Goal: Feedback & Contribution: Contribute content

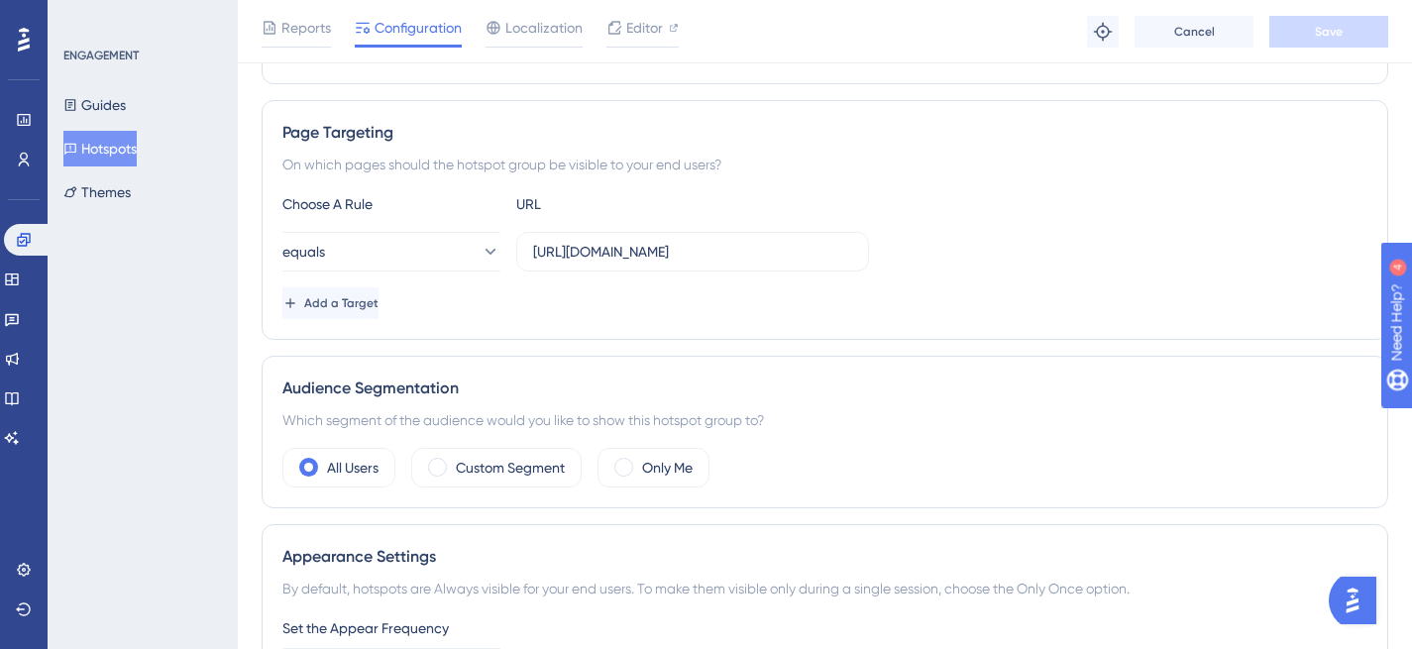
scroll to position [373, 0]
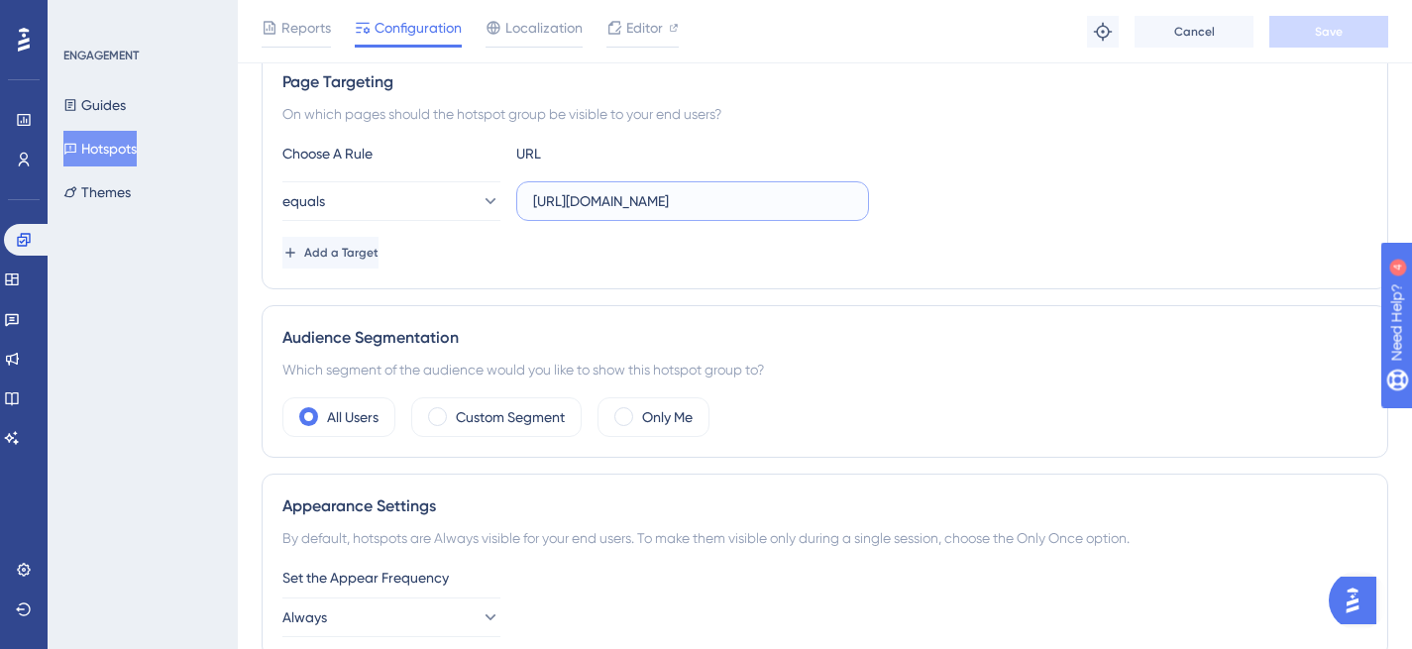
click at [742, 196] on input "https://siga01.activesoft.com.br/portal_eb_professor/" at bounding box center [692, 201] width 319 height 22
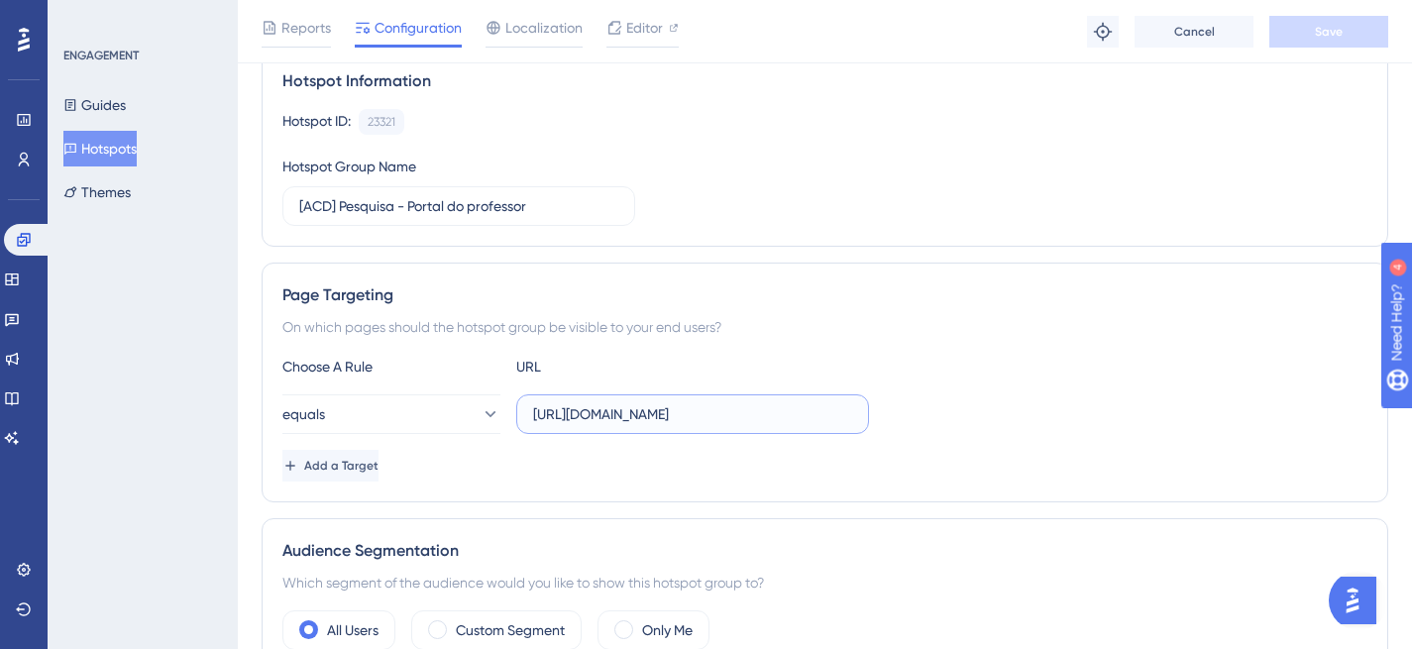
scroll to position [136, 0]
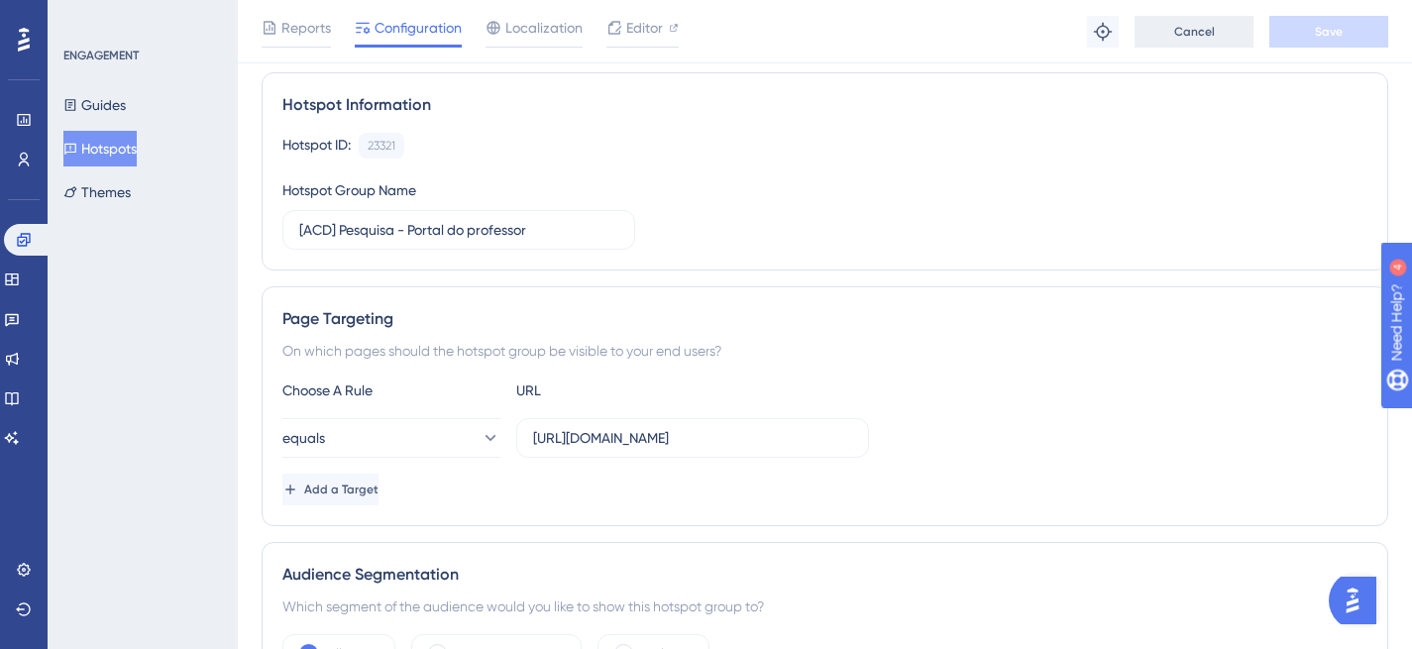
click at [1170, 26] on button "Cancel" at bounding box center [1194, 32] width 119 height 32
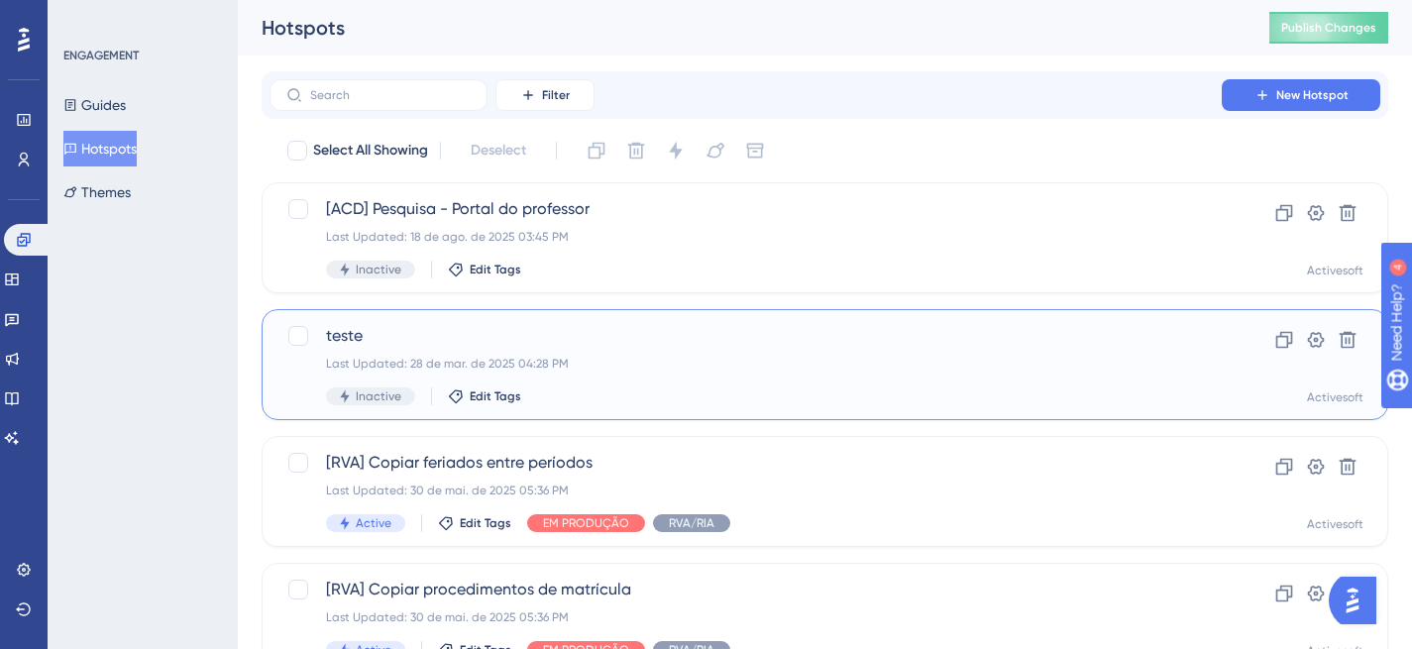
click at [463, 353] on div "teste Last Updated: 28 de mar. de 2025 04:28 PM Inactive Edit Tags" at bounding box center [745, 364] width 839 height 81
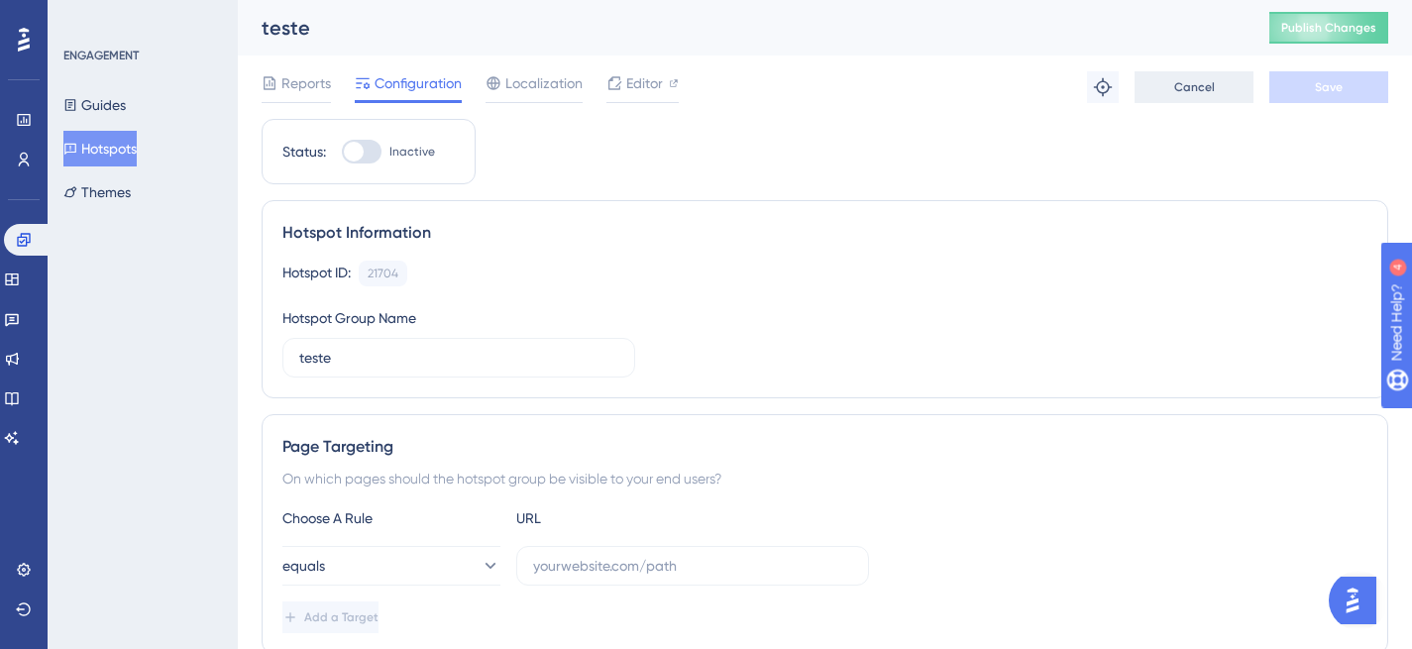
click at [1172, 85] on button "Cancel" at bounding box center [1194, 87] width 119 height 32
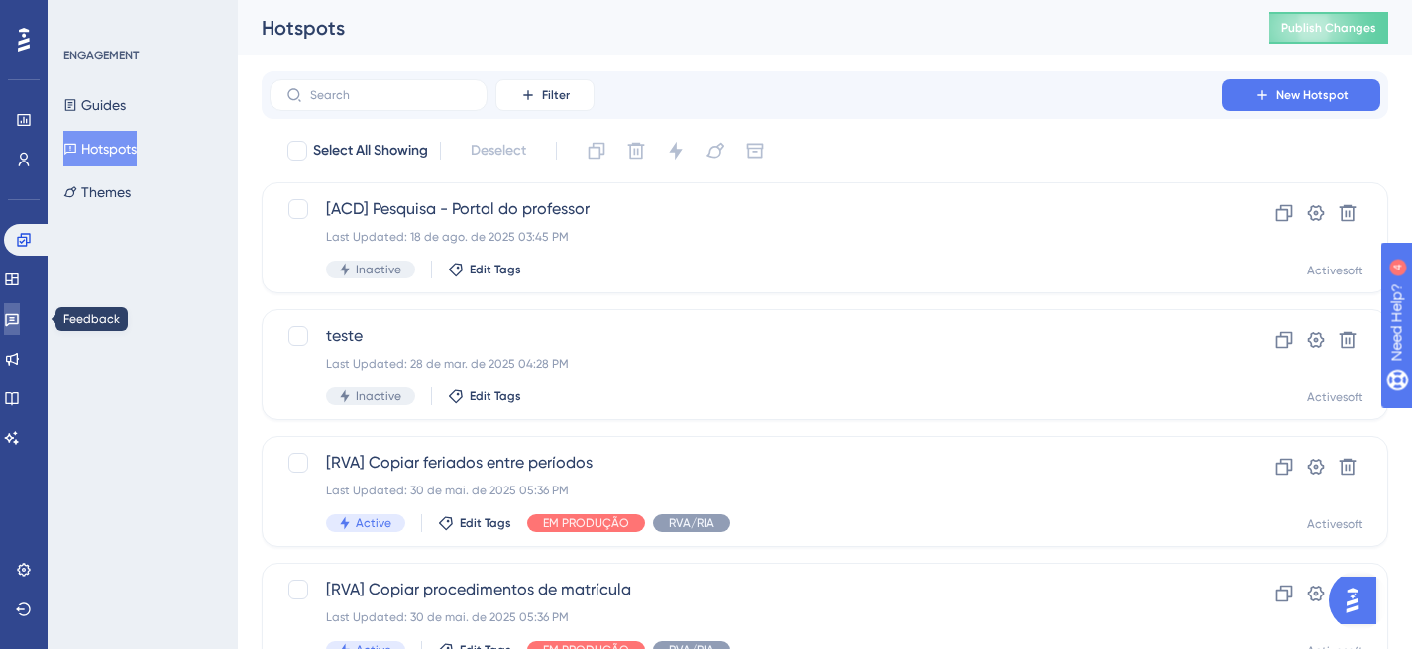
click at [20, 321] on link at bounding box center [12, 319] width 16 height 32
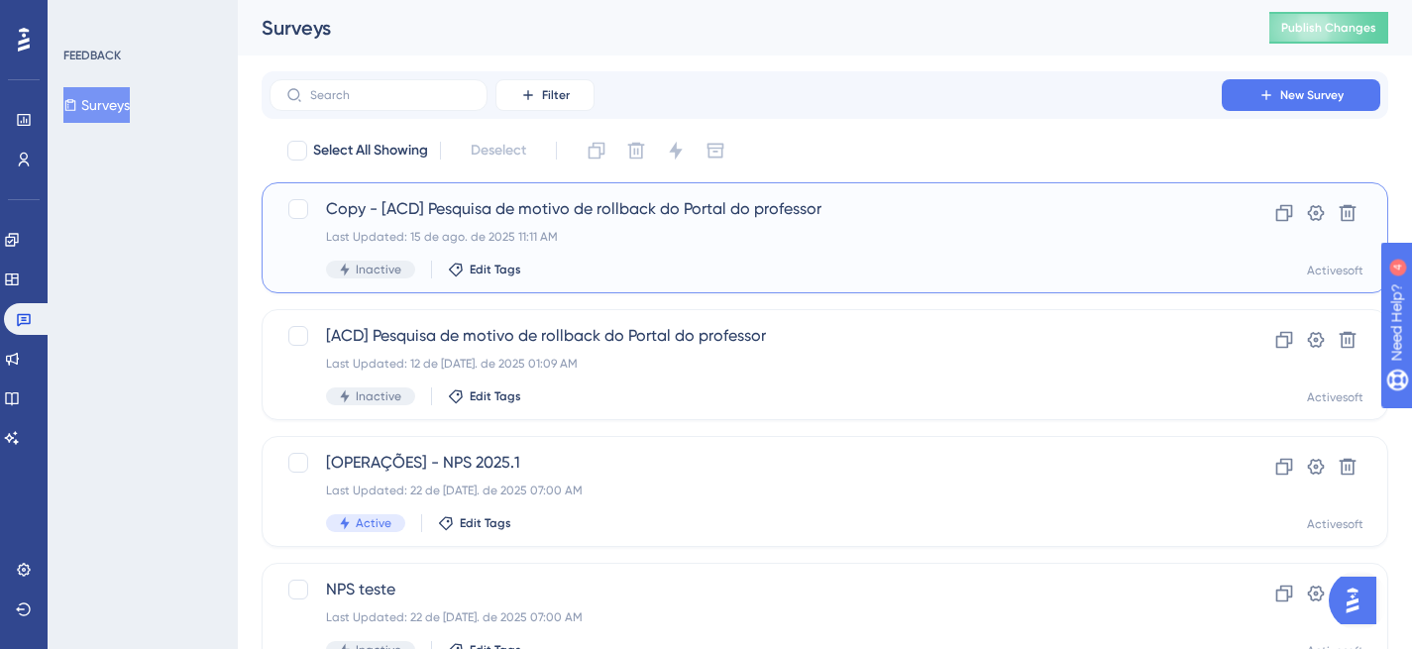
click at [525, 215] on span "Copy - [ACD] Pesquisa de motivo de rollback do Portal do professor" at bounding box center [745, 209] width 839 height 24
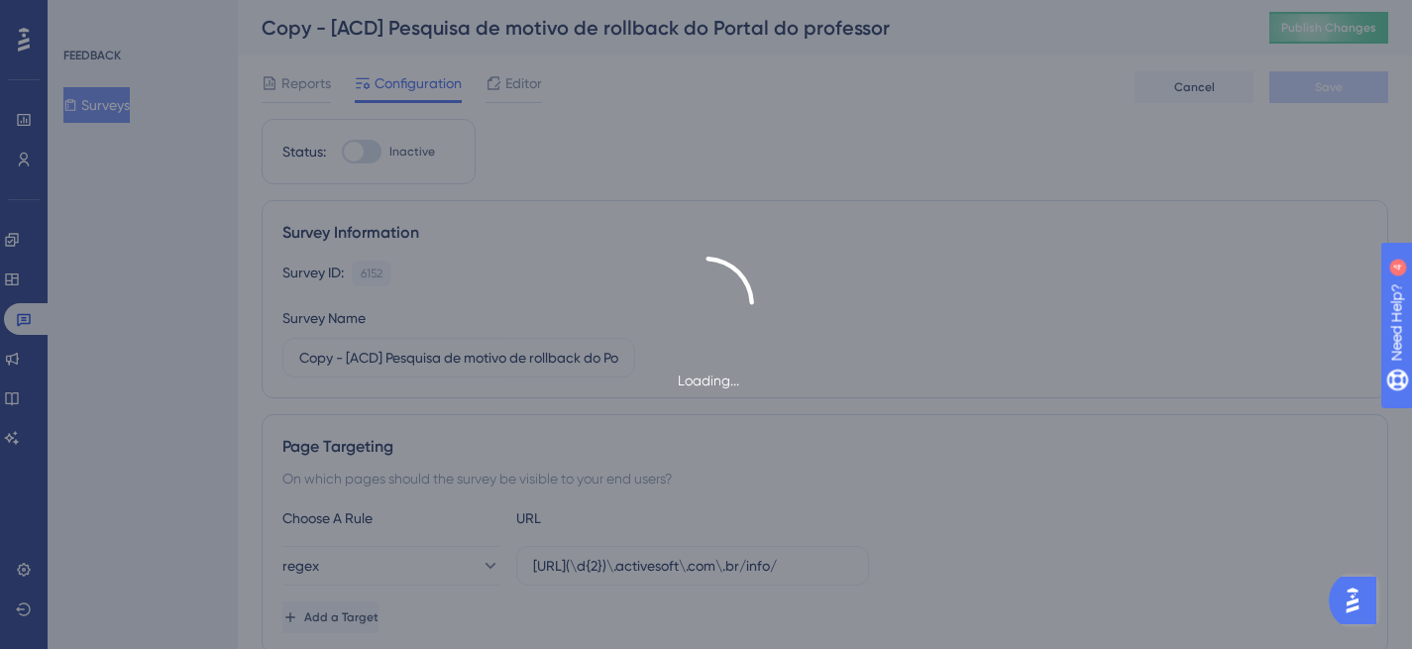
click at [641, 567] on div "Loading..." at bounding box center [706, 324] width 1412 height 649
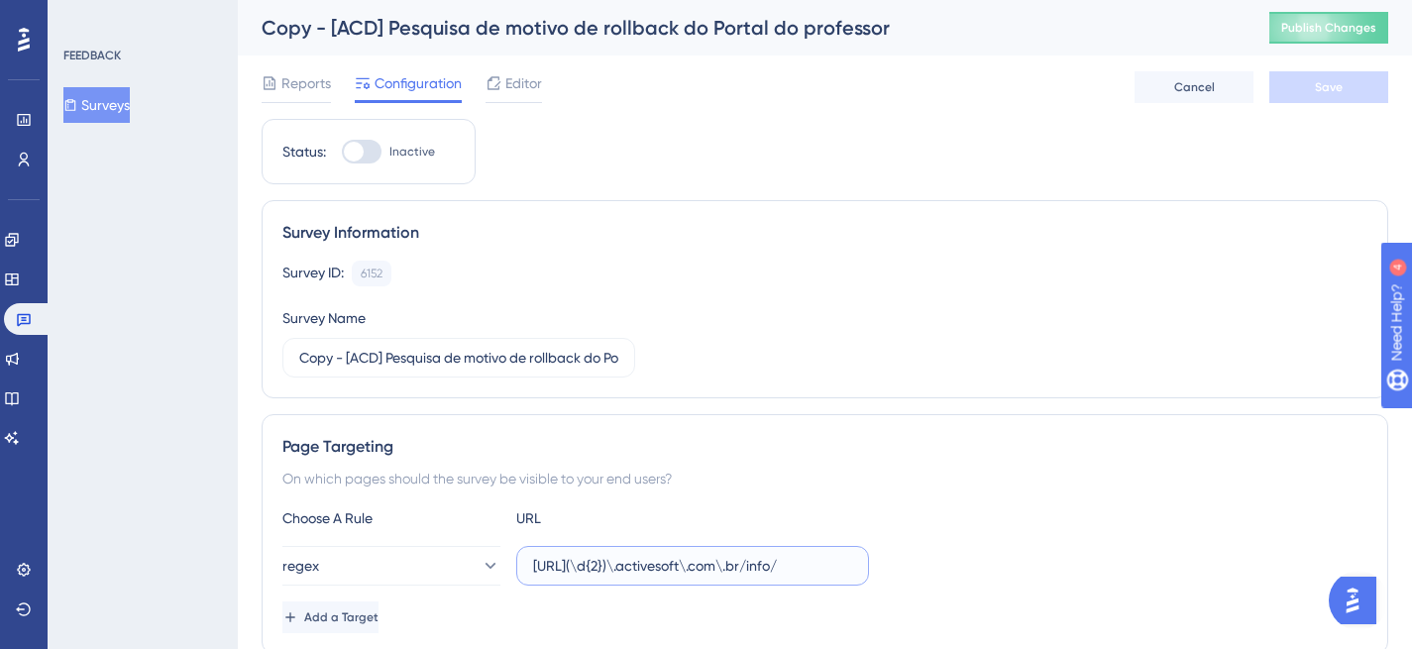
drag, startPoint x: 795, startPoint y: 563, endPoint x: 529, endPoint y: 563, distance: 265.6
click at [529, 563] on label "https://siga(\d{2})\.activesoft\.com\.br/info/" at bounding box center [692, 566] width 353 height 40
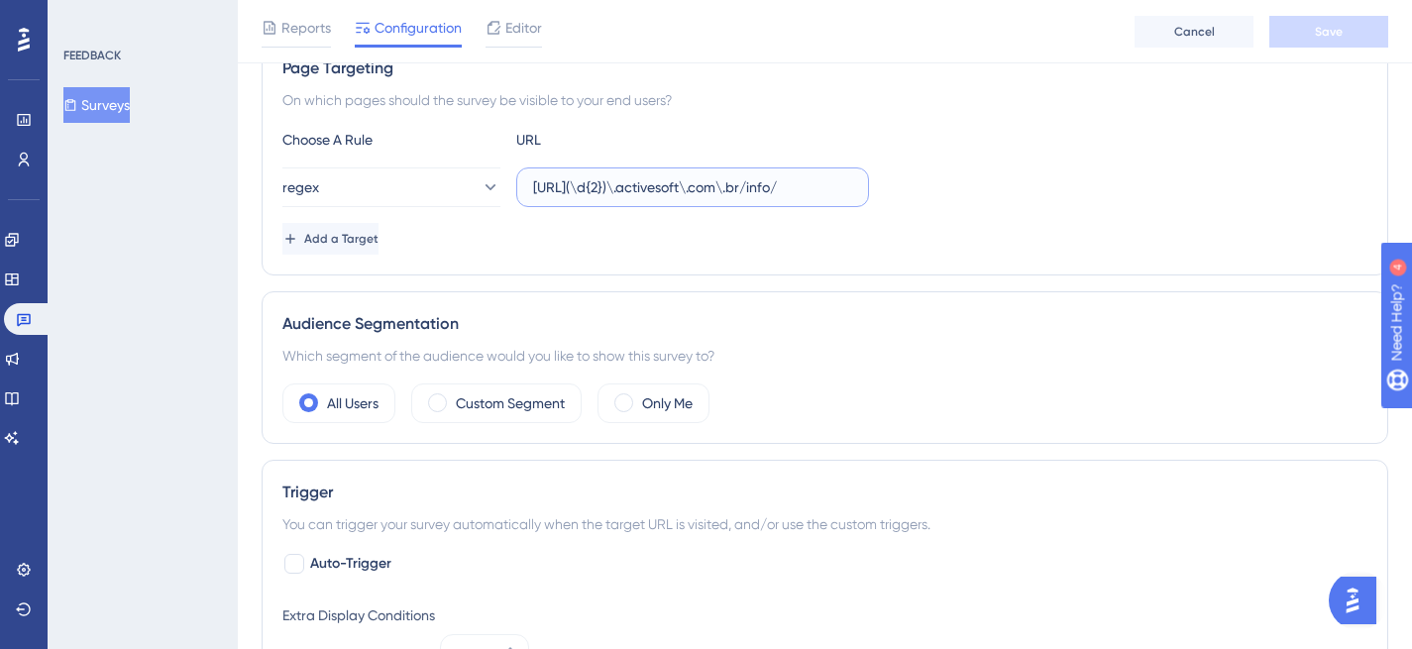
scroll to position [383, 0]
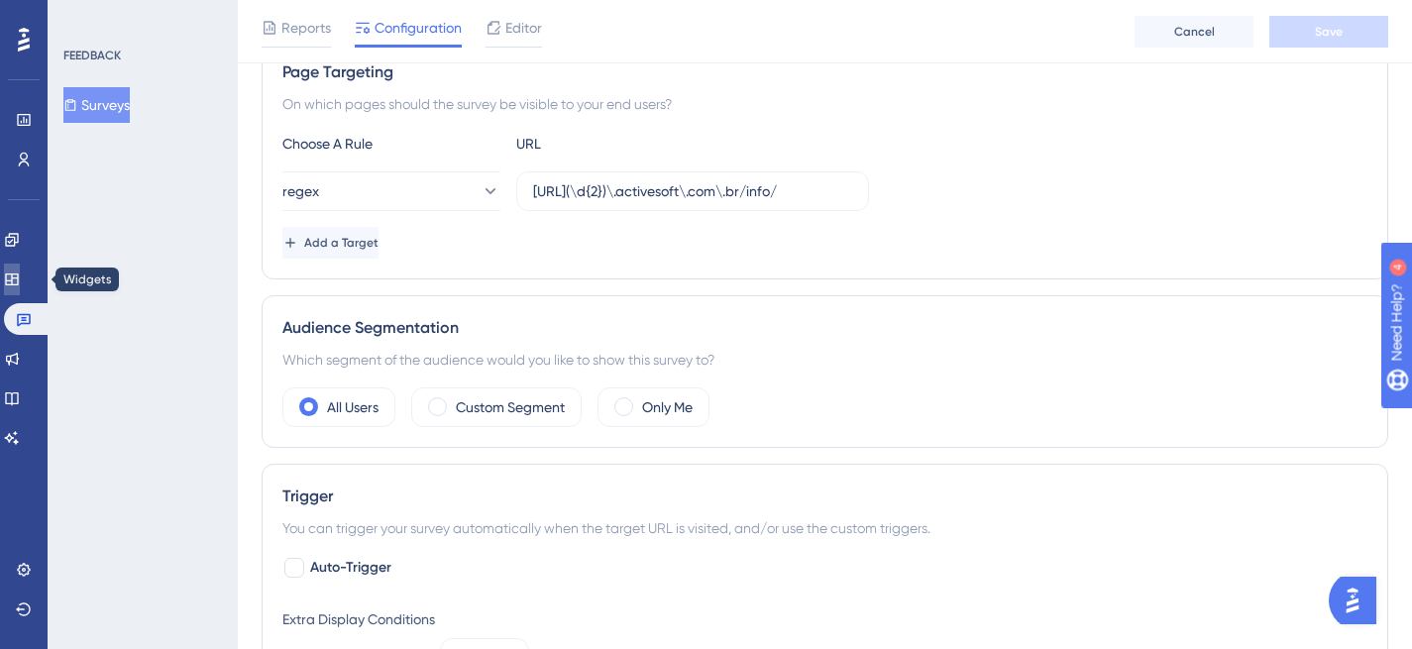
click at [20, 281] on icon at bounding box center [12, 280] width 16 height 16
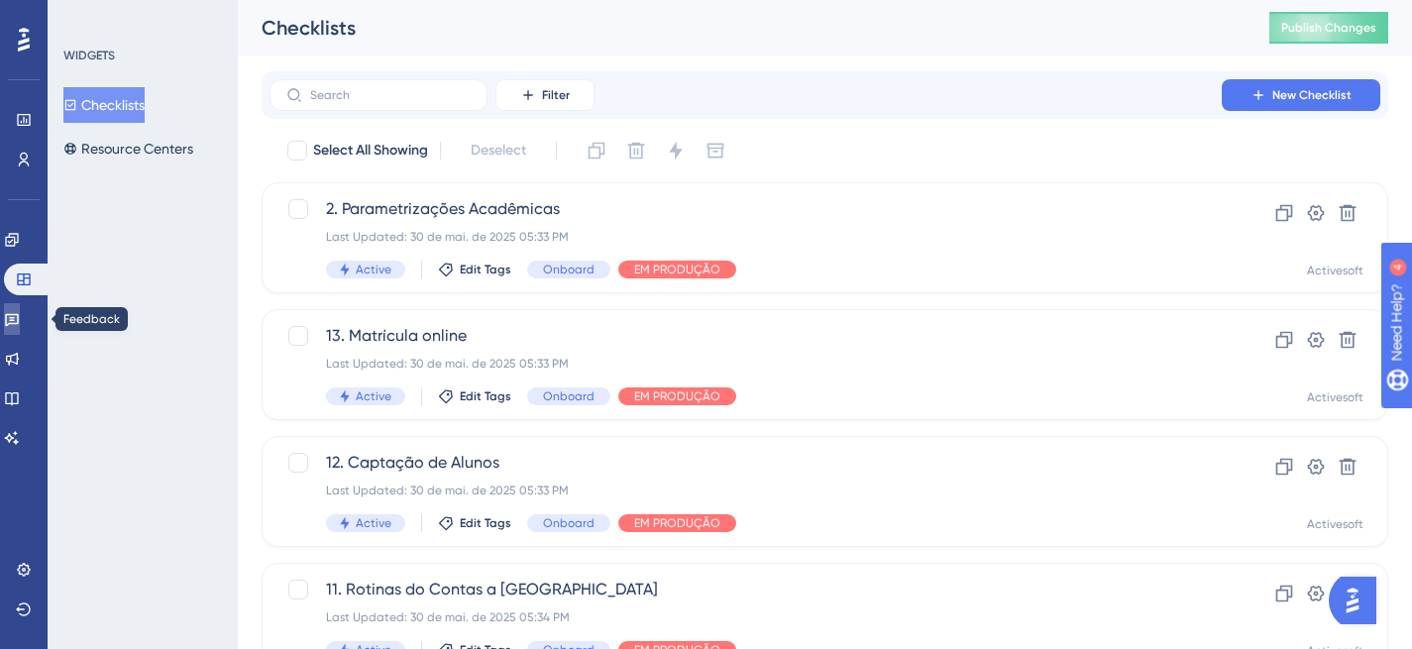
click at [19, 323] on icon at bounding box center [12, 320] width 14 height 13
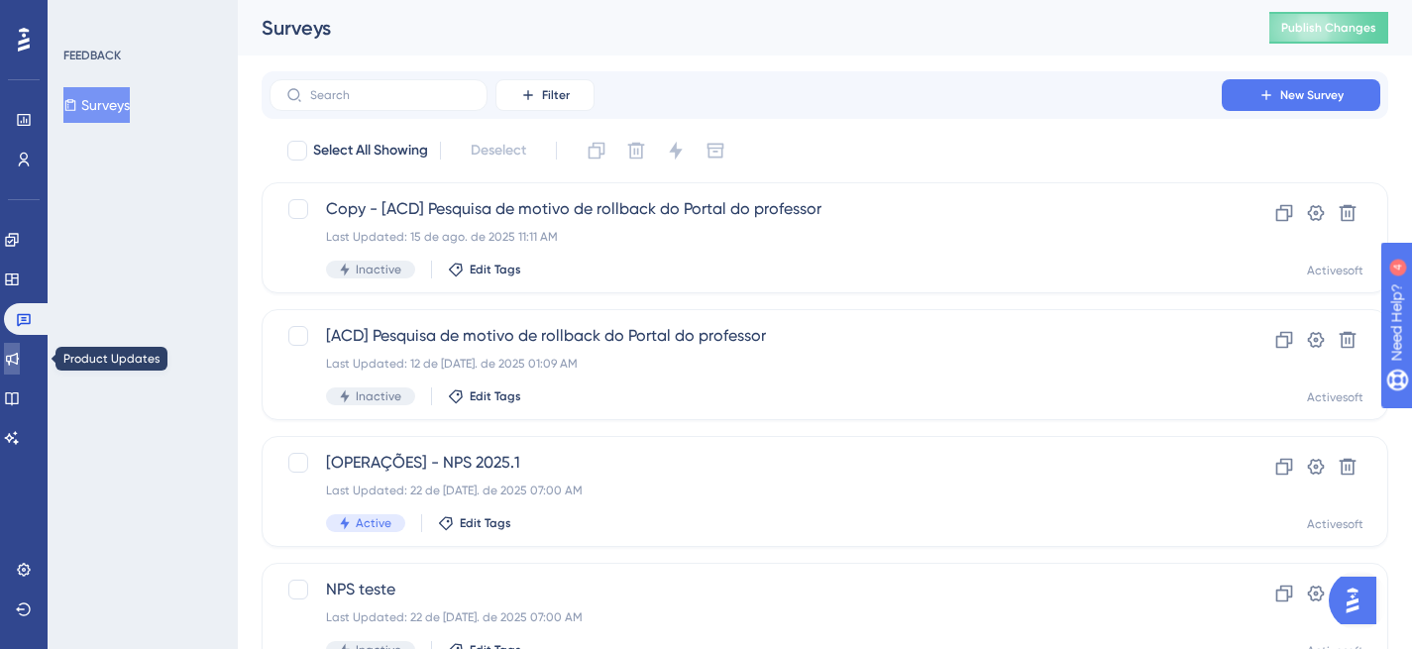
click at [20, 351] on icon at bounding box center [12, 359] width 16 height 16
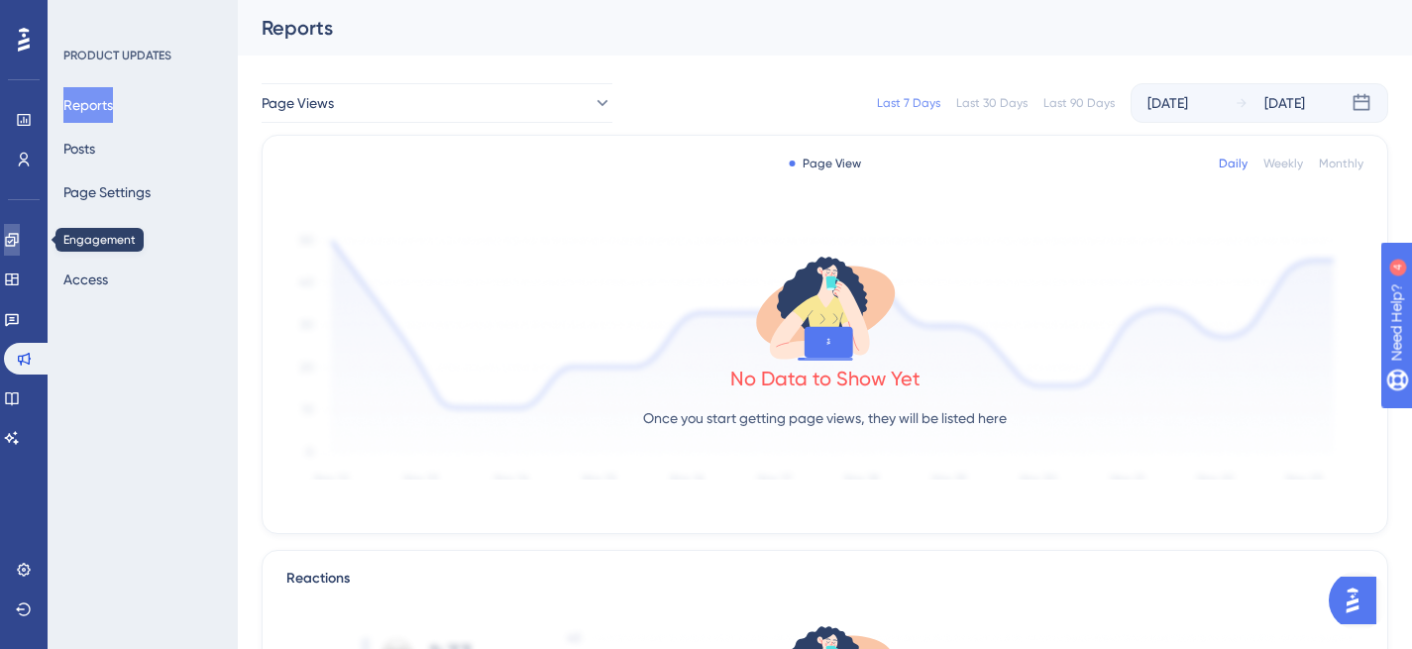
click at [20, 235] on icon at bounding box center [12, 240] width 16 height 16
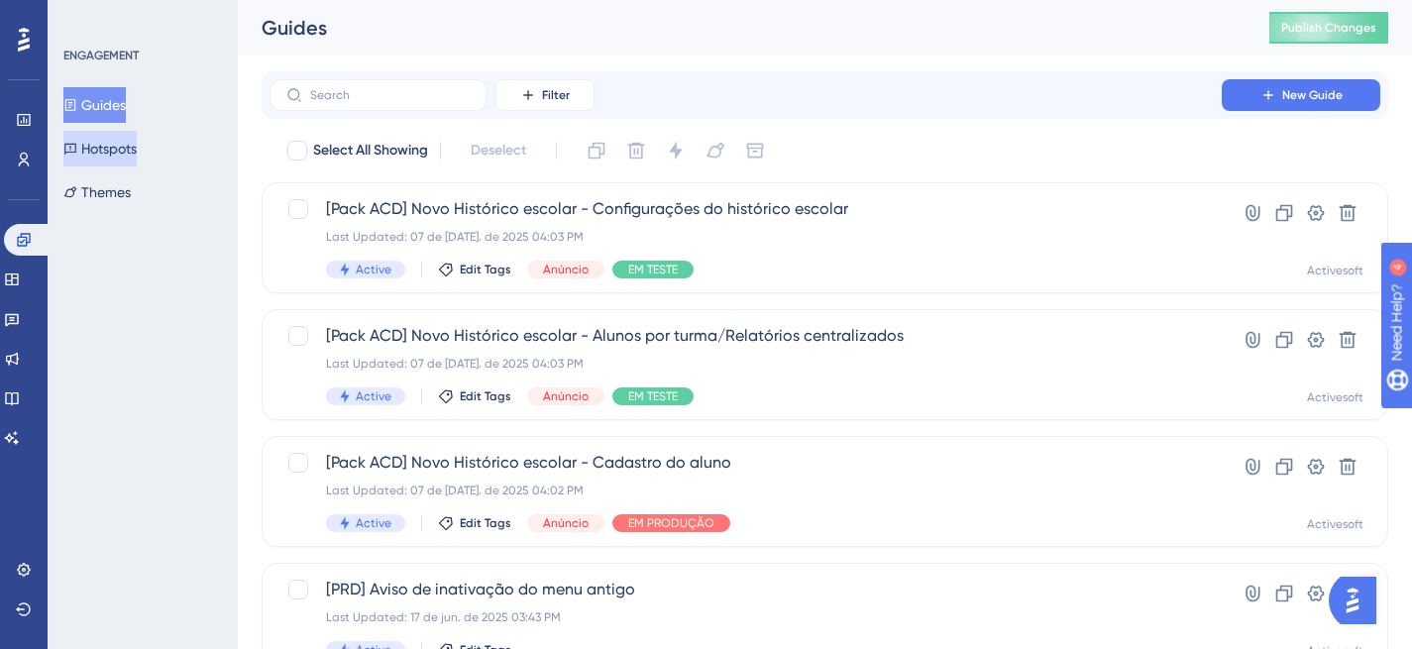
click at [132, 147] on button "Hotspots" at bounding box center [99, 149] width 73 height 36
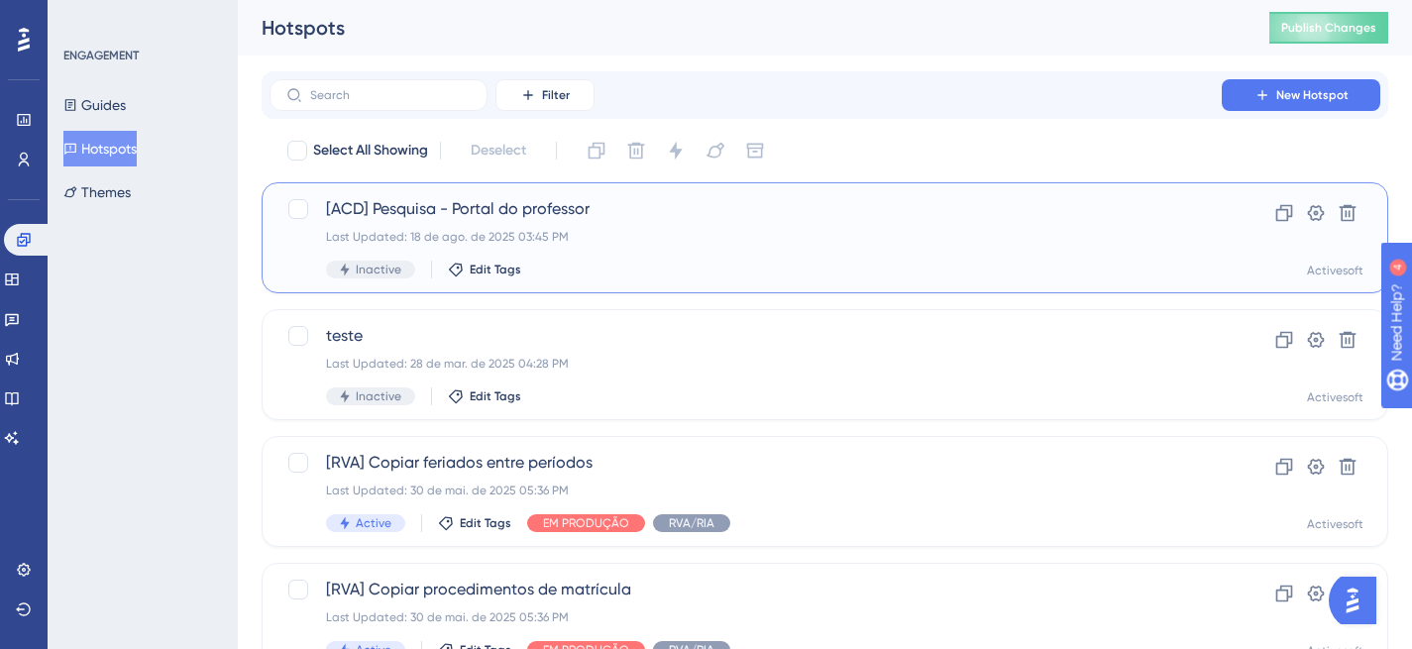
click at [536, 218] on span "[ACD] Pesquisa - Portal do professor" at bounding box center [745, 209] width 839 height 24
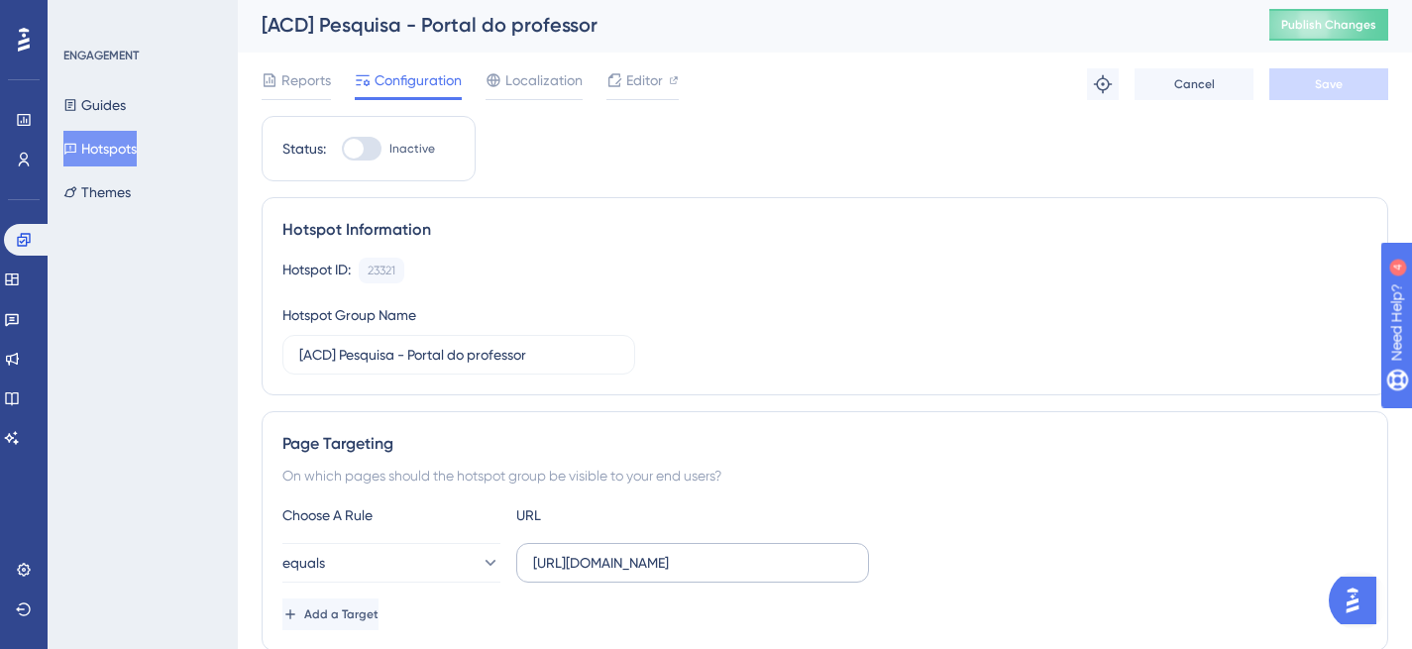
scroll to position [4, 0]
drag, startPoint x: 744, startPoint y: 561, endPoint x: 501, endPoint y: 561, distance: 242.8
click at [501, 561] on div "equals https://siga01.activesoft.com.br/portal_eb_professor/" at bounding box center [575, 562] width 587 height 40
paste input "(\d{2})\.activesoft\.com\"
type input "https://siga(\d{2})\.activesoft\.com\.br/portal_eb_professor/"
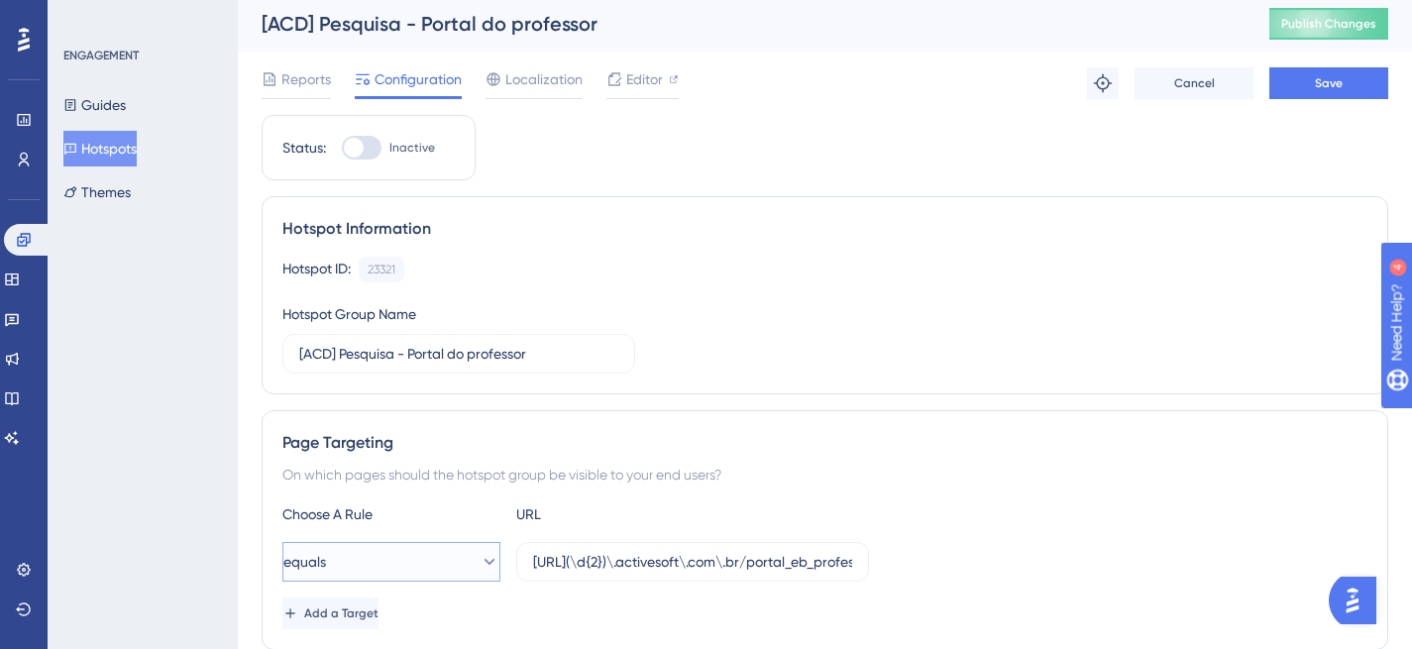
click at [480, 558] on icon at bounding box center [490, 562] width 20 height 20
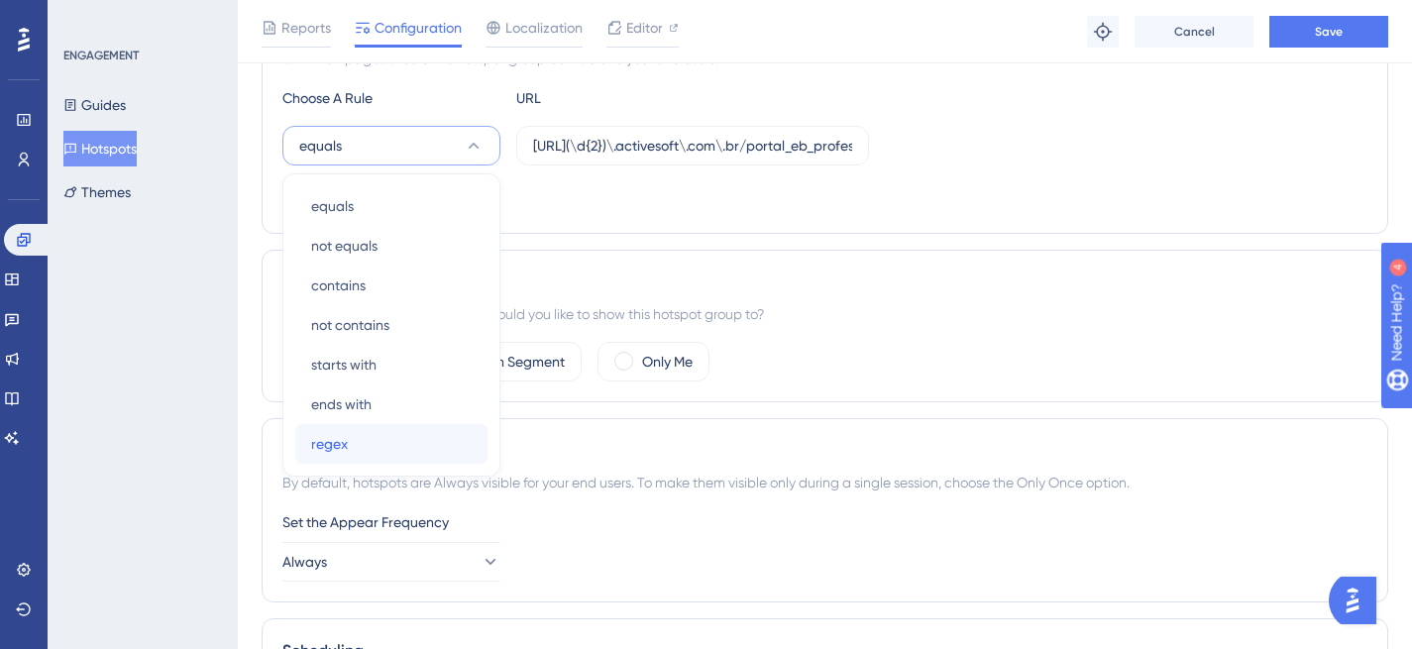
click at [390, 443] on div "regex regex" at bounding box center [391, 444] width 161 height 40
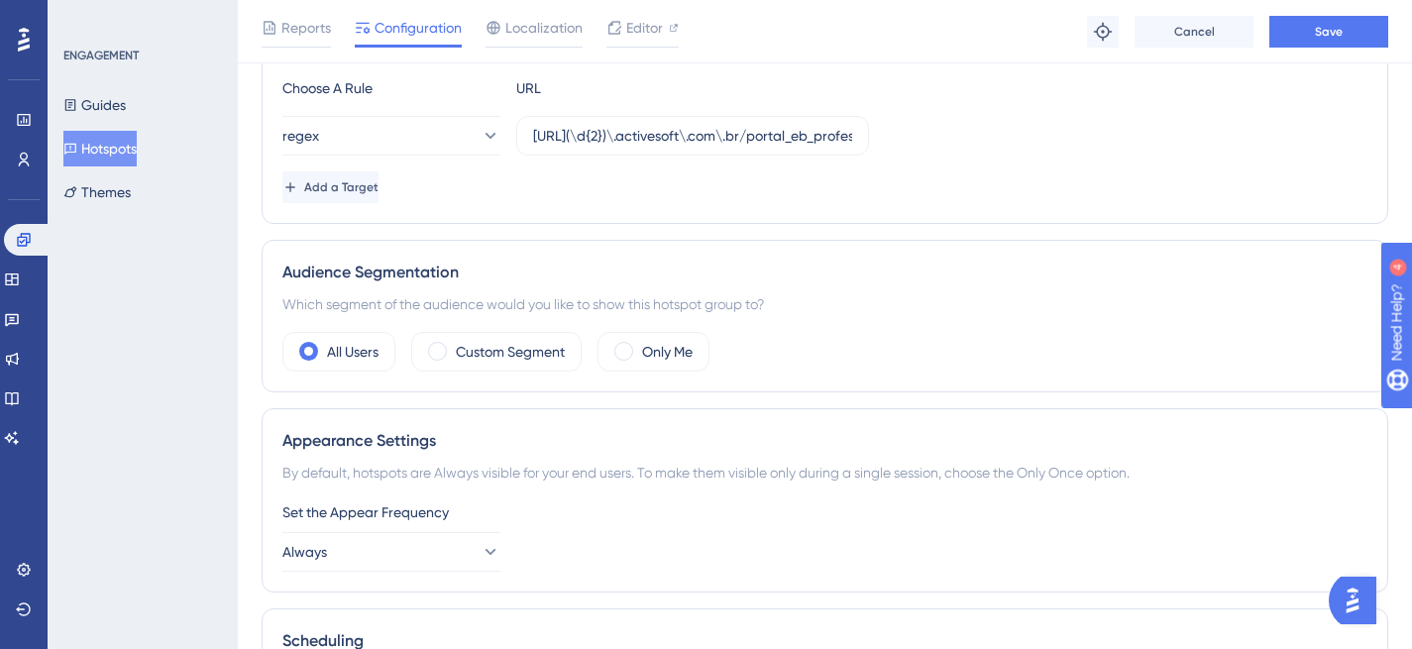
scroll to position [438, 0]
click at [464, 351] on label "Custom Segment" at bounding box center [510, 352] width 109 height 24
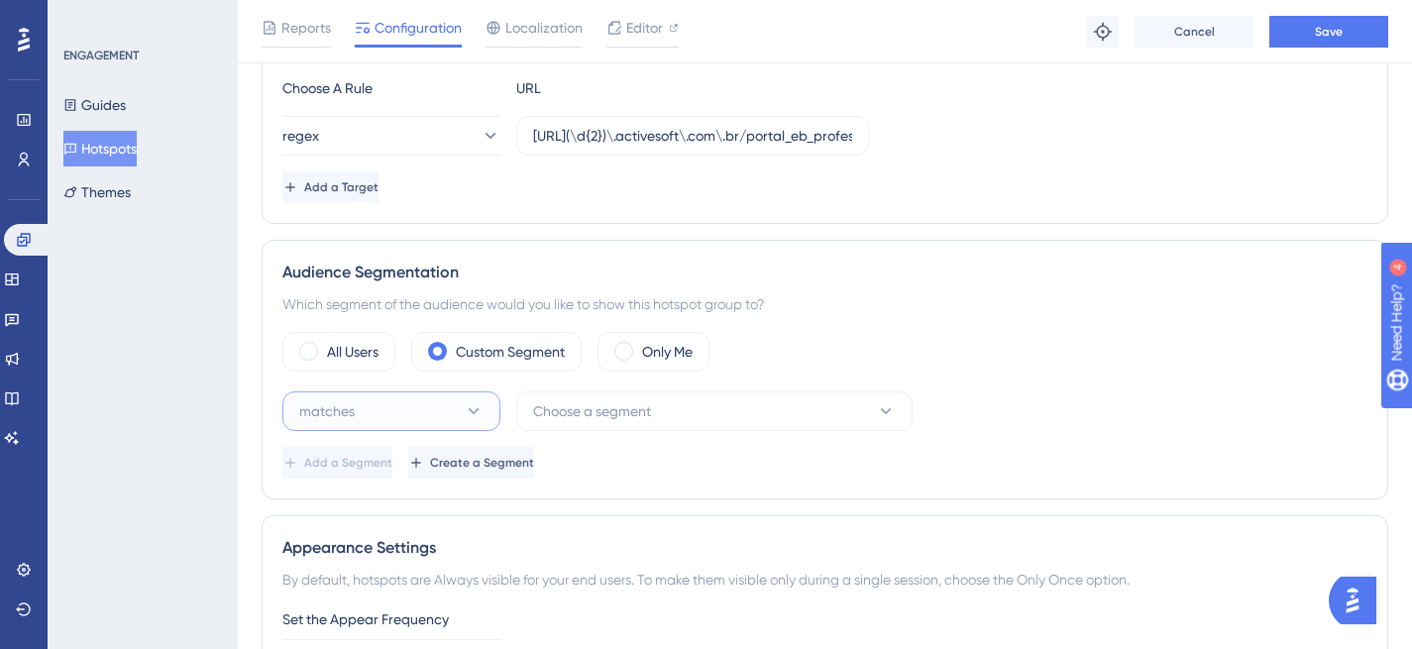
click at [460, 416] on button "matches" at bounding box center [391, 411] width 218 height 40
click at [576, 417] on span "Choose a segment" at bounding box center [592, 411] width 118 height 24
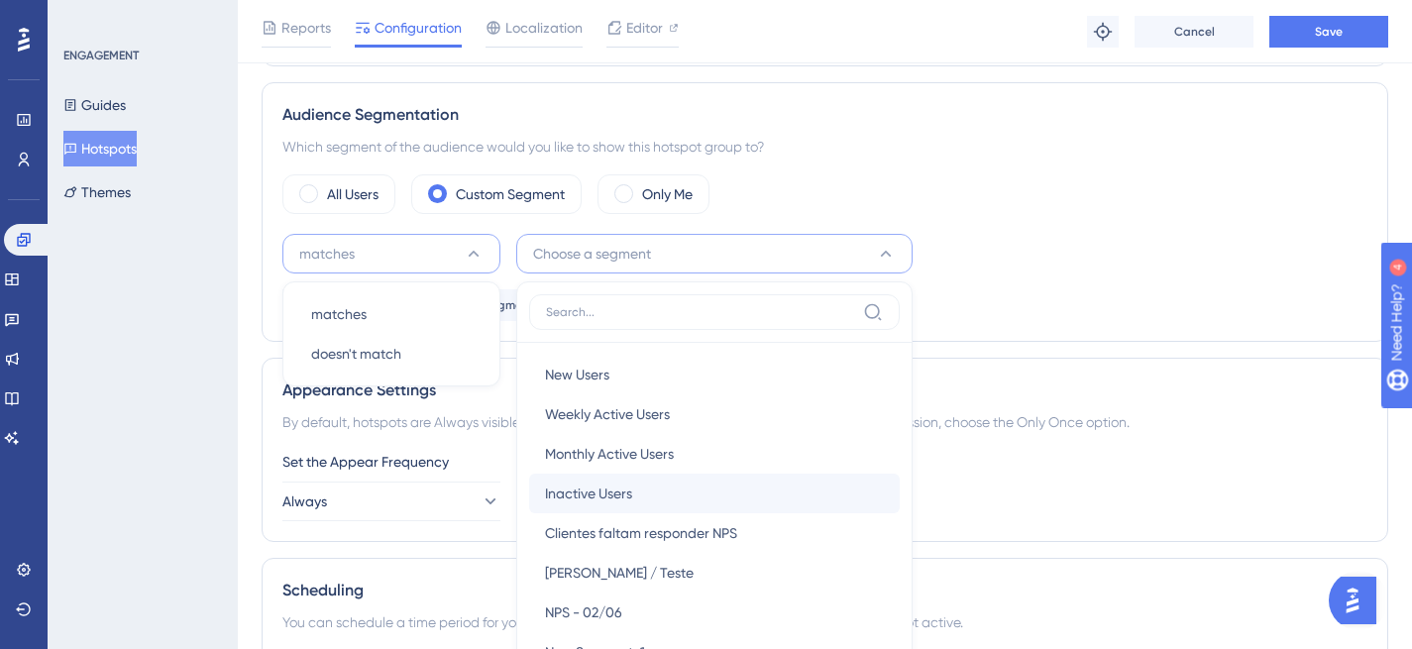
scroll to position [496, 0]
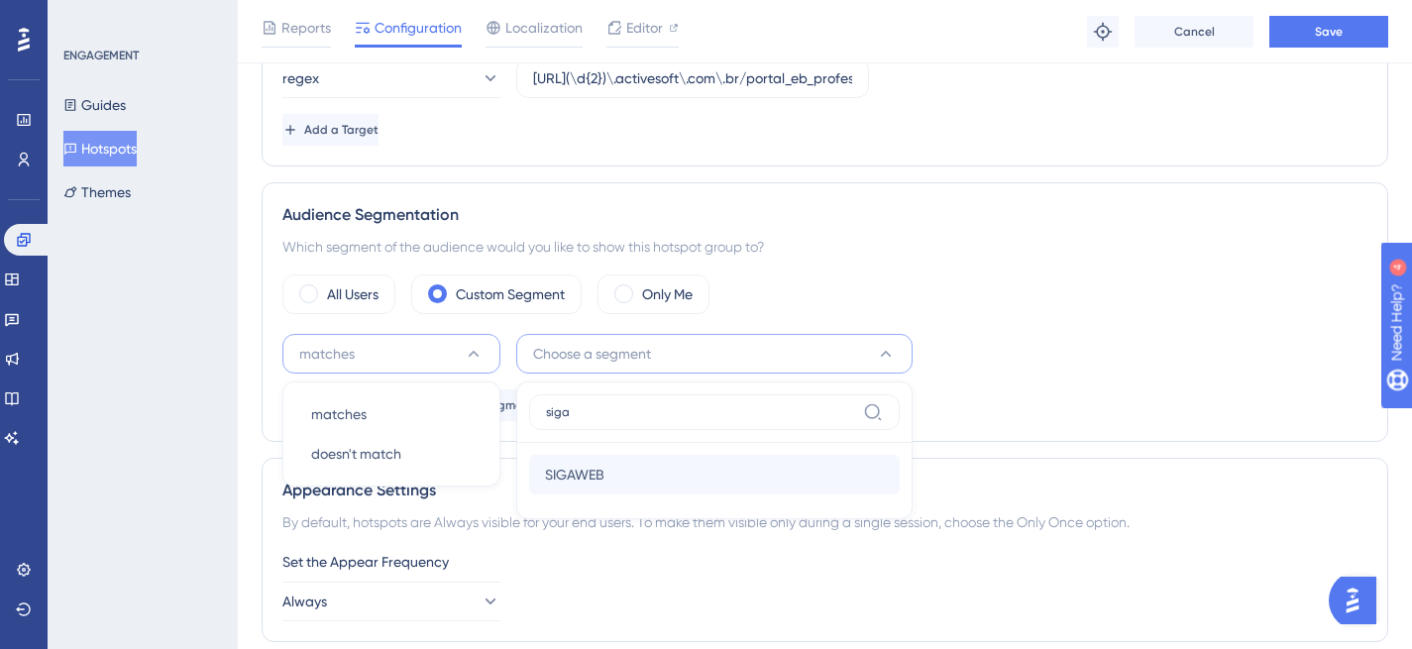
type input "siga"
click at [576, 479] on span "SIGAWEB" at bounding box center [574, 475] width 59 height 24
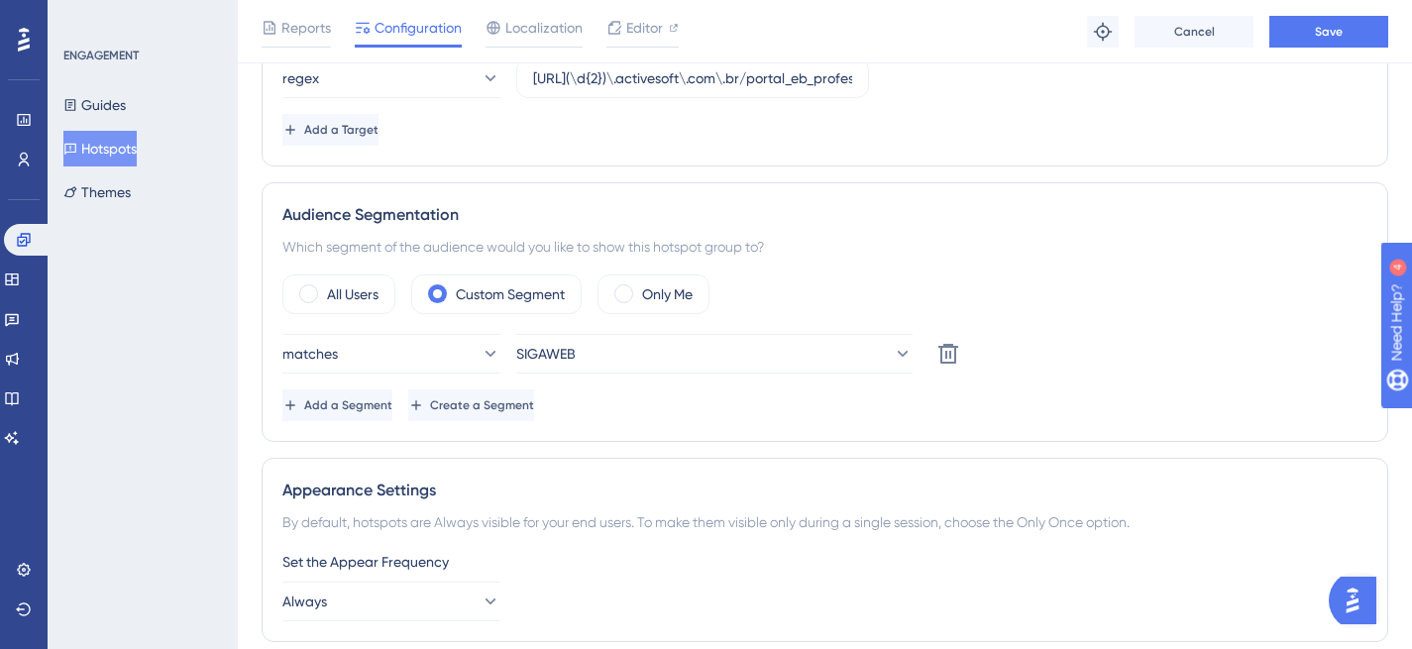
click at [1111, 318] on div "All Users Custom Segment Only Me matches SIGAWEB Delete Add a Segment Create a …" at bounding box center [824, 348] width 1085 height 147
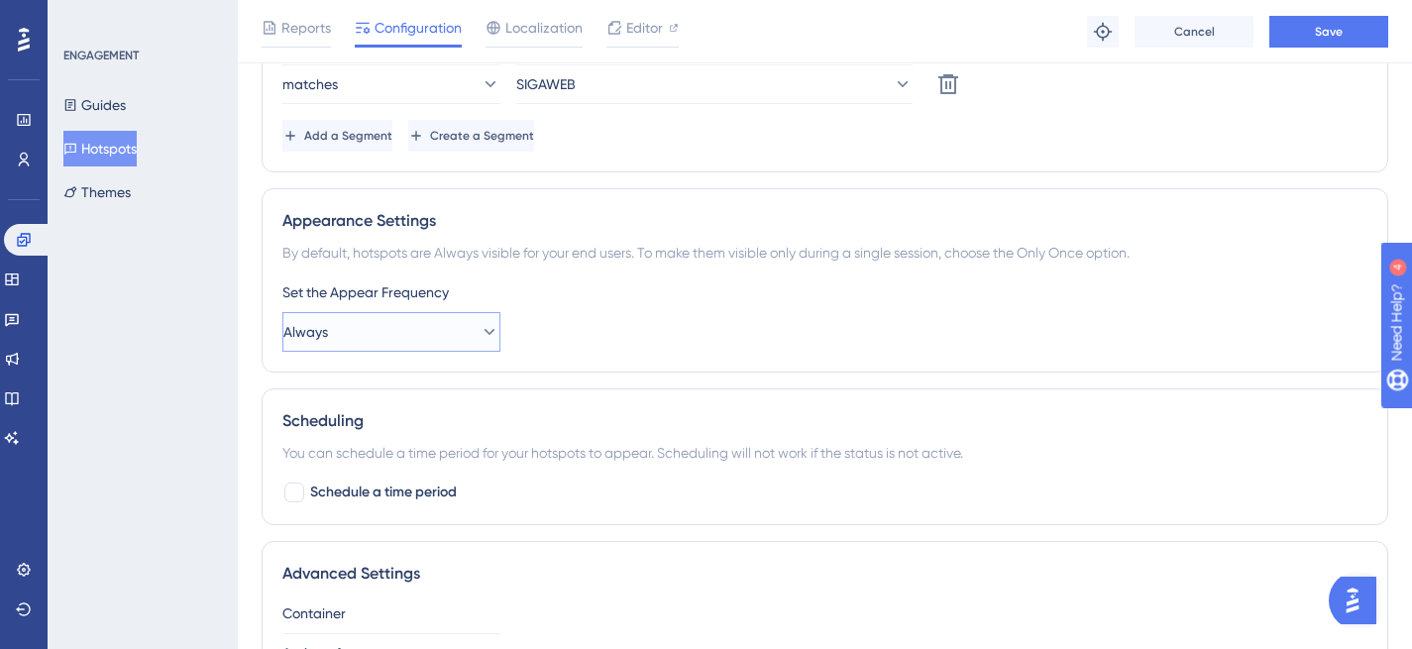
click at [485, 331] on icon at bounding box center [490, 332] width 11 height 6
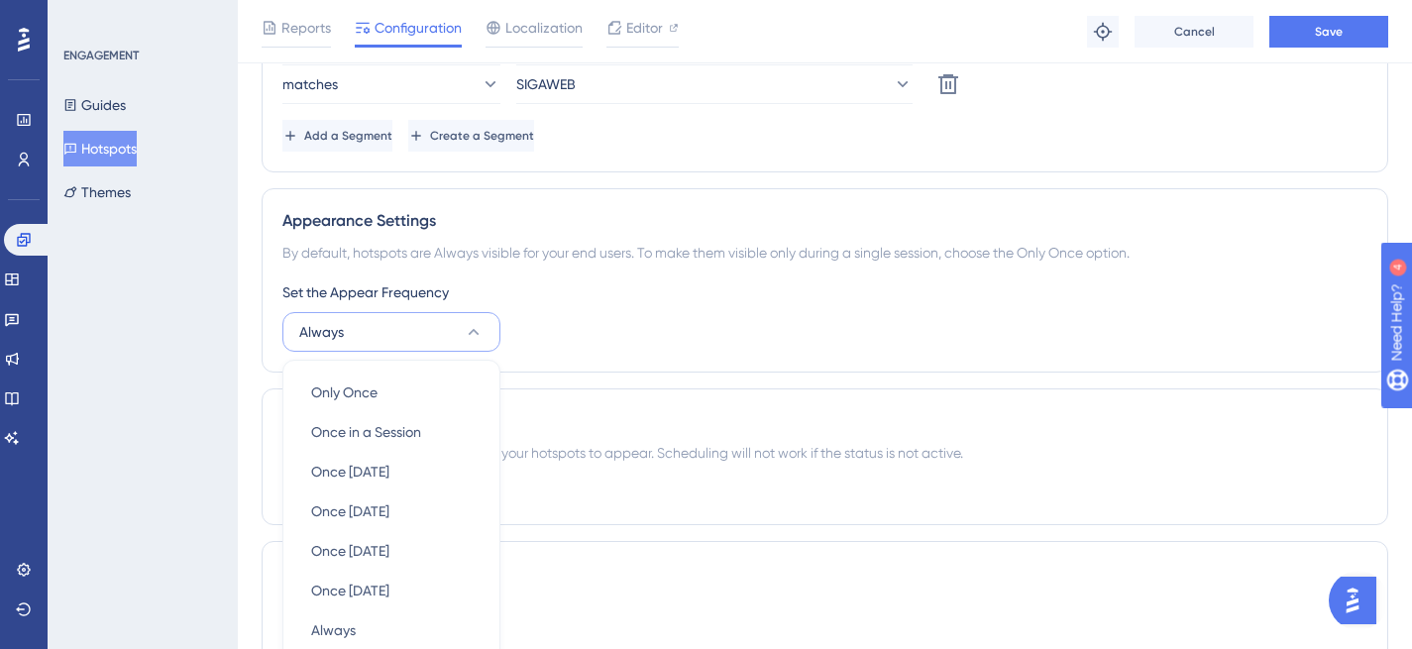
scroll to position [951, 0]
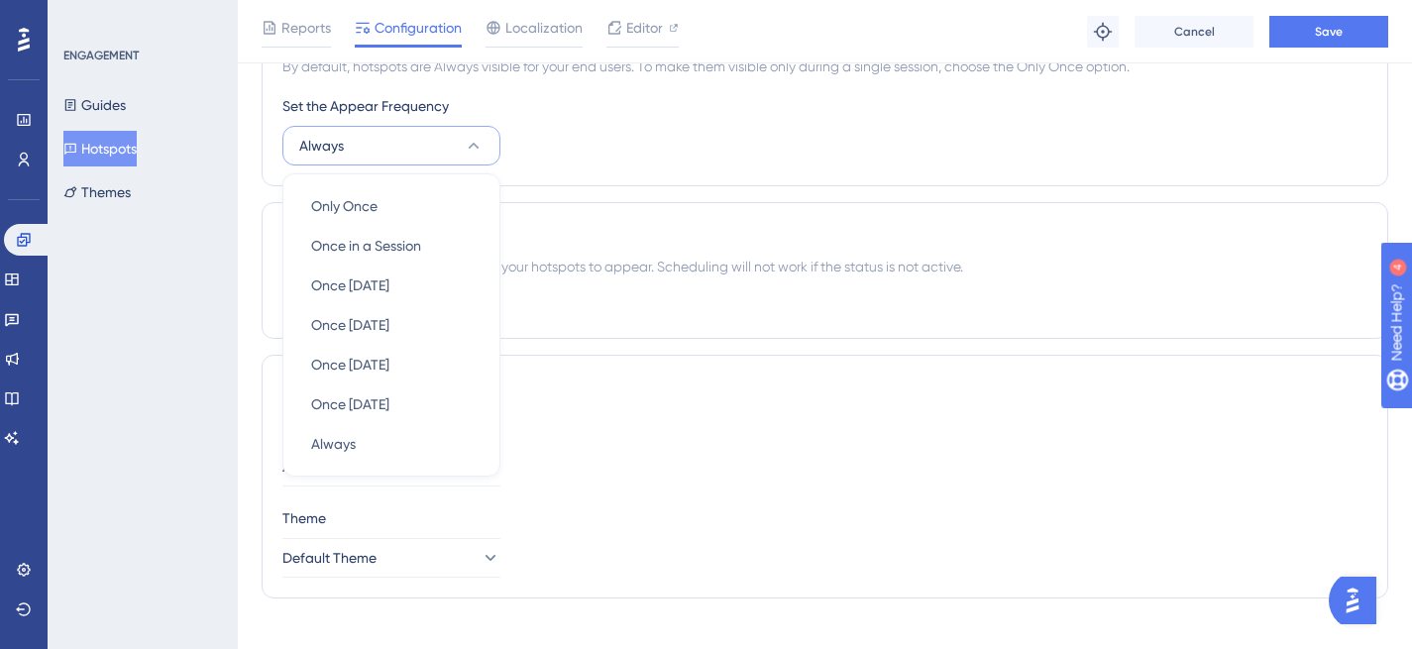
click at [600, 158] on div "Set the Appear Frequency Always Only Once Only Once Once in a Session Once in a…" at bounding box center [824, 129] width 1085 height 71
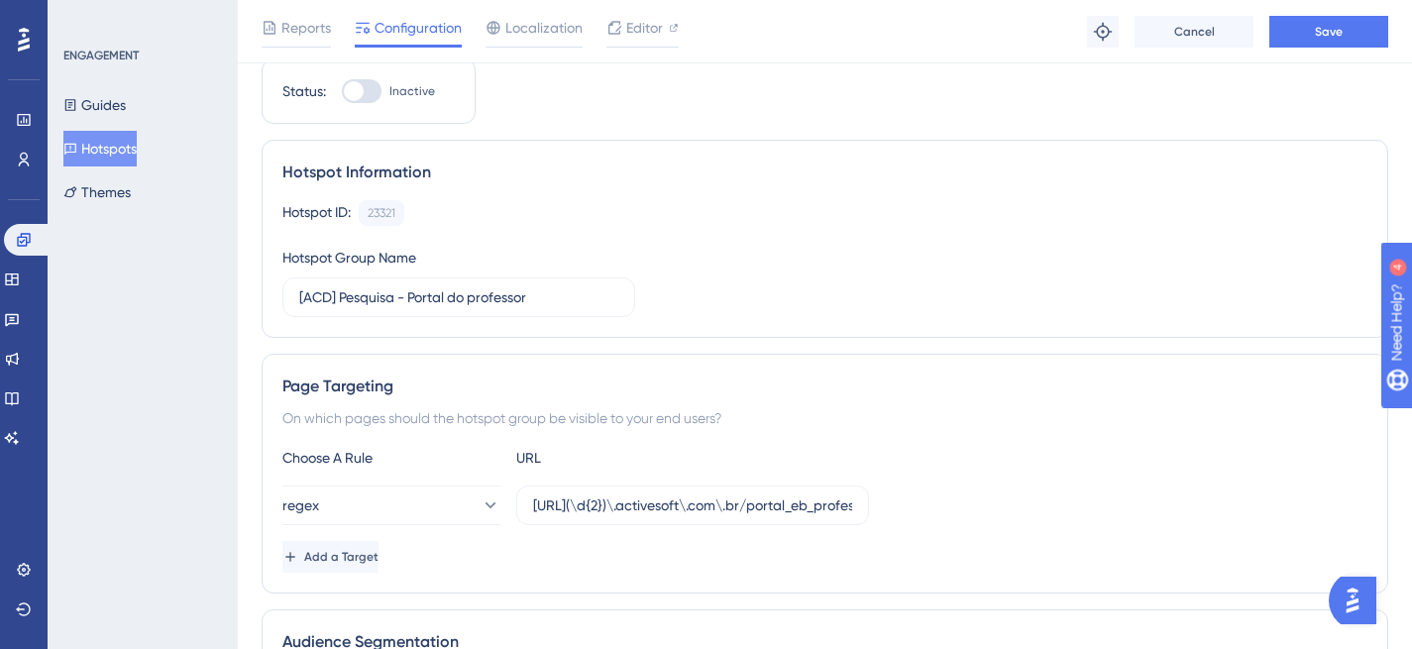
scroll to position [0, 0]
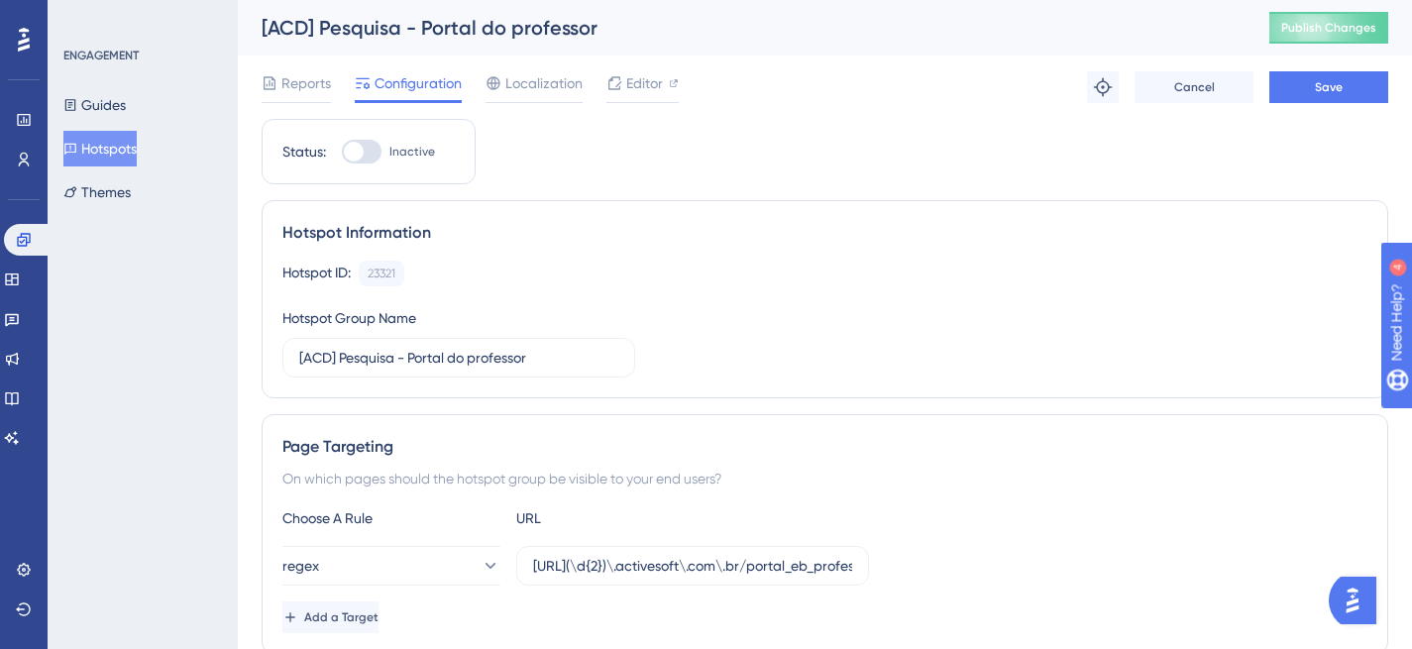
click at [373, 154] on div at bounding box center [362, 152] width 40 height 24
click at [342, 153] on input "Inactive" at bounding box center [341, 152] width 1 height 1
checkbox input "true"
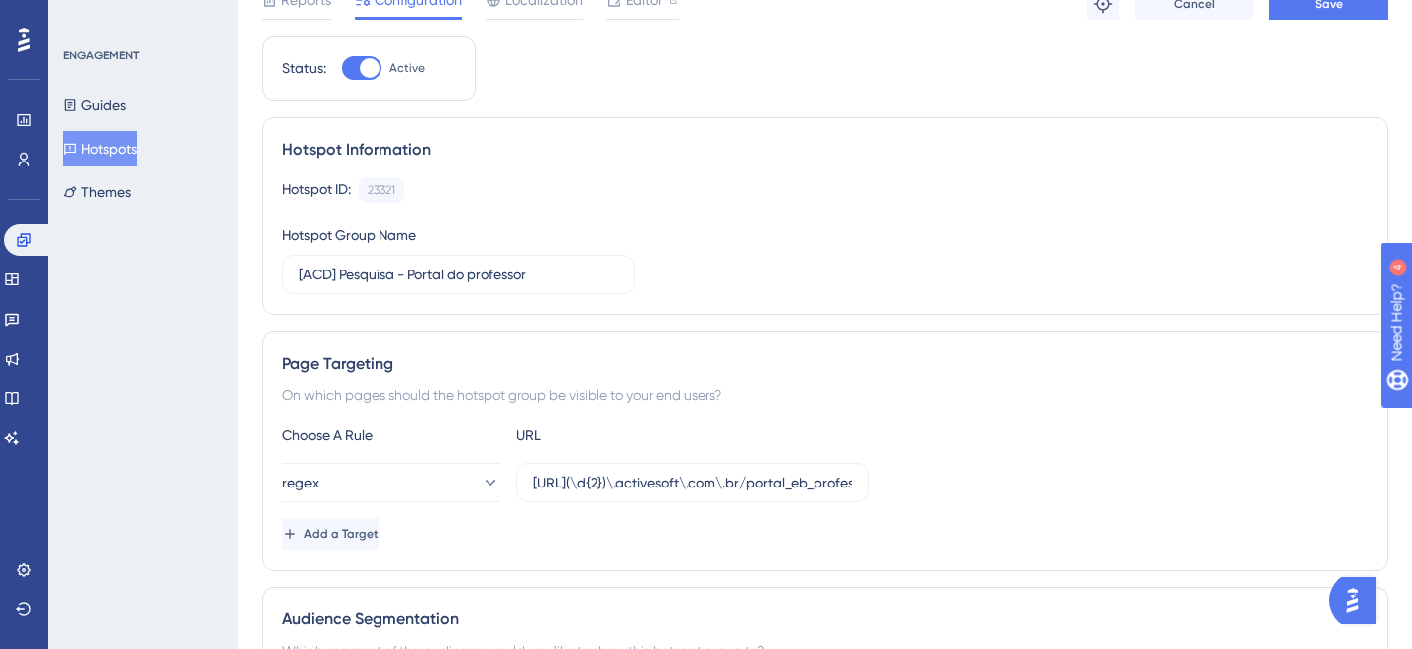
scroll to position [310, 0]
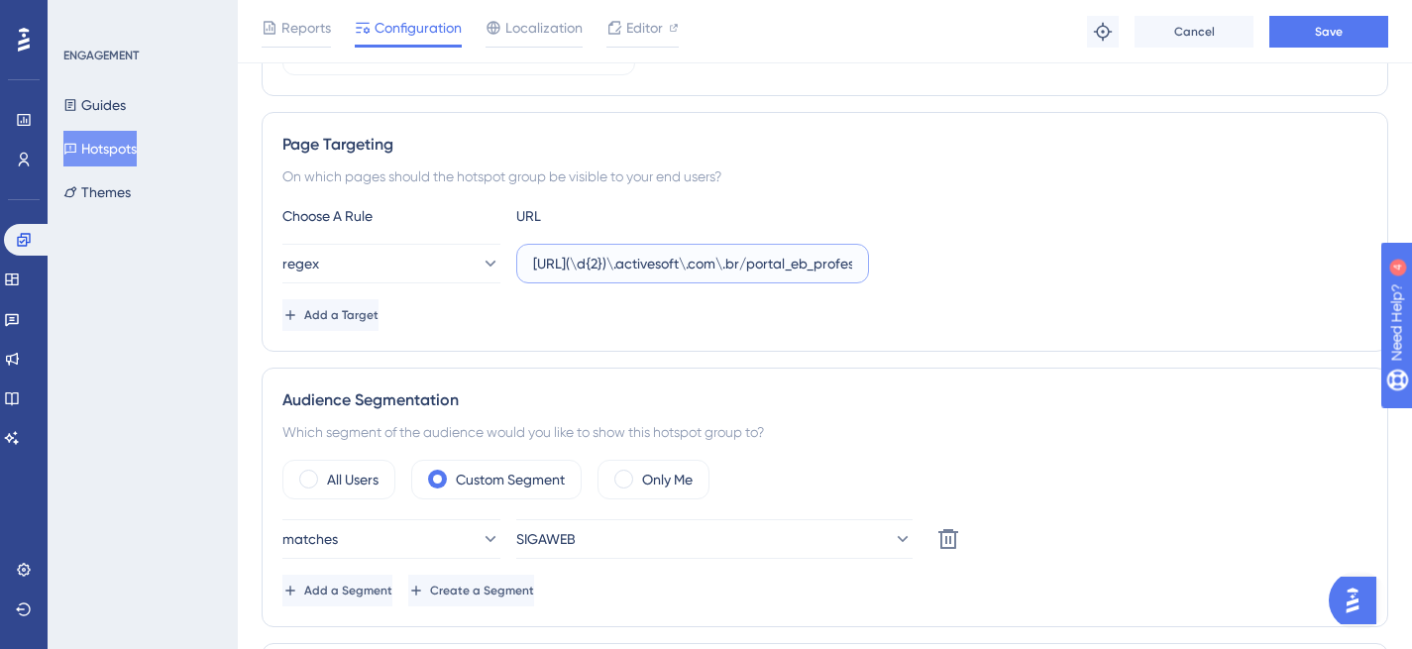
click at [806, 266] on input "https://siga(\d{2})\.activesoft\.com\.br/portal_eb_professor/" at bounding box center [692, 264] width 319 height 22
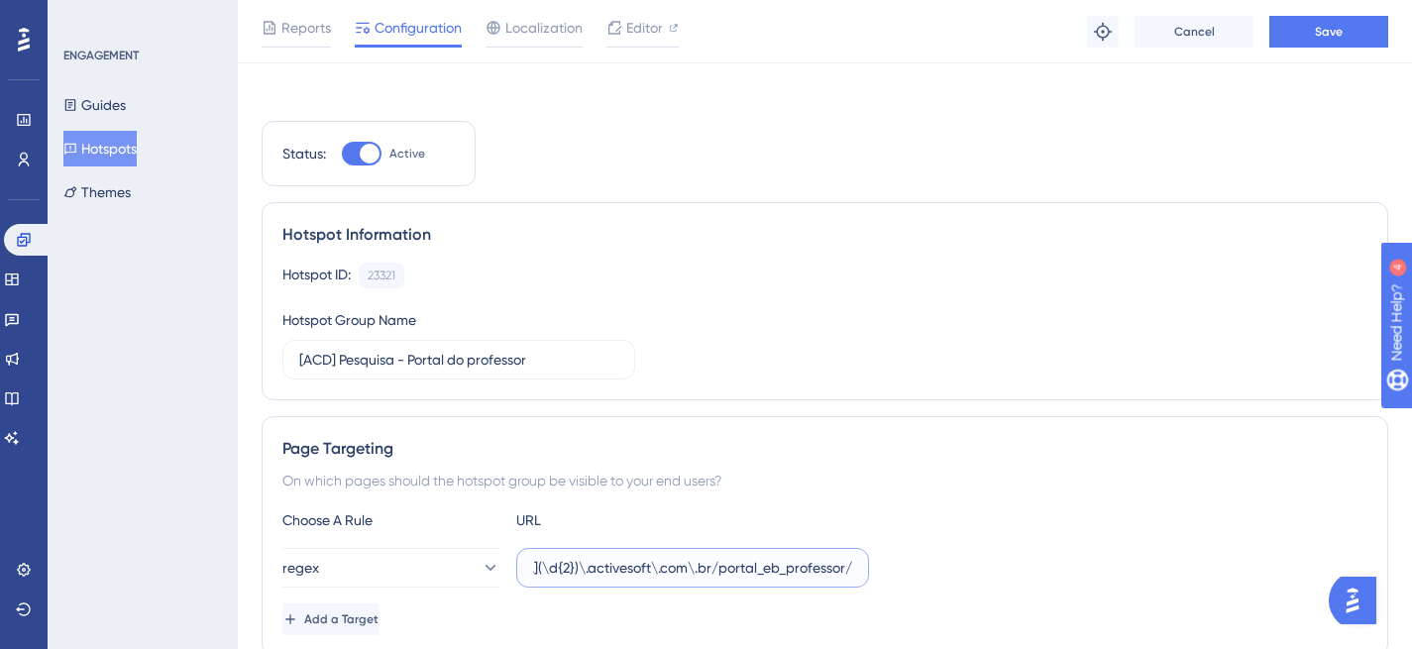
scroll to position [0, 0]
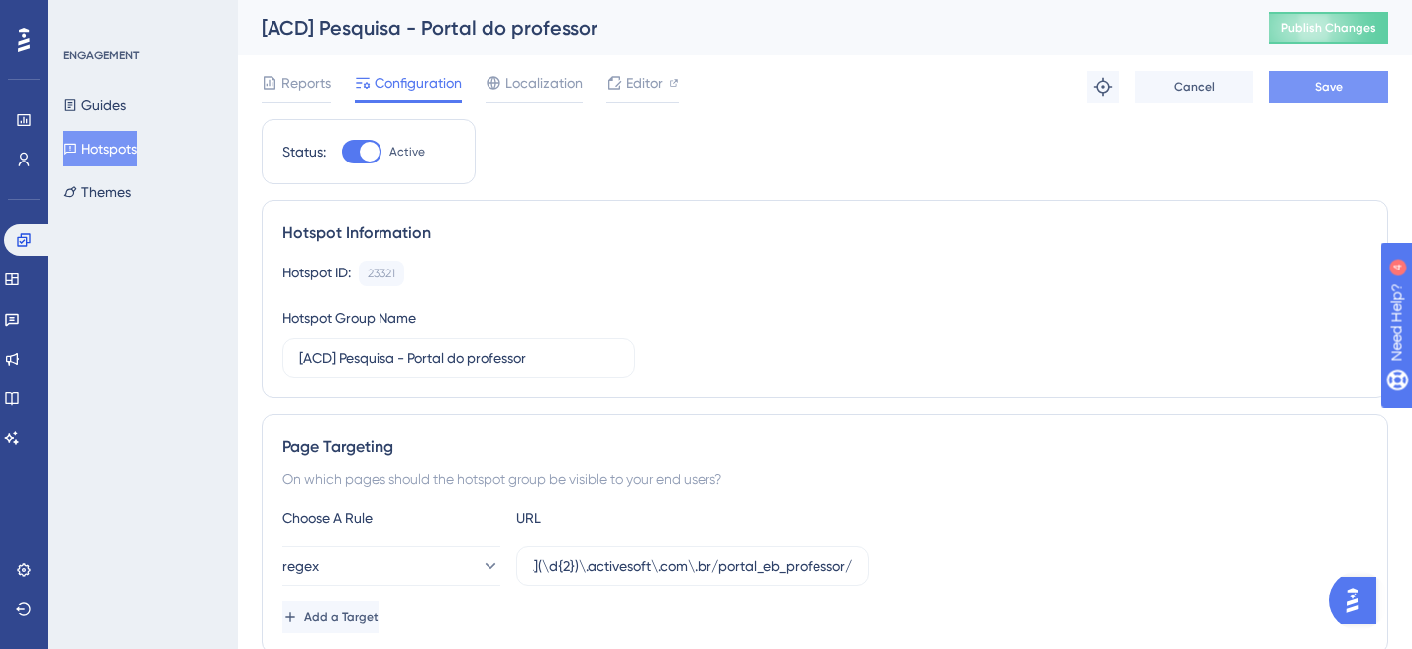
click at [1335, 92] on span "Save" at bounding box center [1329, 87] width 28 height 16
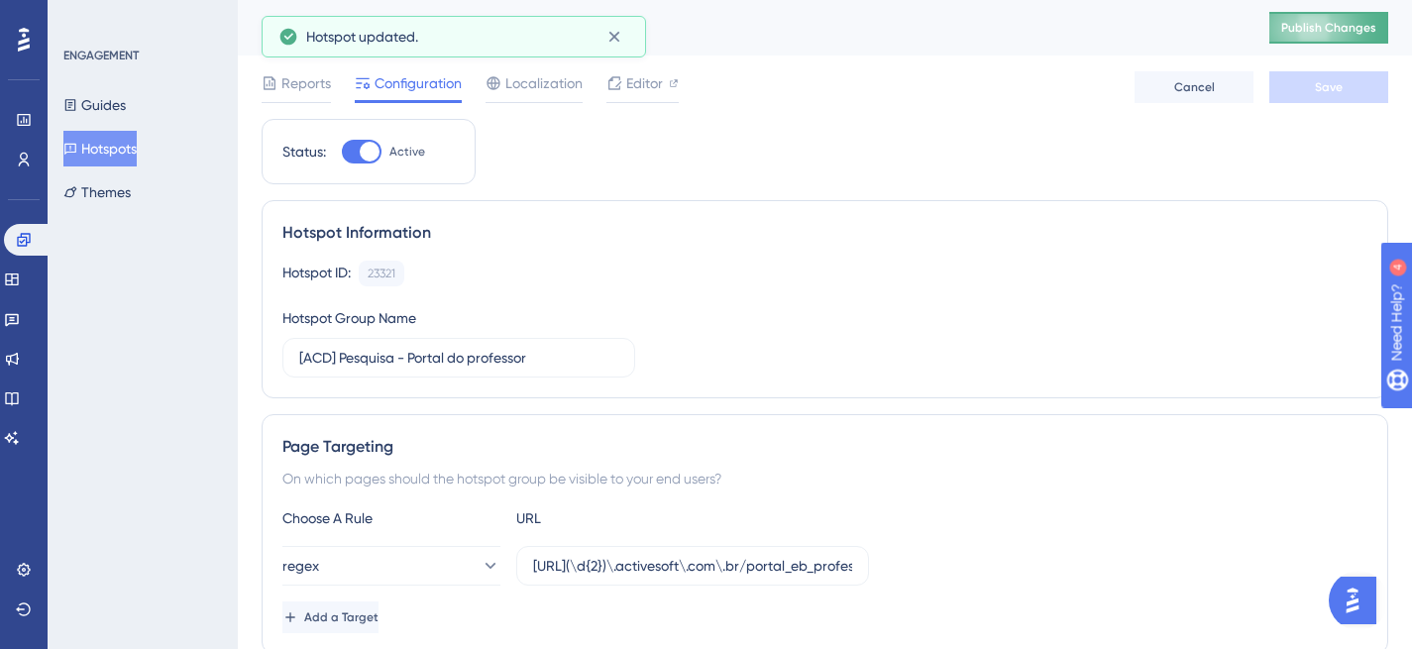
click at [1335, 21] on span "Publish Changes" at bounding box center [1328, 28] width 95 height 16
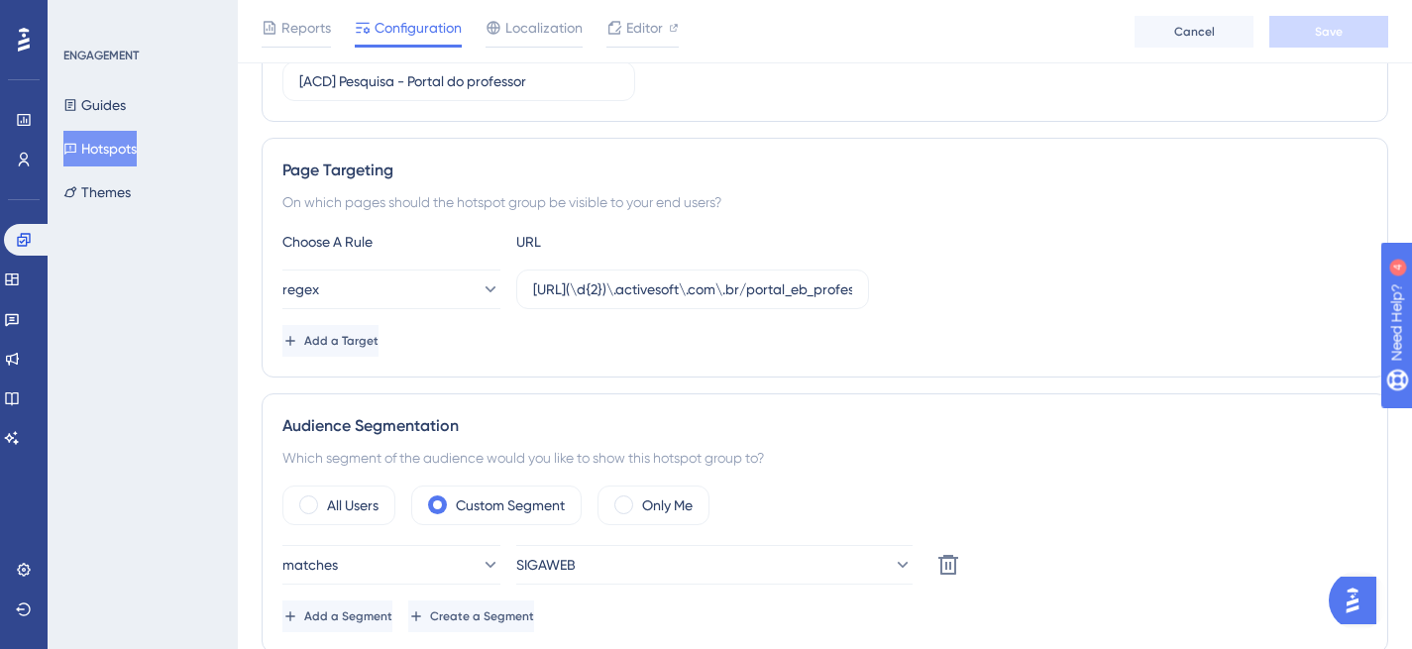
scroll to position [283, 0]
click at [28, 238] on icon at bounding box center [24, 240] width 16 height 16
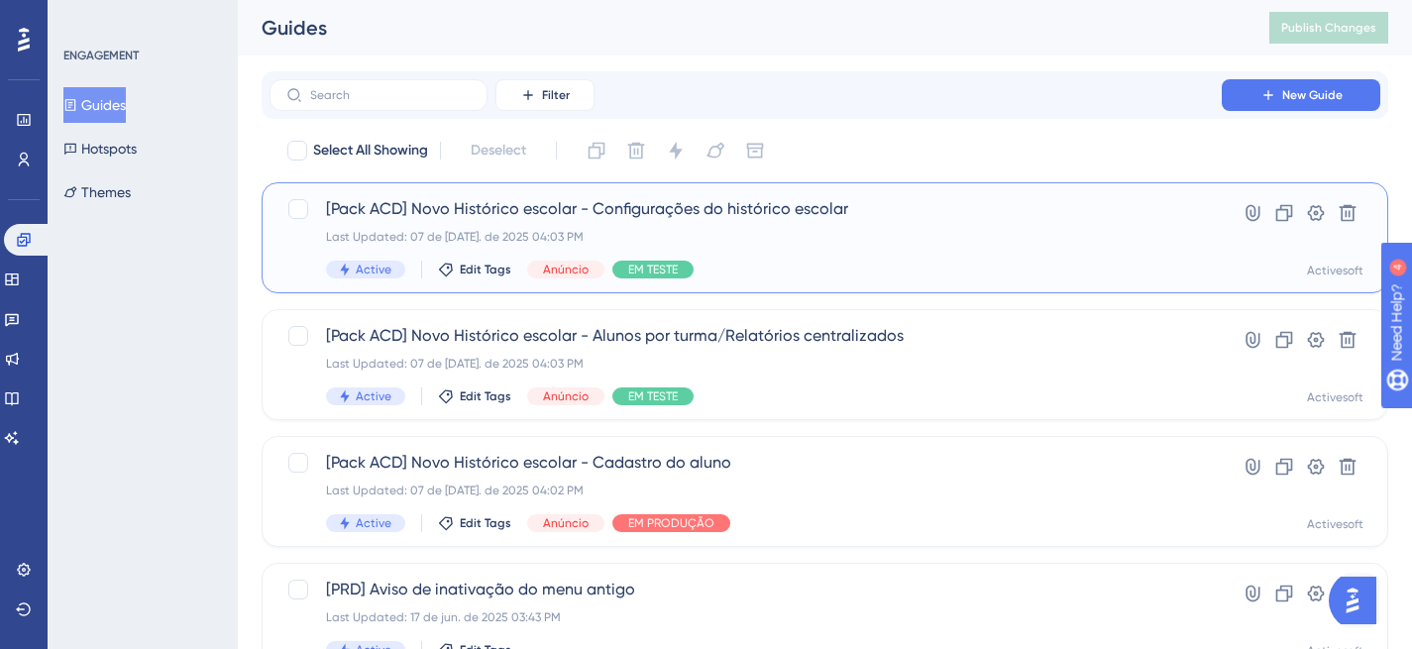
click at [514, 213] on span "[Pack ACD] Novo Histórico escolar - Configurações do histórico escolar" at bounding box center [745, 209] width 839 height 24
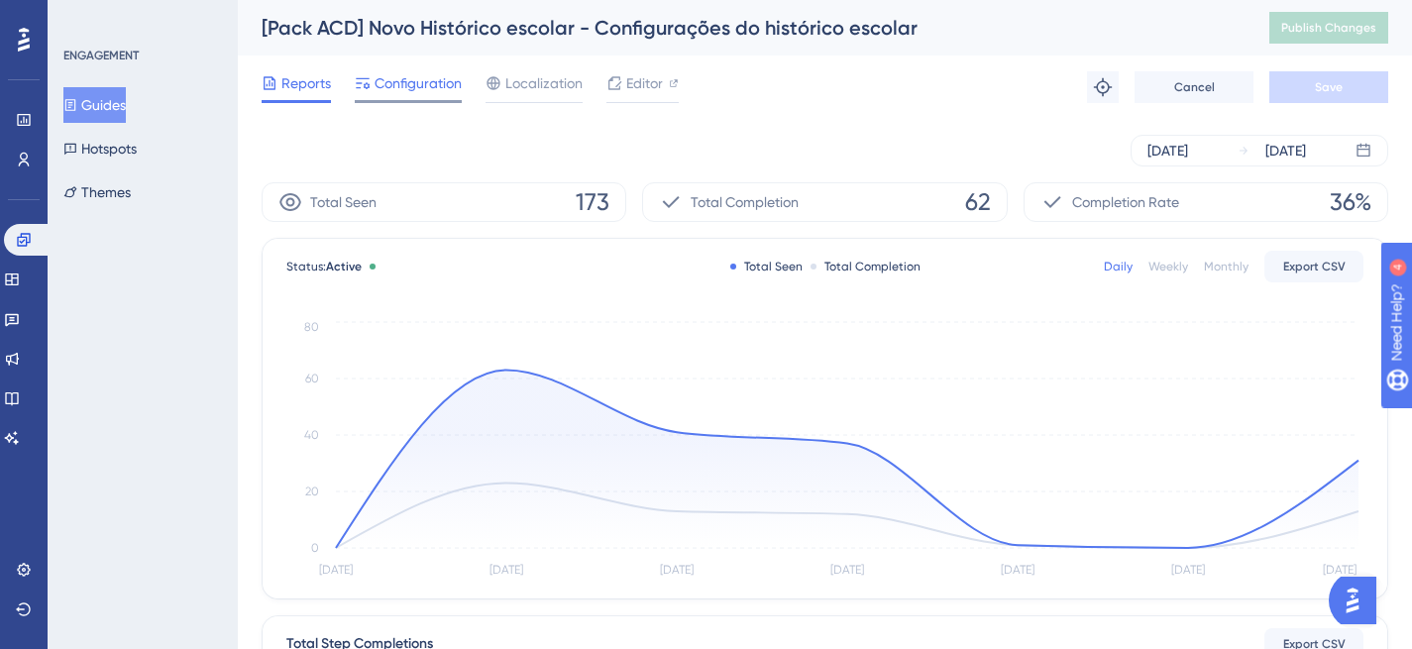
click at [447, 87] on span "Configuration" at bounding box center [418, 83] width 87 height 24
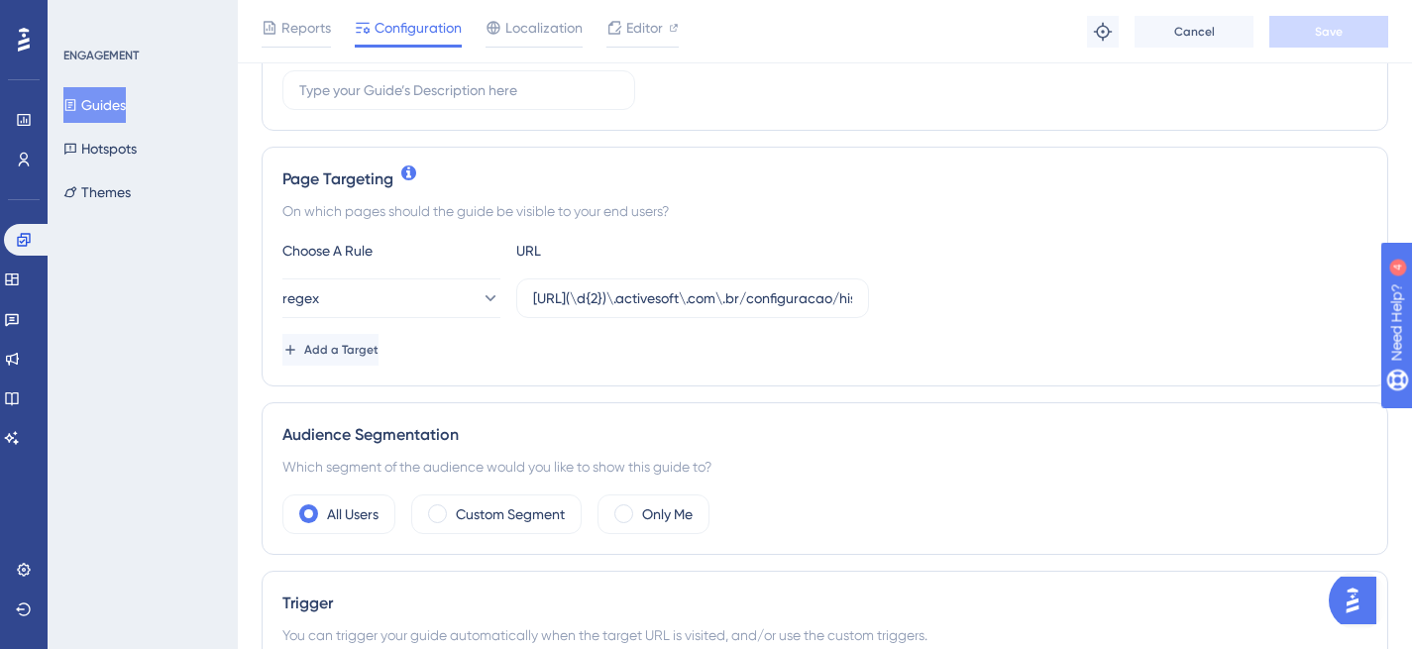
scroll to position [335, 0]
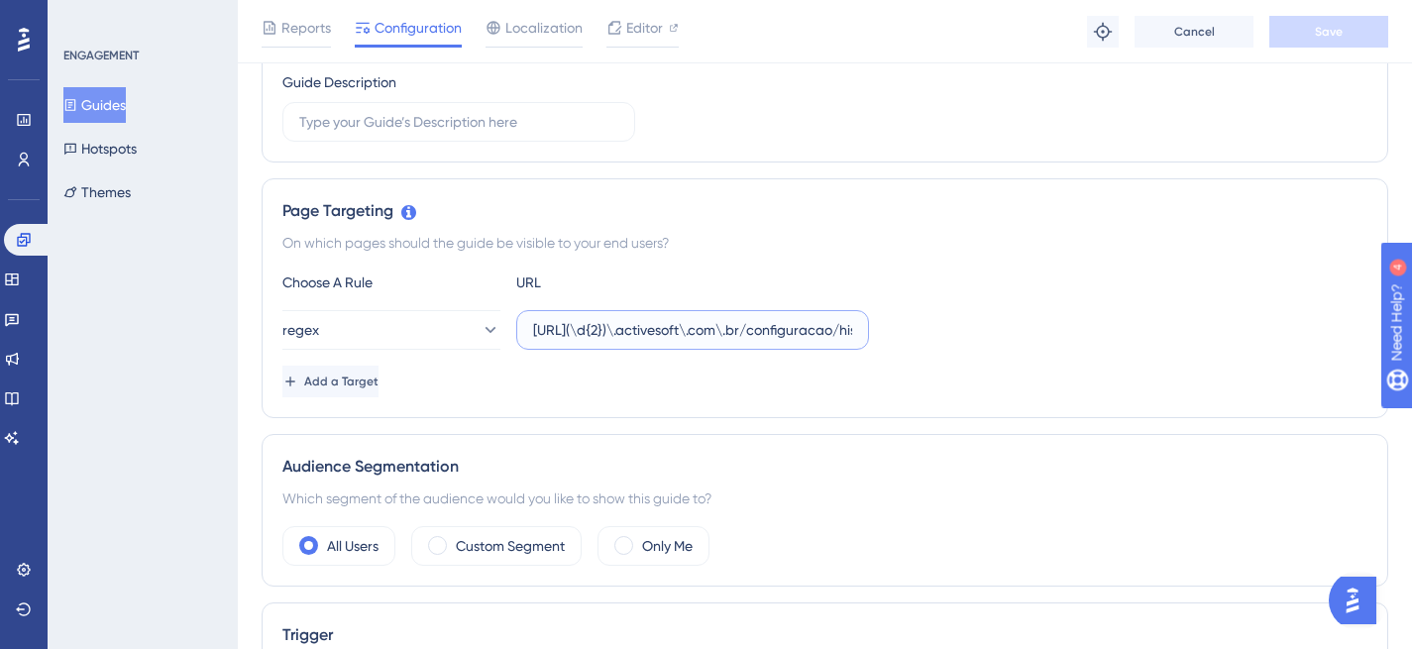
click at [687, 328] on input "https://siga(\d{2})\.activesoft\.com\.br/configuracao/historico_escolar/" at bounding box center [692, 330] width 319 height 22
click at [115, 147] on button "Hotspots" at bounding box center [99, 149] width 73 height 36
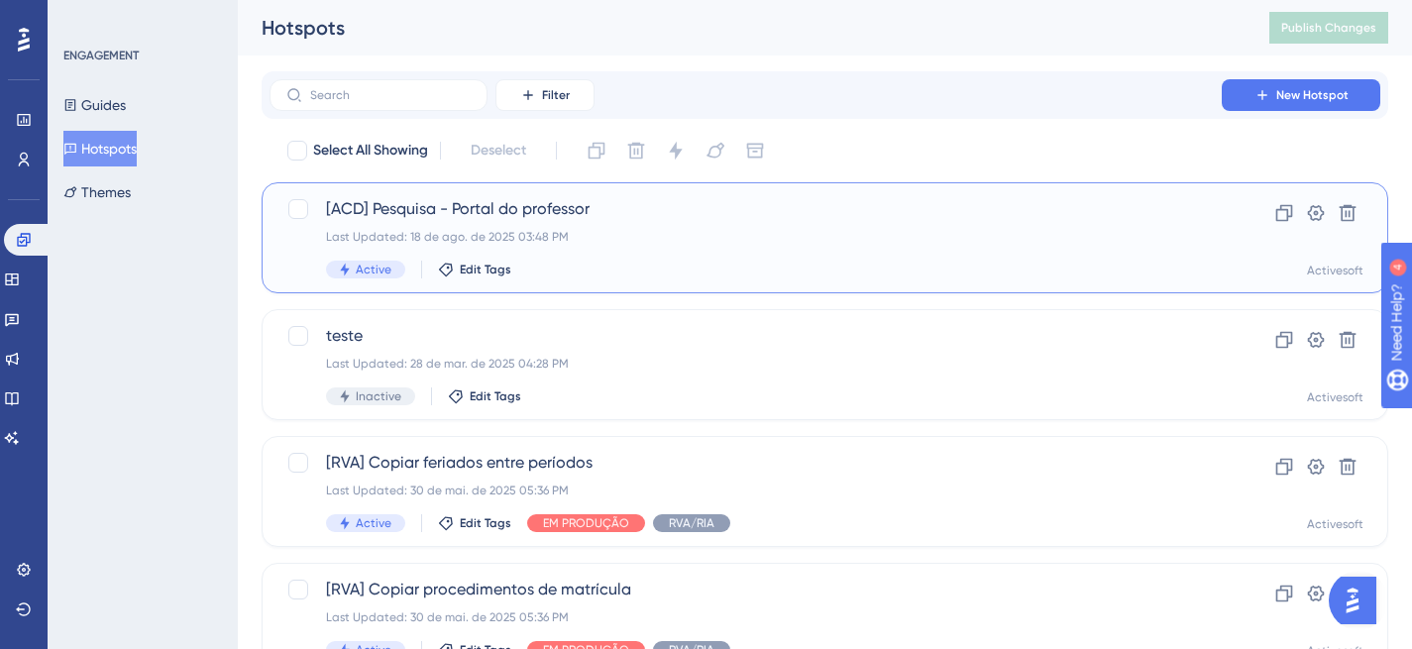
click at [510, 206] on span "[ACD] Pesquisa - Portal do professor" at bounding box center [745, 209] width 839 height 24
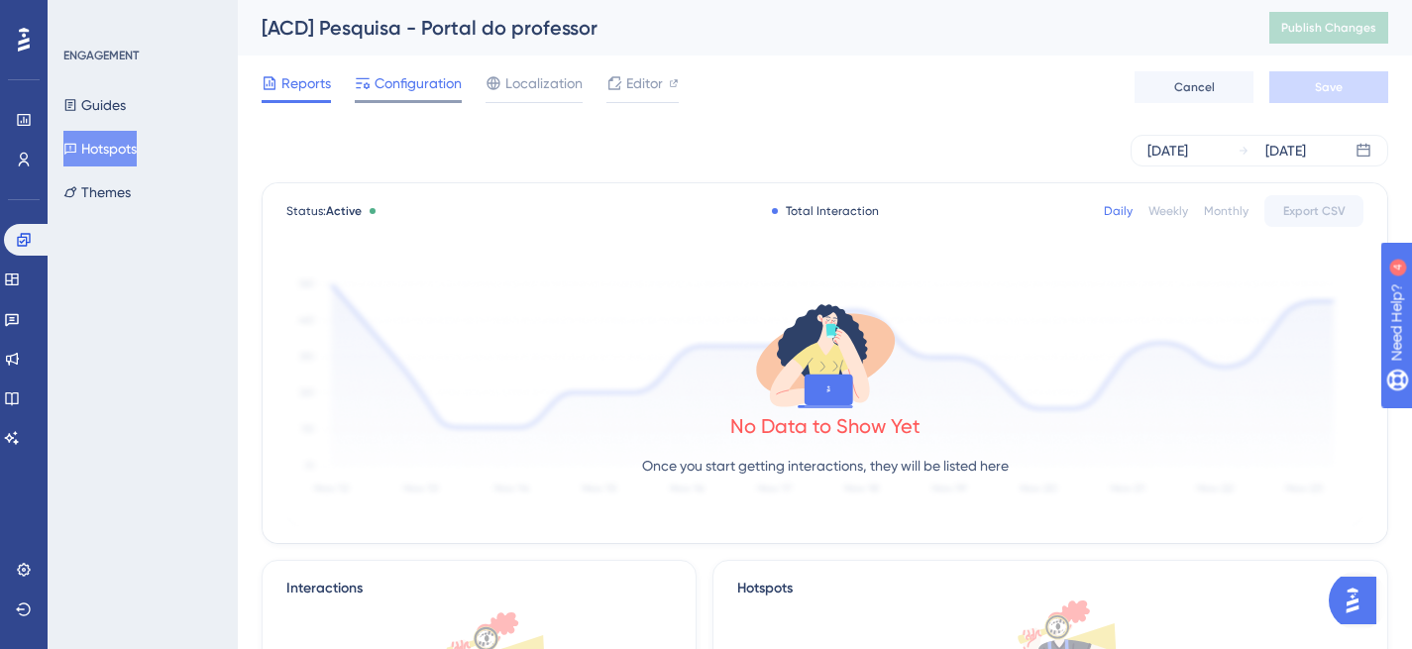
click at [414, 86] on span "Configuration" at bounding box center [418, 83] width 87 height 24
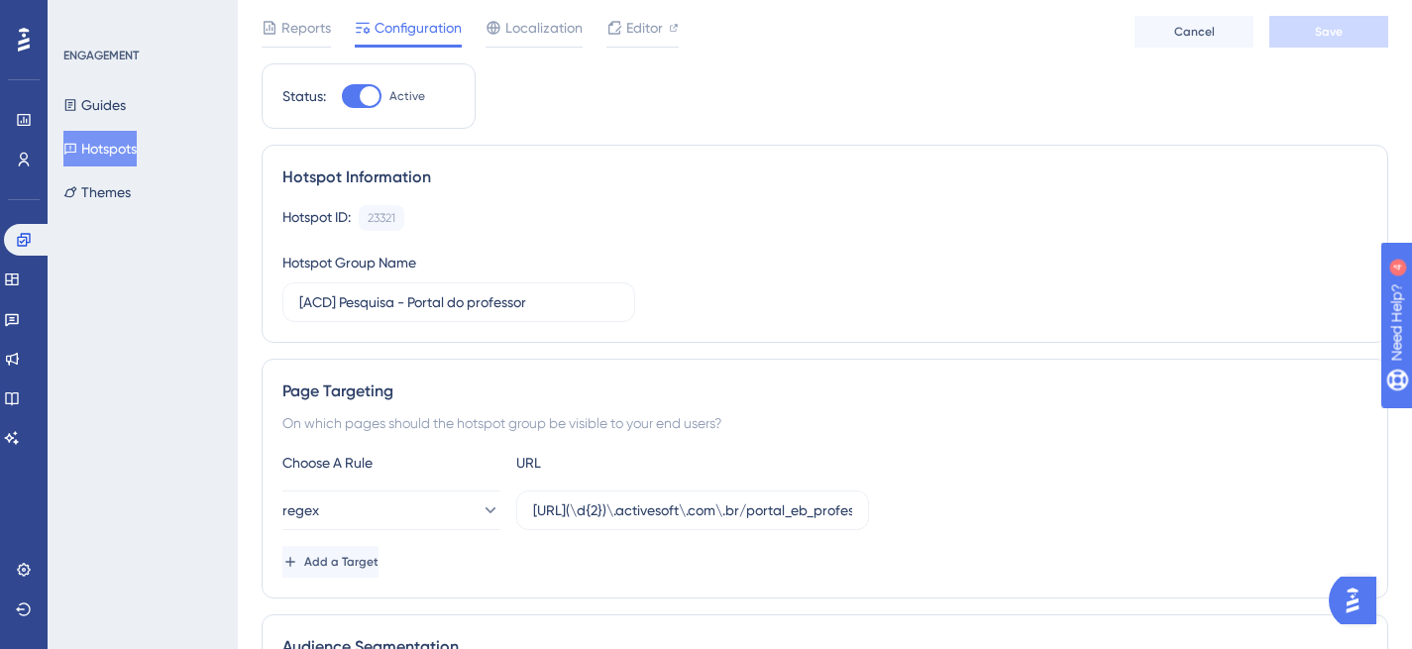
scroll to position [94, 0]
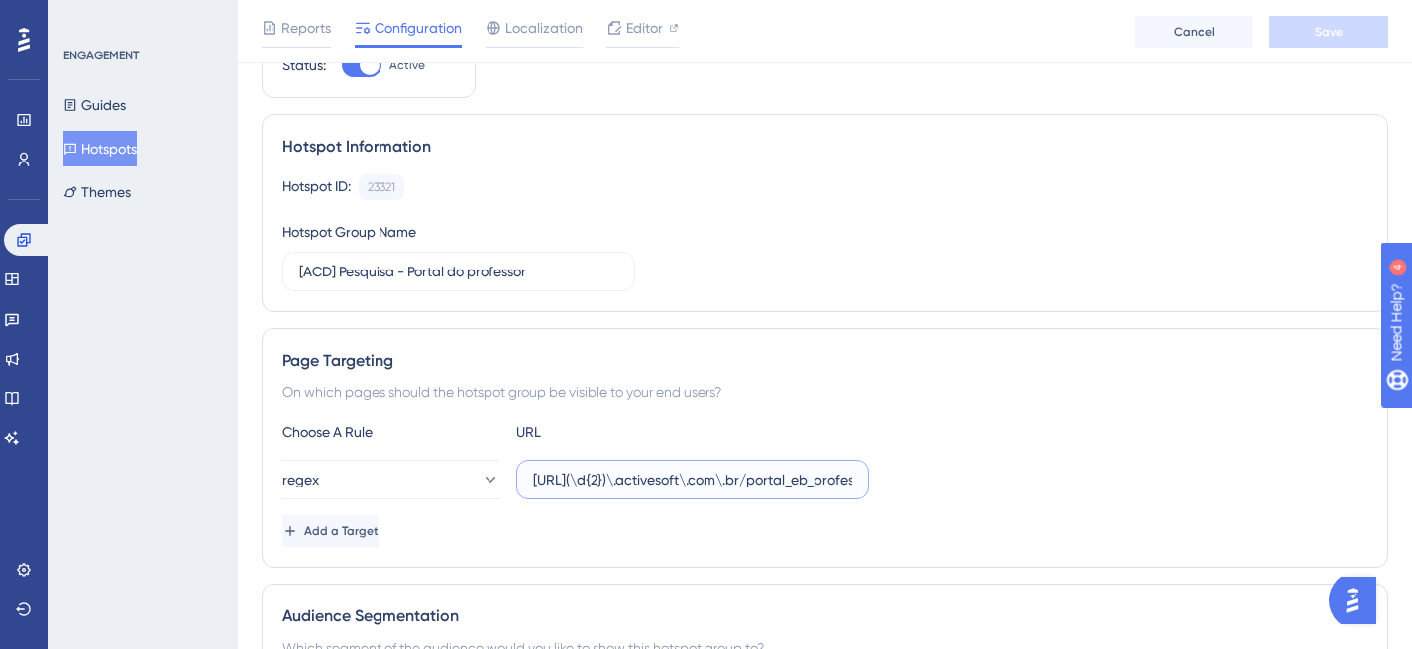
click at [570, 485] on input "https://siga(\d{2})\.activesoft\.com\.br/portal_eb_professor/" at bounding box center [692, 480] width 319 height 22
click at [661, 473] on input "https://siga(\d{2})\.activesoft\.com\.br/portal_eb_professor/" at bounding box center [692, 480] width 319 height 22
click at [794, 487] on input "https://siga(\d{2})\.activesoft\.com\.br/portal_eb_professor/" at bounding box center [692, 480] width 319 height 22
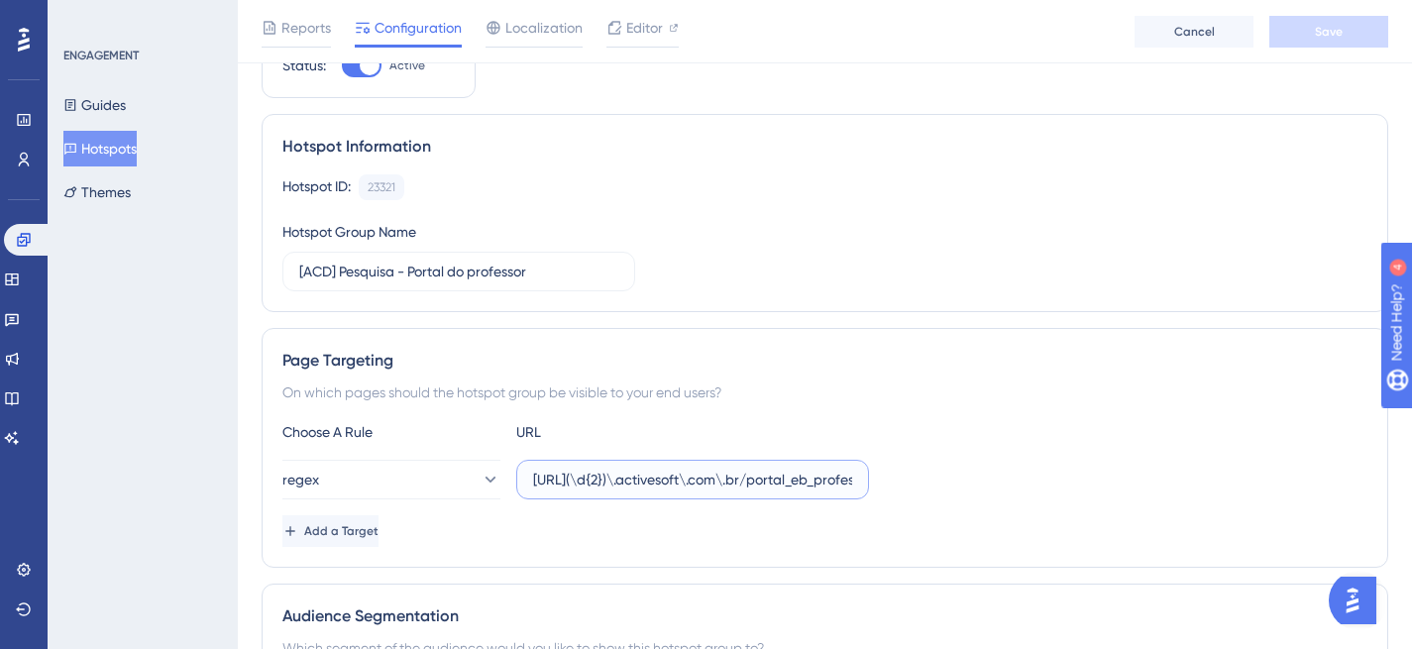
click at [794, 487] on input "https://siga(\d{2})\.activesoft\.com\.br/portal_eb_professor/" at bounding box center [692, 480] width 319 height 22
paste input "configuracao/historico_escola"
drag, startPoint x: 794, startPoint y: 481, endPoint x: 730, endPoint y: 483, distance: 63.5
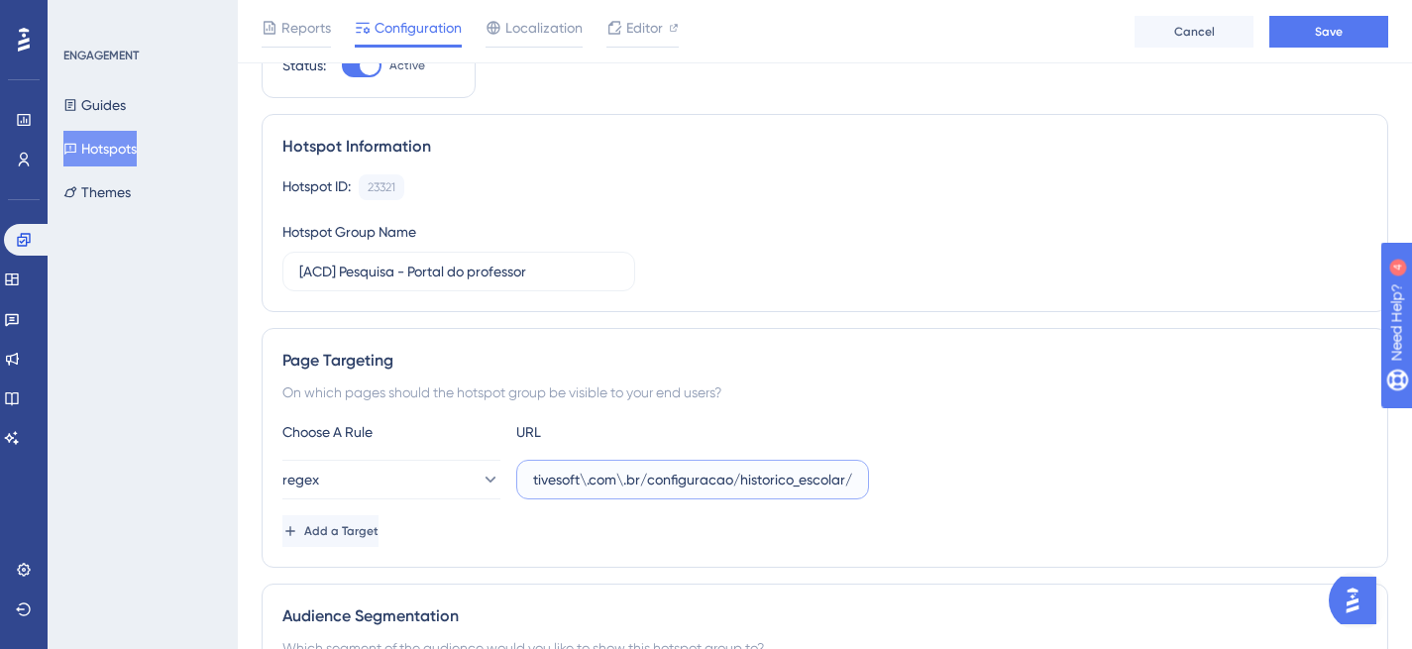
click at [730, 483] on input "https://siga(\d{2})\.activesoft\.com\.br/configuracao/historico_escolar/" at bounding box center [692, 480] width 319 height 22
paste input "portal_eb_professor"
drag, startPoint x: 781, startPoint y: 485, endPoint x: 1024, endPoint y: 513, distance: 244.5
click at [1024, 513] on div "Choose A Rule URL regex https://siga(\d{2})\.activesoft\.com\.br/portal_eb_prof…" at bounding box center [824, 483] width 1085 height 127
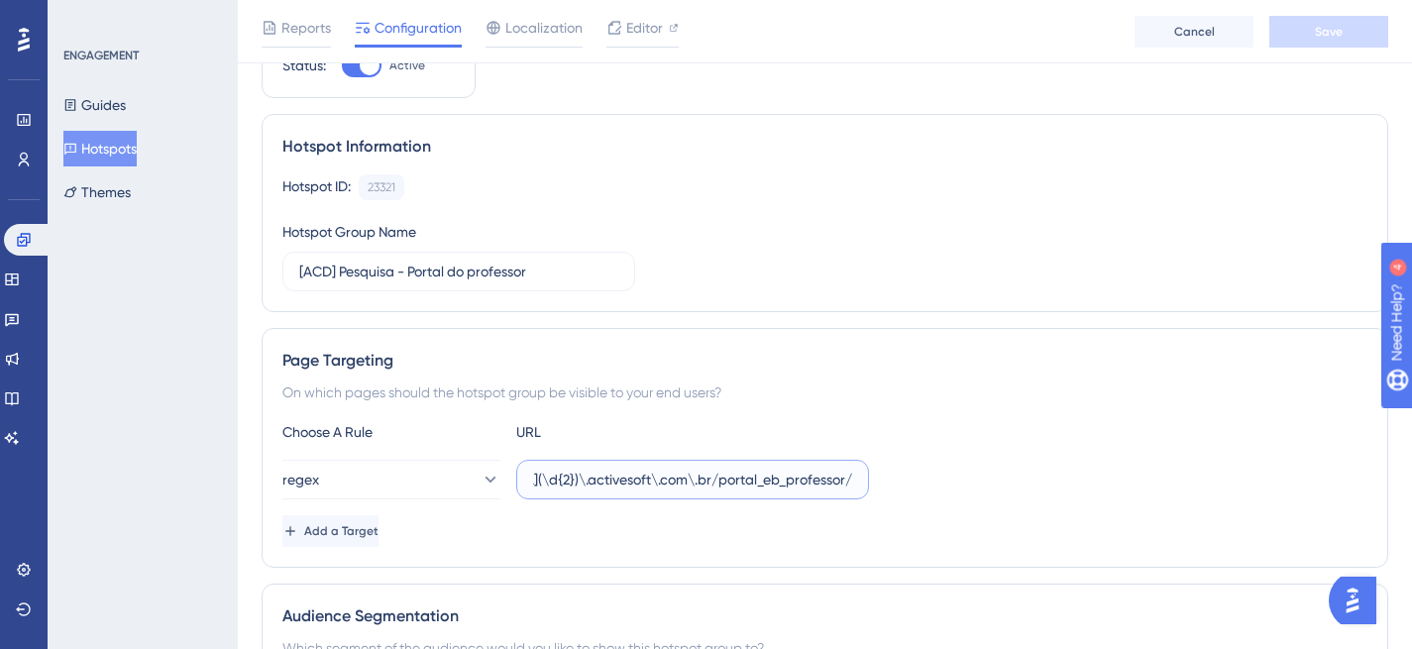
scroll to position [0, 75]
type input "https://siga(\d{2})\.activesoft\.com\.br/portal_eb_professor/"
click at [947, 453] on div "Choose A Rule URL regex https://siga(\d{2})\.activesoft\.com\.br/portal_eb_prof…" at bounding box center [824, 483] width 1085 height 127
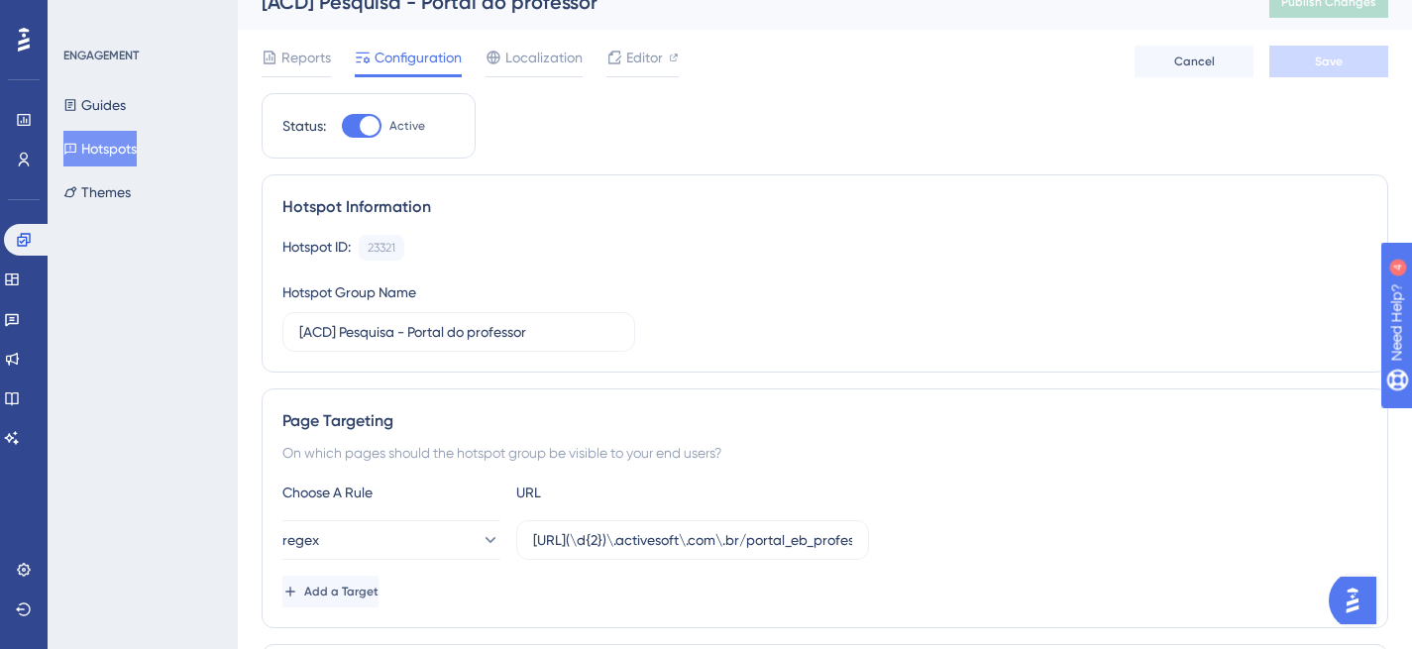
scroll to position [29, 0]
click at [366, 121] on div at bounding box center [370, 123] width 20 height 20
click at [342, 123] on input "Active" at bounding box center [341, 123] width 1 height 1
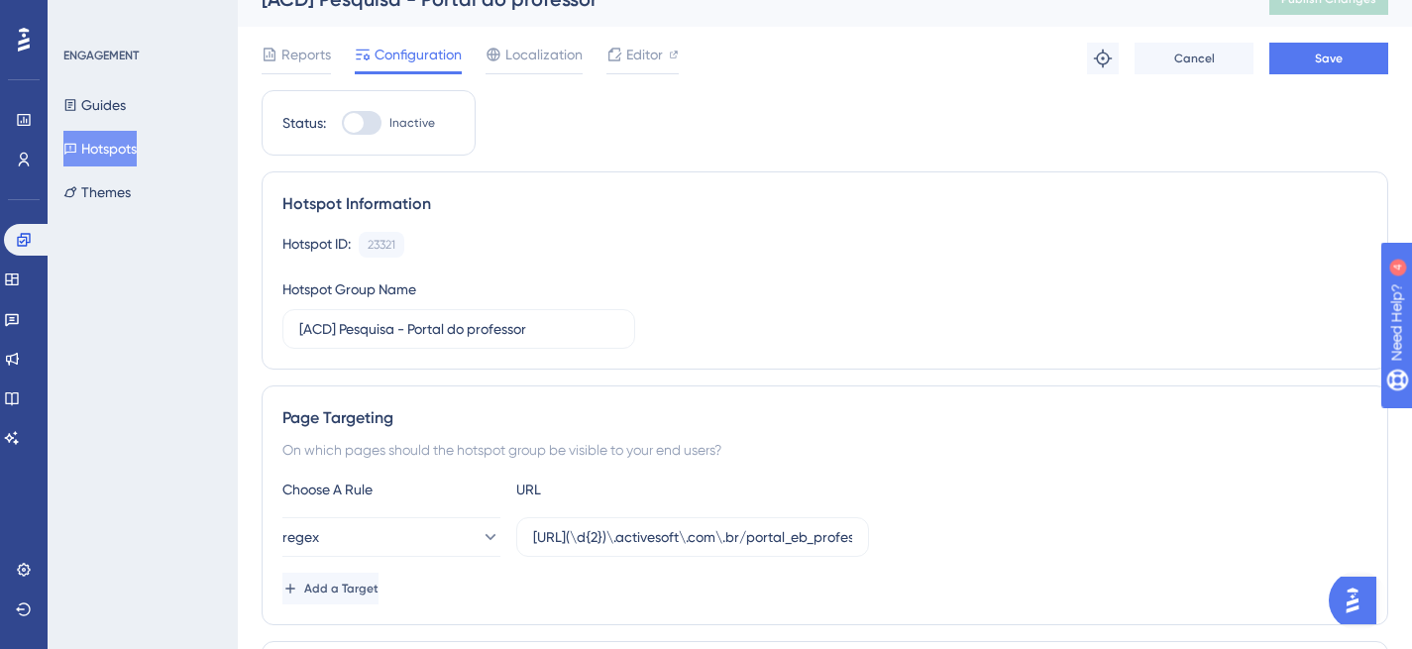
click at [366, 121] on div at bounding box center [362, 123] width 40 height 24
click at [342, 123] on input "Inactive" at bounding box center [341, 123] width 1 height 1
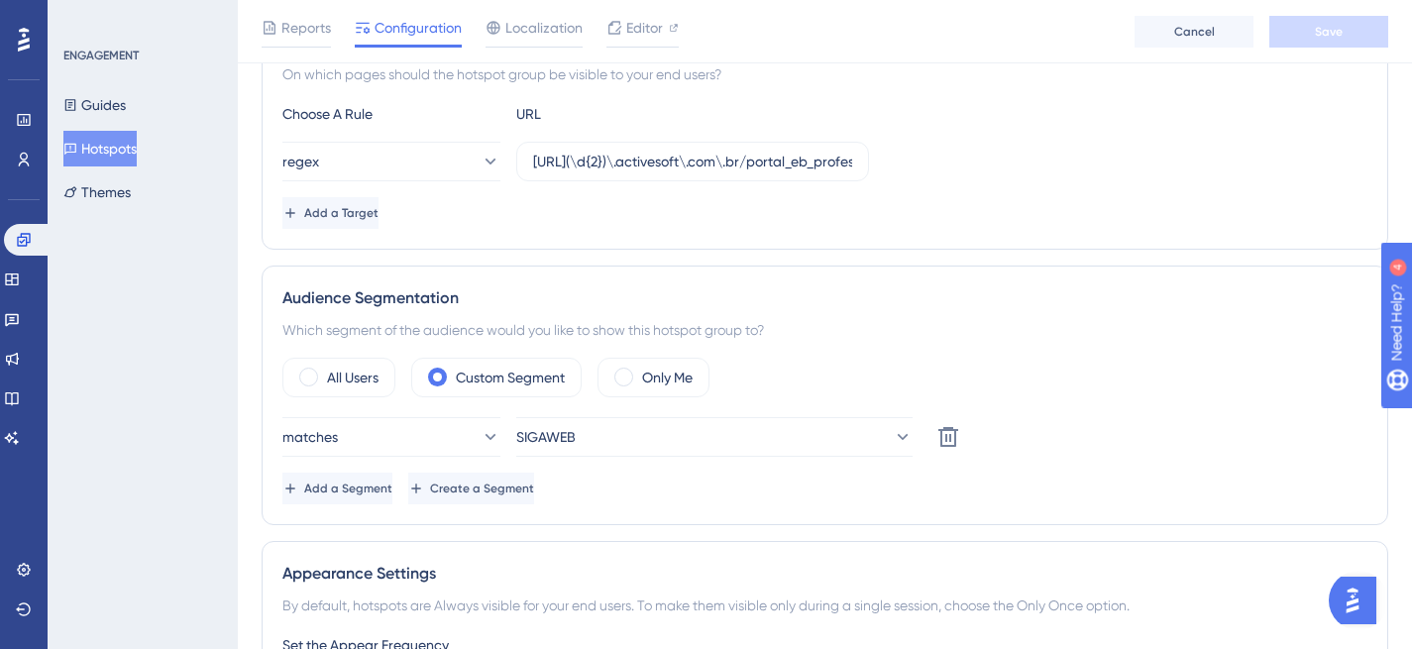
scroll to position [413, 0]
click at [481, 431] on icon at bounding box center [490, 436] width 20 height 20
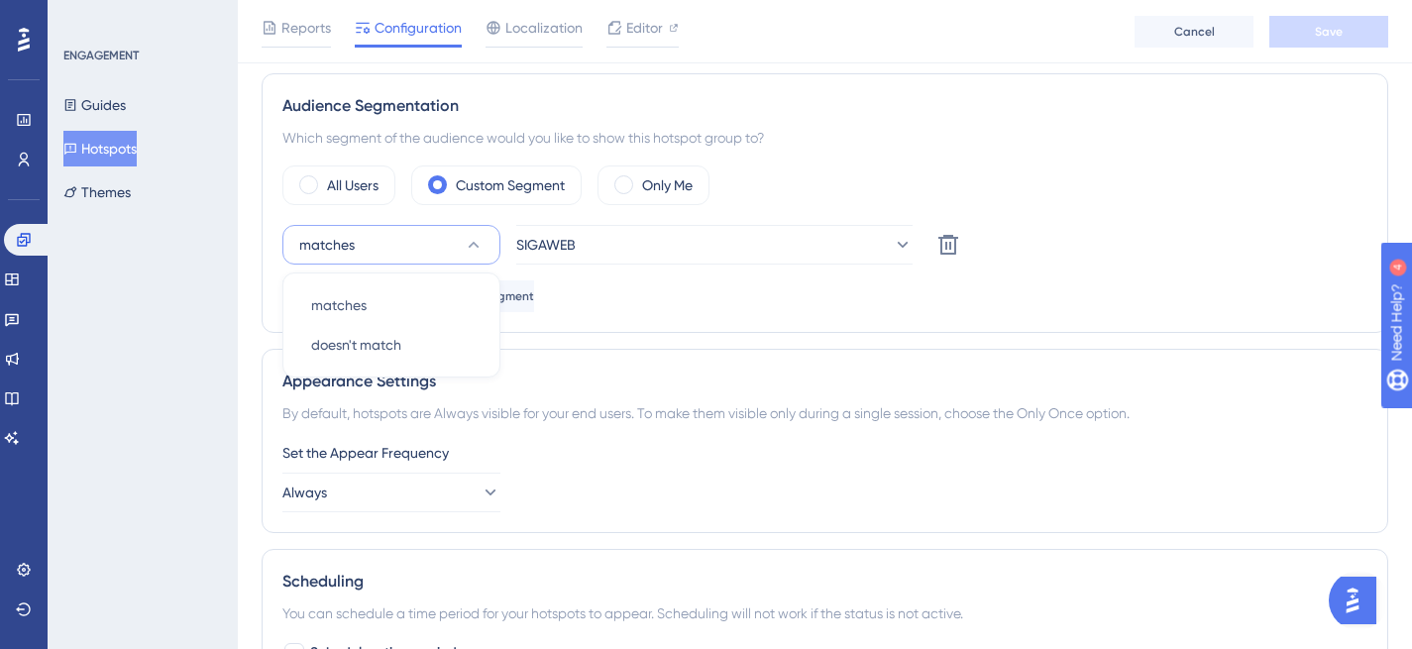
click at [629, 371] on div "Appearance Settings" at bounding box center [824, 382] width 1085 height 24
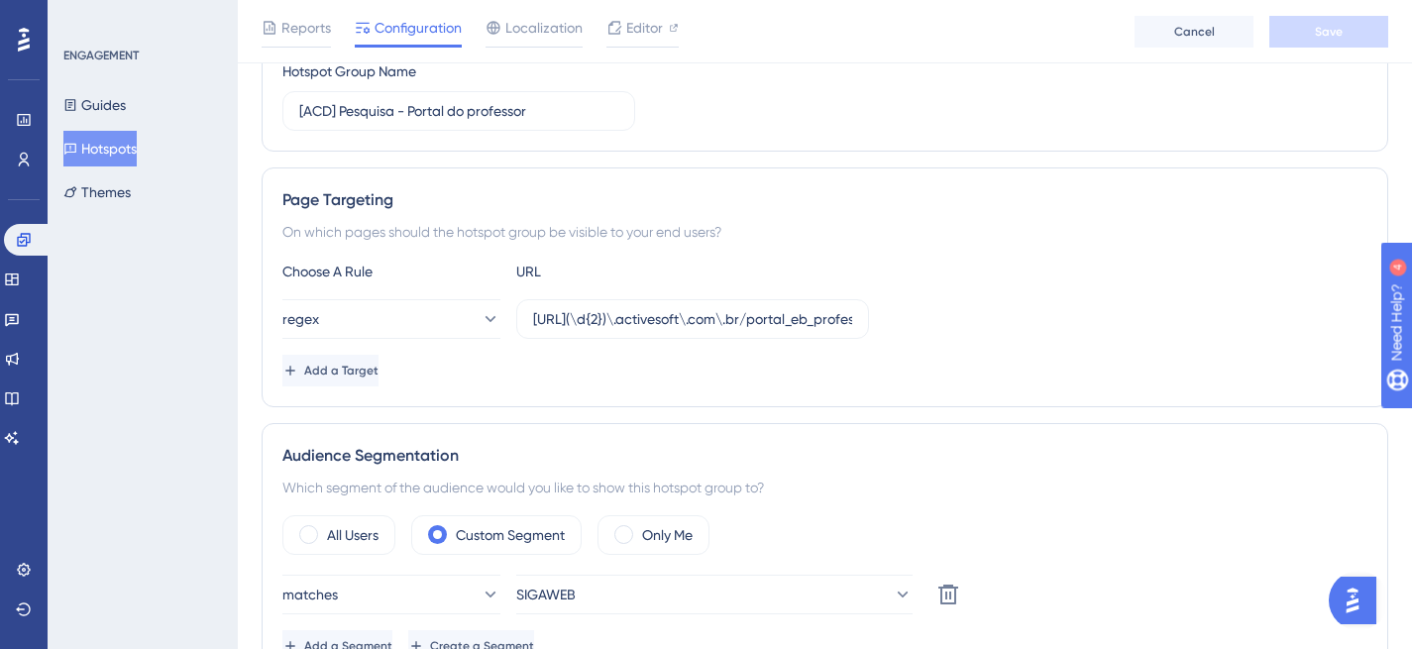
scroll to position [0, 0]
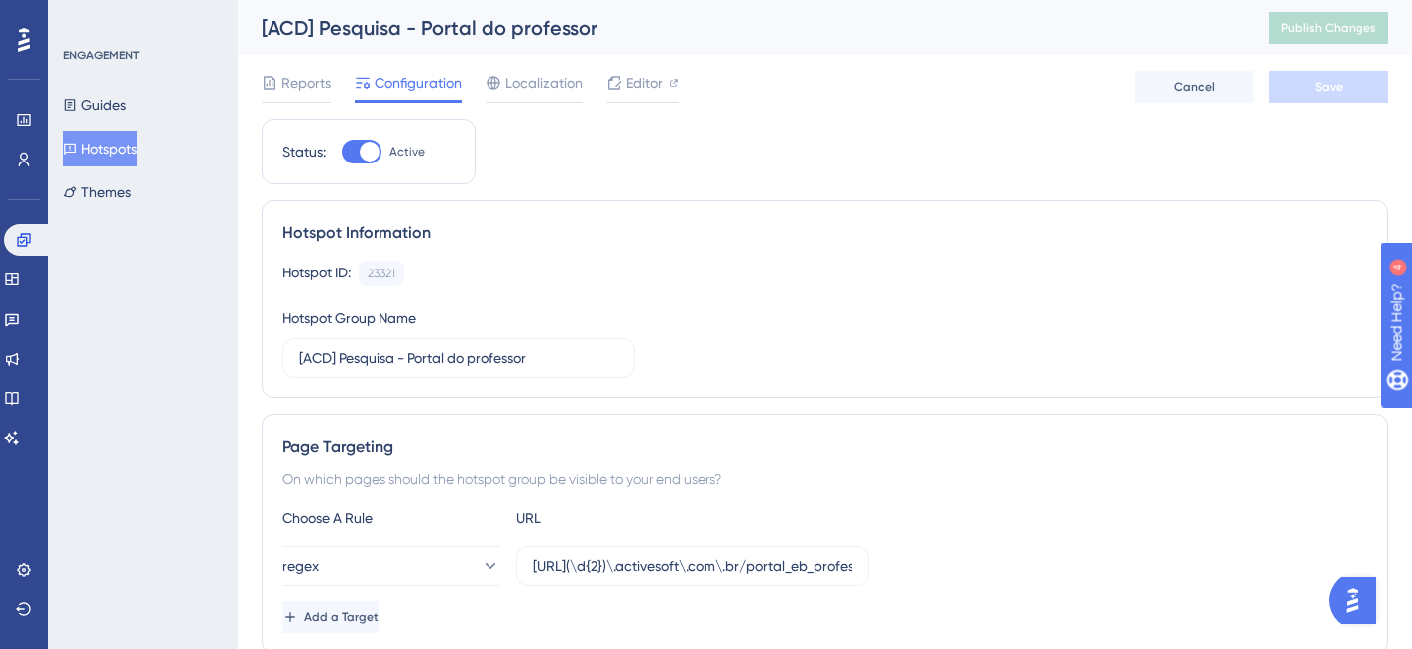
click at [348, 148] on div at bounding box center [362, 152] width 40 height 24
click at [342, 152] on input "Active" at bounding box center [341, 152] width 1 height 1
click at [1283, 92] on button "Save" at bounding box center [1329, 87] width 119 height 32
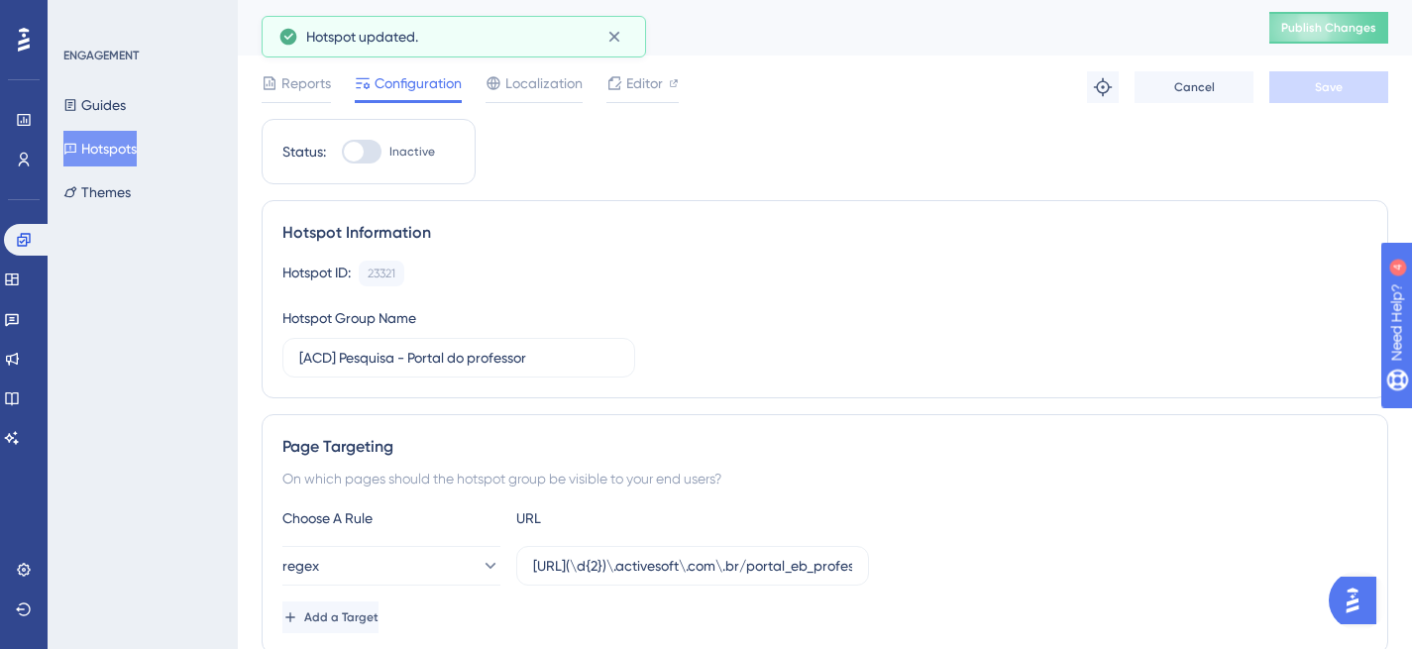
click at [381, 147] on div at bounding box center [362, 152] width 40 height 24
click at [342, 152] on input "Inactive" at bounding box center [341, 152] width 1 height 1
checkbox input "true"
click at [1341, 90] on span "Save" at bounding box center [1329, 87] width 28 height 16
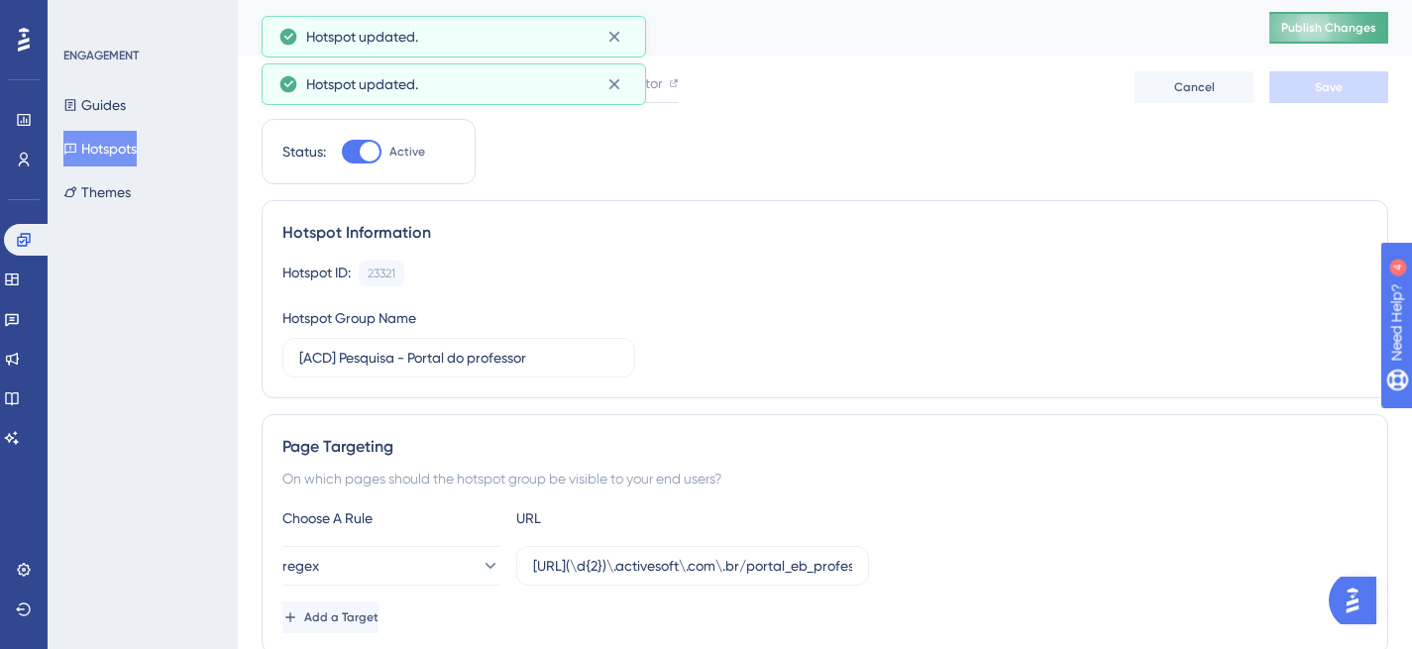
click at [1364, 24] on span "Publish Changes" at bounding box center [1328, 28] width 95 height 16
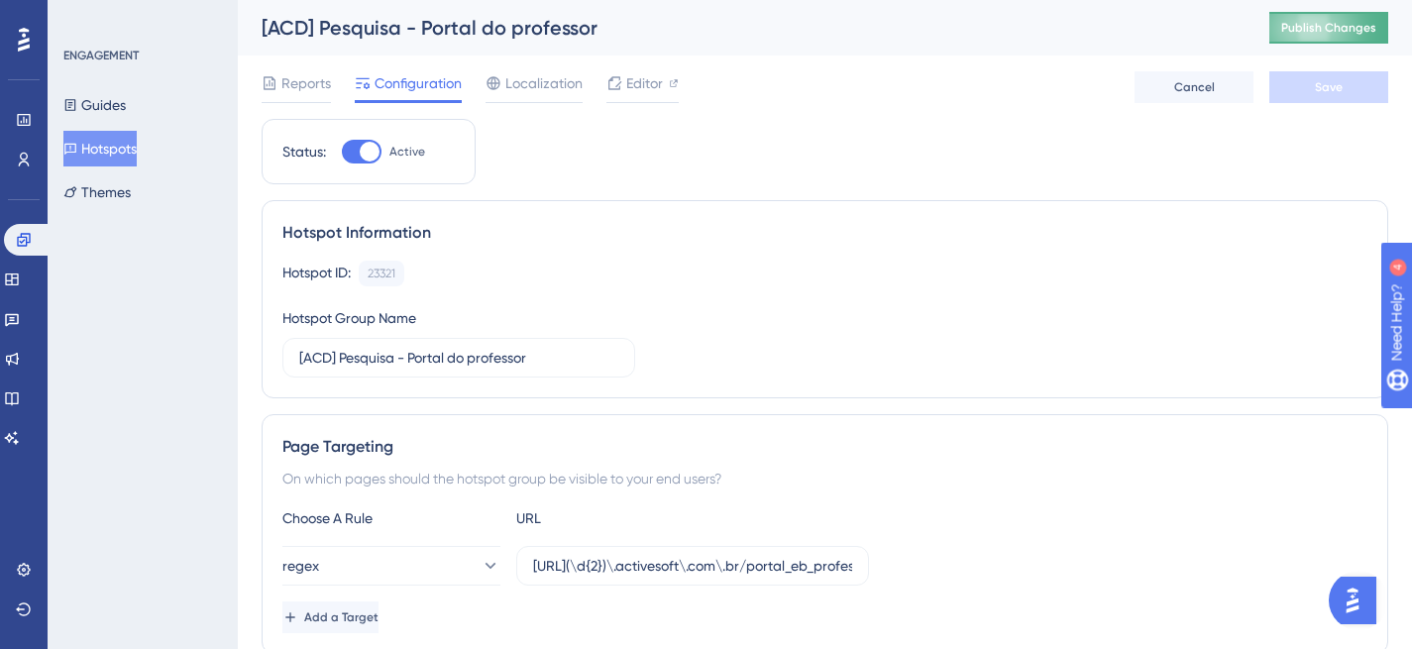
click at [1365, 25] on span "Publish Changes" at bounding box center [1328, 28] width 95 height 16
click at [300, 76] on span "Reports" at bounding box center [306, 83] width 50 height 24
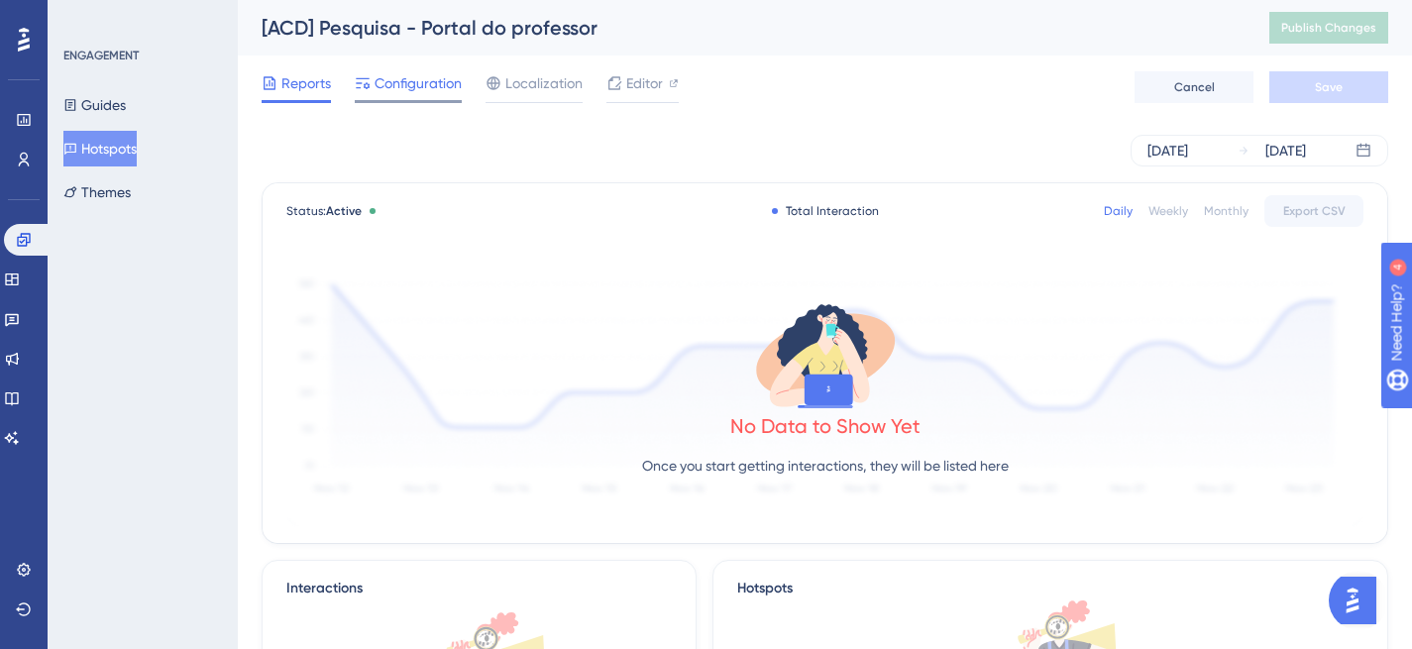
click at [401, 81] on span "Configuration" at bounding box center [418, 83] width 87 height 24
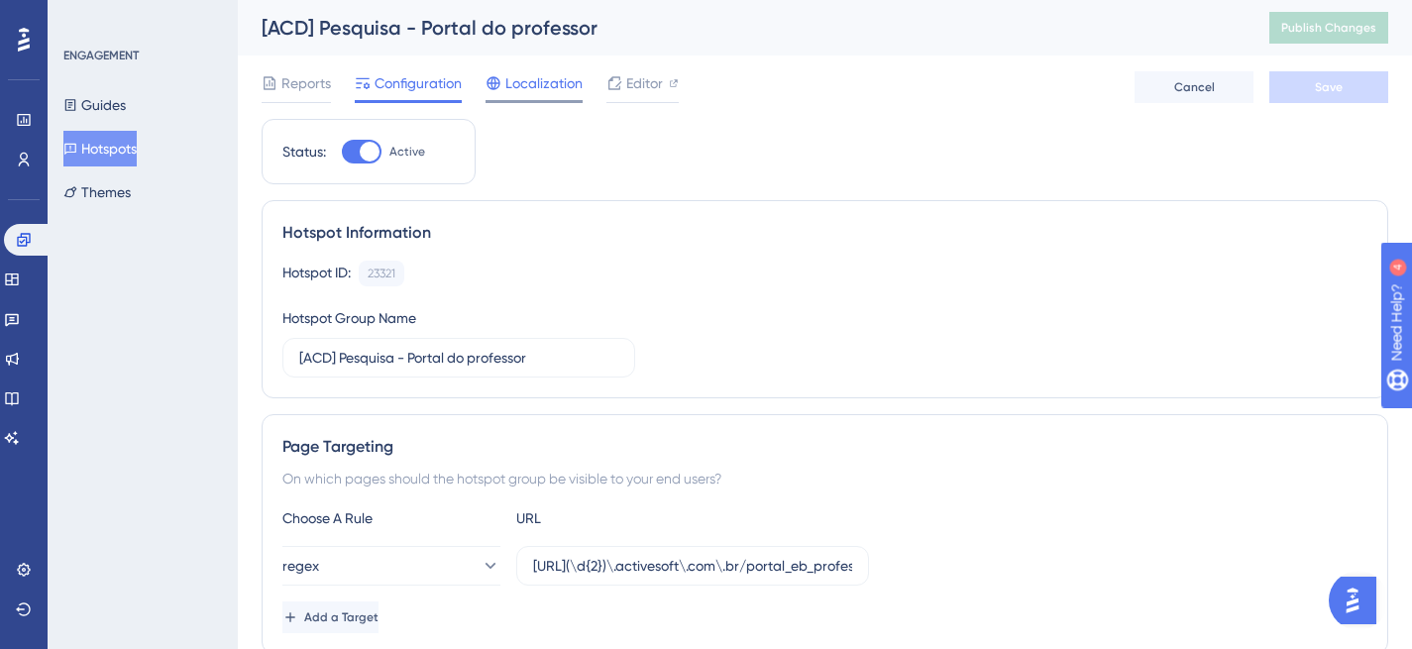
click at [497, 84] on icon at bounding box center [494, 83] width 16 height 16
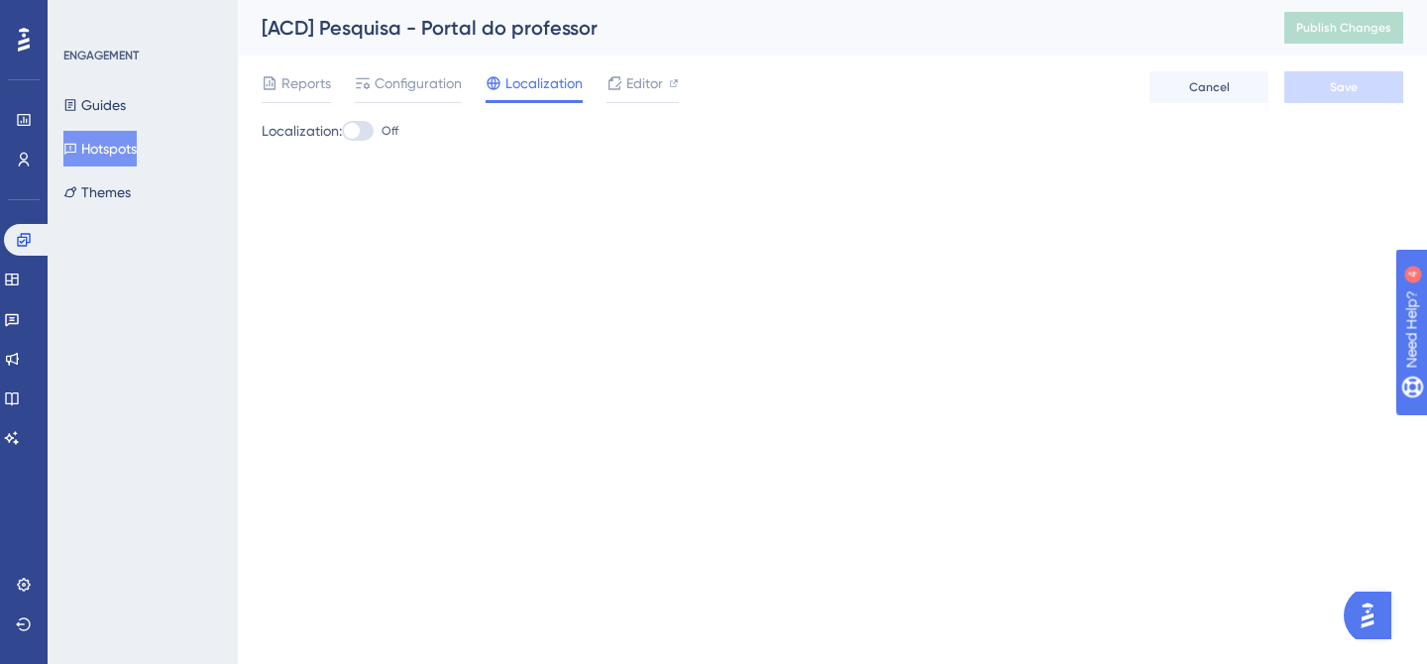
click at [374, 126] on div at bounding box center [358, 131] width 32 height 20
click at [342, 131] on input "Off" at bounding box center [341, 131] width 1 height 1
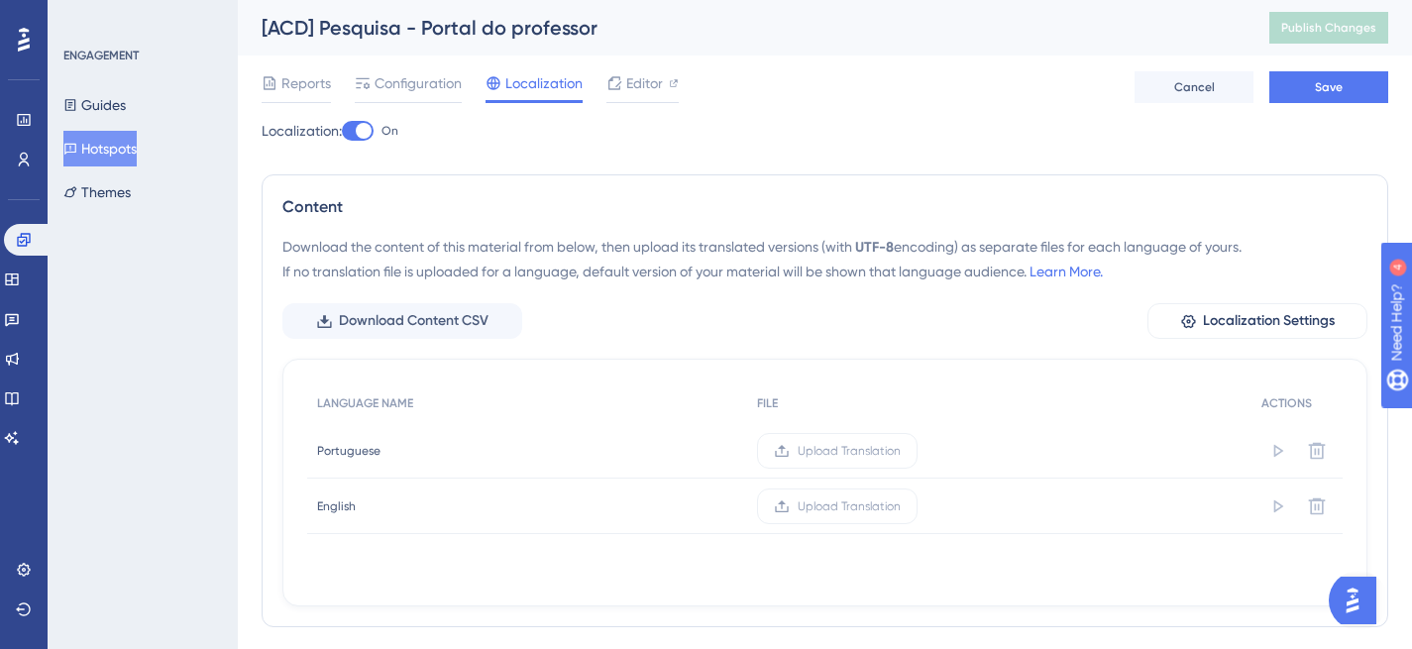
click at [372, 126] on div at bounding box center [364, 131] width 16 height 16
click at [342, 131] on input "On" at bounding box center [341, 131] width 1 height 1
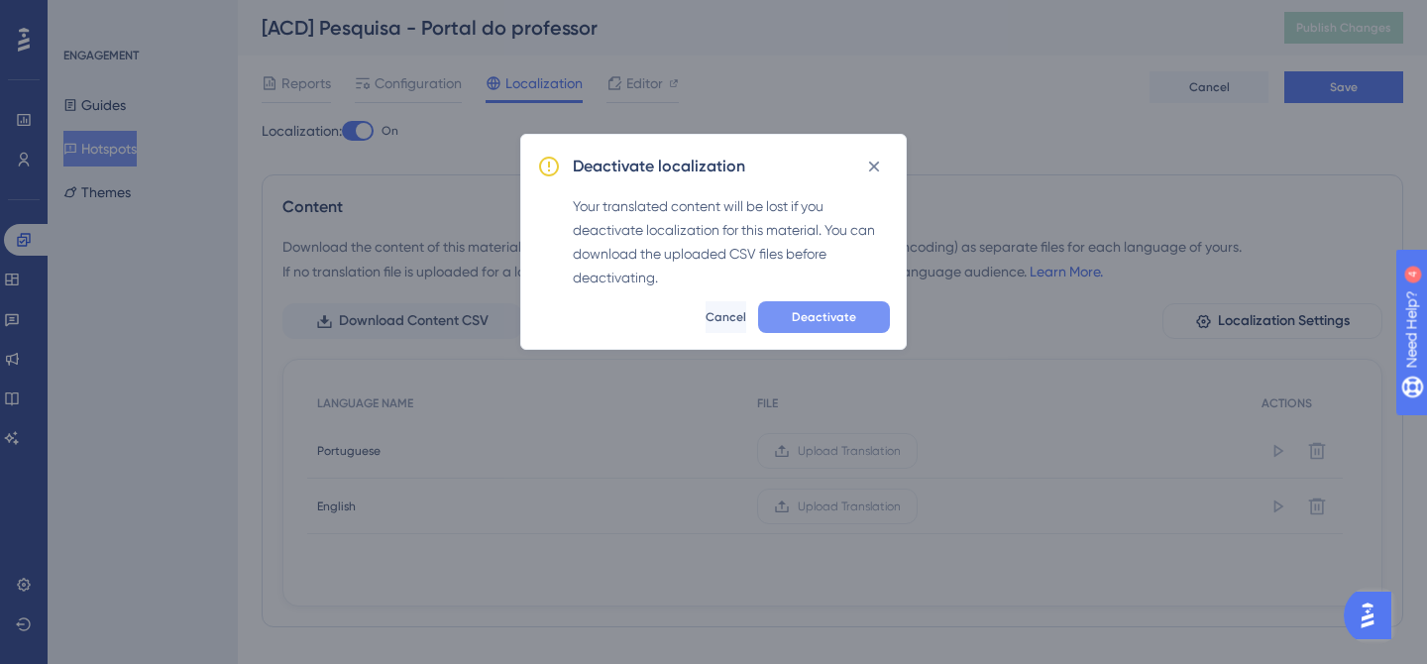
click at [837, 320] on span "Deactivate" at bounding box center [824, 317] width 64 height 16
checkbox input "false"
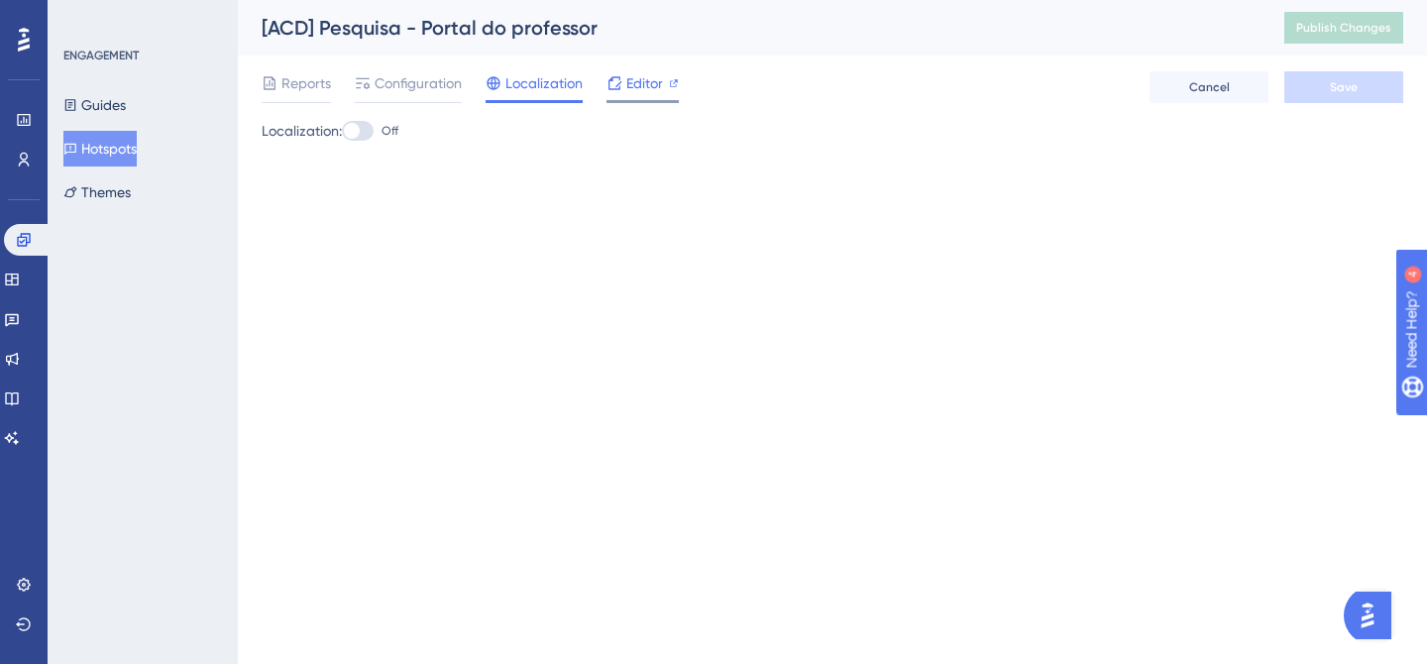
click at [630, 89] on span "Editor" at bounding box center [644, 83] width 37 height 24
click at [1337, 41] on button "Publish Changes" at bounding box center [1343, 28] width 119 height 32
click at [291, 81] on span "Reports" at bounding box center [306, 83] width 50 height 24
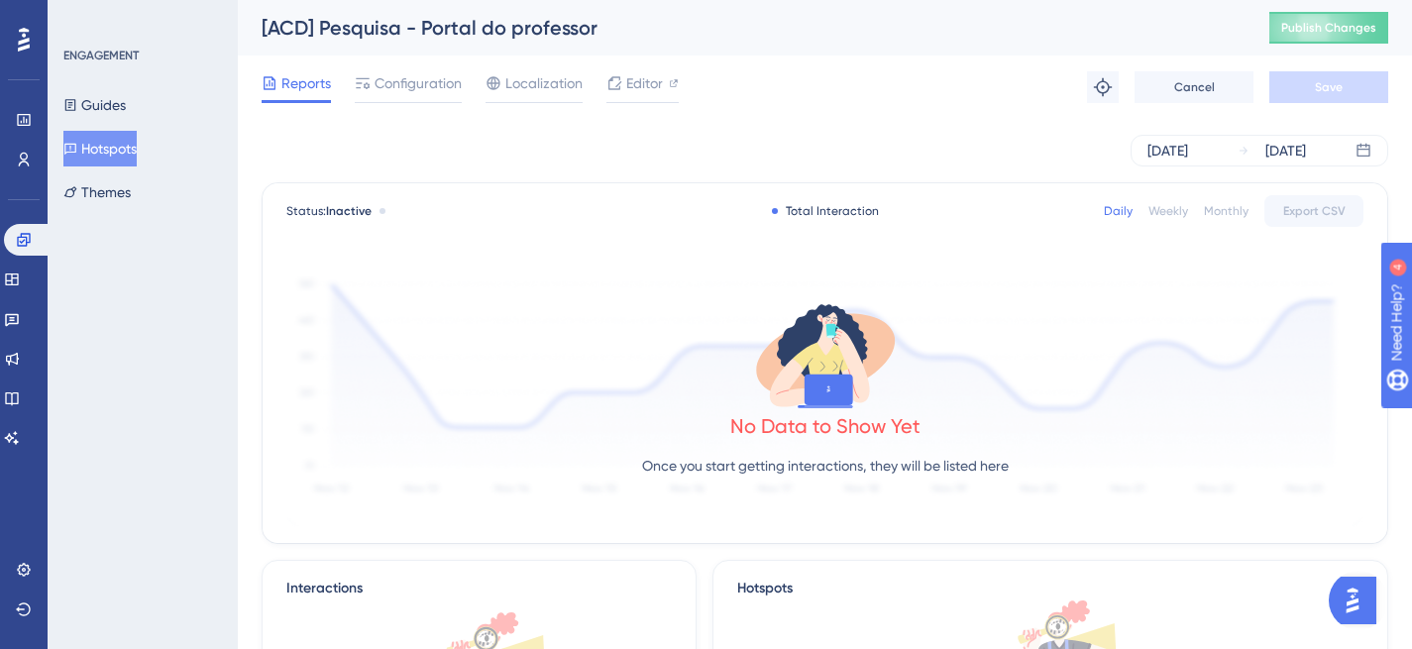
click at [123, 146] on button "Hotspots" at bounding box center [99, 149] width 73 height 36
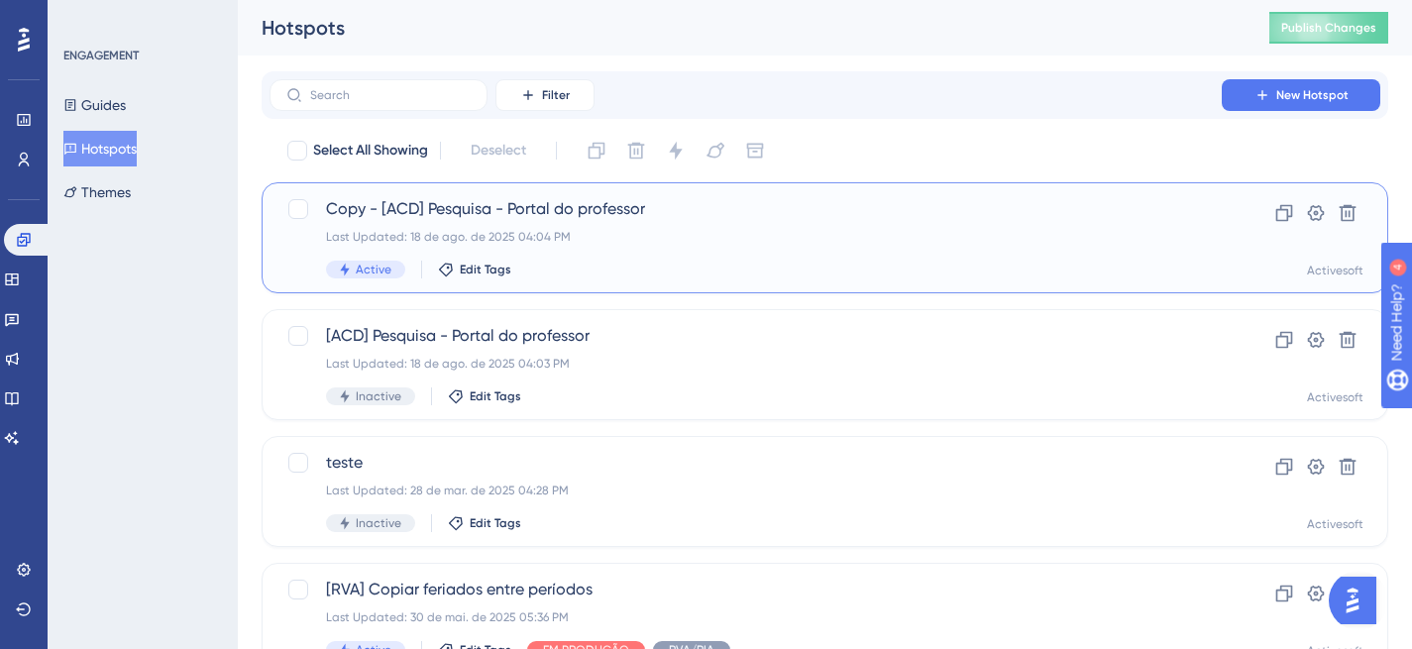
click at [697, 242] on div "Last Updated: 18 de ago. de 2025 04:04 PM" at bounding box center [745, 237] width 839 height 16
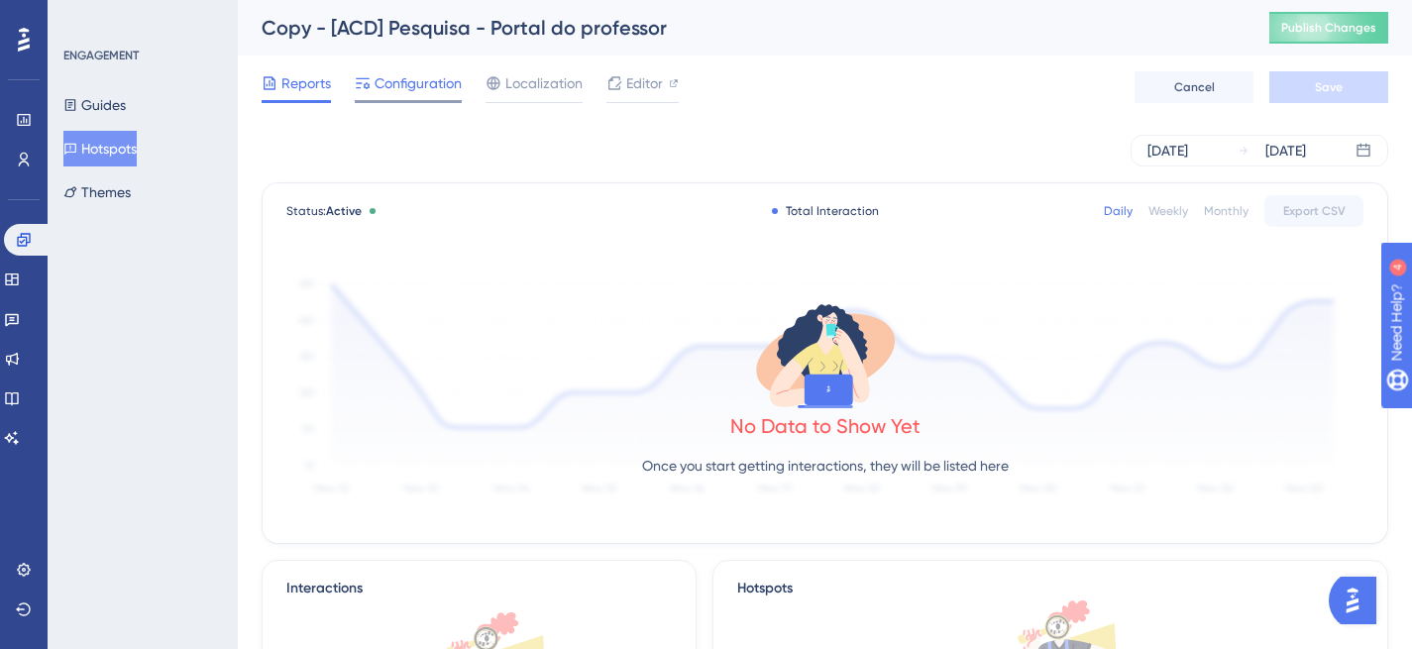
click at [419, 77] on span "Configuration" at bounding box center [418, 83] width 87 height 24
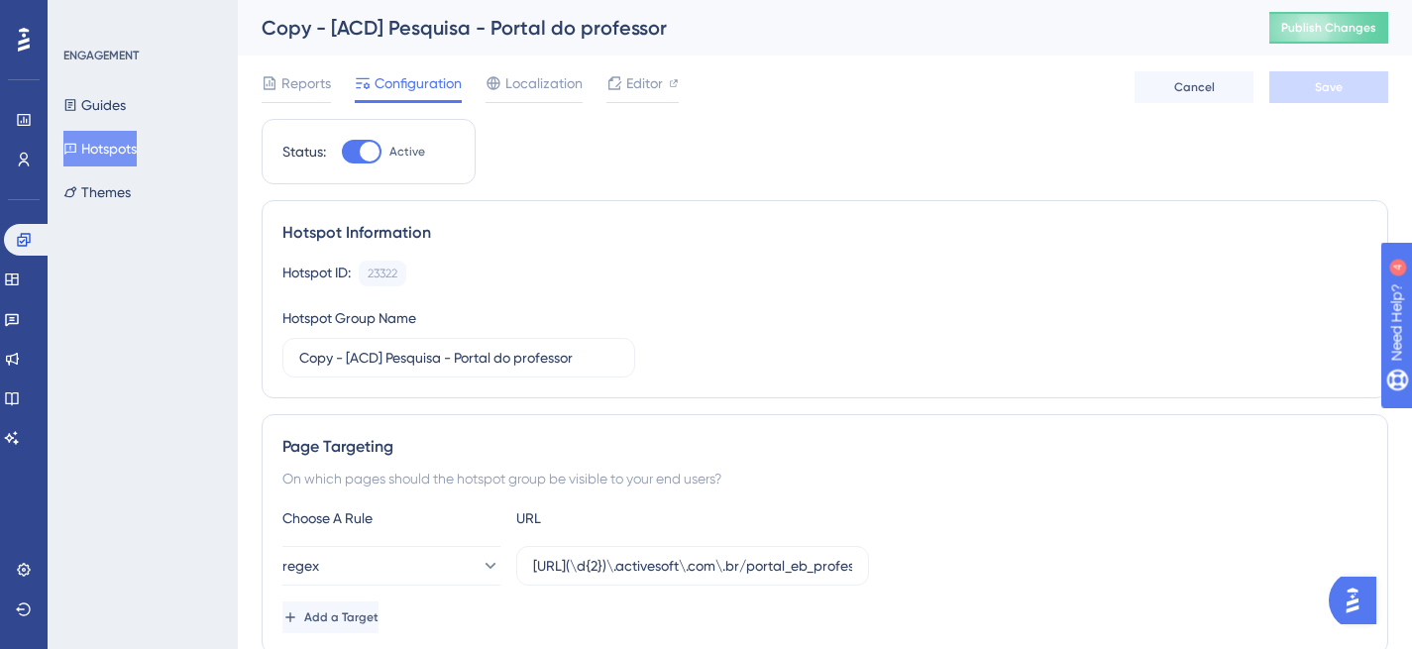
click at [361, 148] on div at bounding box center [370, 152] width 20 height 20
click at [342, 152] on input "Active" at bounding box center [341, 152] width 1 height 1
checkbox input "false"
click at [1286, 84] on button "Save" at bounding box center [1329, 87] width 119 height 32
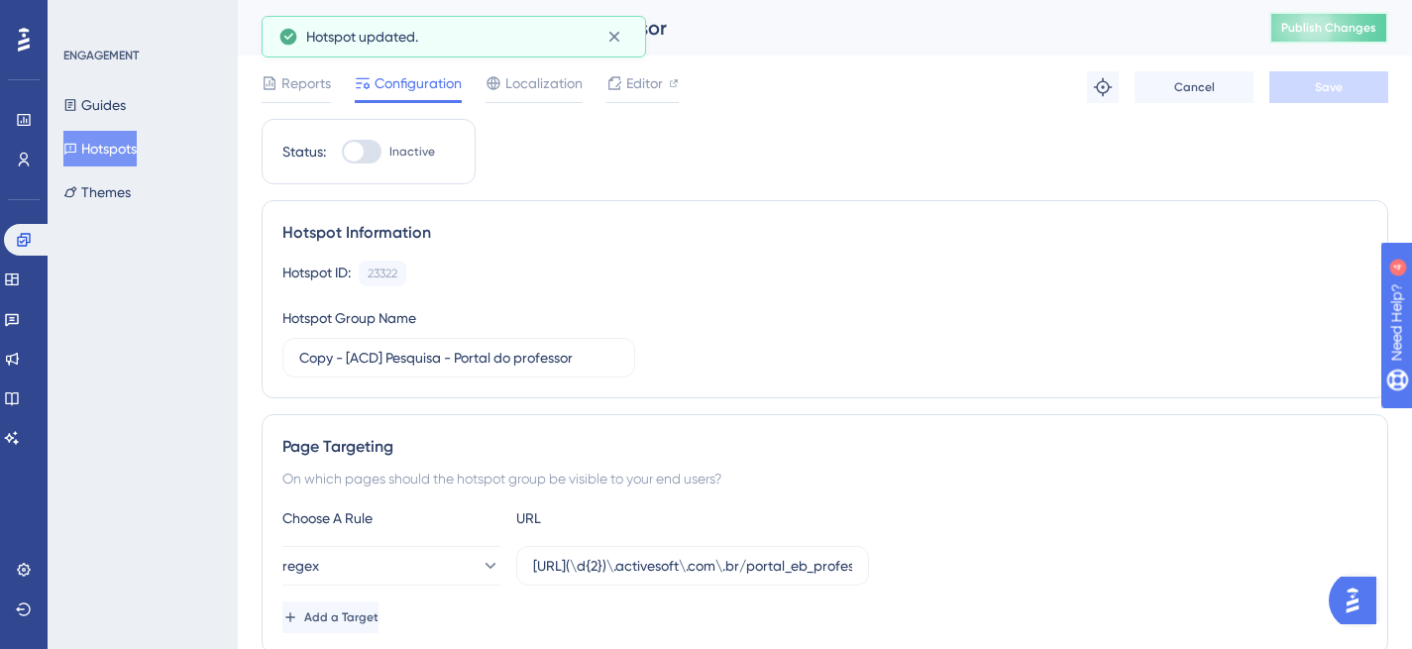
click at [1342, 33] on span "Publish Changes" at bounding box center [1328, 28] width 95 height 16
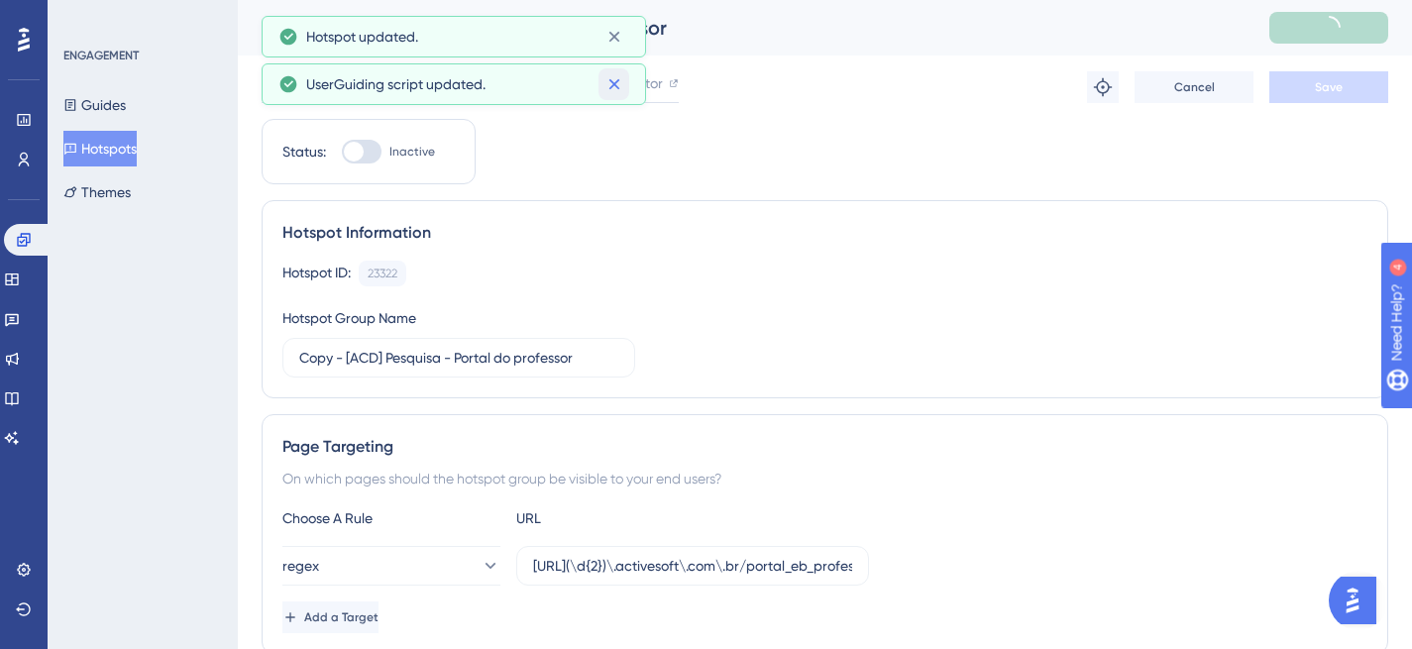
click at [620, 0] on div "Performance Users Engagement Widgets Feedback Product Updates Knowledge Base AI…" at bounding box center [706, 0] width 1412 height 0
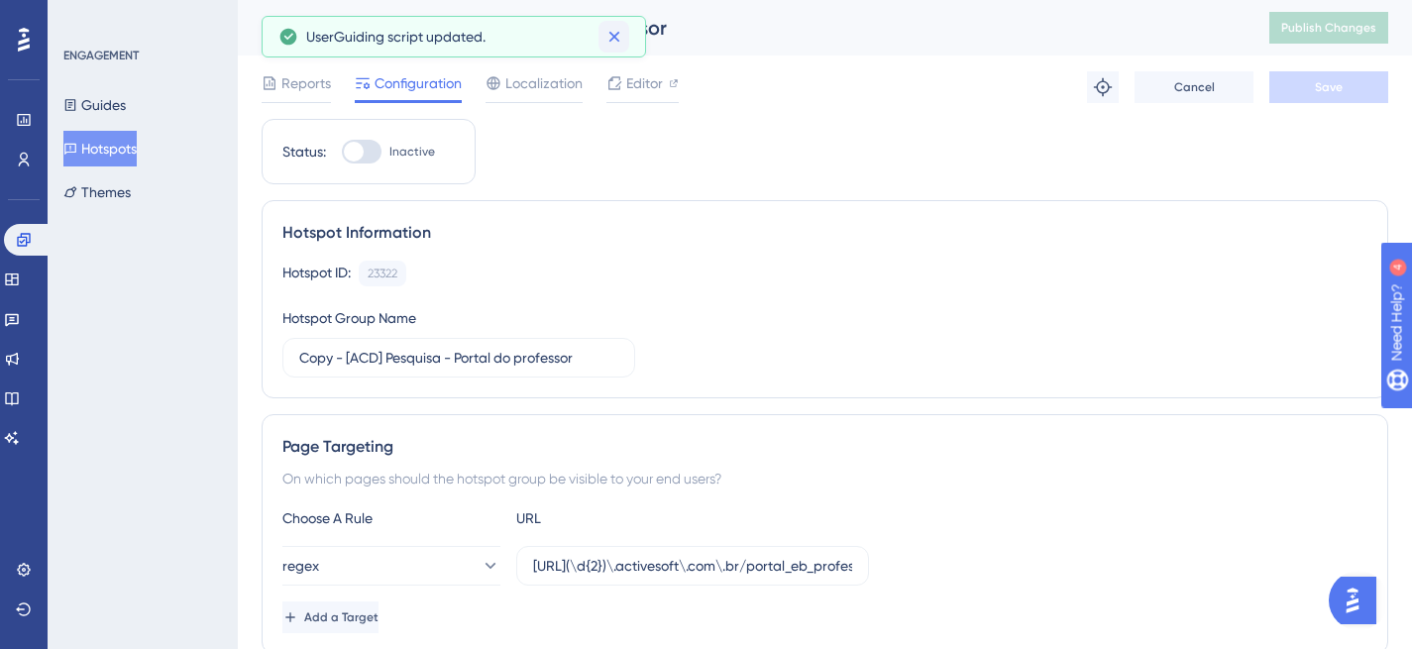
click at [615, 36] on icon at bounding box center [615, 37] width 20 height 20
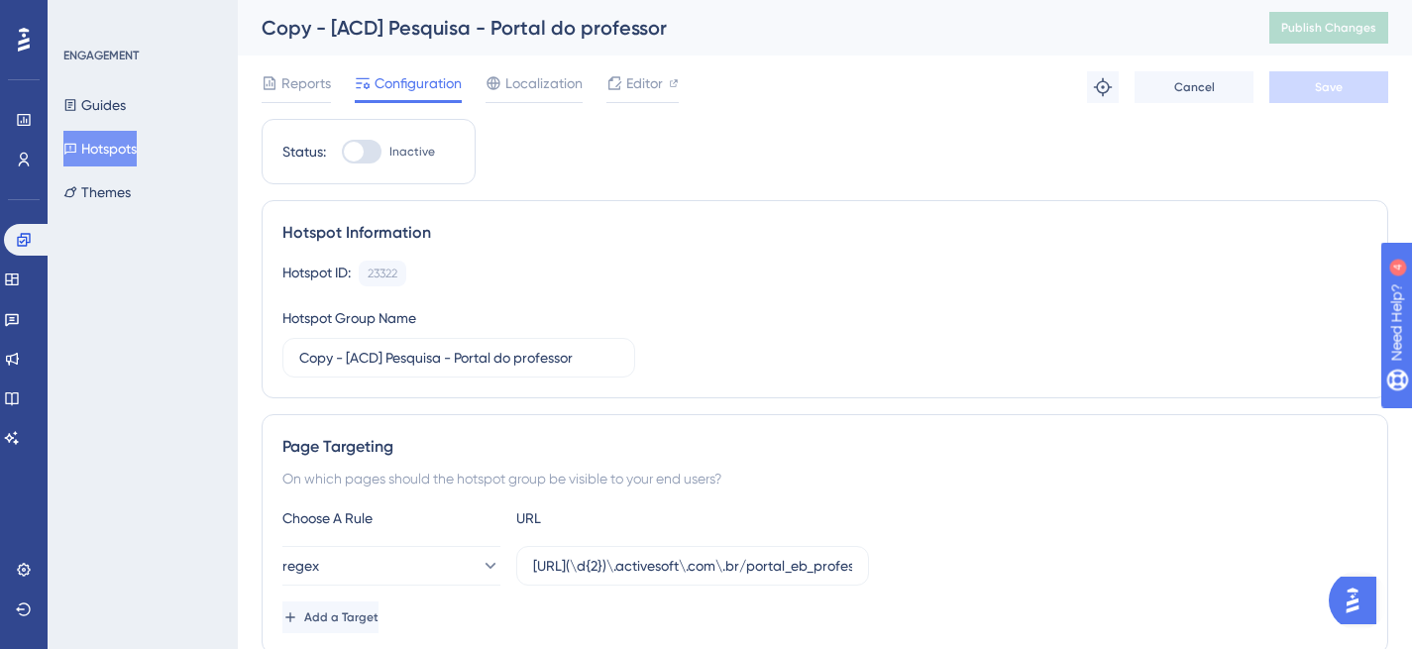
click at [123, 141] on button "Hotspots" at bounding box center [99, 149] width 73 height 36
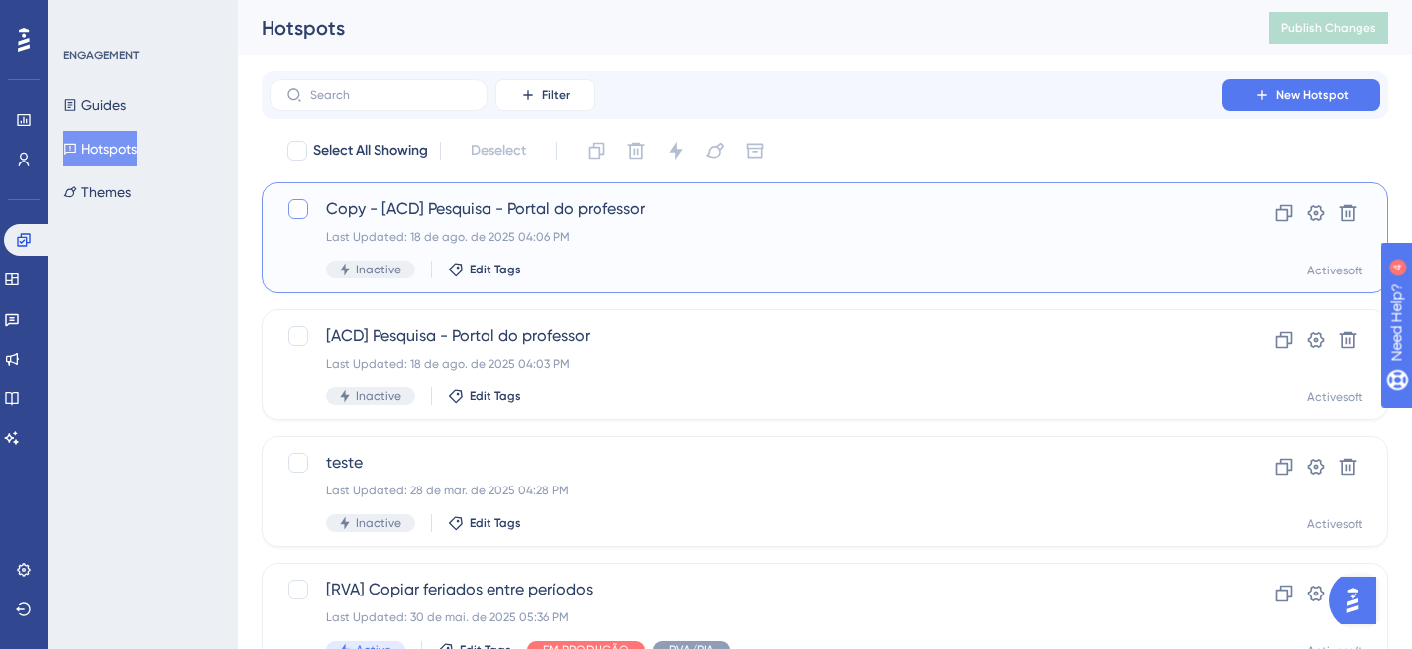
click at [294, 208] on div at bounding box center [298, 209] width 20 height 20
checkbox input "true"
click at [1347, 226] on button at bounding box center [1348, 213] width 32 height 32
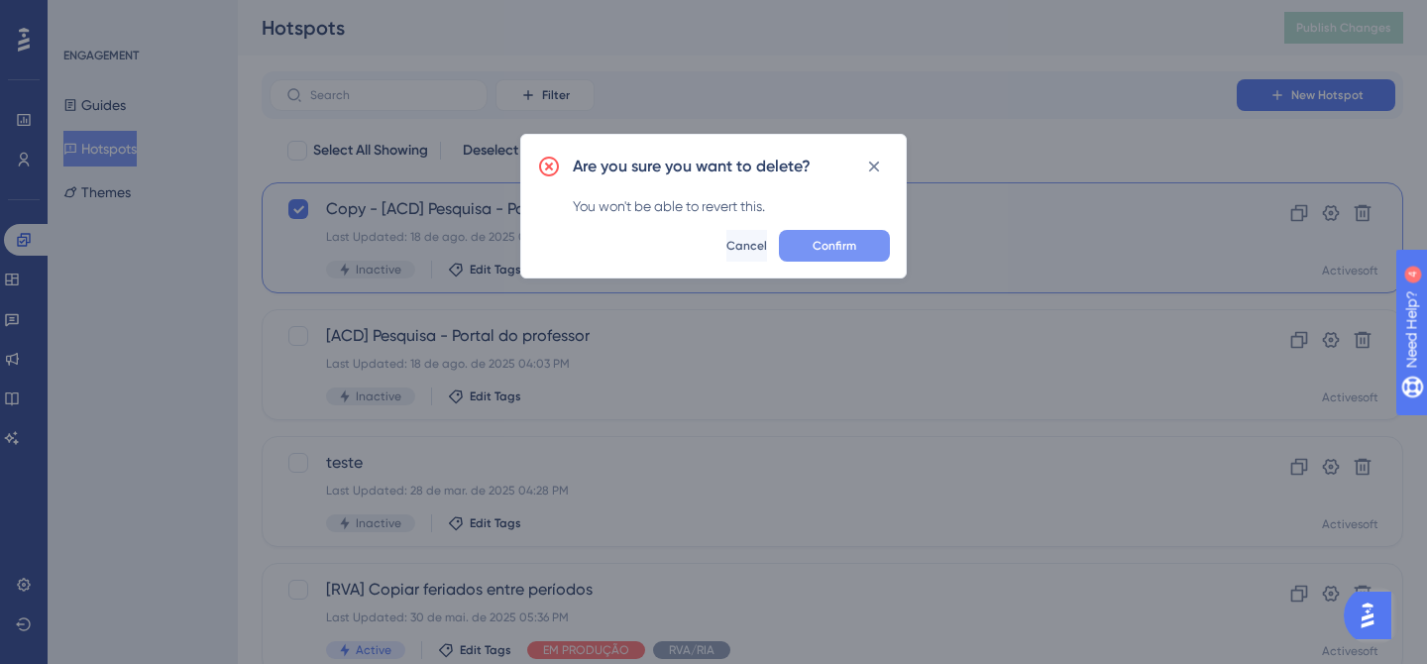
click at [842, 246] on span "Confirm" at bounding box center [835, 246] width 44 height 16
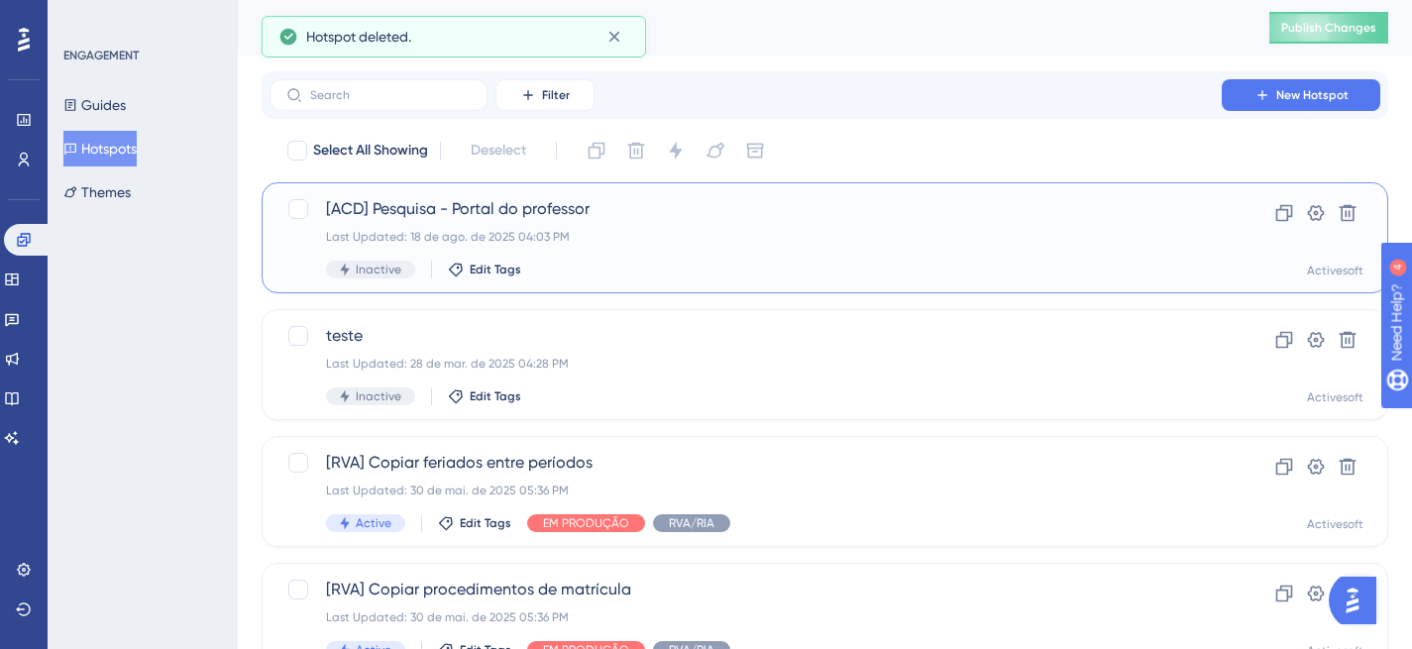
click at [509, 226] on div "[ACD] Pesquisa - Portal do professor Last Updated: 18 de ago. de 2025 04:03 PM …" at bounding box center [745, 237] width 839 height 81
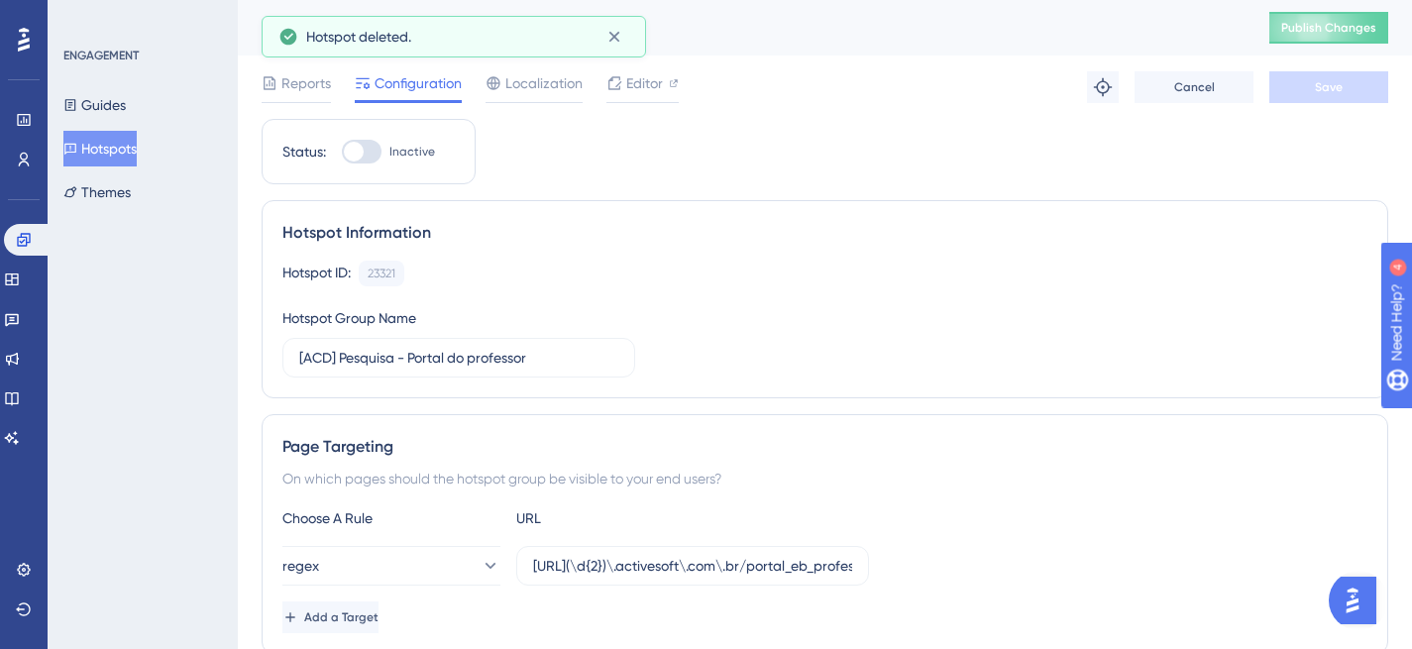
click at [364, 151] on div at bounding box center [354, 152] width 20 height 20
click at [342, 152] on input "Inactive" at bounding box center [341, 152] width 1 height 1
checkbox input "true"
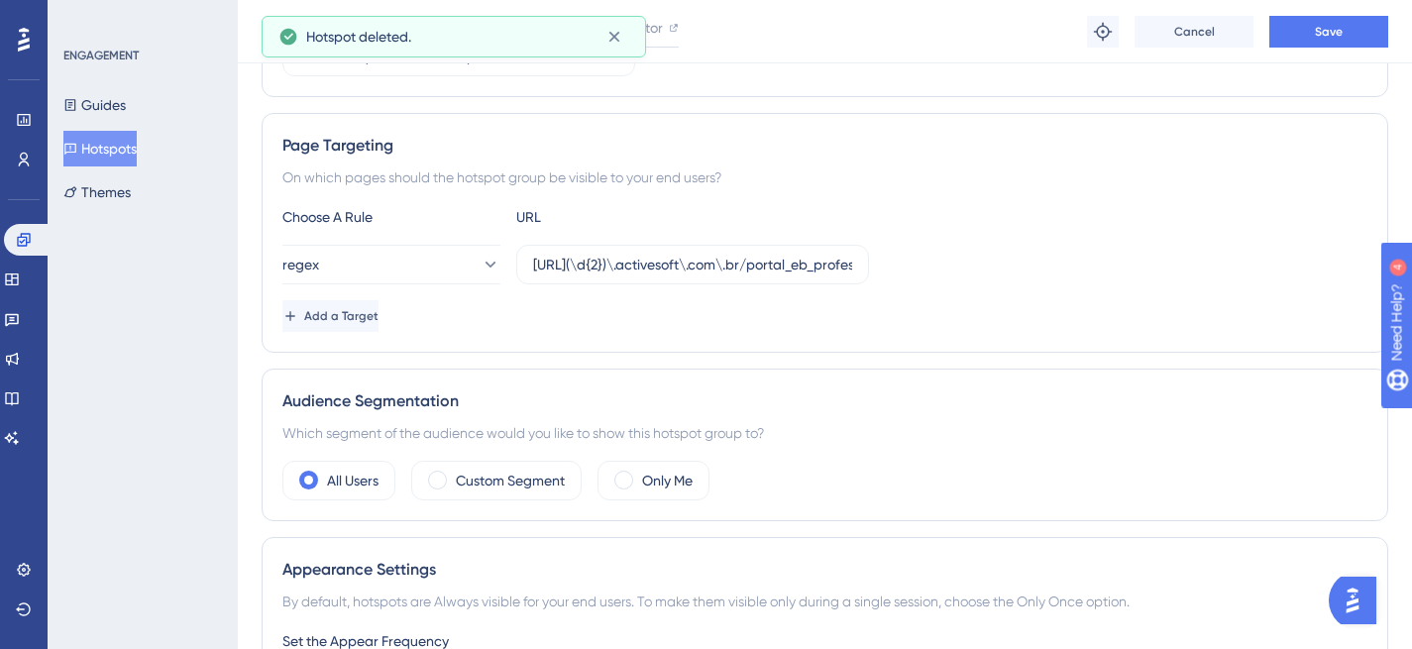
scroll to position [314, 0]
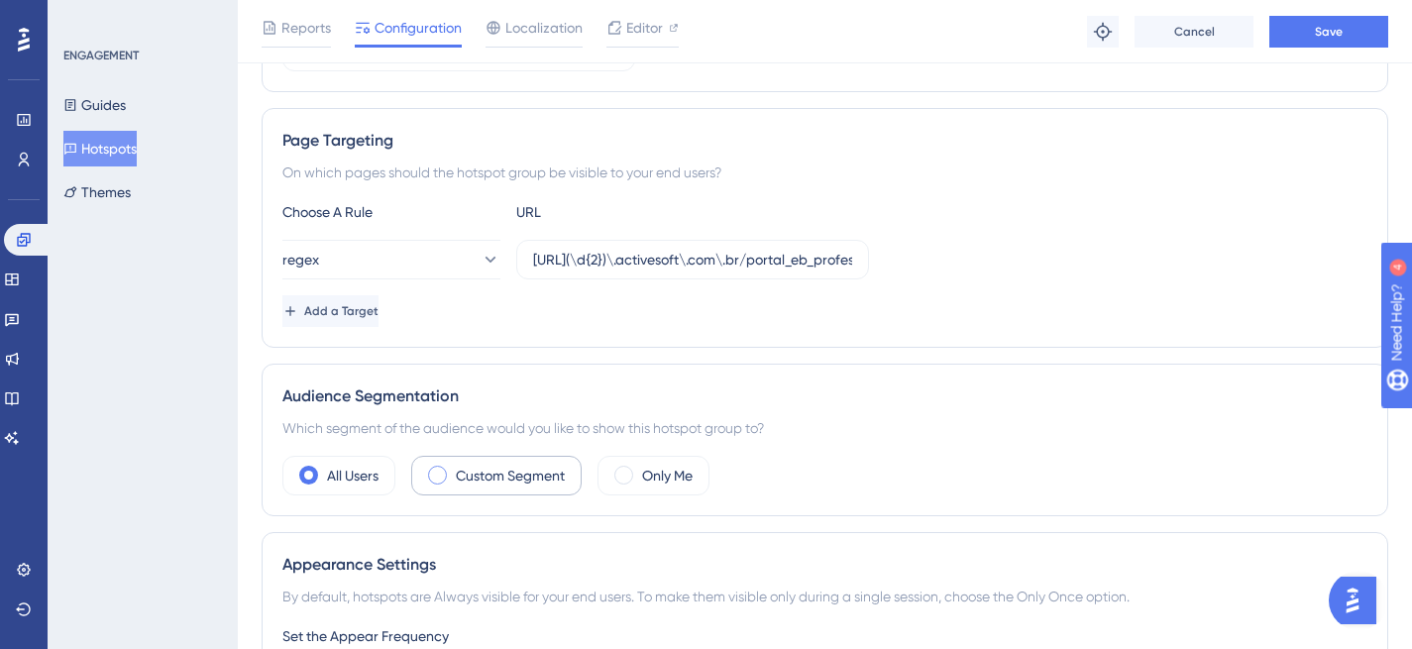
click at [442, 468] on span at bounding box center [437, 475] width 19 height 19
click at [453, 469] on input "radio" at bounding box center [453, 469] width 0 height 0
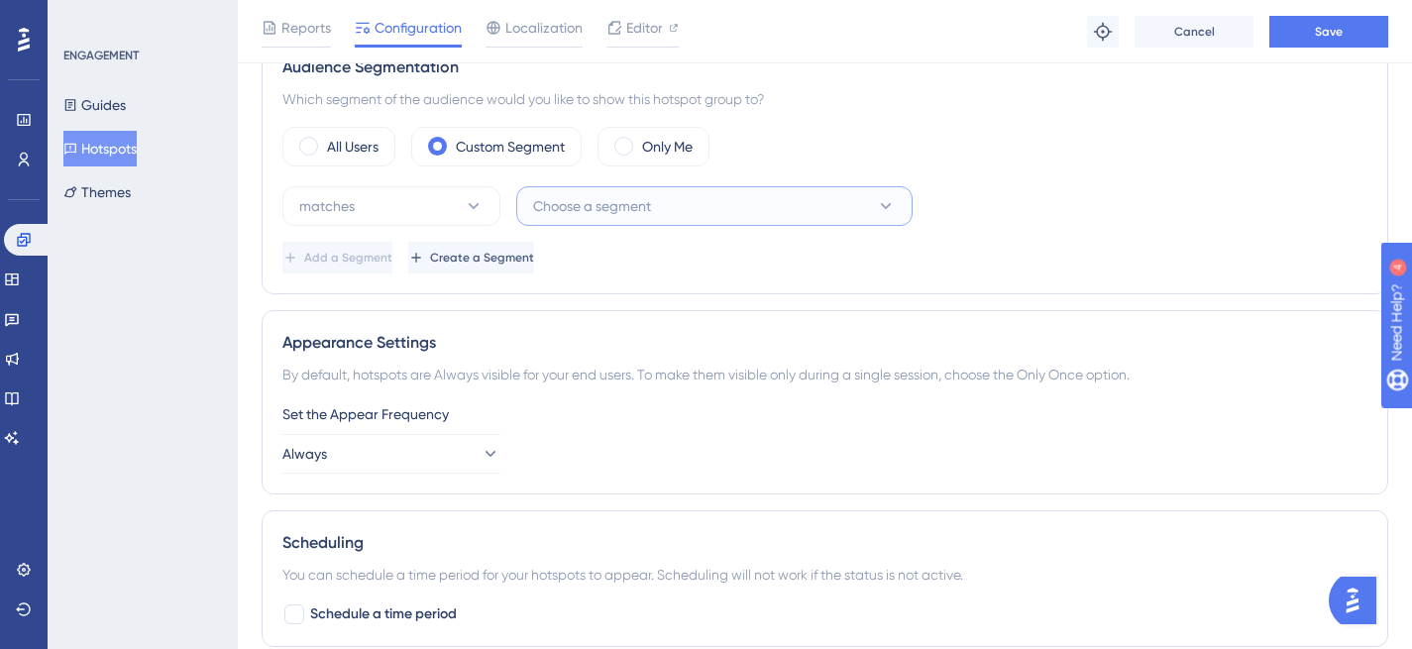
click at [638, 211] on span "Choose a segment" at bounding box center [592, 206] width 118 height 24
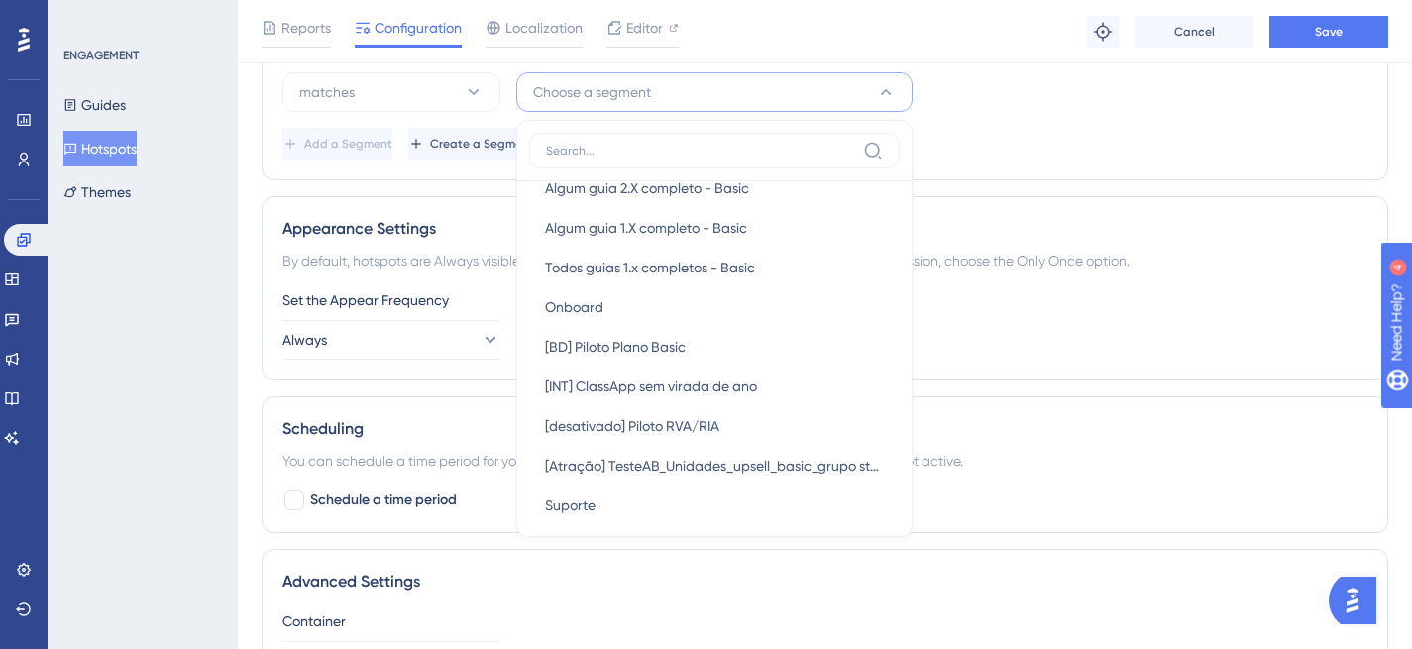
scroll to position [1068, 0]
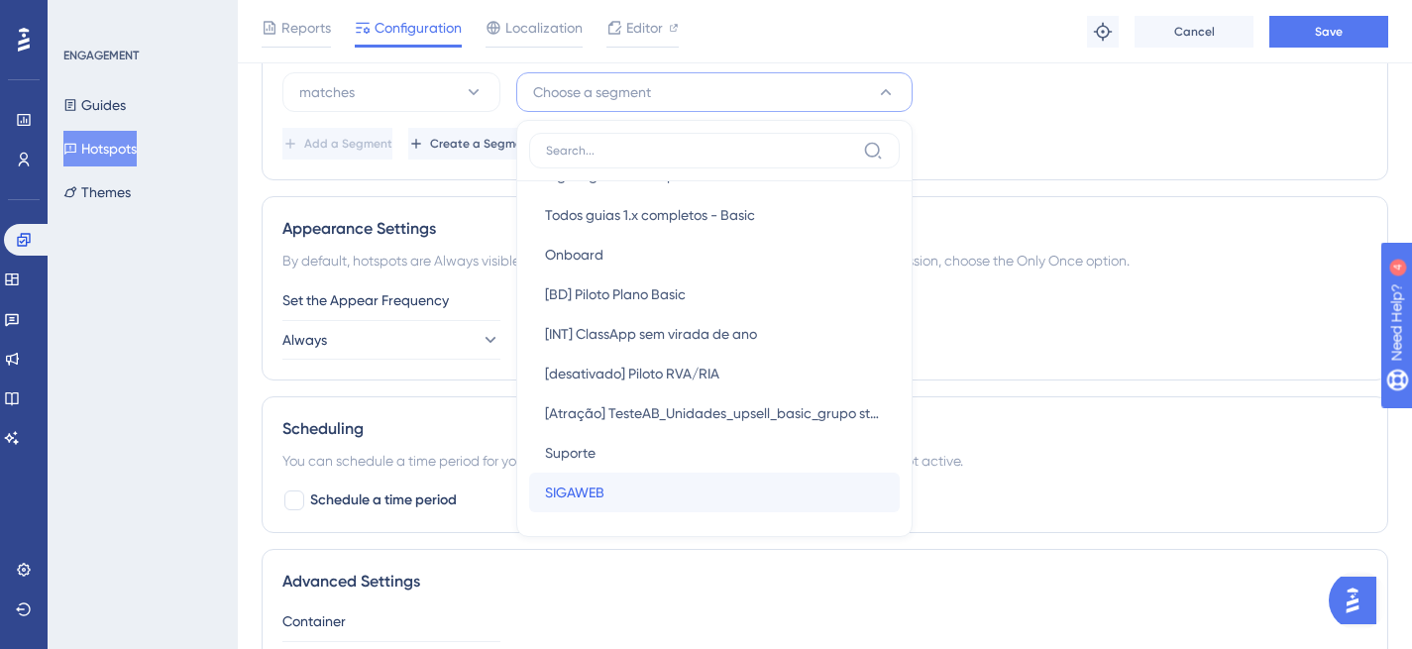
click at [623, 484] on div "SIGAWEB SIGAWEB" at bounding box center [714, 493] width 339 height 40
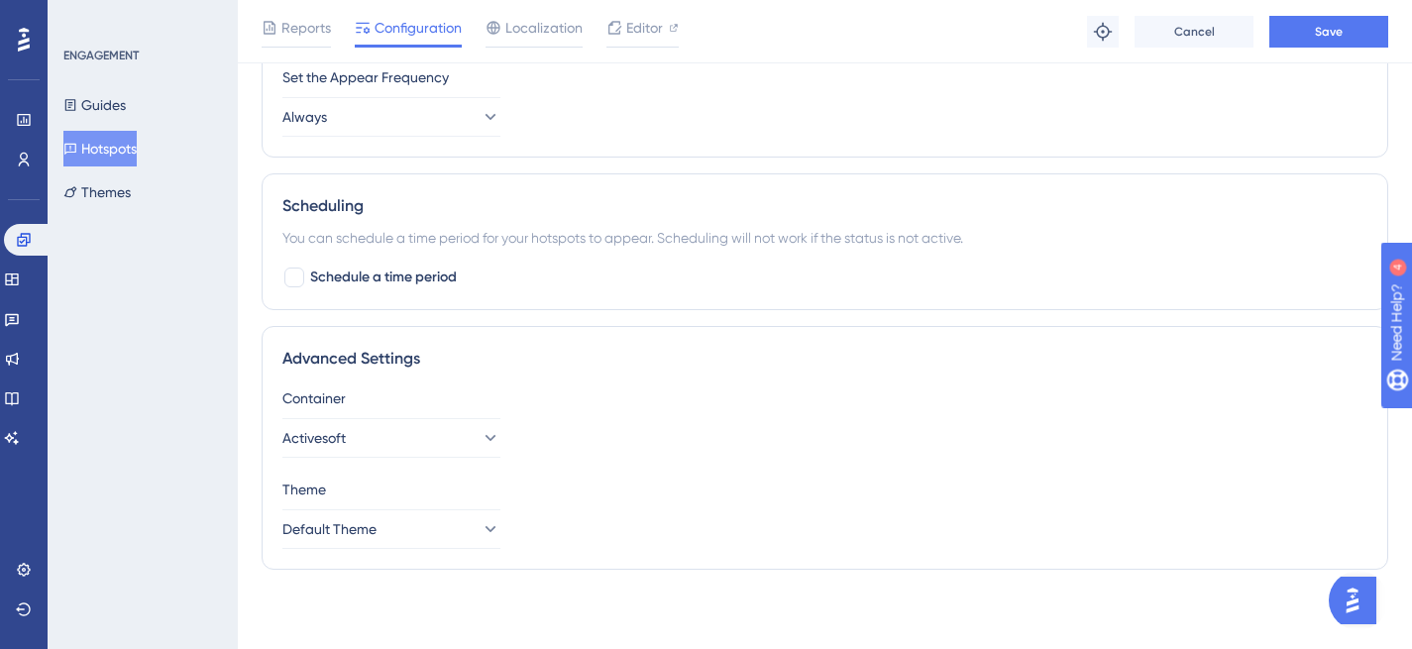
scroll to position [0, 0]
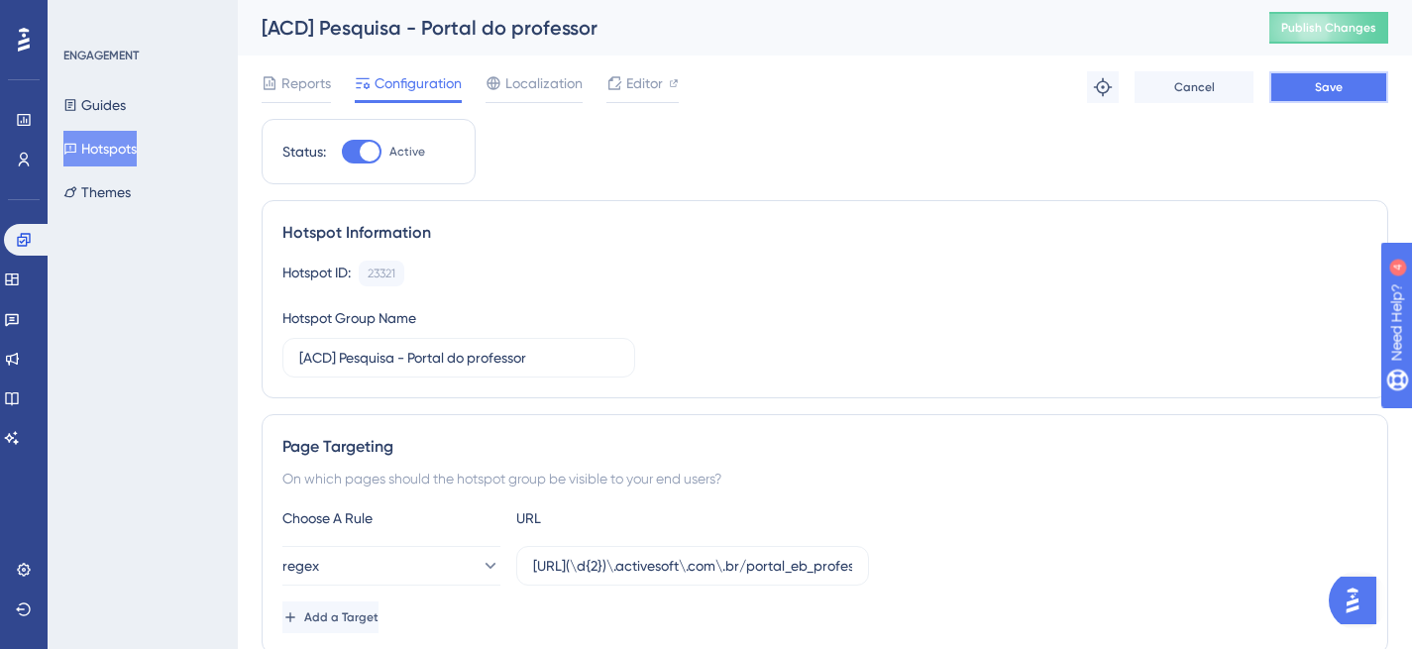
click at [1339, 91] on span "Save" at bounding box center [1329, 87] width 28 height 16
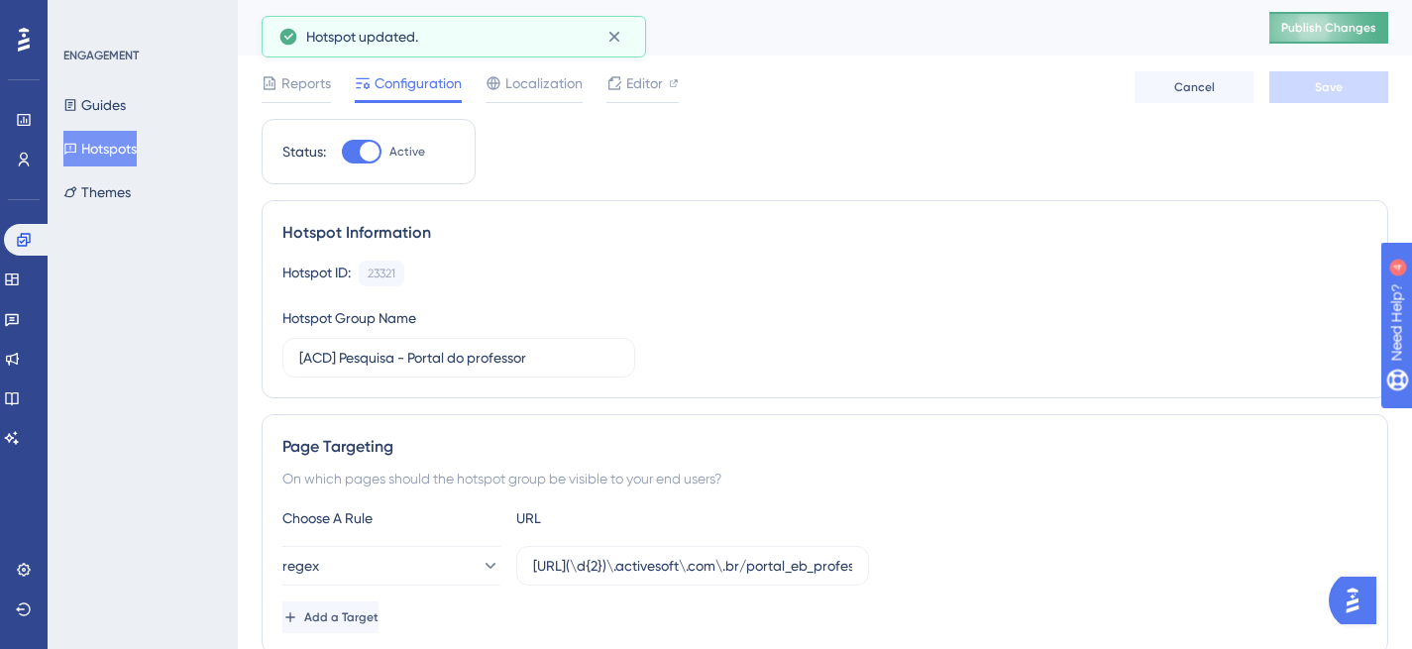
click at [1334, 25] on span "Publish Changes" at bounding box center [1328, 28] width 95 height 16
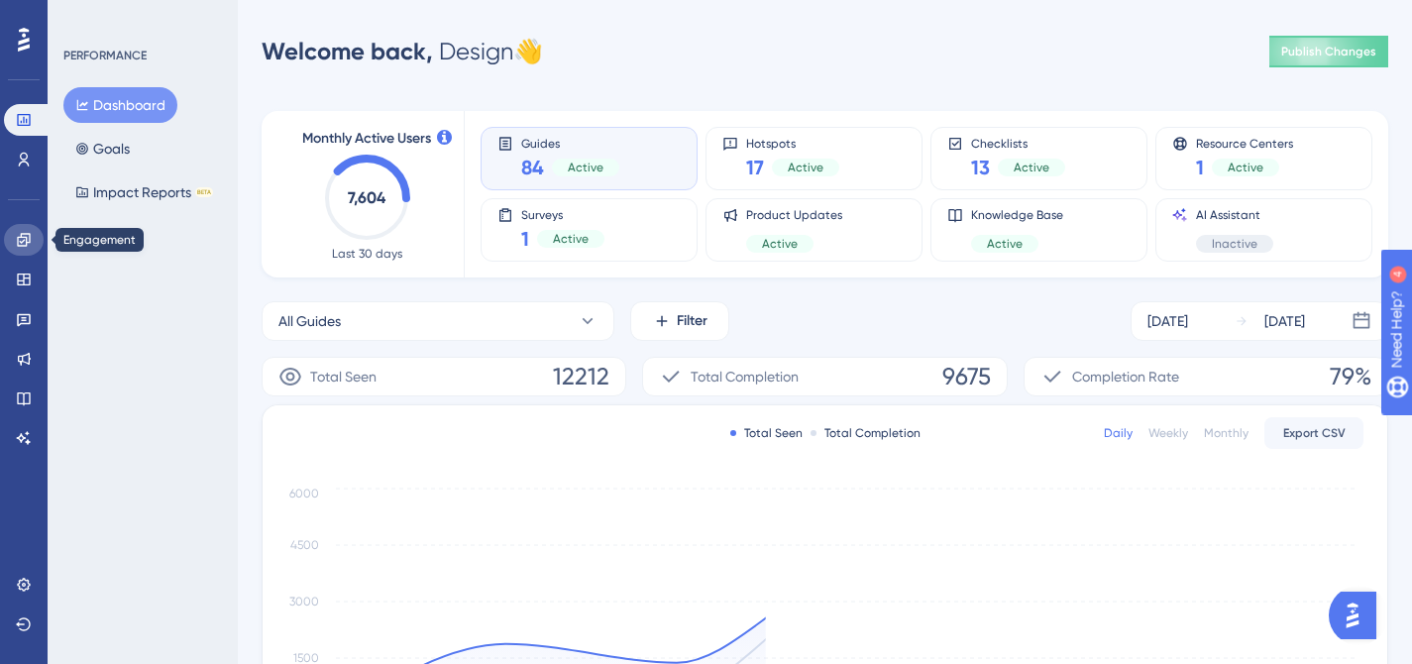
click at [24, 241] on icon at bounding box center [23, 239] width 13 height 13
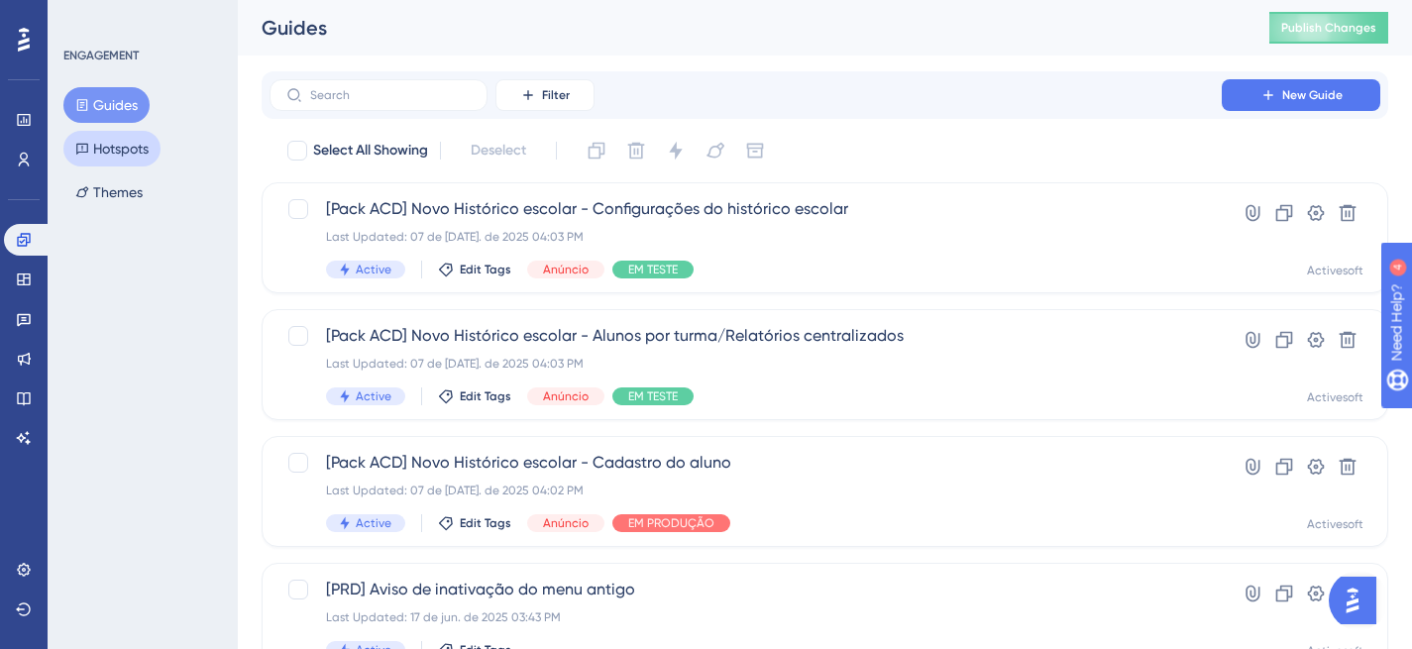
click at [138, 142] on button "Hotspots" at bounding box center [111, 149] width 97 height 36
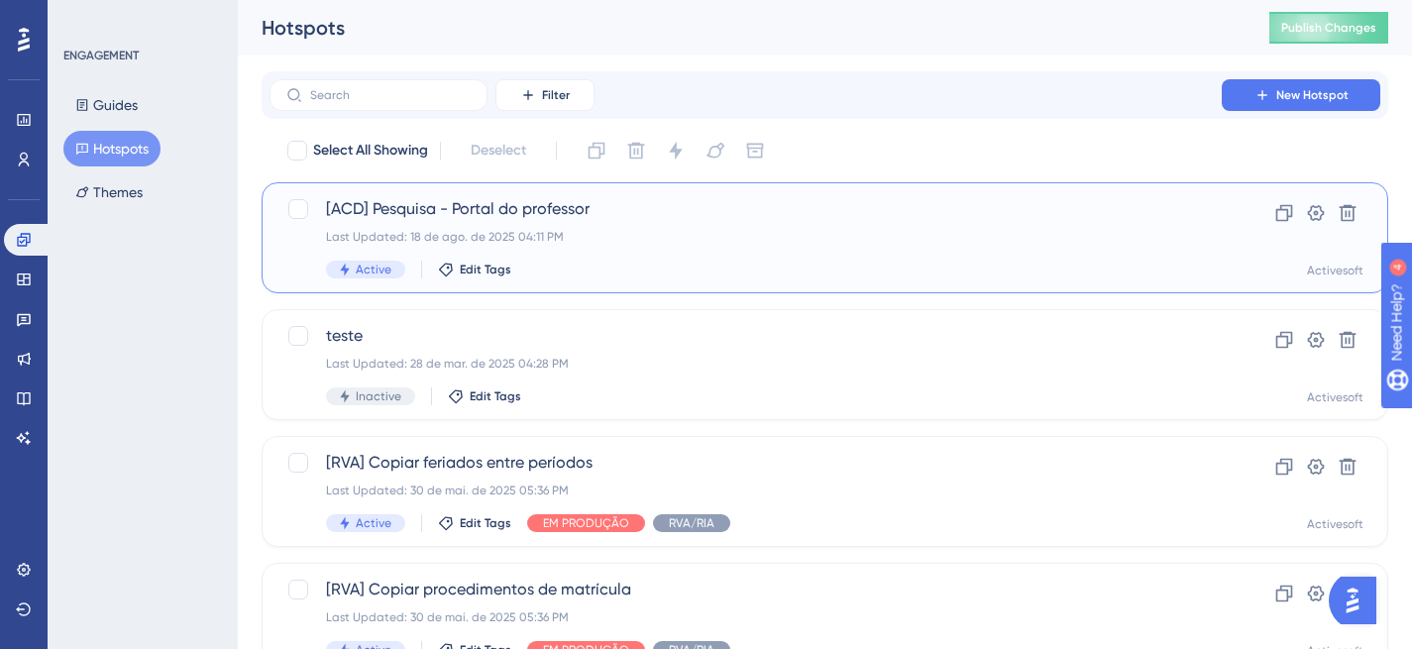
click at [562, 233] on div "Last Updated: 18 de ago. de 2025 04:11 PM" at bounding box center [745, 237] width 839 height 16
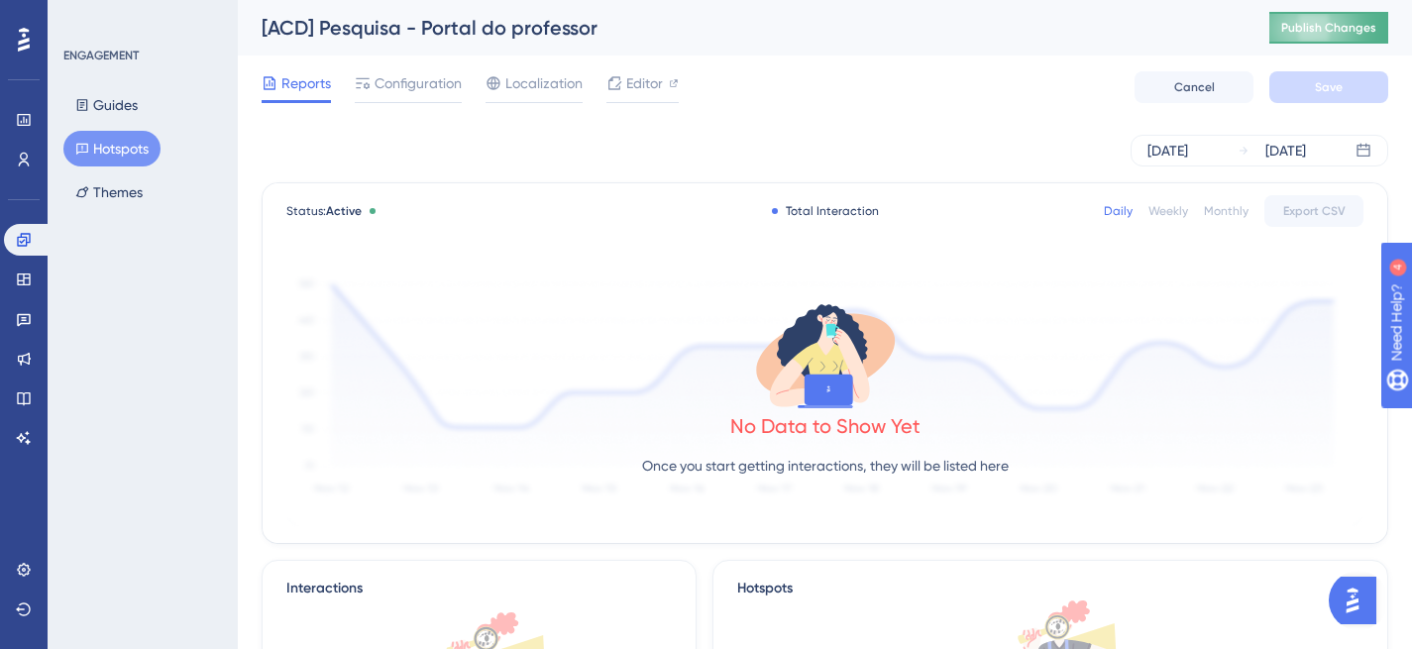
click at [1311, 21] on span "Publish Changes" at bounding box center [1328, 28] width 95 height 16
click at [1346, 33] on span "Publish Changes" at bounding box center [1328, 28] width 95 height 16
click at [29, 359] on icon at bounding box center [24, 359] width 13 height 13
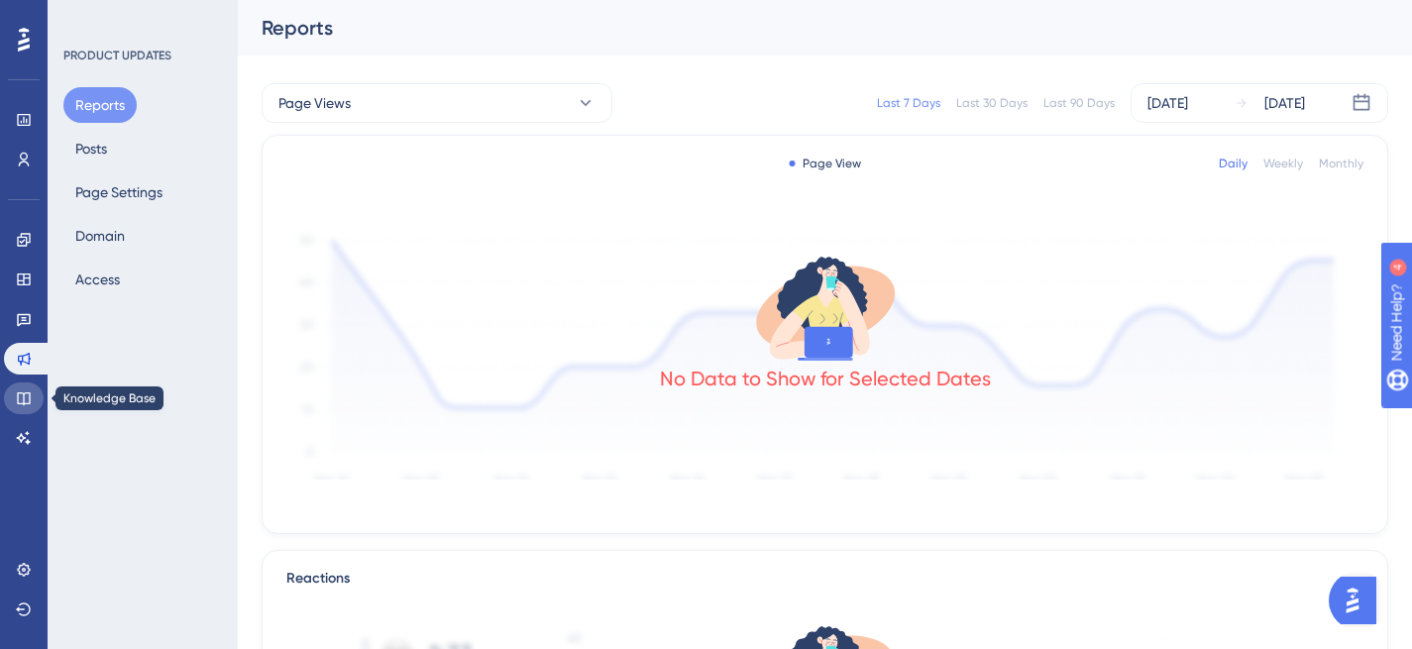
click at [27, 388] on link at bounding box center [24, 399] width 40 height 32
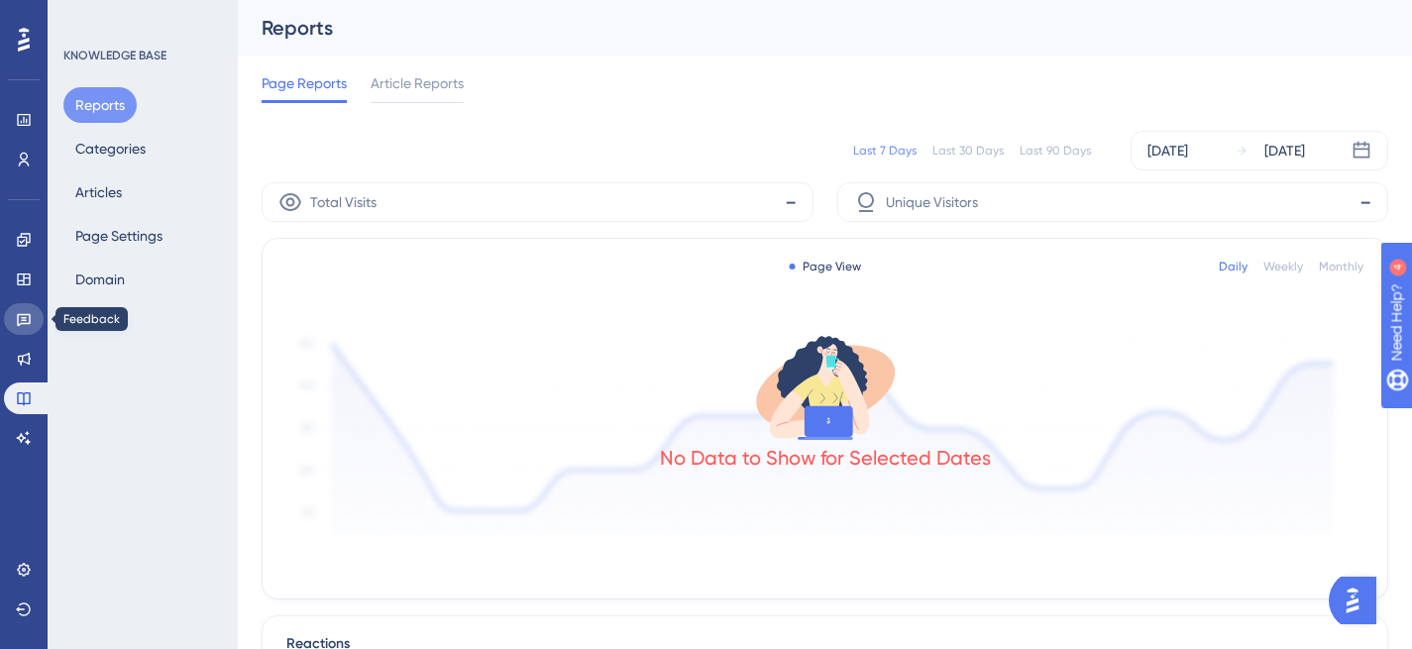
click at [19, 319] on icon at bounding box center [24, 319] width 16 height 16
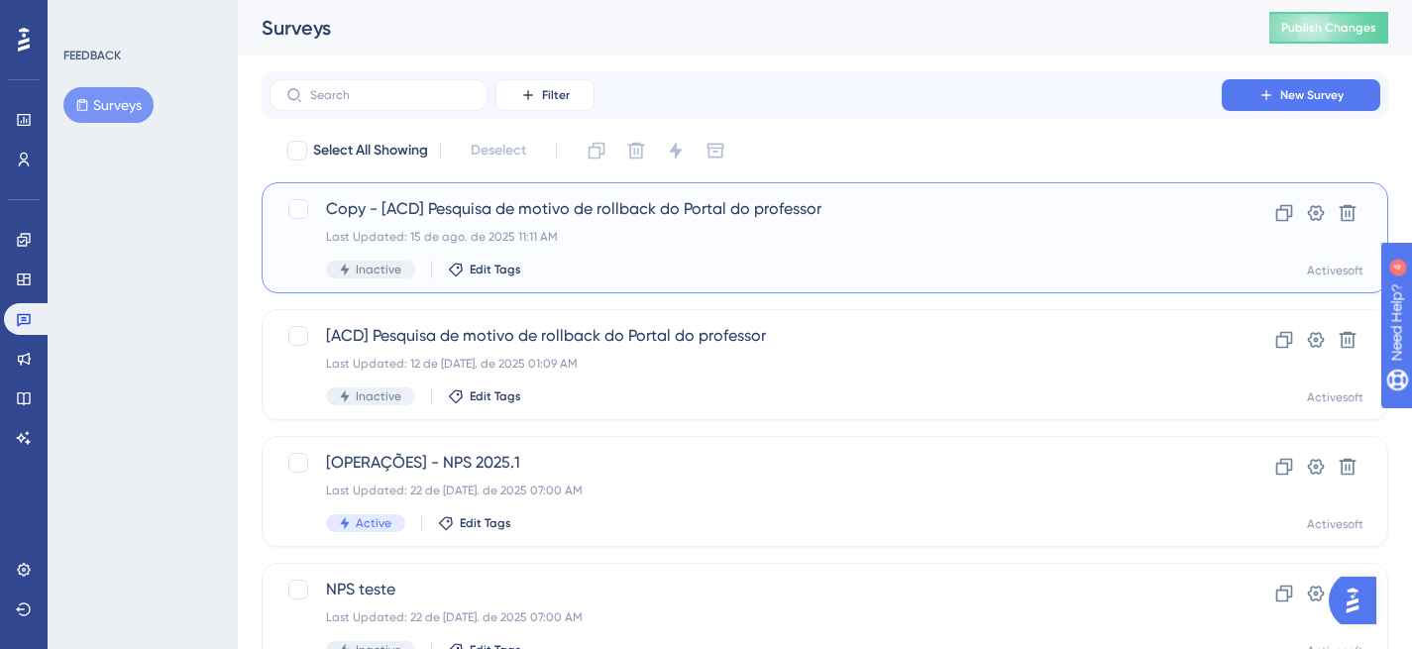
click at [824, 221] on div "Copy - [ACD] Pesquisa de motivo de rollback do Portal do professor Last Updated…" at bounding box center [745, 237] width 839 height 81
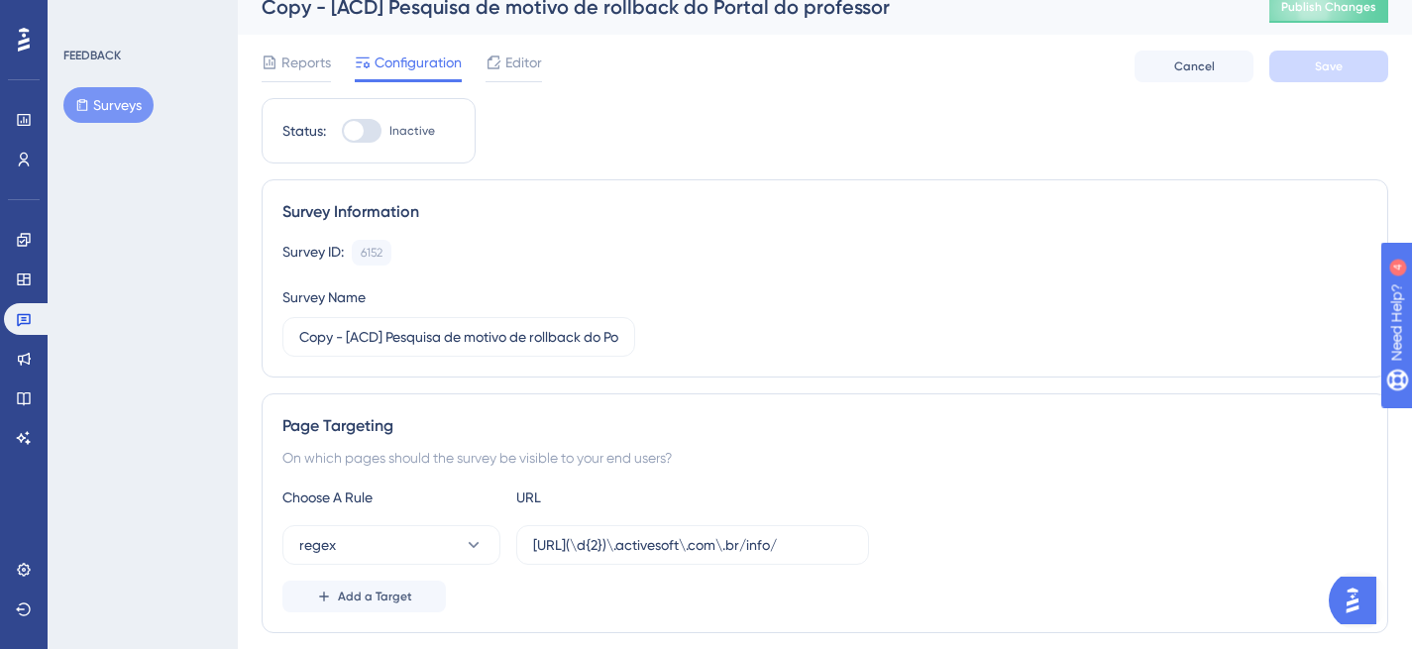
scroll to position [19, 0]
click at [345, 339] on input "Copy - [ACD] Pesquisa de motivo de rollback do Portal do professor" at bounding box center [458, 339] width 319 height 22
click at [351, 337] on input "Copy - [ACD] Pesquisa de motivo de rollback do Portal do professor" at bounding box center [458, 339] width 319 height 22
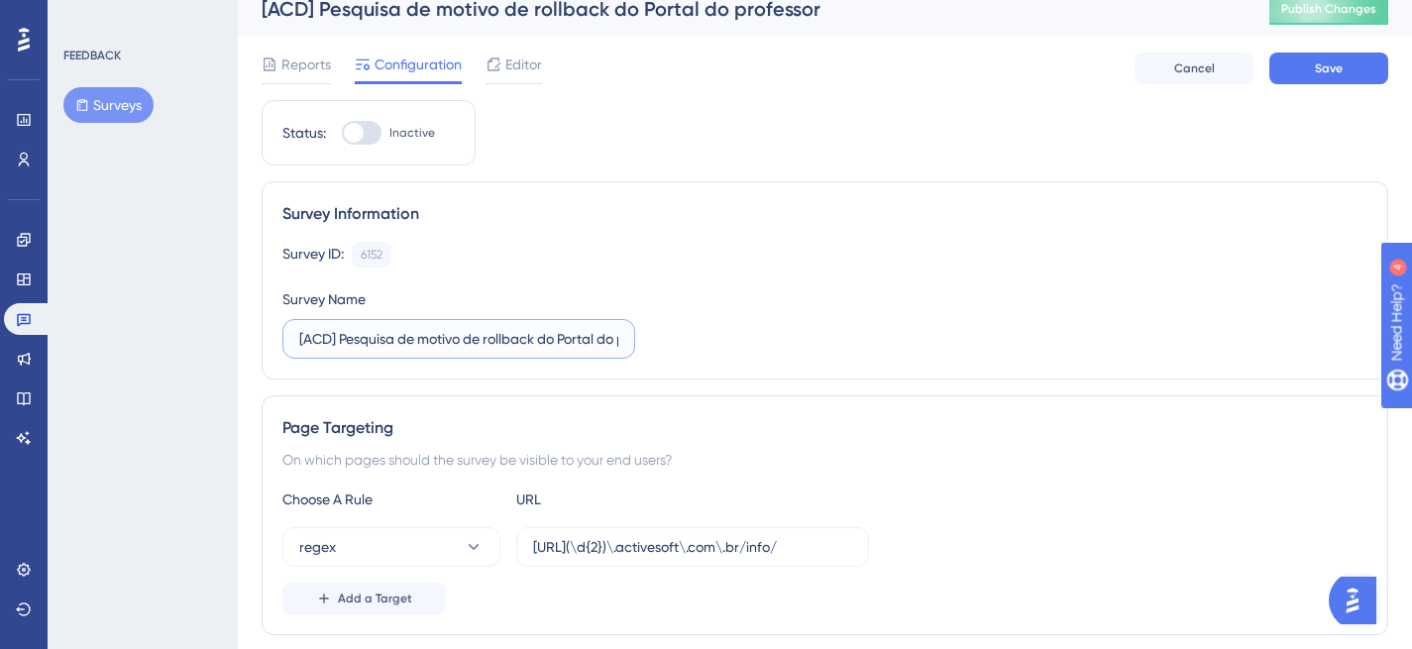
click at [467, 341] on input "[ACD] Pesquisa de motivo de rollback do Portal do professor" at bounding box center [458, 339] width 319 height 22
drag, startPoint x: 402, startPoint y: 339, endPoint x: 556, endPoint y: 338, distance: 153.6
click at [556, 338] on input "[ACD] Pesquisa de motivo de rollback do Portal do professor" at bounding box center [458, 339] width 319 height 22
type input "[ACD] Pesquisa - Portal do professor"
click at [840, 373] on div "Survey Information Survey ID: 6152 Copy Survey Name [ACD] Pesquisa - Portal do …" at bounding box center [825, 280] width 1127 height 198
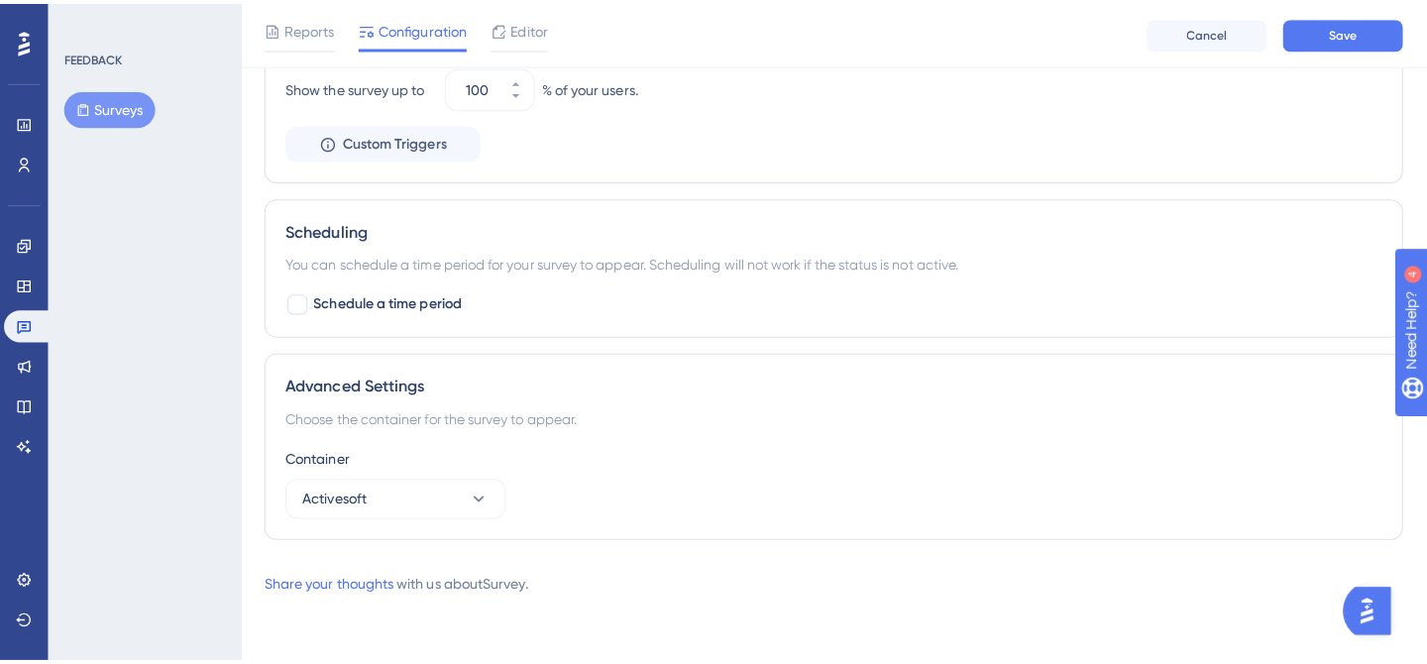
scroll to position [0, 0]
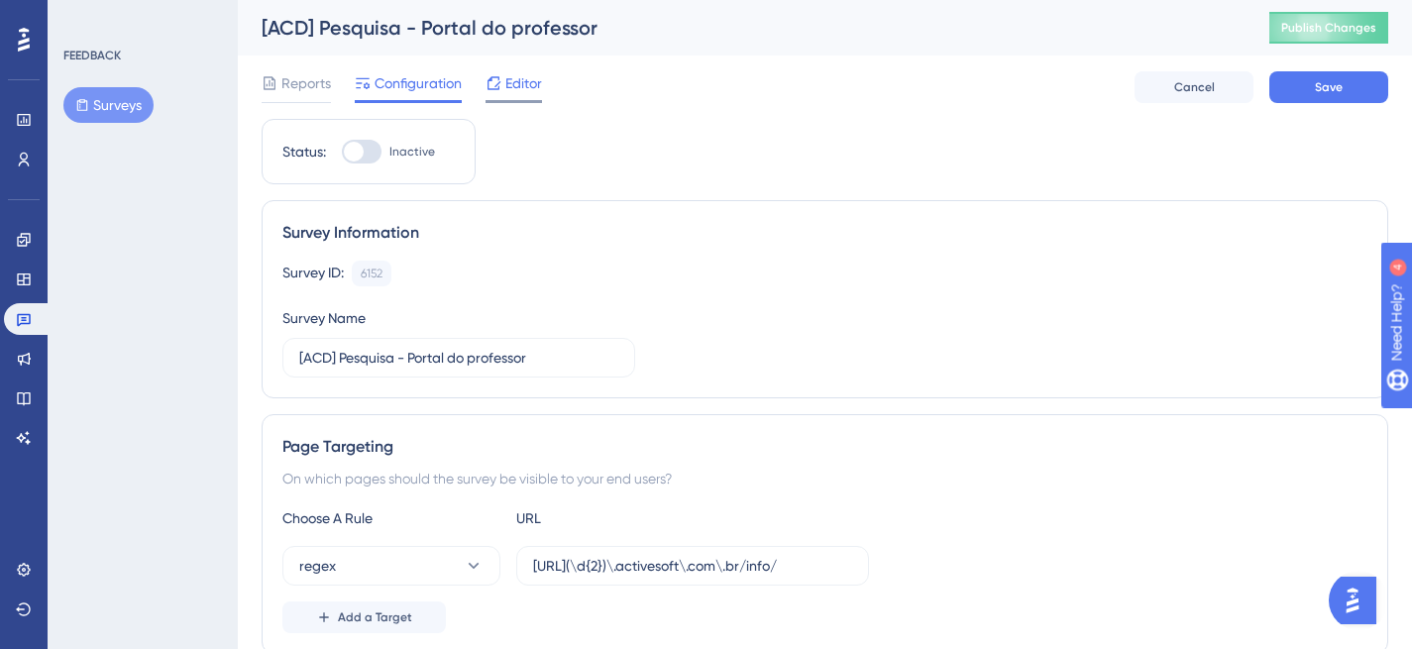
click at [529, 86] on span "Editor" at bounding box center [523, 83] width 37 height 24
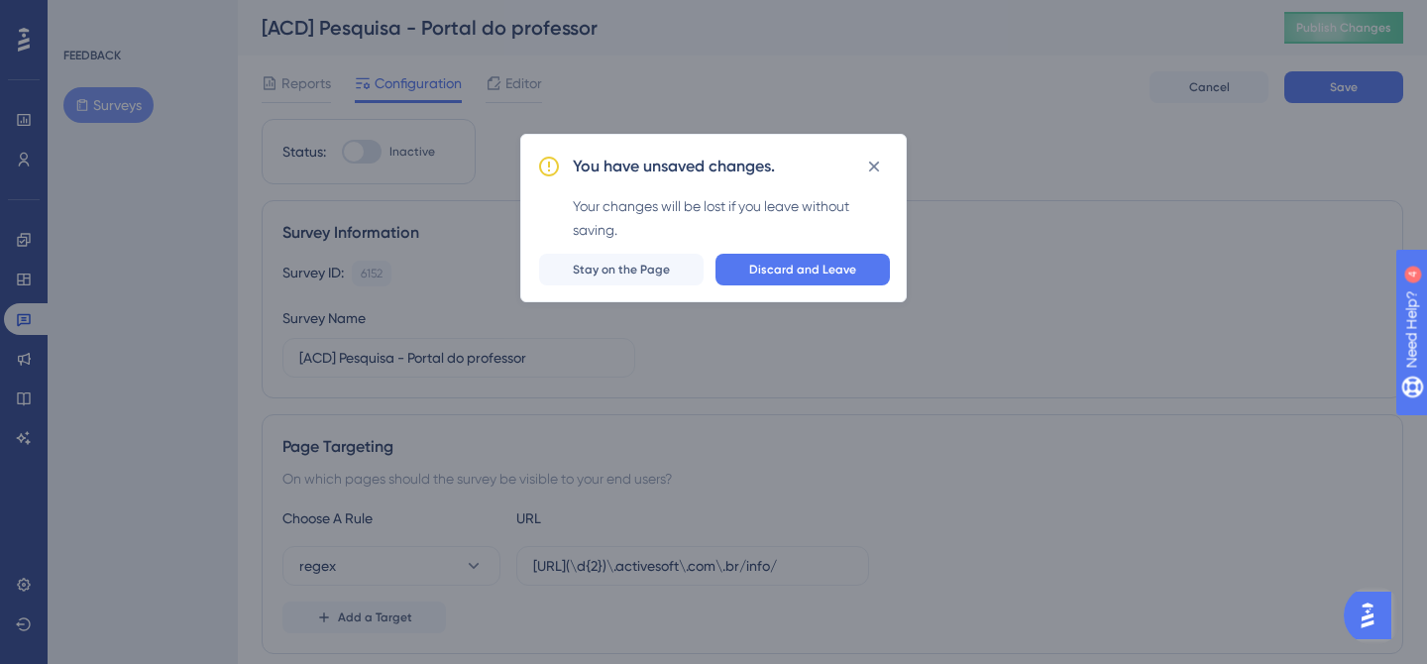
click at [923, 91] on div "You have unsaved changes. Your changes will be lost if you leave without saving…" at bounding box center [713, 332] width 1427 height 664
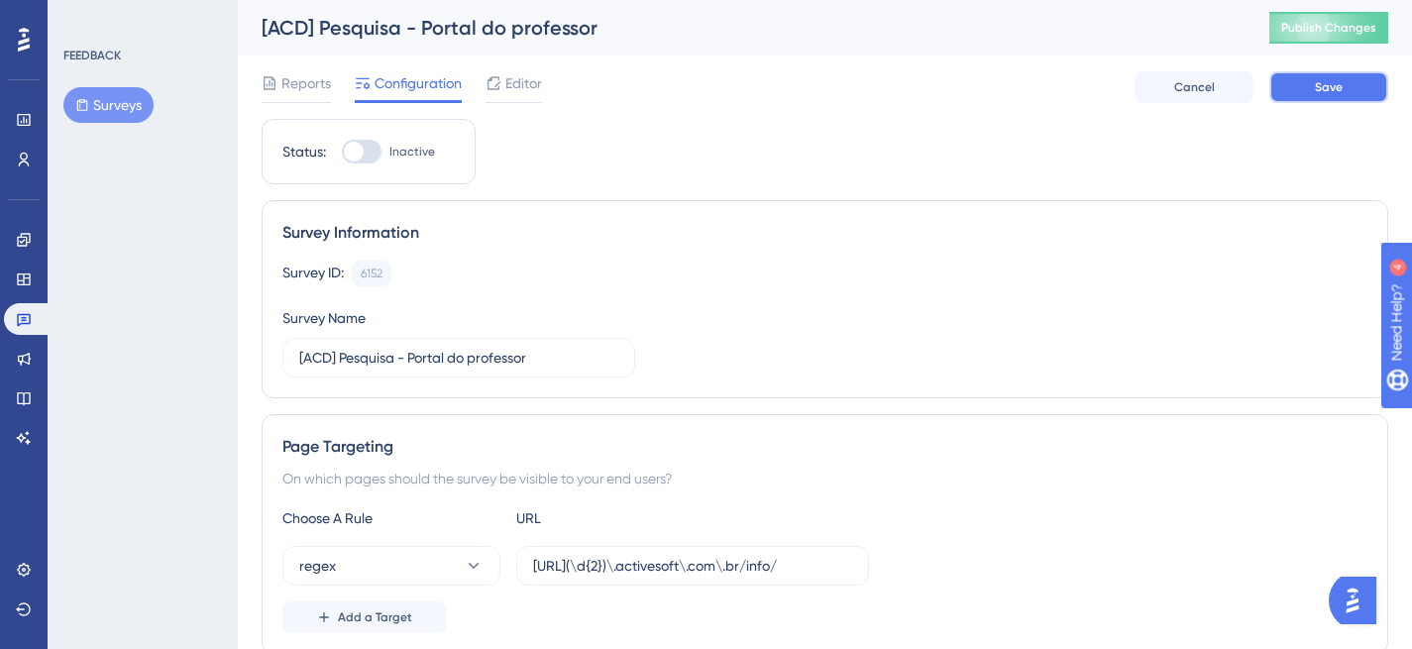
click at [1329, 89] on span "Save" at bounding box center [1329, 87] width 28 height 16
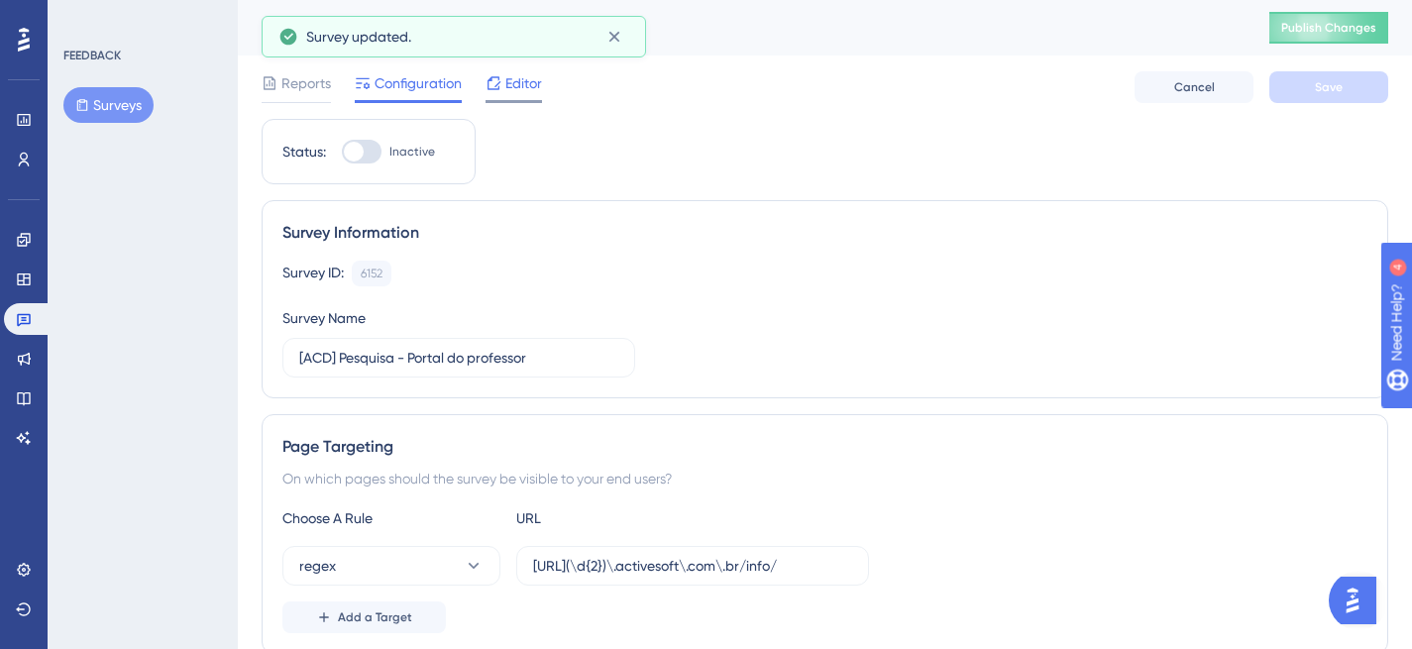
click at [502, 77] on div "Editor" at bounding box center [514, 83] width 56 height 24
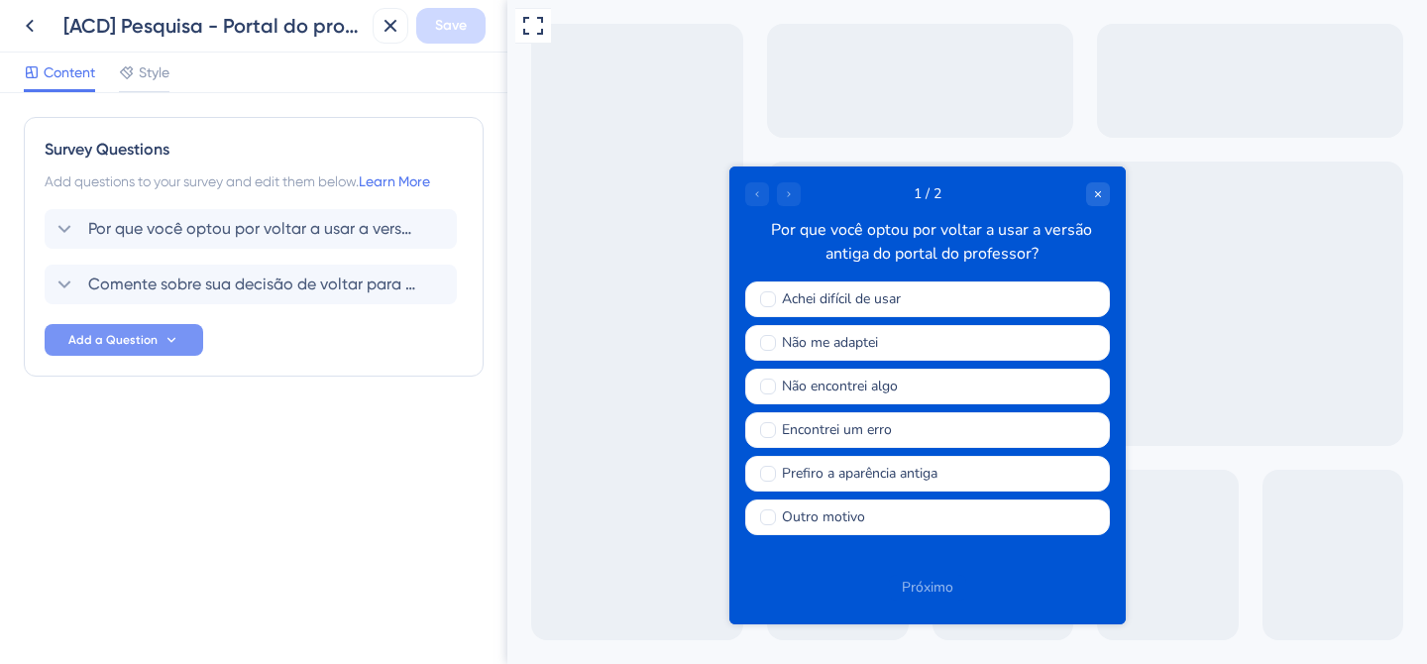
click at [171, 346] on icon at bounding box center [172, 340] width 16 height 16
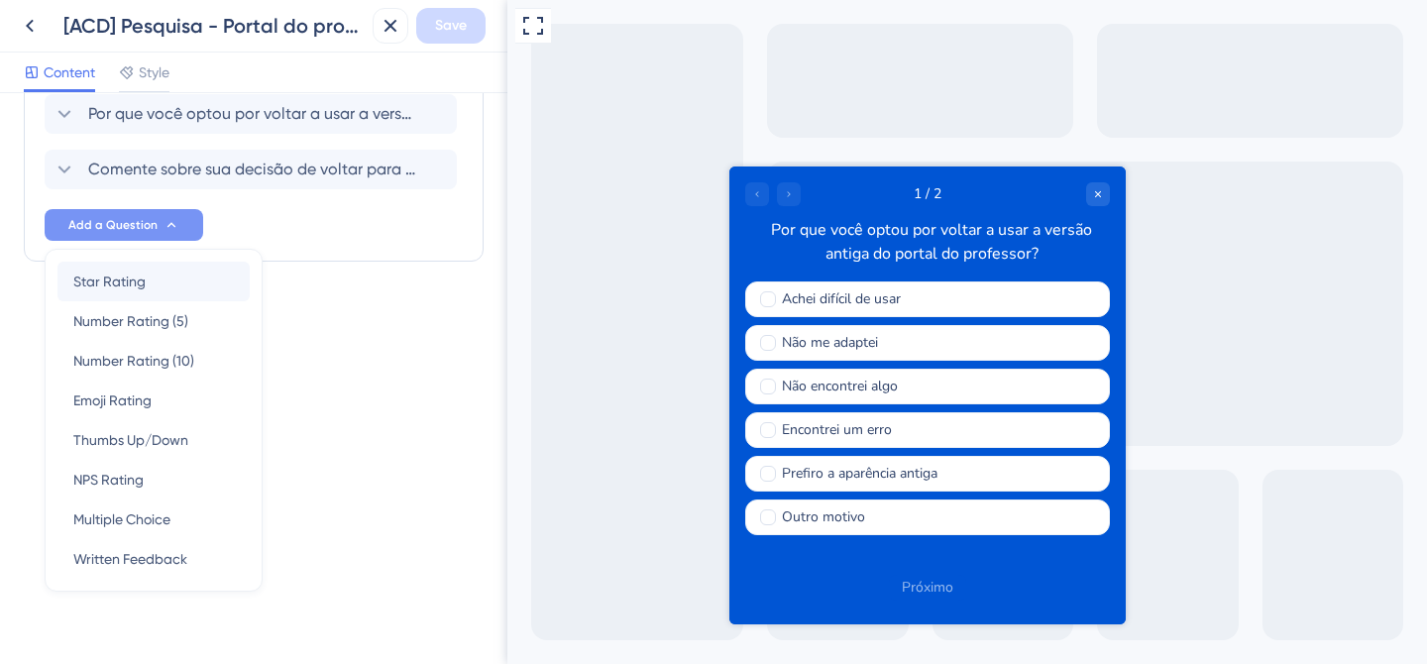
scroll to position [114, 0]
click at [901, 229] on div "Por que você optou por voltar a usar a versão antiga do portal do professor?" at bounding box center [931, 242] width 357 height 48
click at [408, 235] on div "Por que você optou por voltar a usar a versão antiga do portal do professor? Co…" at bounding box center [254, 168] width 418 height 147
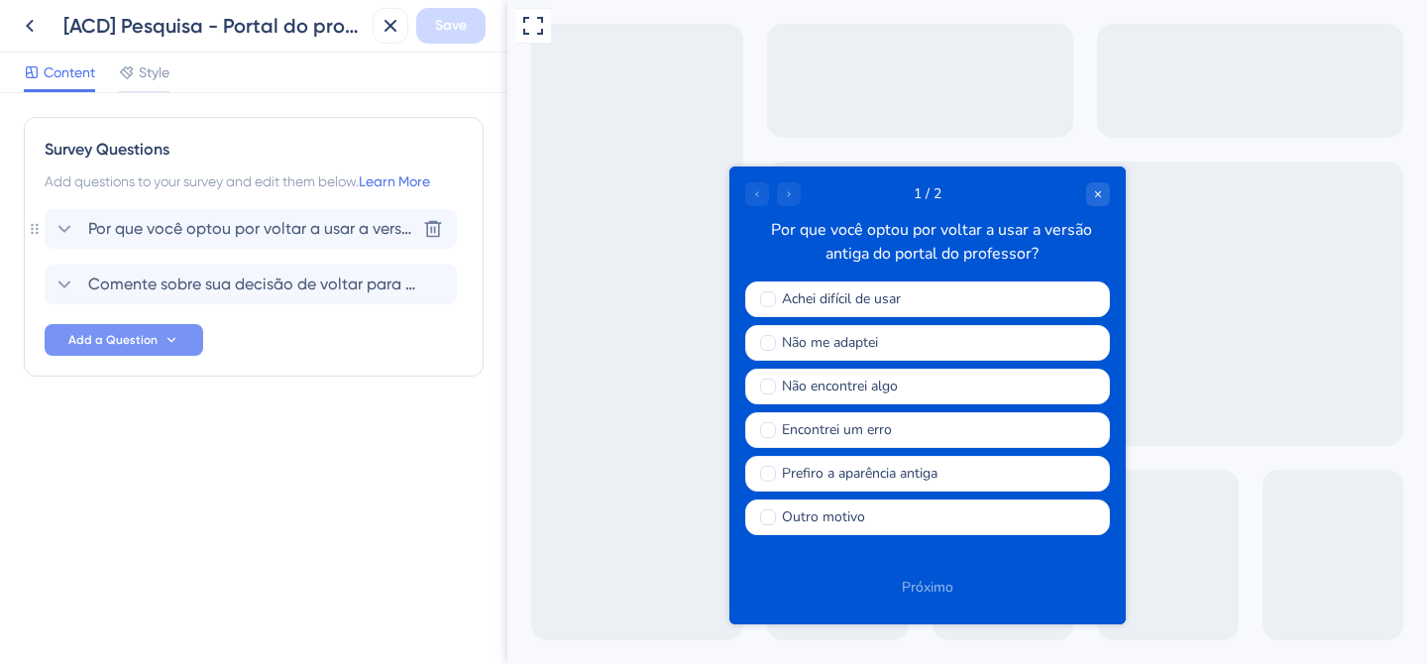
scroll to position [0, 0]
click at [300, 229] on span "Por que você optou por voltar a usar a versão antiga do portal do professor?" at bounding box center [251, 229] width 327 height 24
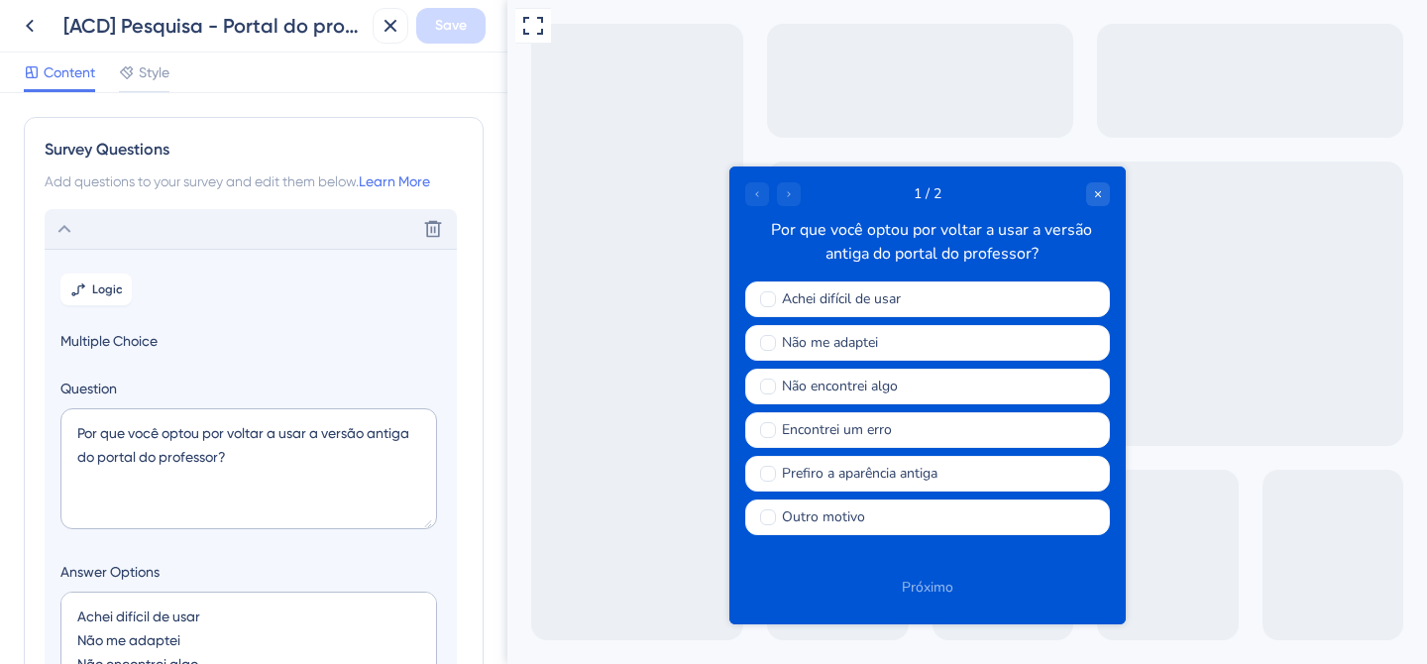
scroll to position [43, 0]
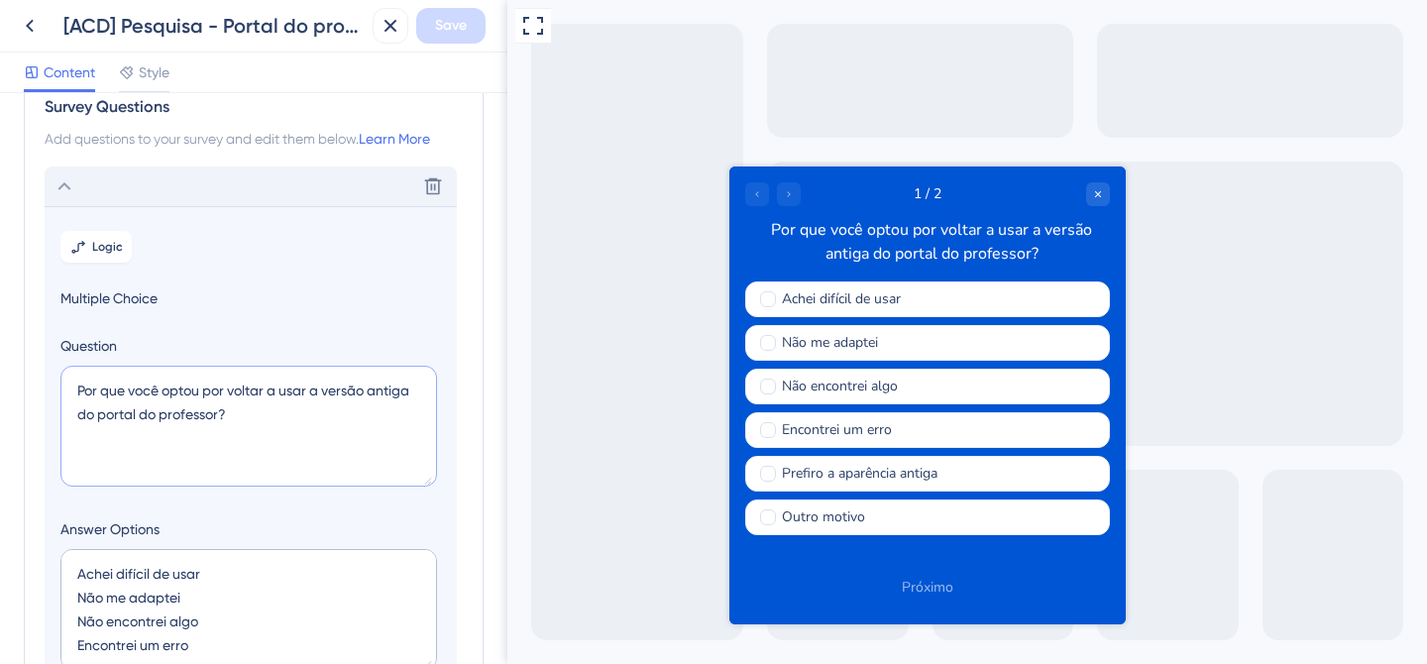
click at [211, 392] on textarea "Por que você optou por voltar a usar a versão antiga do portal do professor?" at bounding box center [248, 426] width 377 height 121
type textarea "Com qual frequência você acessa o Portal do professor?"
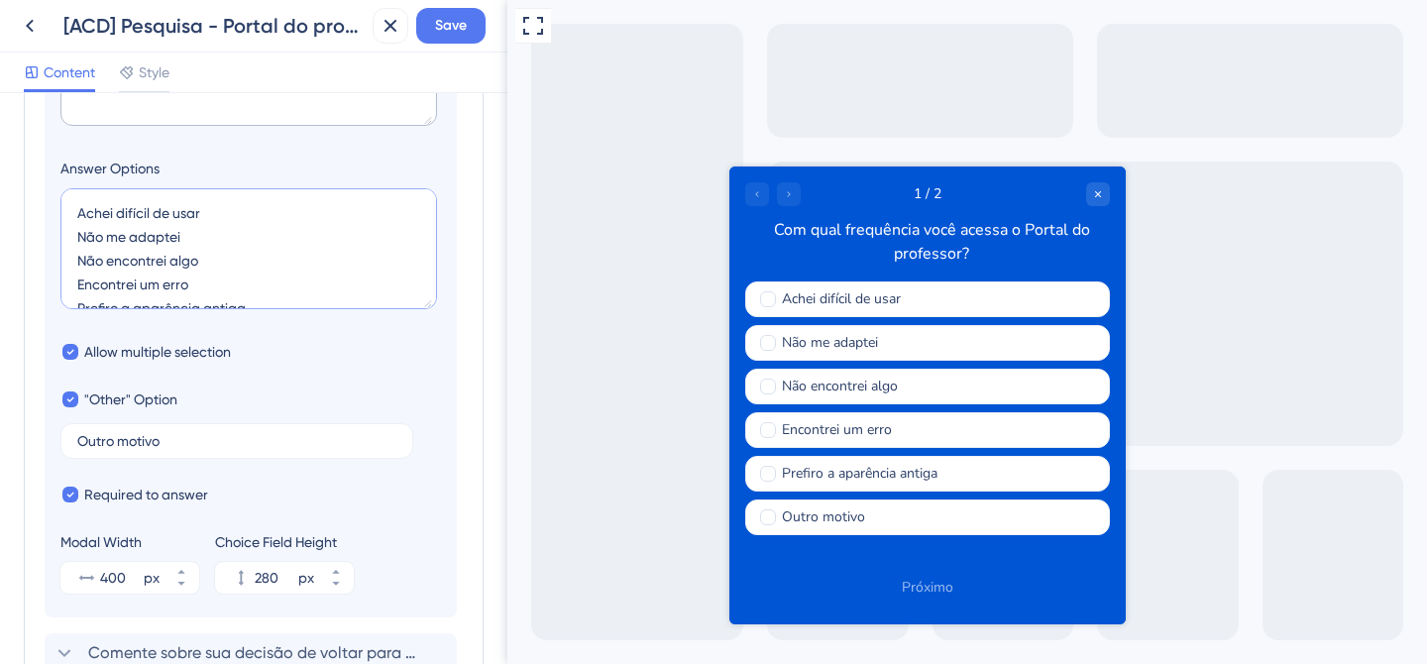
scroll to position [24, 0]
click at [210, 284] on textarea "Achei difícil de usar Não me adaptei Não encontrei algo Encontrei um erro Prefi…" at bounding box center [248, 248] width 377 height 121
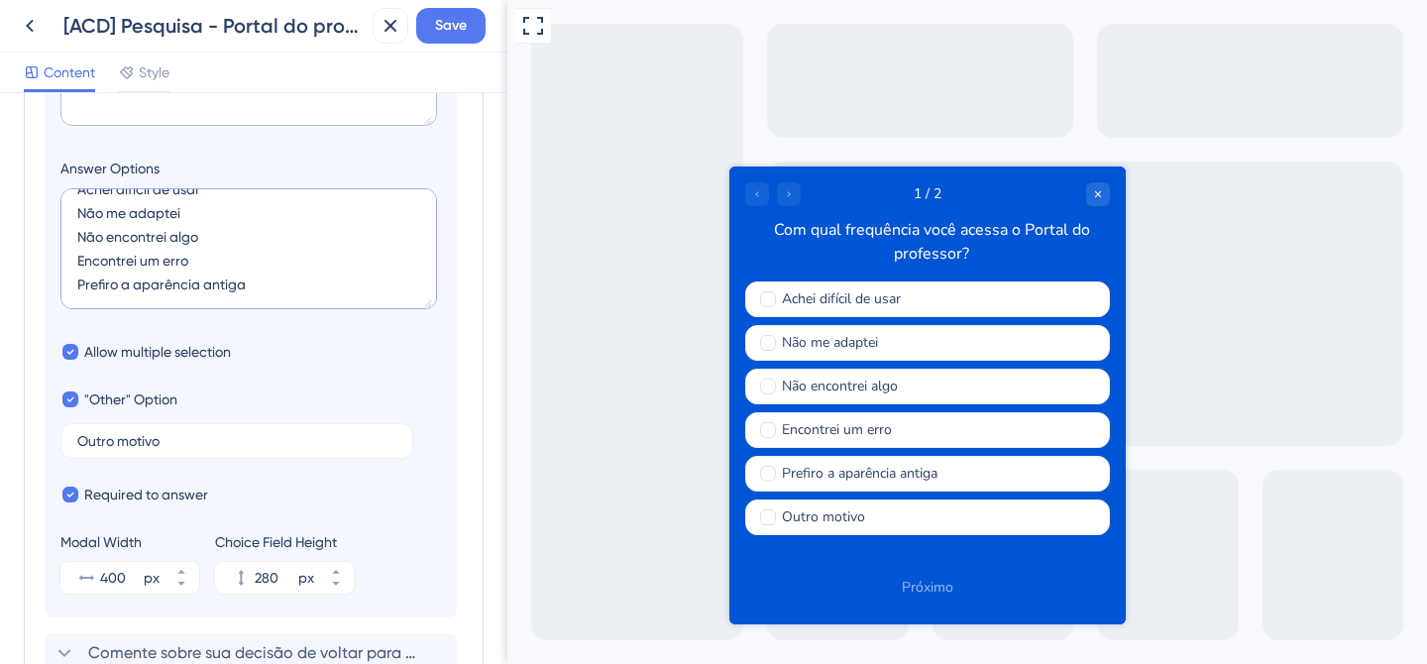
click at [265, 267] on textarea "Achei difícil de usar Não me adaptei Não encontrei algo Encontrei um erro Prefi…" at bounding box center [248, 248] width 377 height 121
drag, startPoint x: 277, startPoint y: 294, endPoint x: 10, endPoint y: 151, distance: 303.7
click at [10, 151] on div "Survey Questions Add questions to your survey and edit them below. Learn More D…" at bounding box center [253, 378] width 507 height 571
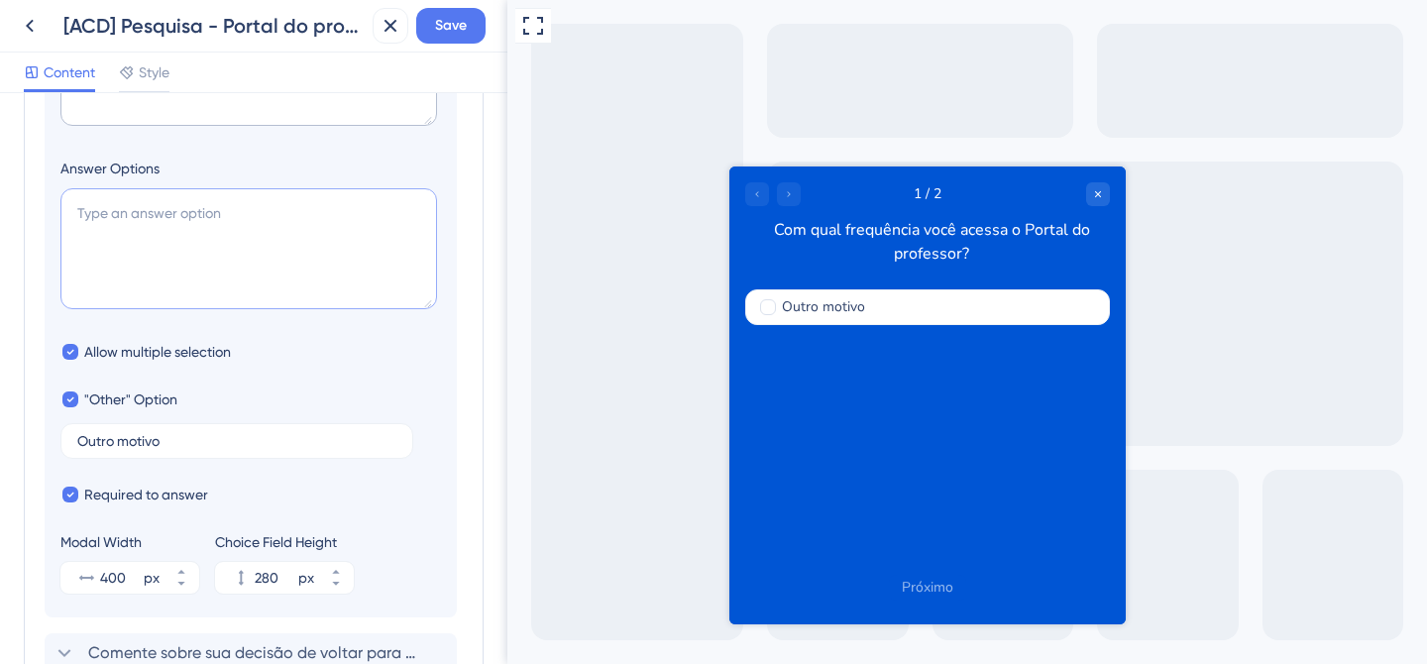
paste textarea "Todos os dias"
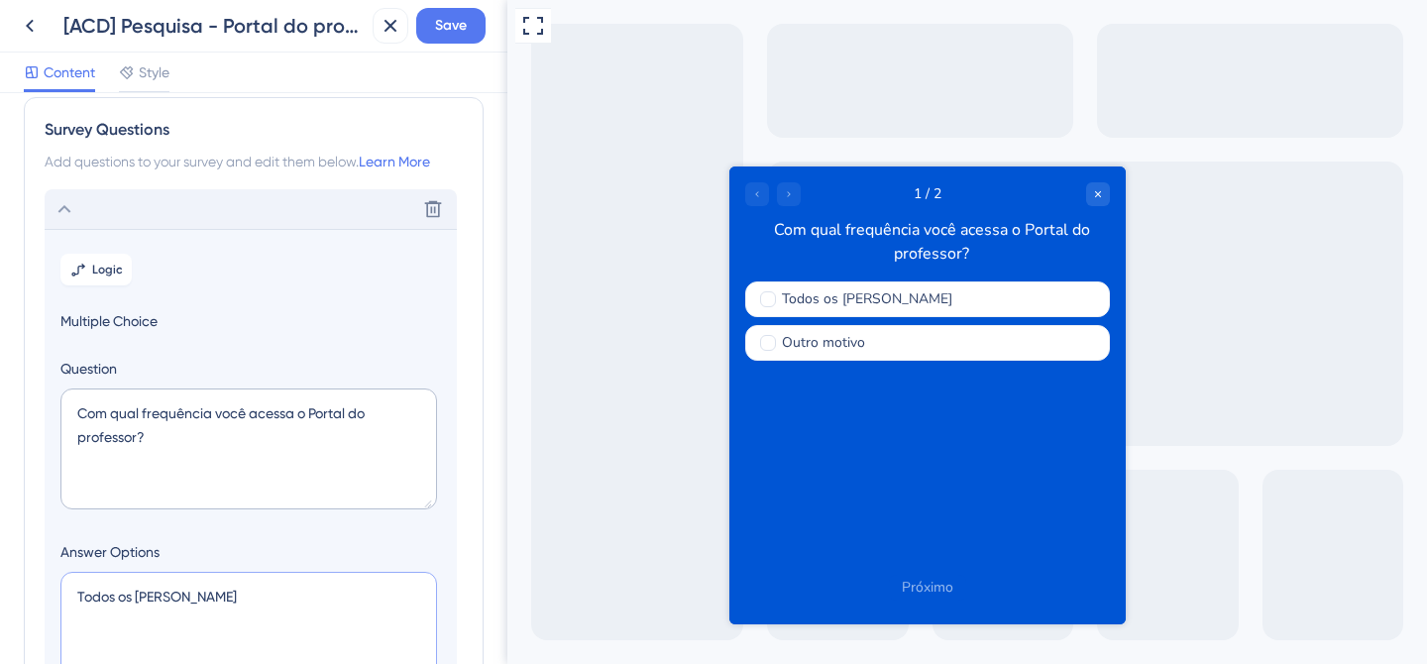
scroll to position [22, 0]
type textarea "Todos os dias"
click at [99, 314] on span "Multiple Choice" at bounding box center [250, 319] width 381 height 24
click at [131, 321] on span "Multiple Choice" at bounding box center [250, 319] width 381 height 24
click at [55, 204] on icon at bounding box center [65, 207] width 24 height 24
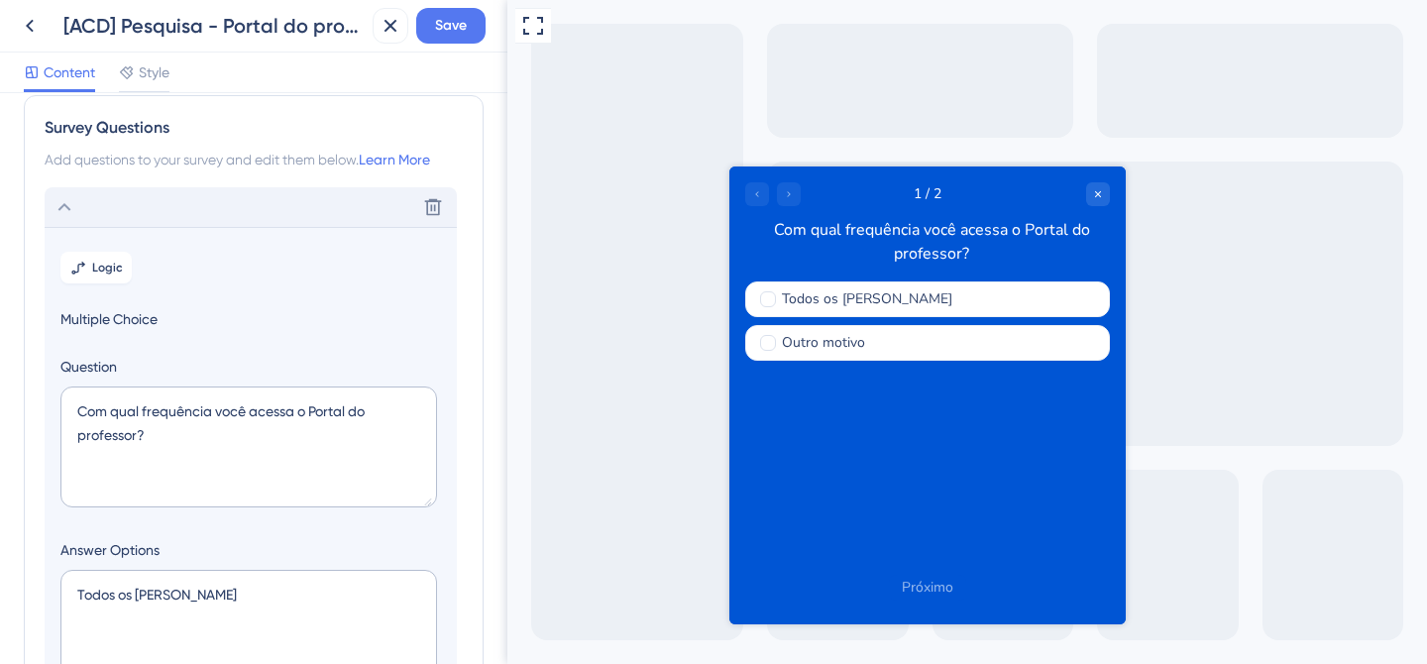
scroll to position [0, 0]
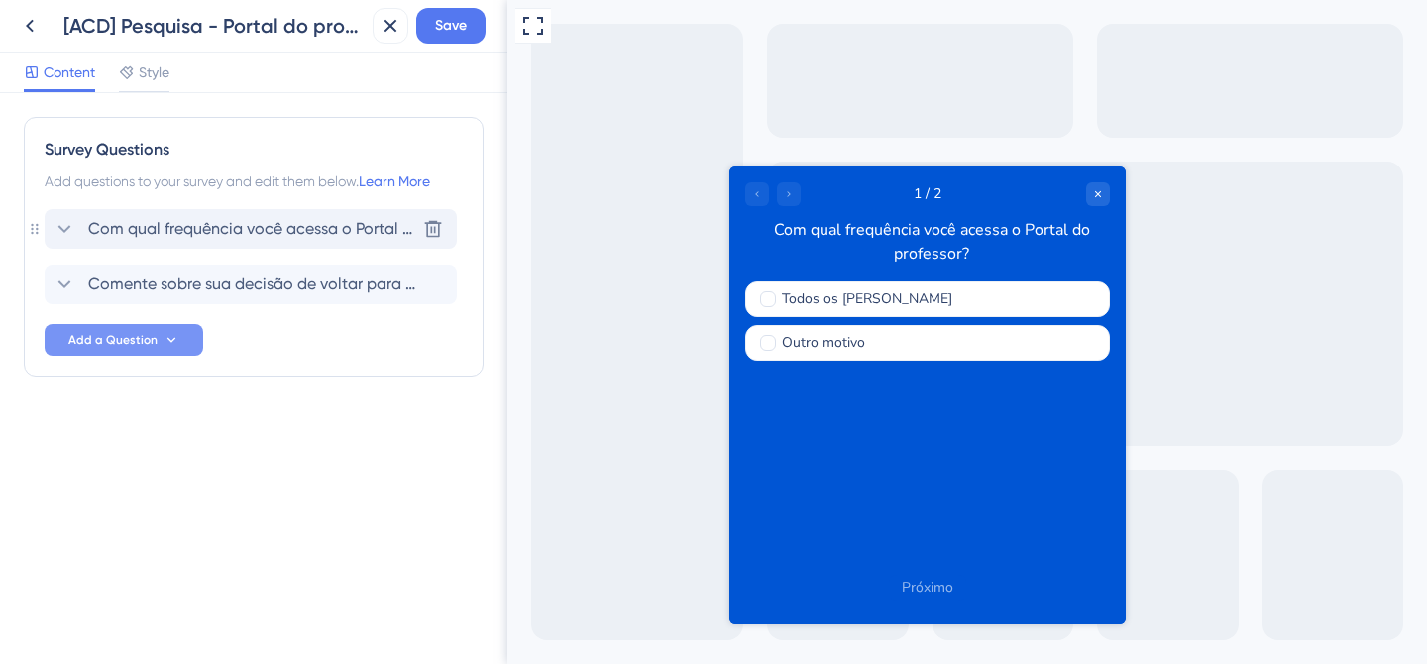
click at [71, 232] on icon at bounding box center [65, 229] width 24 height 24
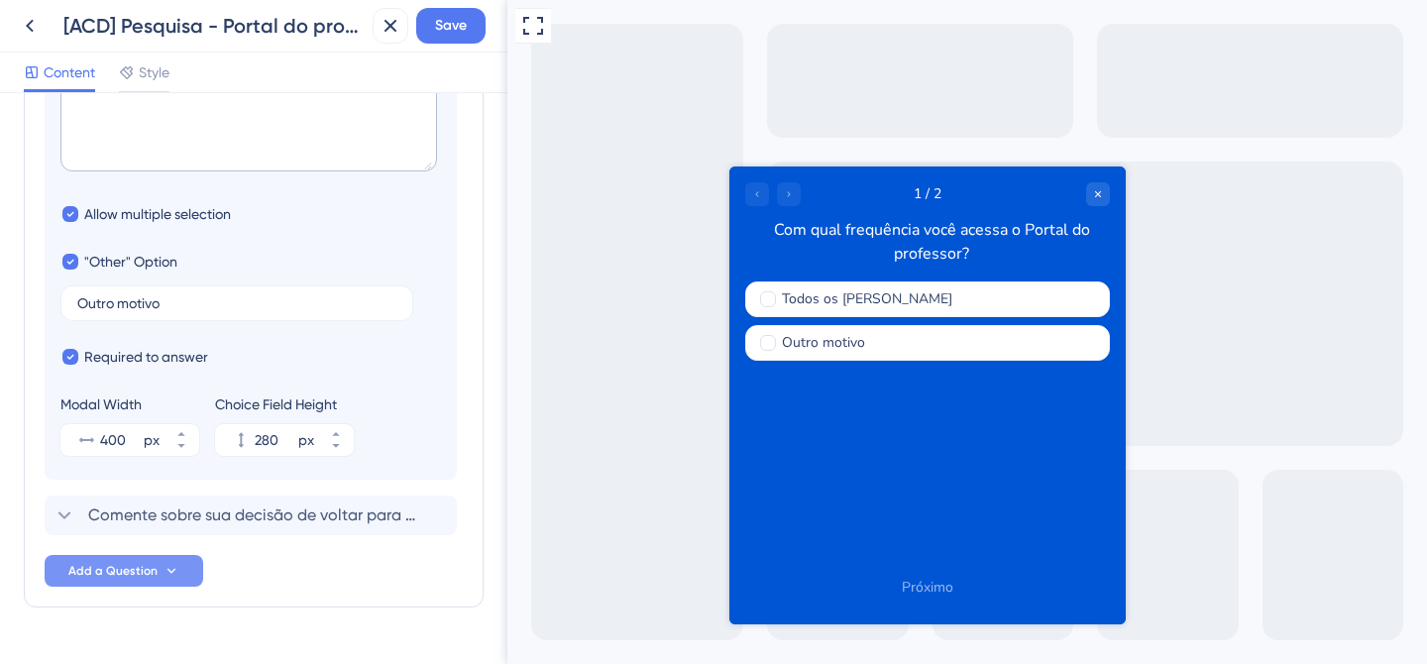
scroll to position [533, 0]
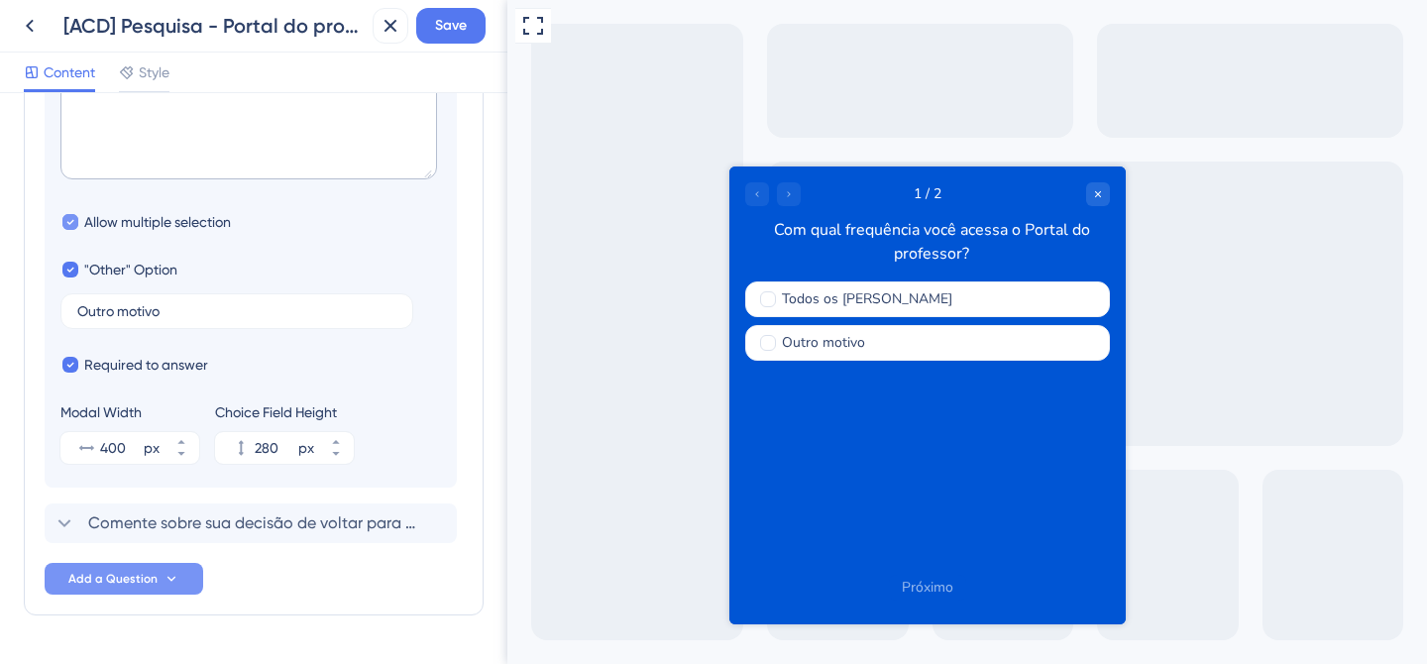
click at [73, 221] on icon at bounding box center [70, 222] width 8 height 14
checkbox input "false"
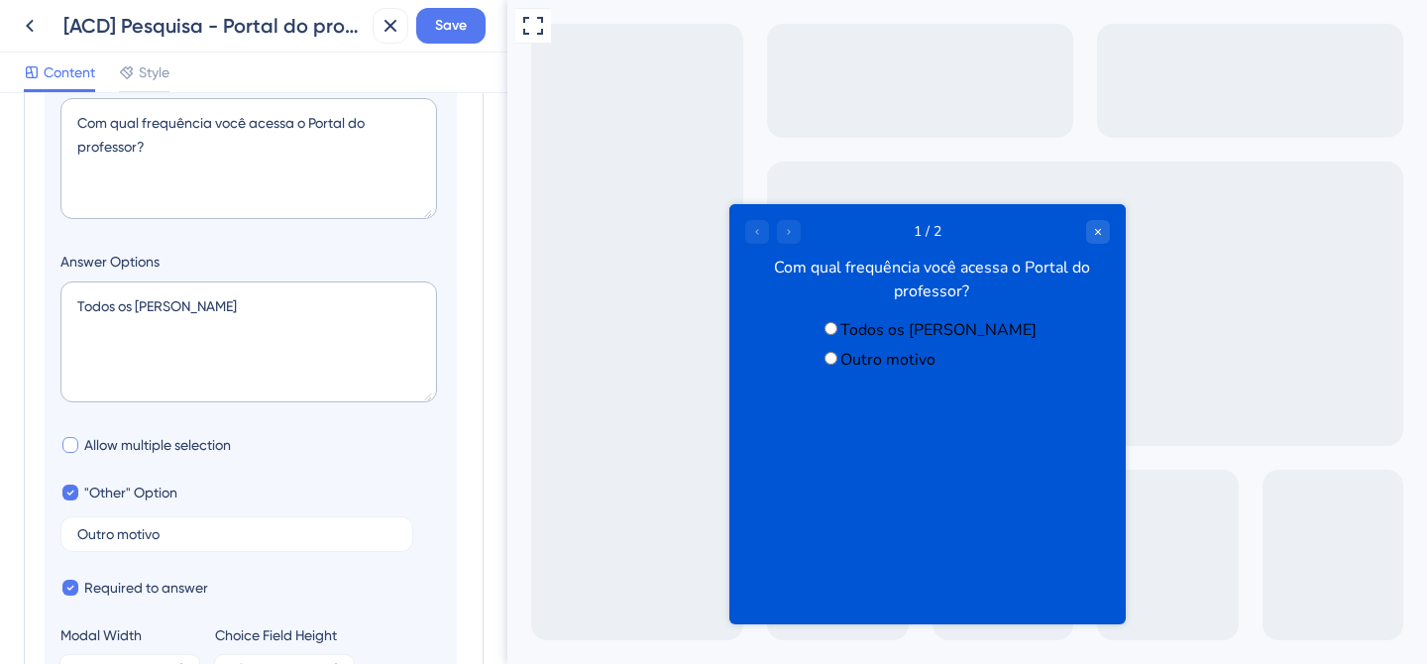
scroll to position [309, 0]
click at [177, 312] on textarea "Todos os dias" at bounding box center [248, 342] width 377 height 121
paste textarea "2 a 4 vezes por semana"
paste textarea "1 vez por semana"
paste textarea "Ao final de cada bimestre ou trimestre"
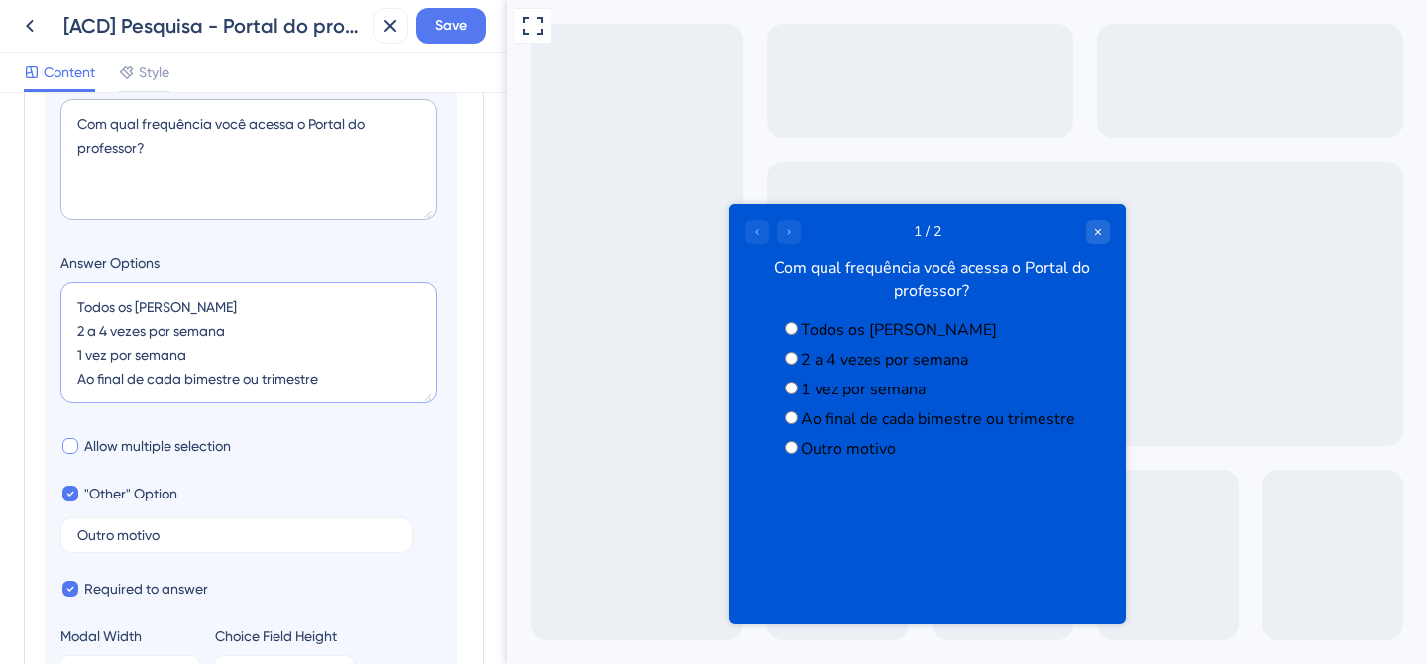
scroll to position [8, 0]
type textarea "Todos os dias 2 a 4 vezes por semana 1 vez por semana Ao final de cada bimestre…"
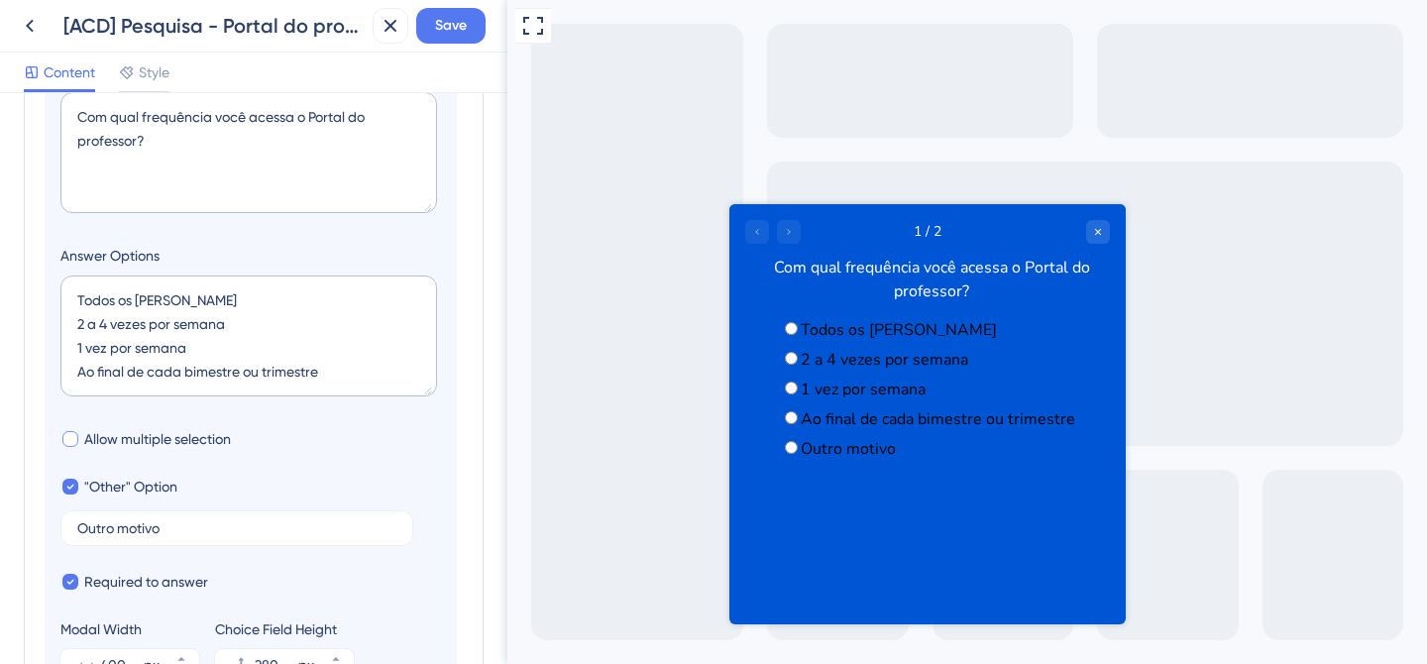
scroll to position [319, 0]
click at [124, 526] on input "Outro motivo" at bounding box center [236, 525] width 319 height 14
click at [136, 522] on input "Outro motivo" at bounding box center [236, 525] width 319 height 14
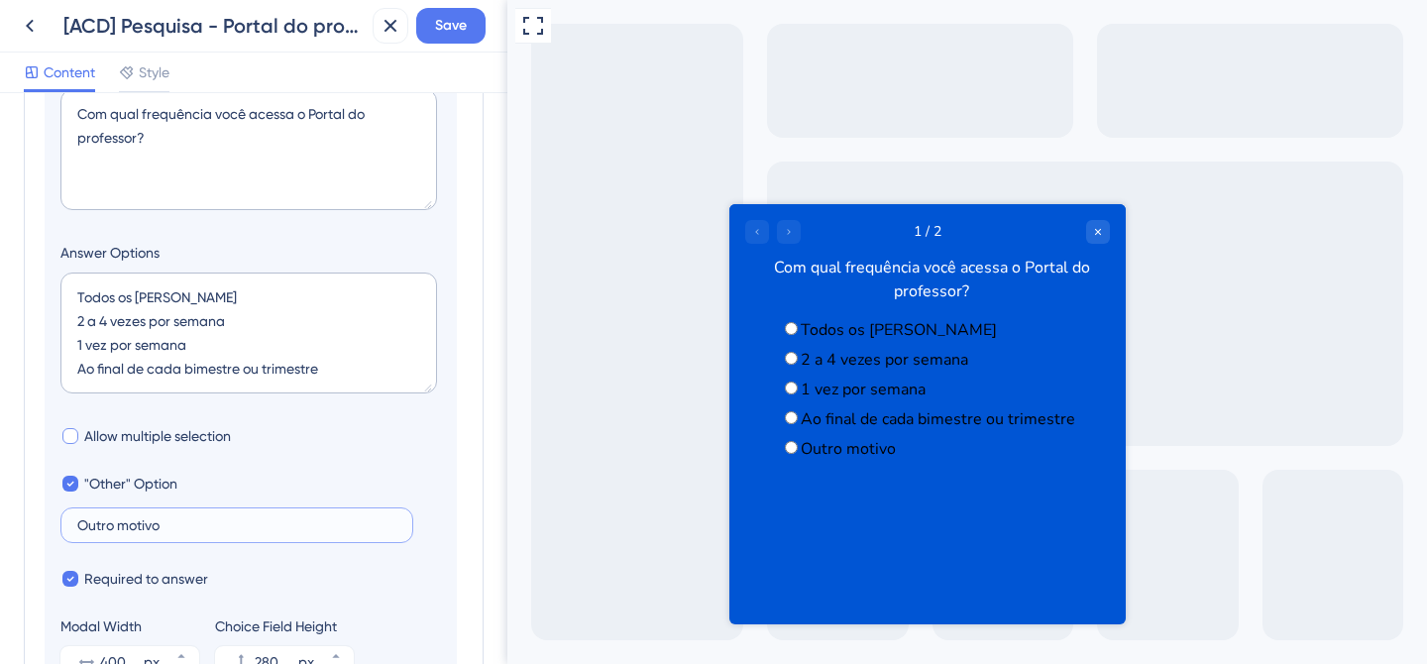
drag, startPoint x: 123, startPoint y: 525, endPoint x: 303, endPoint y: 527, distance: 180.4
click at [303, 527] on input "Outro motivo" at bounding box center [236, 525] width 319 height 14
click at [215, 529] on input "Outro motivo" at bounding box center [236, 525] width 319 height 14
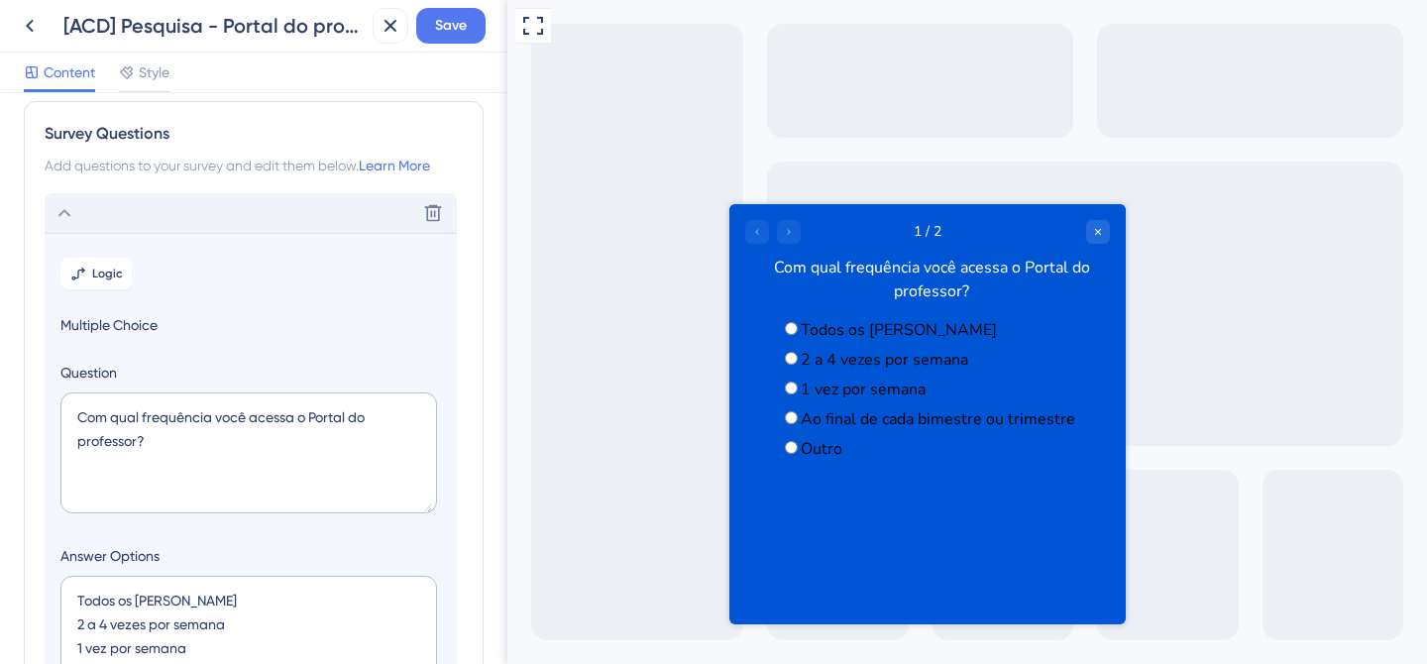
scroll to position [0, 0]
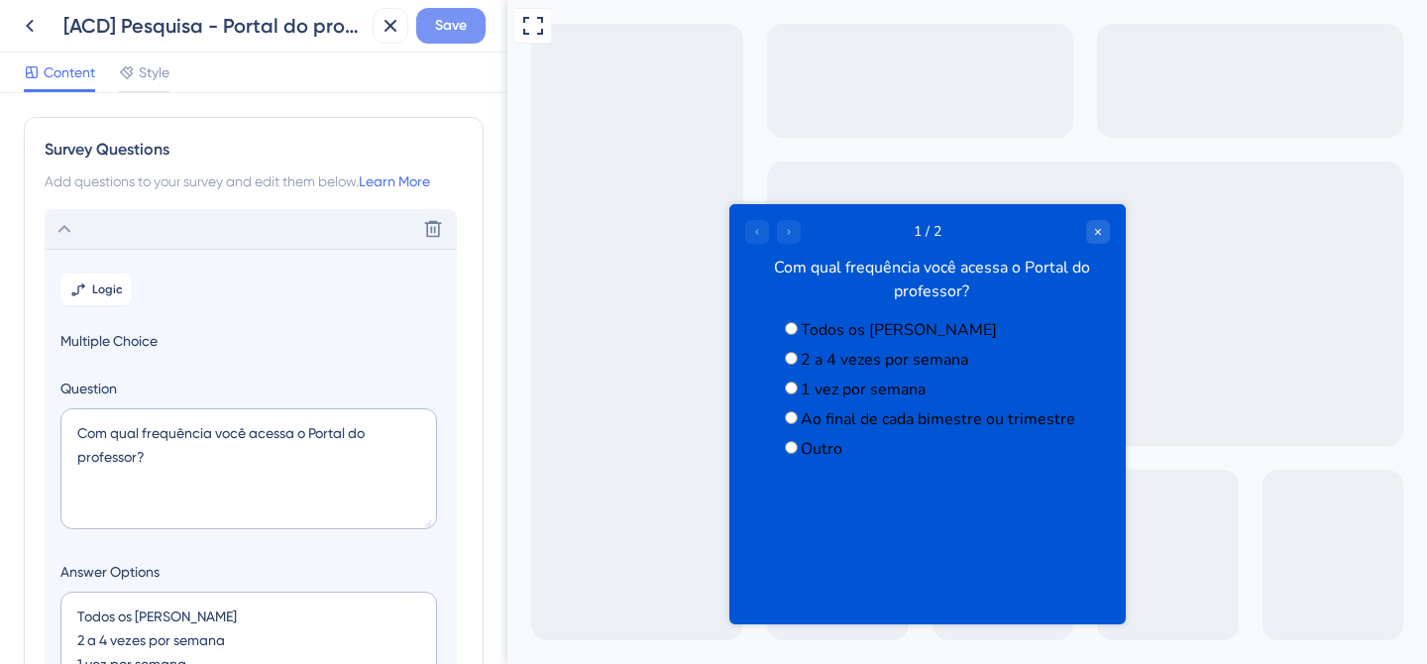
type input "Outro"
click at [478, 28] on button "Save" at bounding box center [450, 26] width 69 height 36
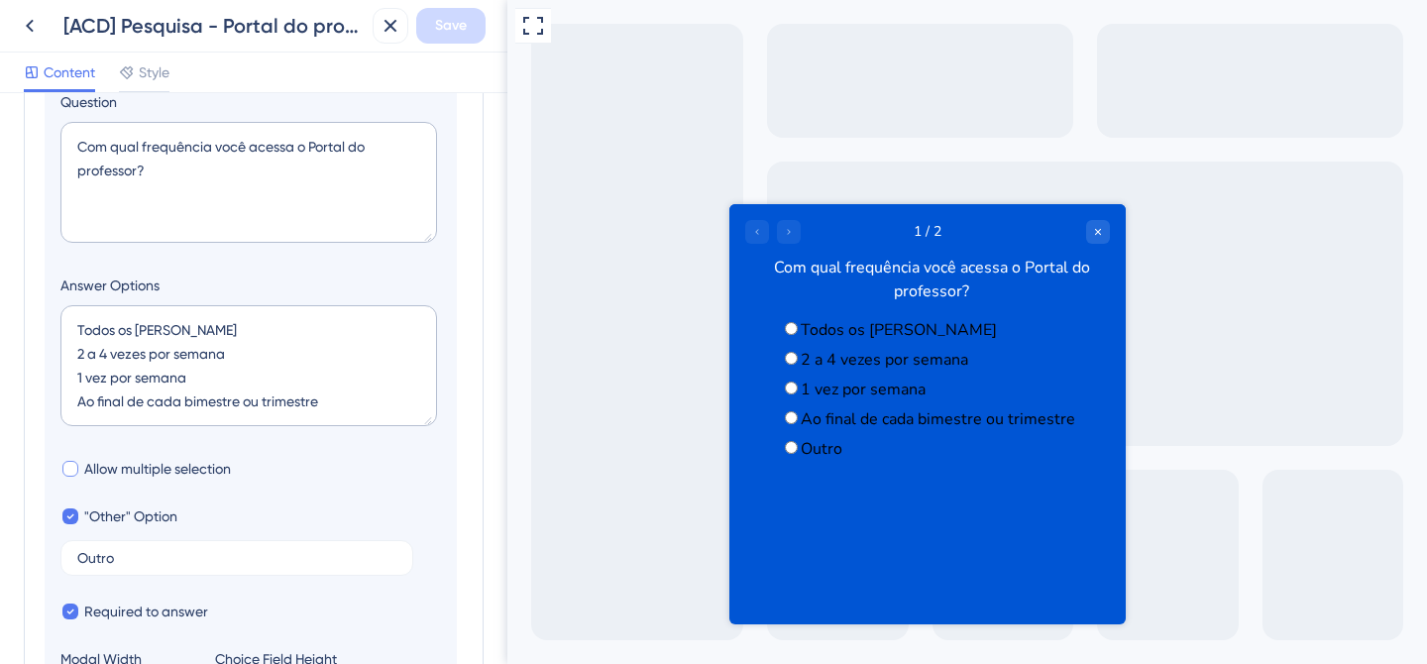
click at [801, 460] on span "radio group" at bounding box center [801, 449] width 0 height 22
click at [785, 454] on input "radio group" at bounding box center [791, 447] width 13 height 13
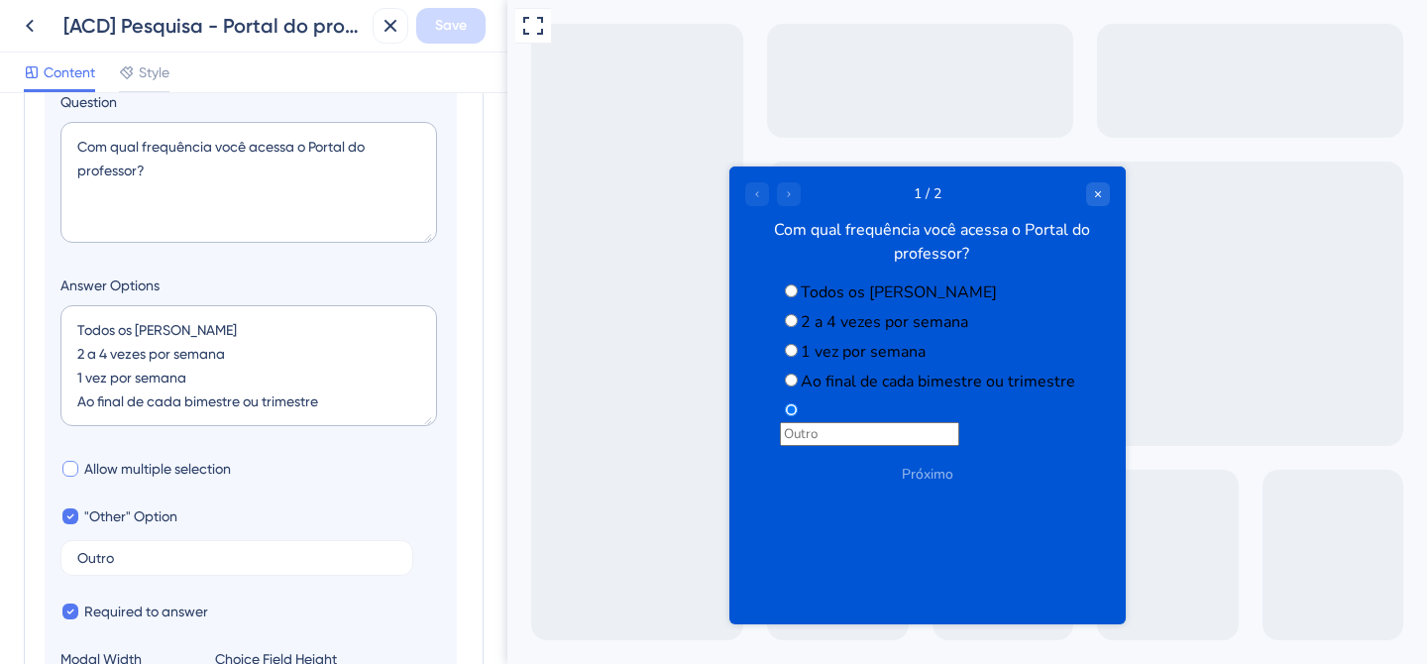
click at [801, 422] on span "radio group" at bounding box center [801, 411] width 0 height 22
click at [785, 416] on input "radio group" at bounding box center [791, 409] width 13 height 13
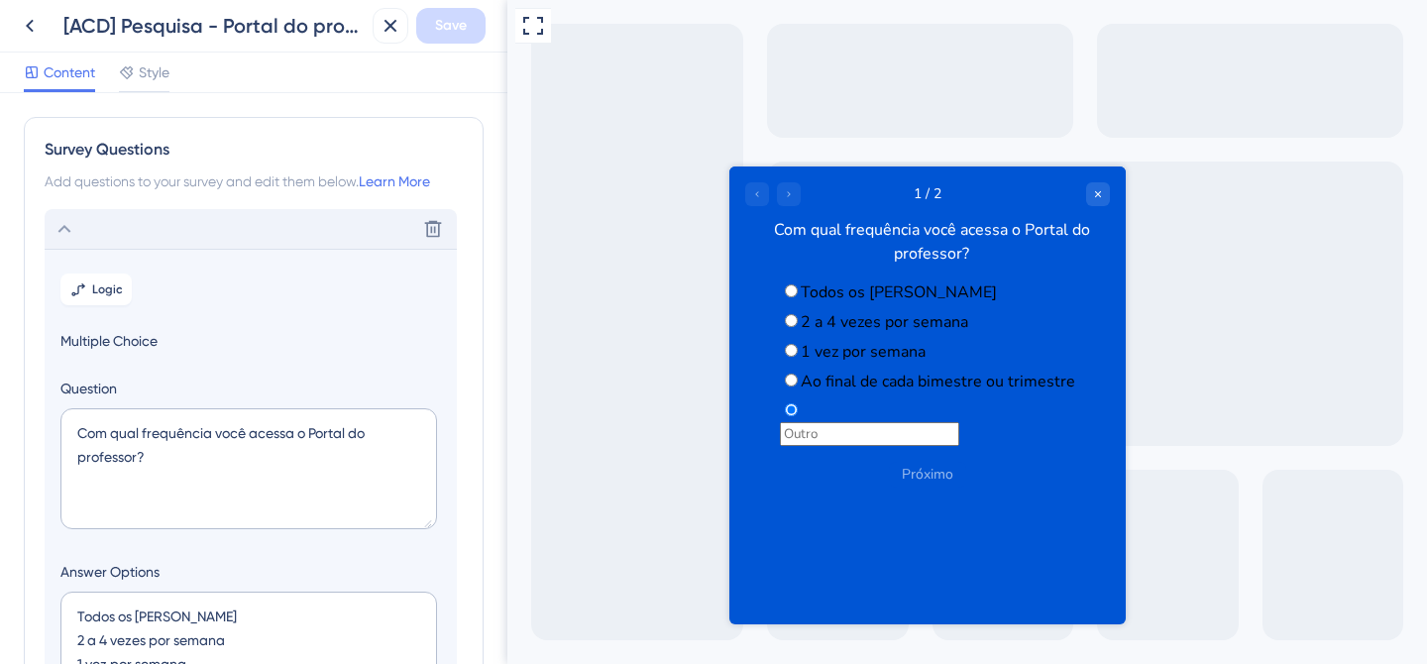
click at [59, 231] on icon at bounding box center [65, 229] width 24 height 24
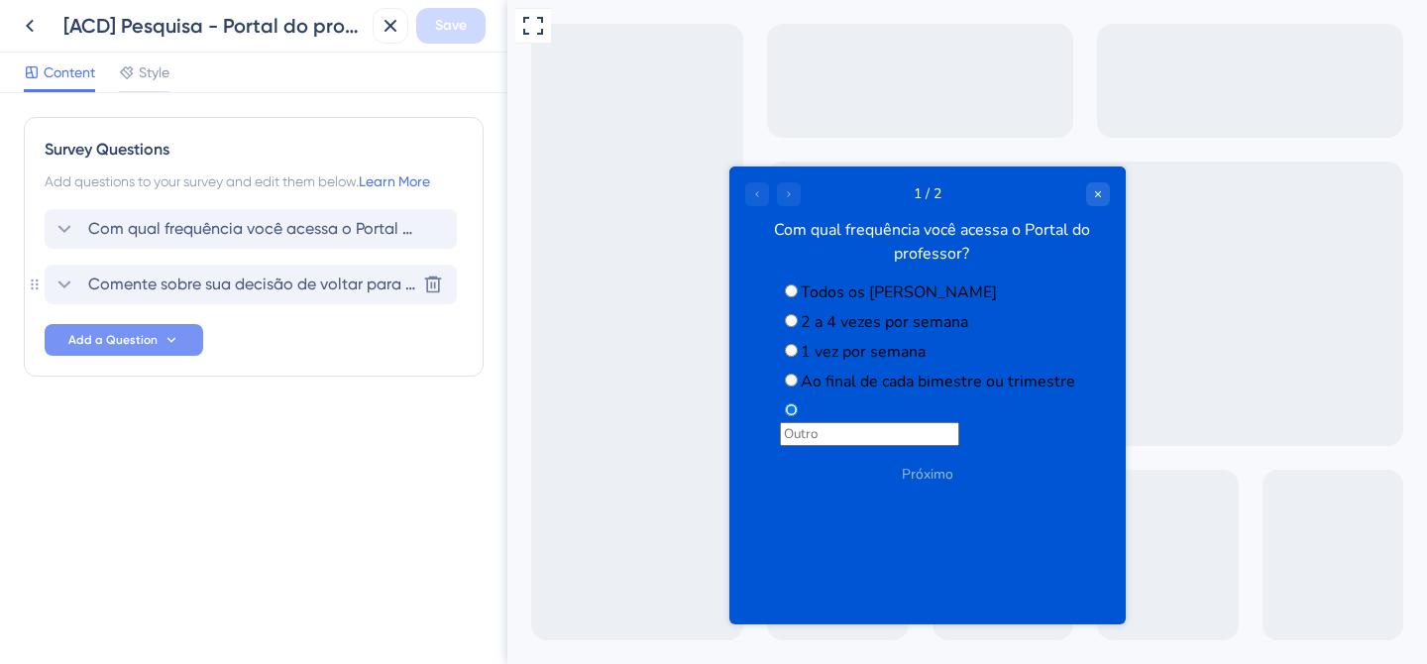
click at [148, 284] on span "Comente sobre sua decisão de voltar para o portal do professor antigo" at bounding box center [251, 285] width 327 height 24
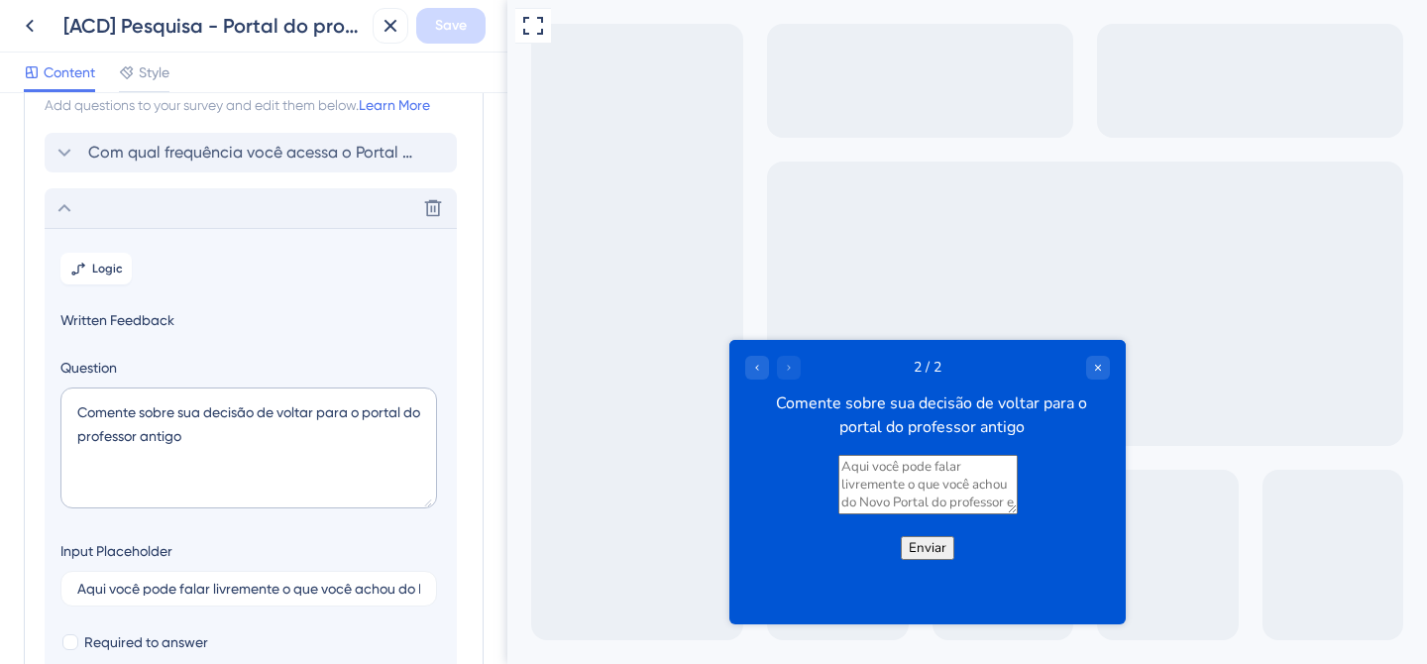
scroll to position [119, 0]
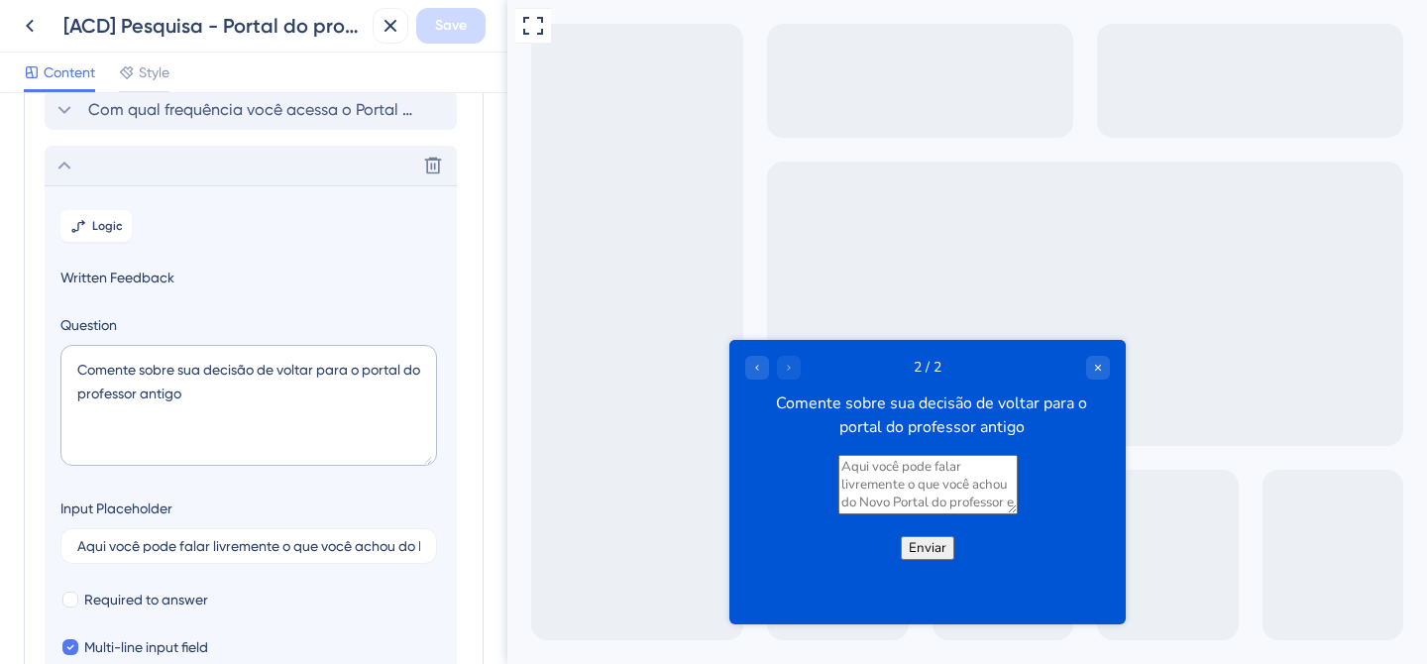
click at [120, 275] on span "Written Feedback" at bounding box center [250, 278] width 381 height 24
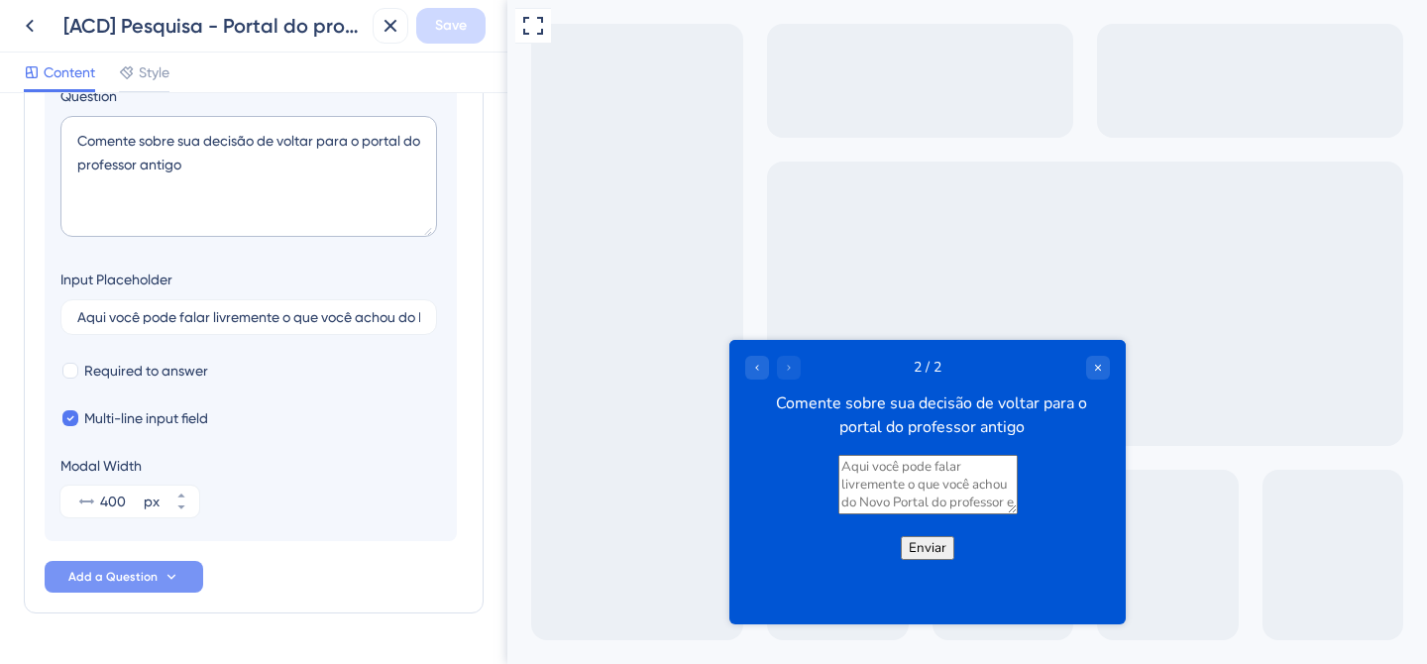
scroll to position [368, 0]
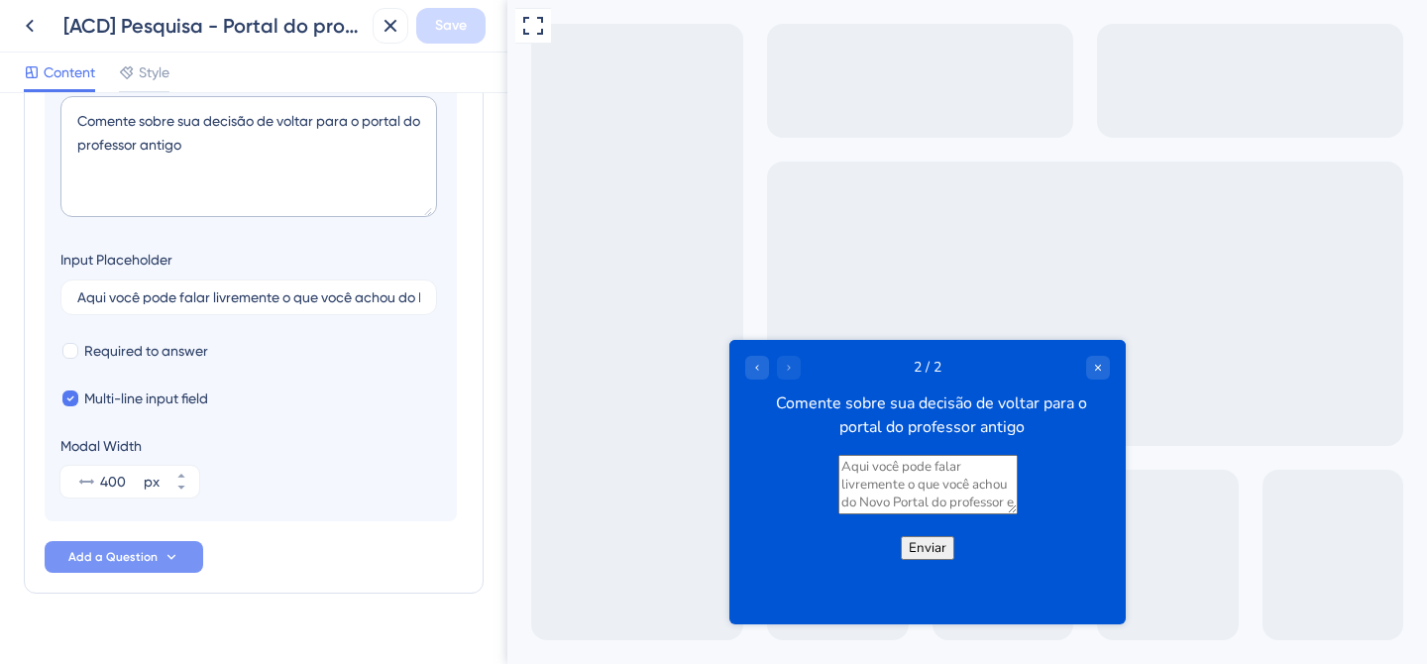
click at [102, 263] on div "Input Placeholder" at bounding box center [116, 260] width 112 height 24
click at [176, 555] on icon at bounding box center [172, 557] width 16 height 16
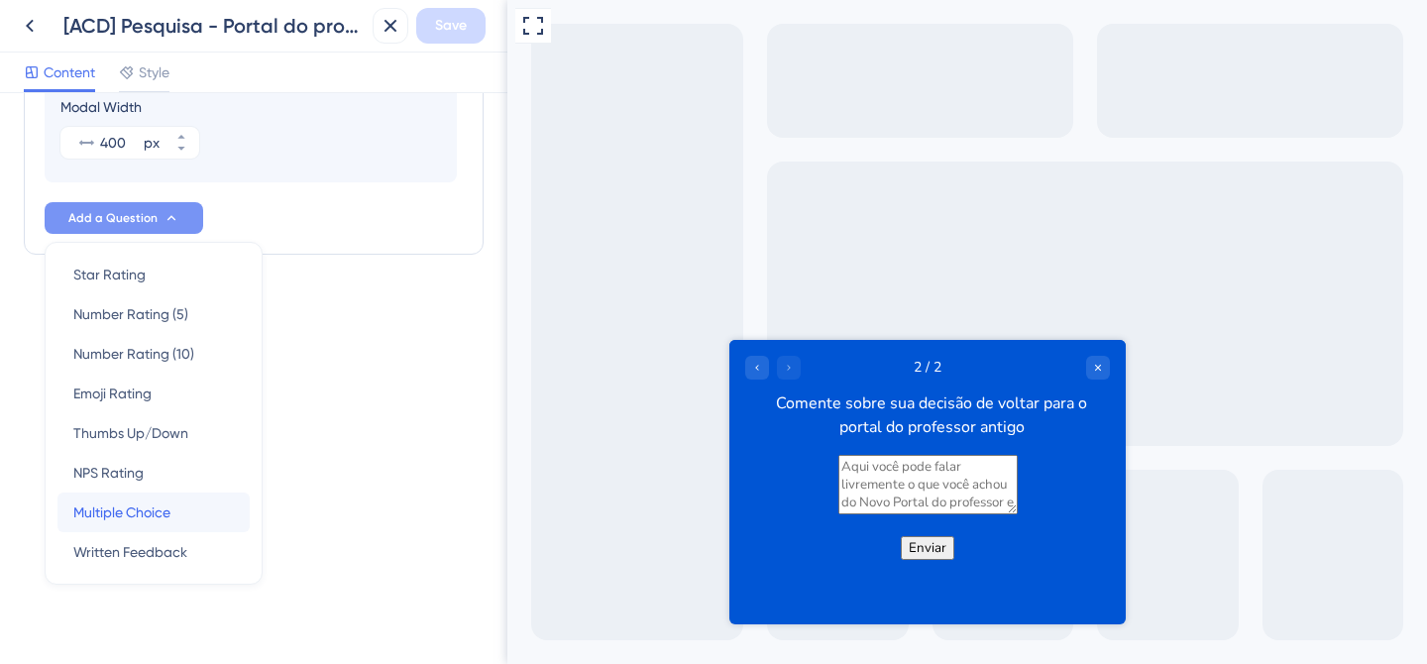
click at [178, 511] on div "Multiple Choice Multiple Choice" at bounding box center [153, 513] width 161 height 40
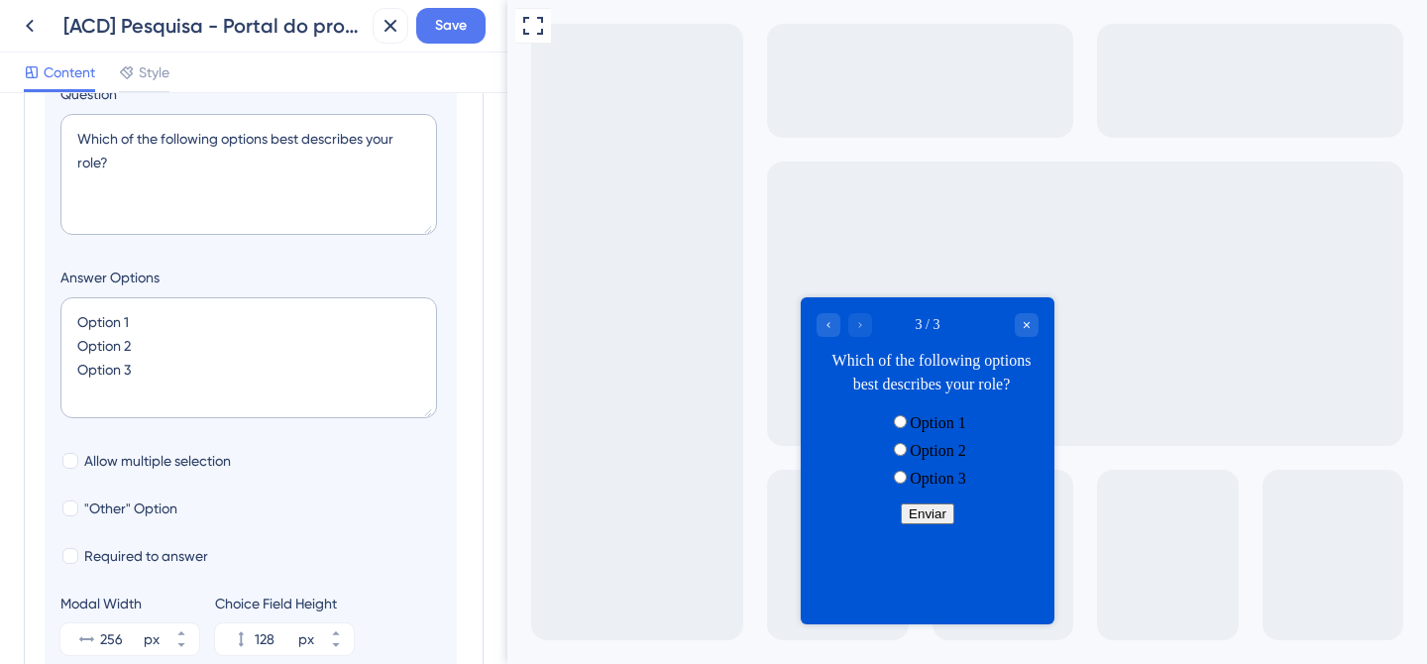
scroll to position [227, 0]
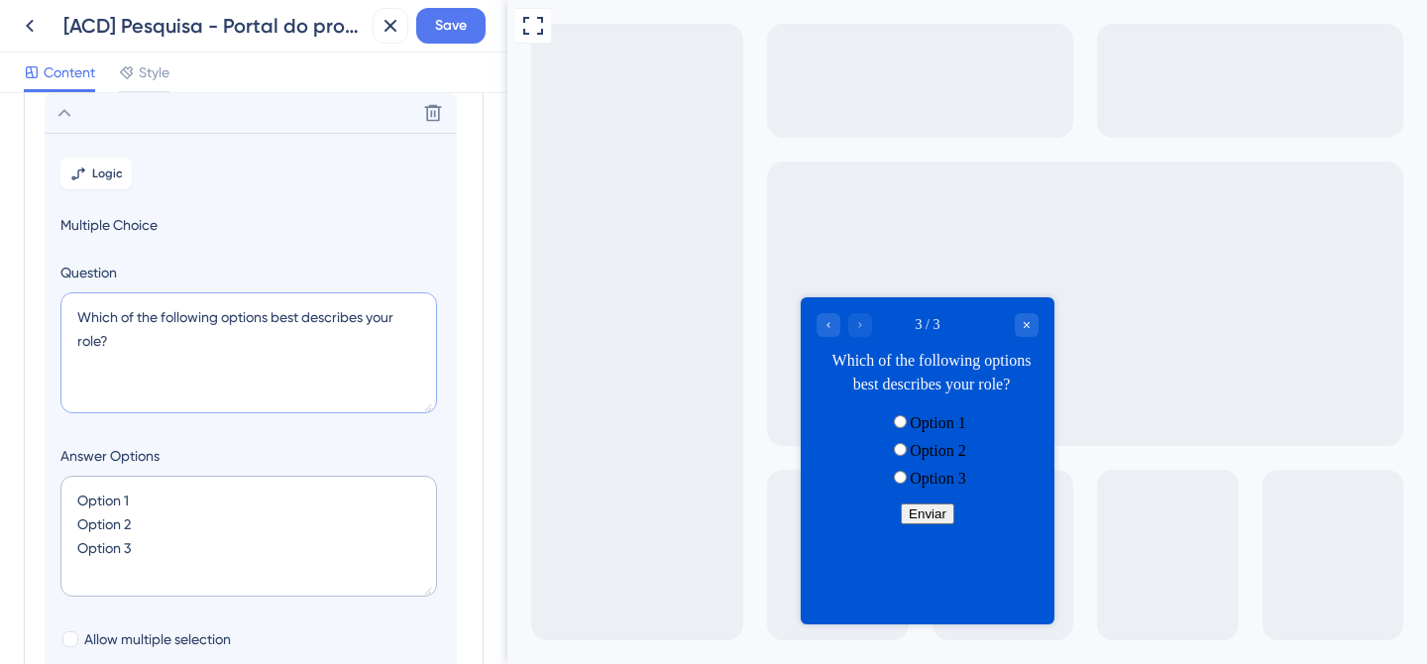
click at [213, 317] on textarea "Which of the following options best describes your role?" at bounding box center [248, 352] width 377 height 121
paste textarea "Ao acessar o Portal do Professor, como você costuma usar o diário de classe?"
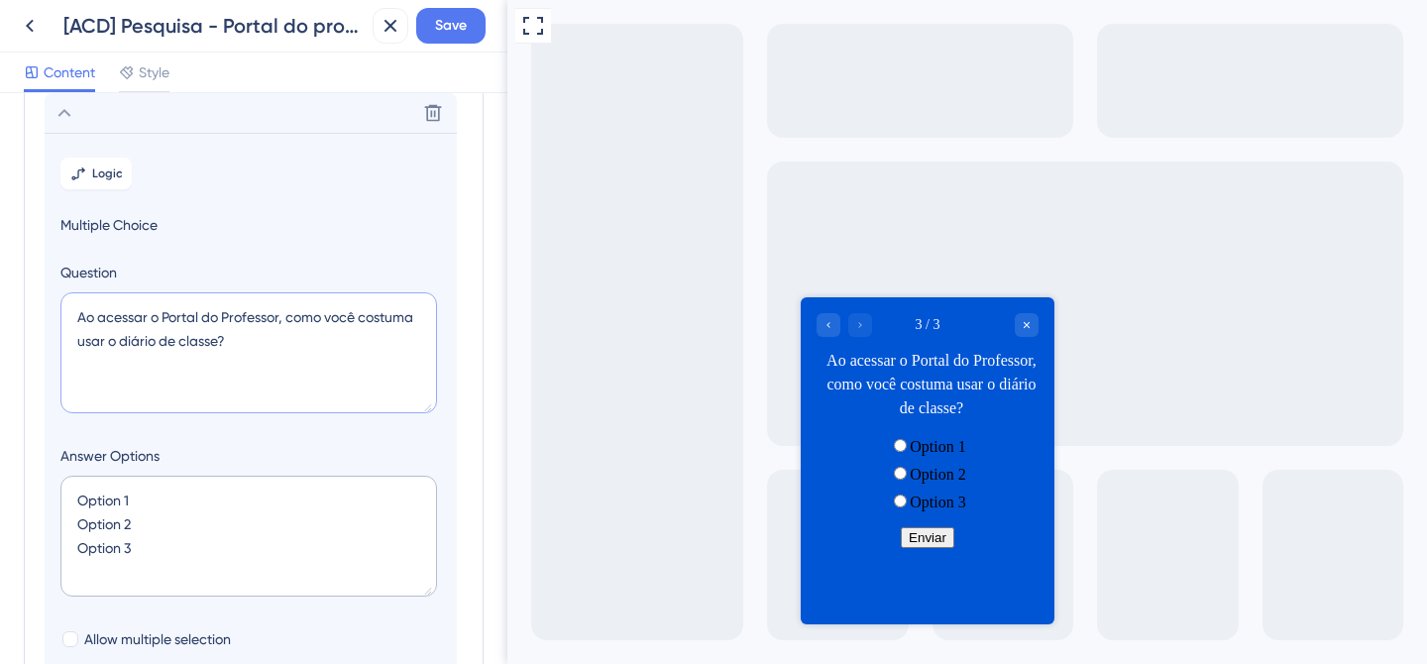
type textarea "Ao acessar o Portal do Professor, como você costuma usar o diário de classe?"
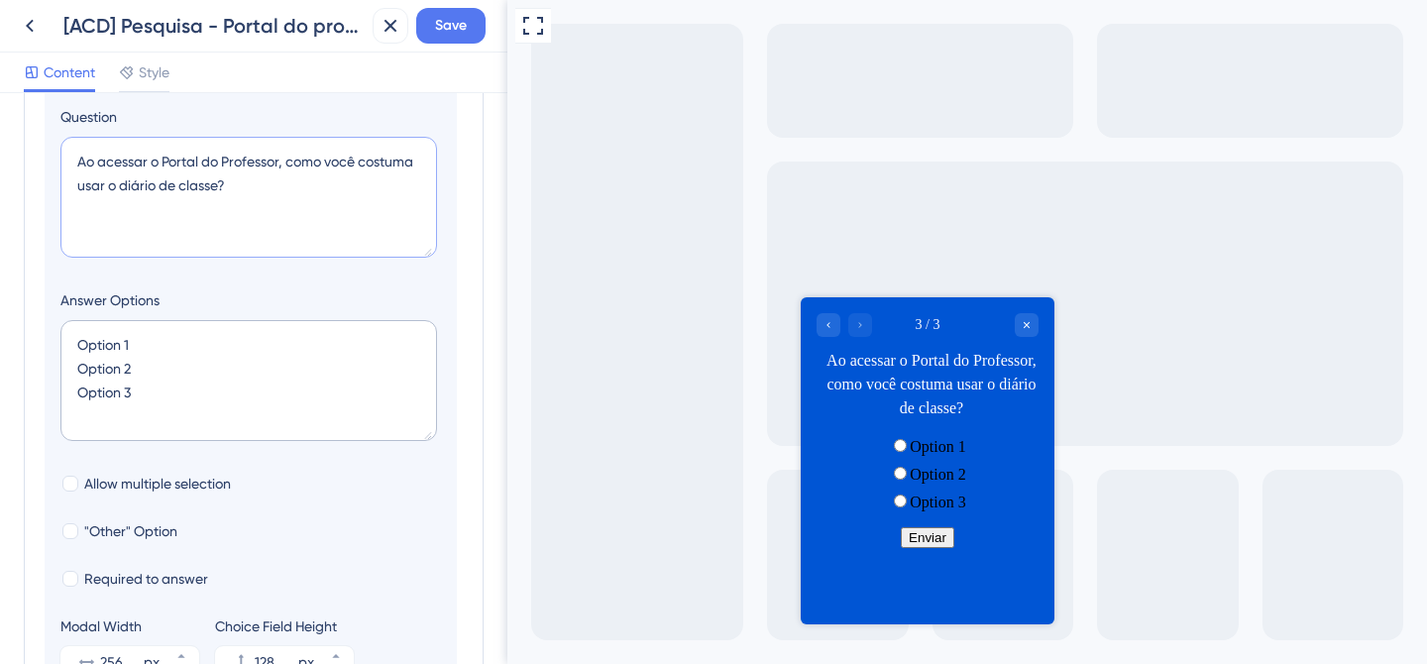
scroll to position [0, 0]
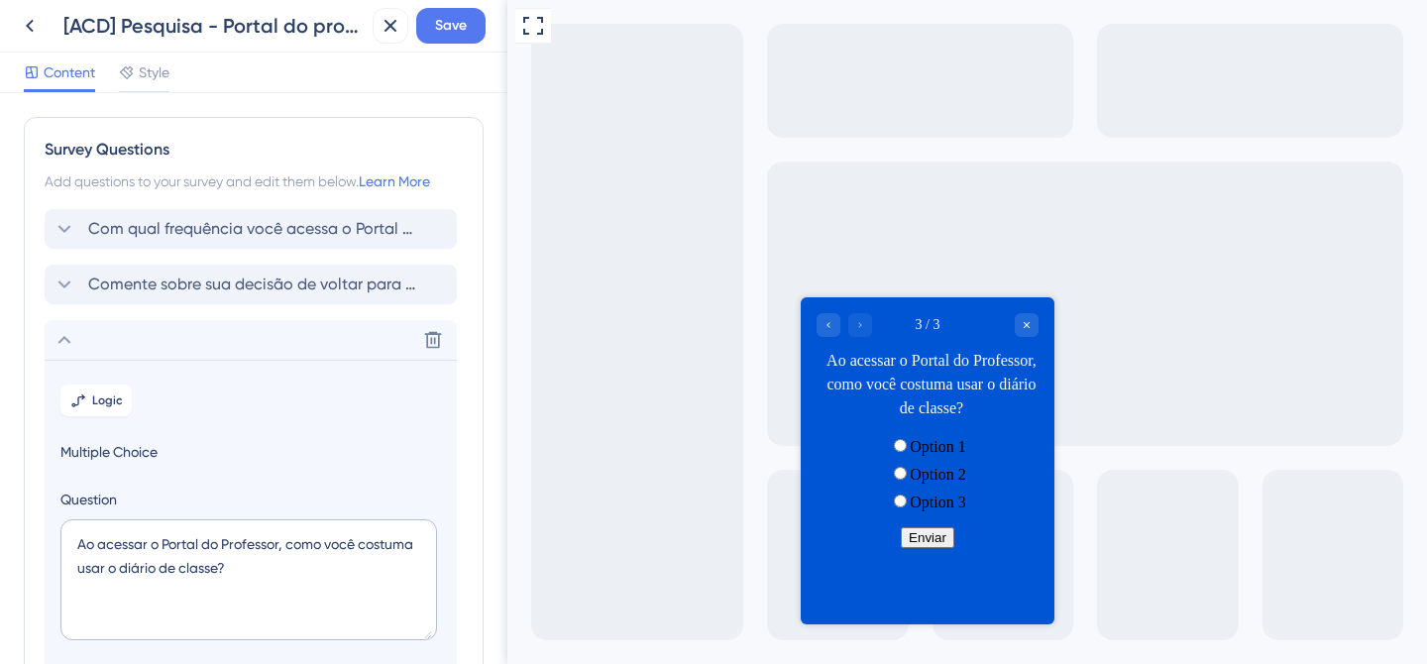
click at [255, 292] on span "Comente sobre sua decisão de voltar para o portal do professor antigo" at bounding box center [251, 285] width 327 height 24
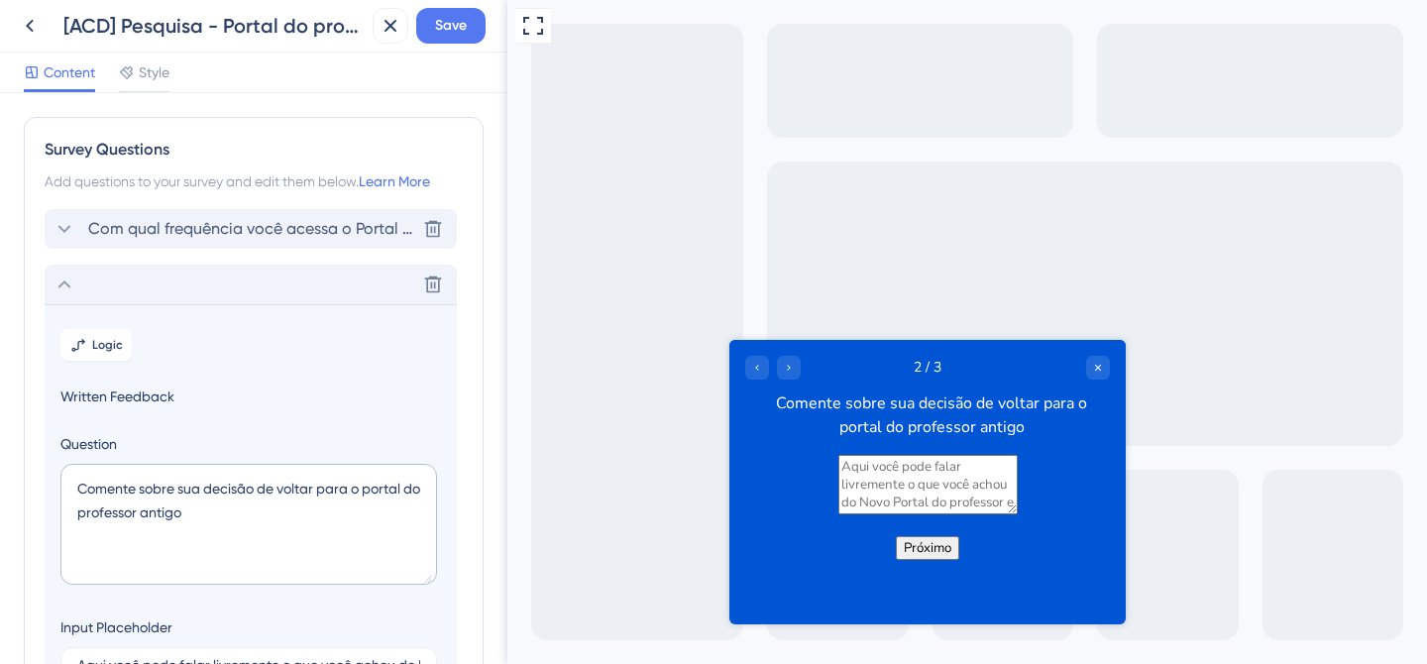
click at [233, 225] on span "Com qual frequência você acessa o Portal do professor?" at bounding box center [251, 229] width 327 height 24
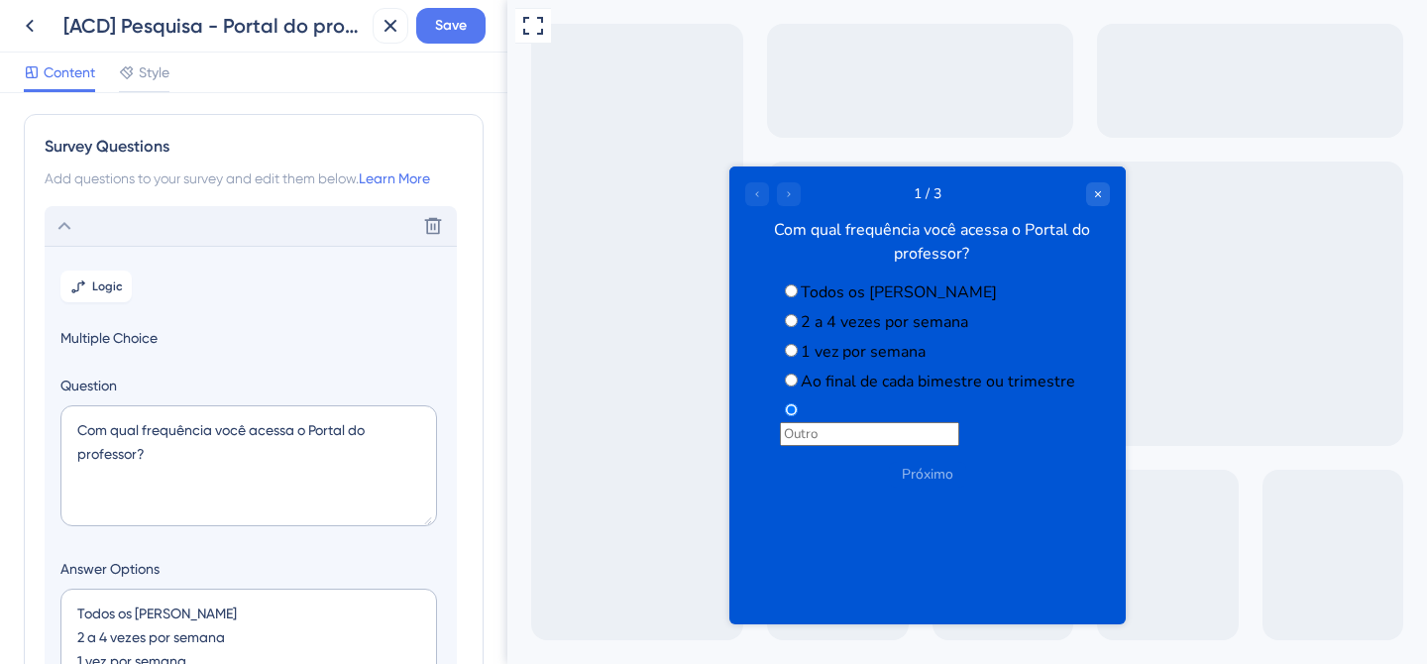
scroll to position [4, 0]
click at [155, 225] on div "Delete" at bounding box center [251, 225] width 412 height 40
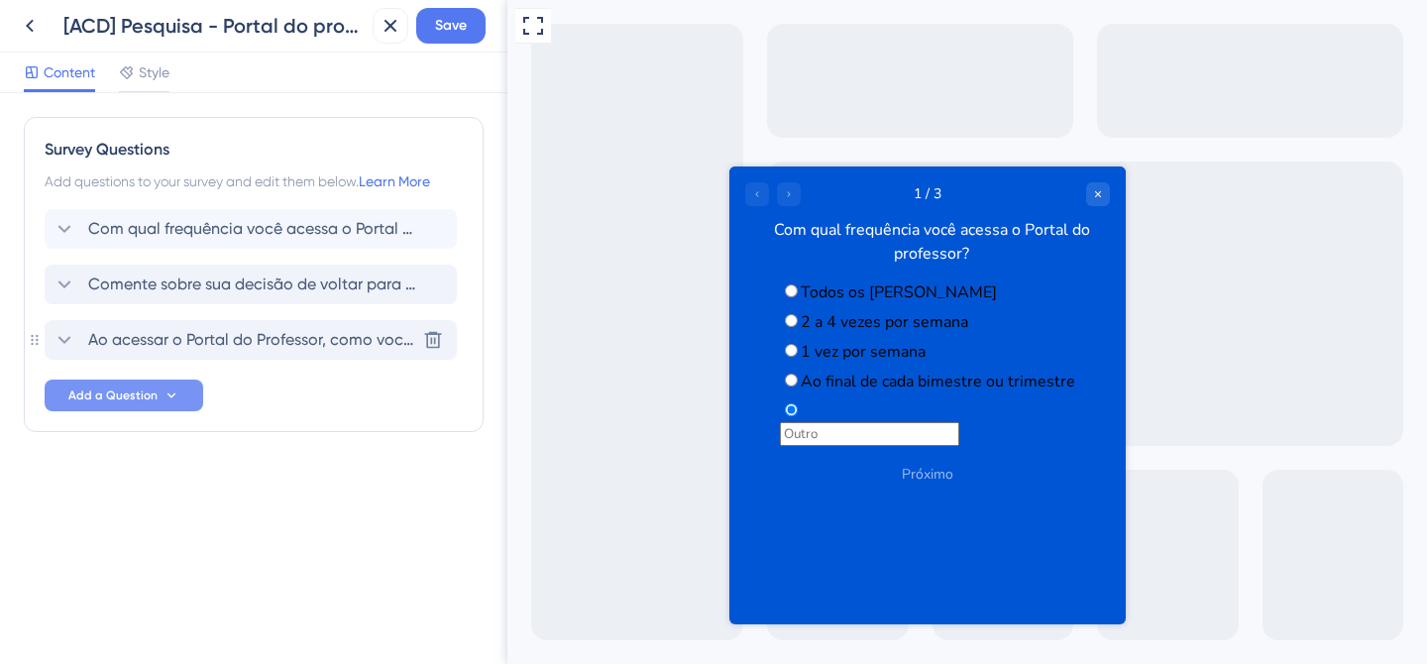
click at [202, 338] on span "Ao acessar o Portal do Professor, como você costuma usar o diário de classe?" at bounding box center [251, 340] width 327 height 24
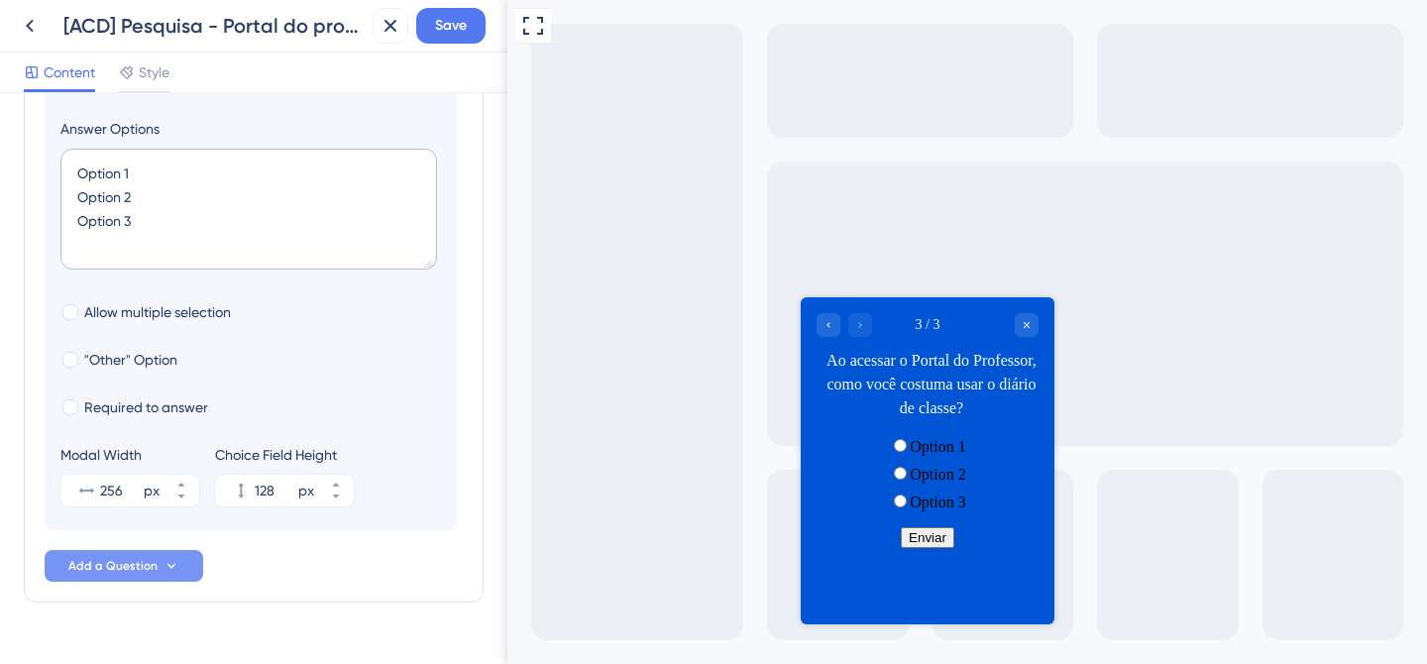
scroll to position [597, 0]
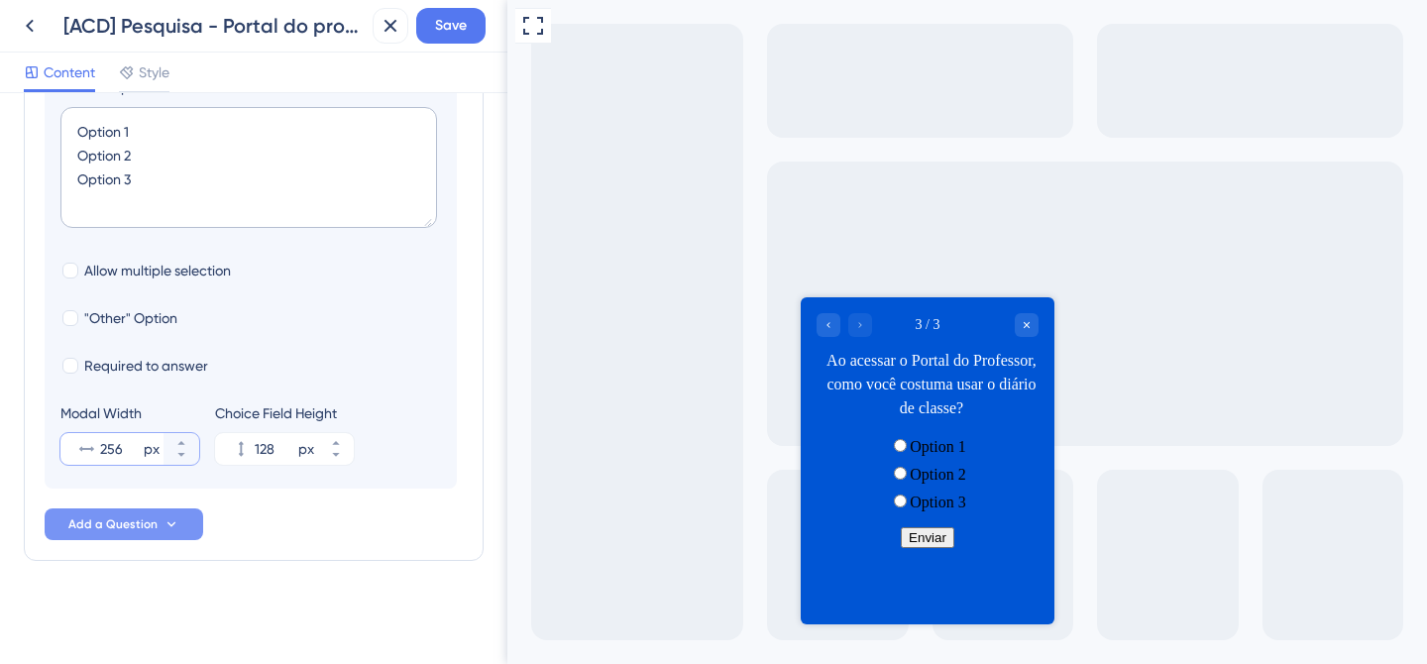
click at [122, 446] on input "256" at bounding box center [120, 449] width 40 height 24
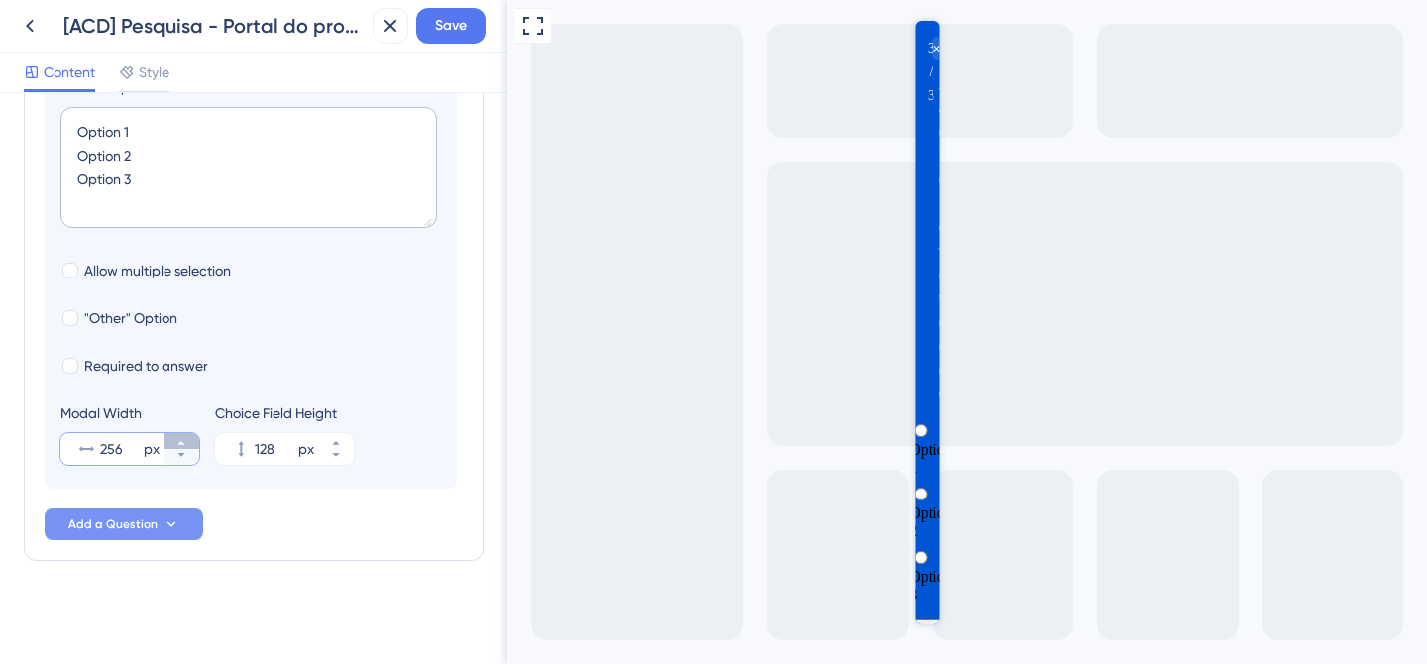
click at [173, 445] on button "256 px" at bounding box center [182, 441] width 36 height 16
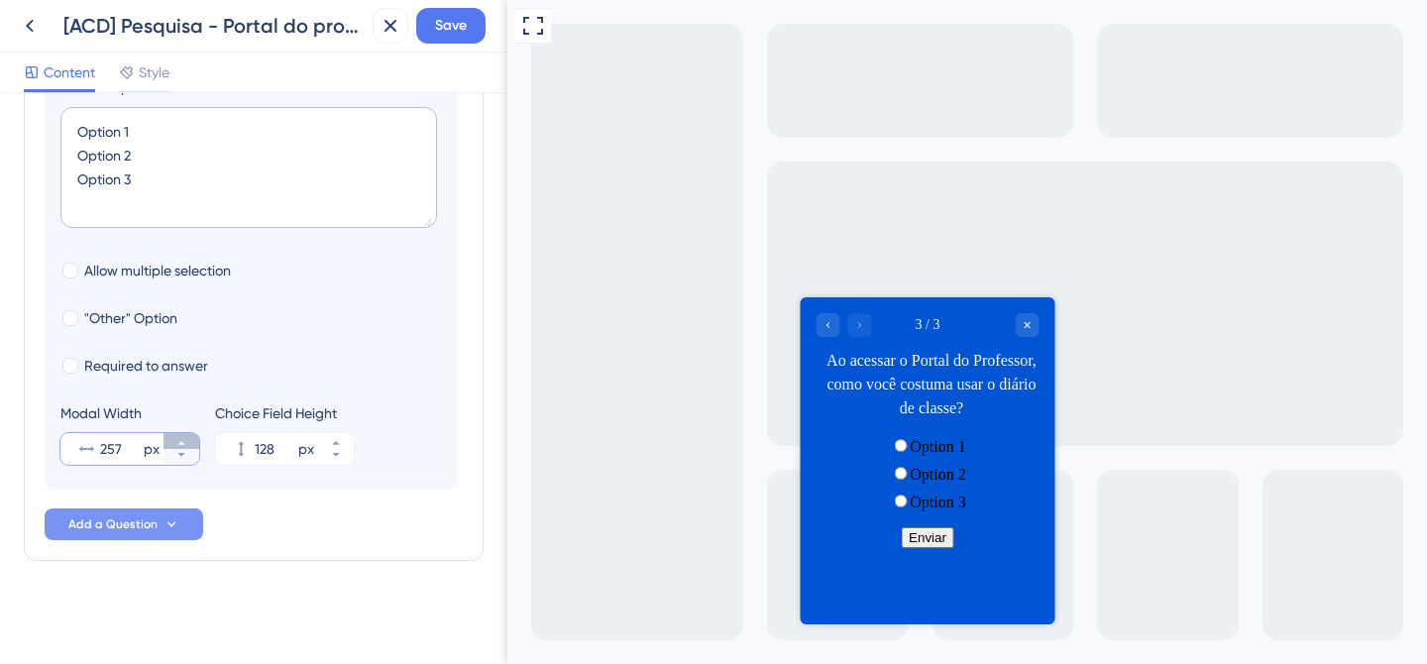
click at [175, 443] on icon at bounding box center [181, 443] width 12 height 12
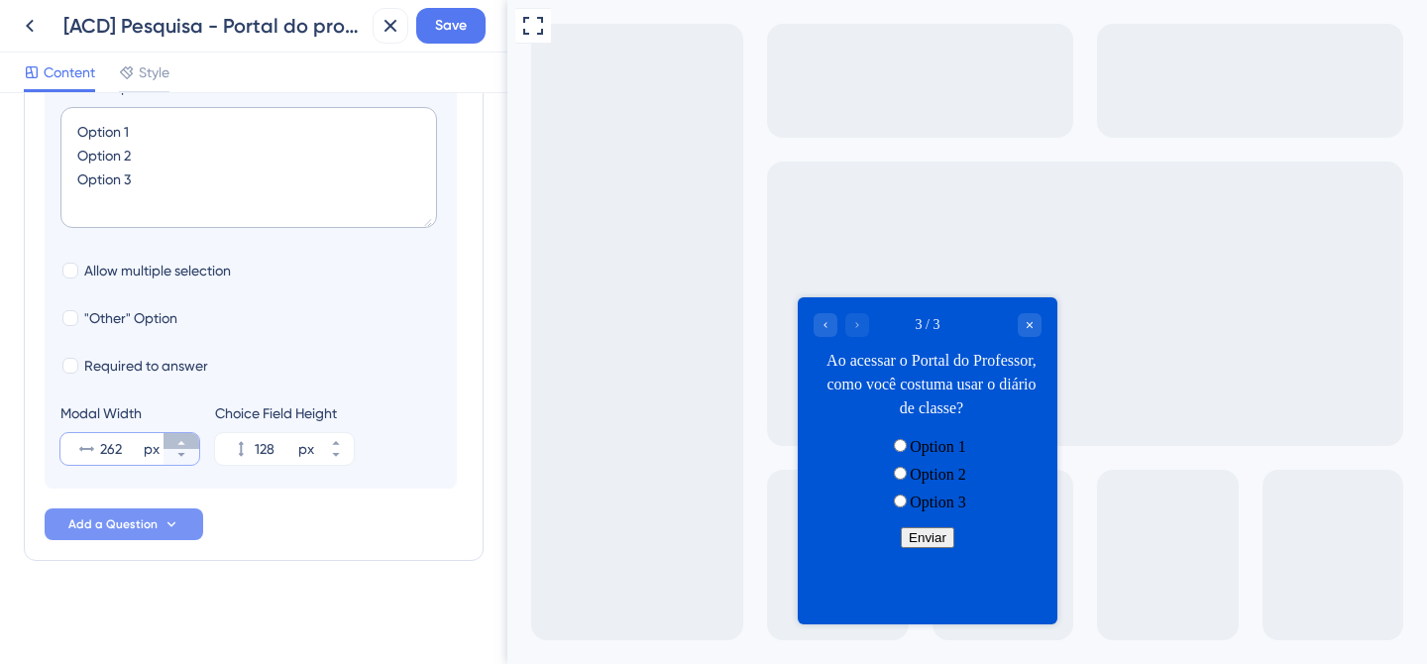
click at [175, 443] on icon at bounding box center [181, 443] width 12 height 12
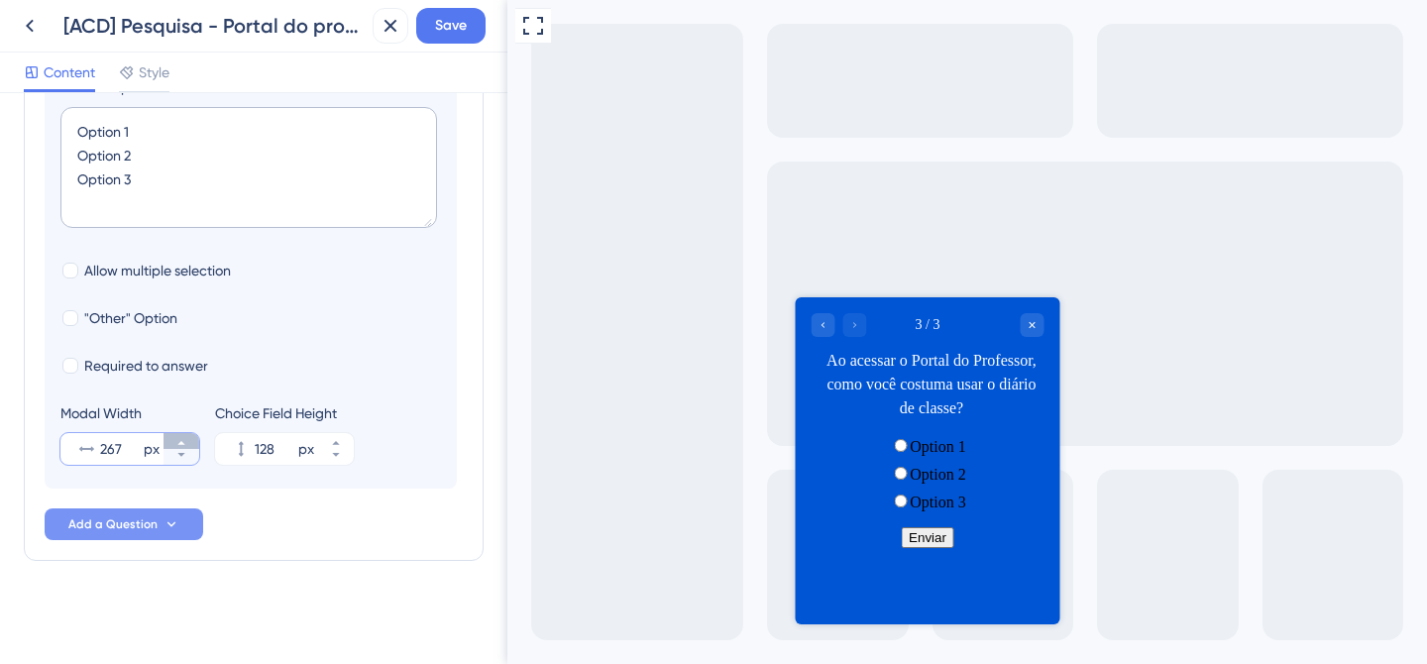
click at [175, 443] on icon at bounding box center [181, 443] width 12 height 12
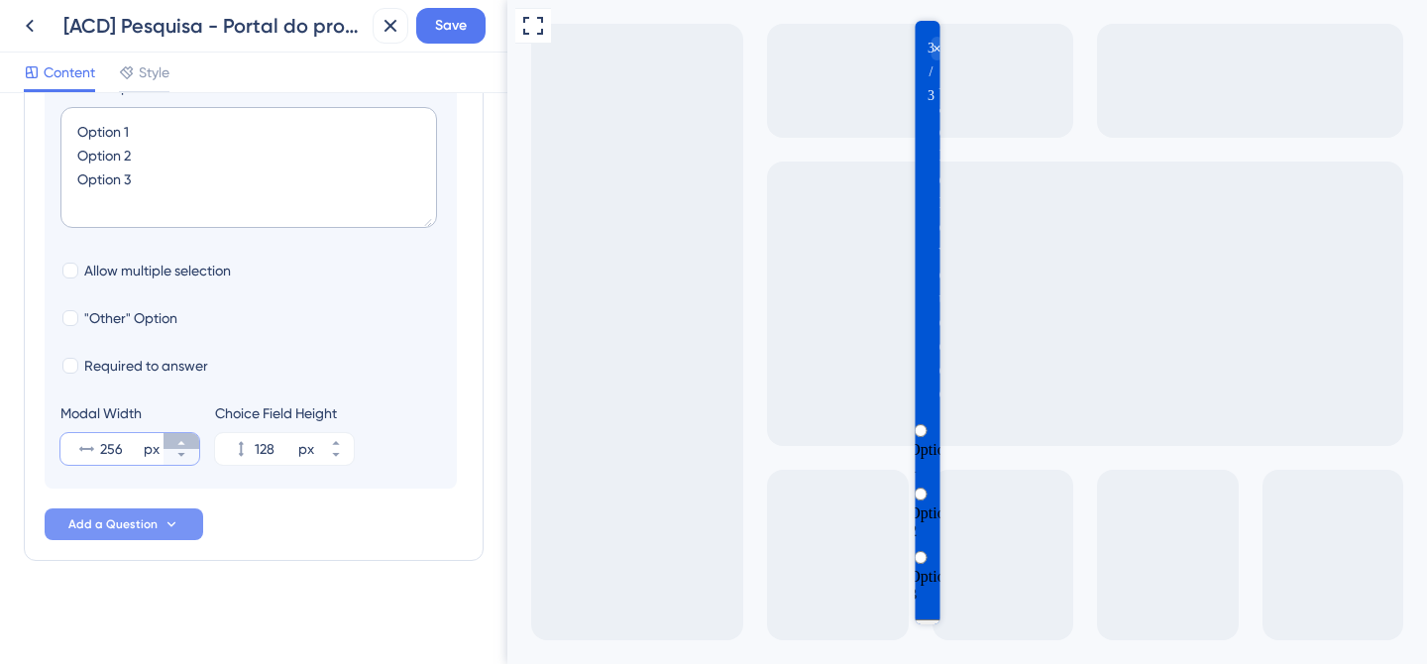
click at [185, 444] on icon at bounding box center [181, 443] width 12 height 12
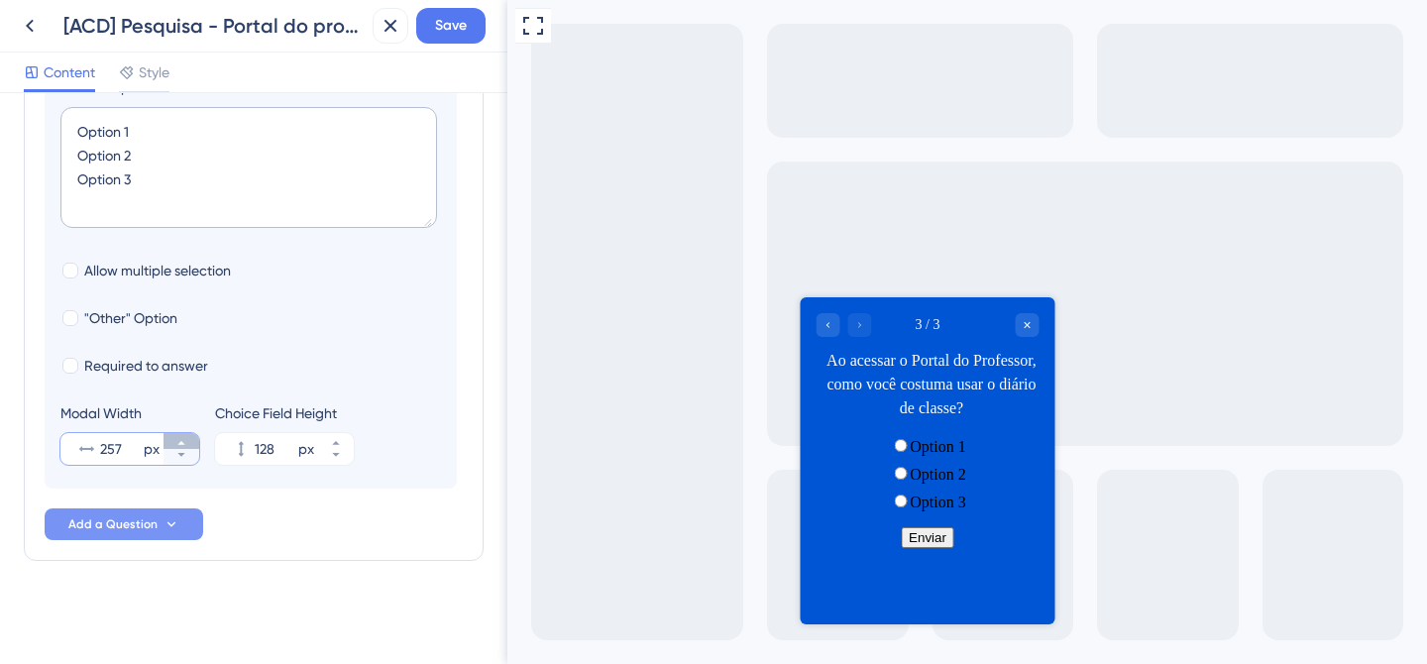
click at [187, 447] on button "257 px" at bounding box center [182, 441] width 36 height 16
click at [187, 447] on button "258 px" at bounding box center [182, 441] width 36 height 16
click at [187, 447] on button "259 px" at bounding box center [182, 441] width 36 height 16
click at [187, 447] on button "260 px" at bounding box center [182, 441] width 36 height 16
click at [187, 447] on button "261 px" at bounding box center [182, 441] width 36 height 16
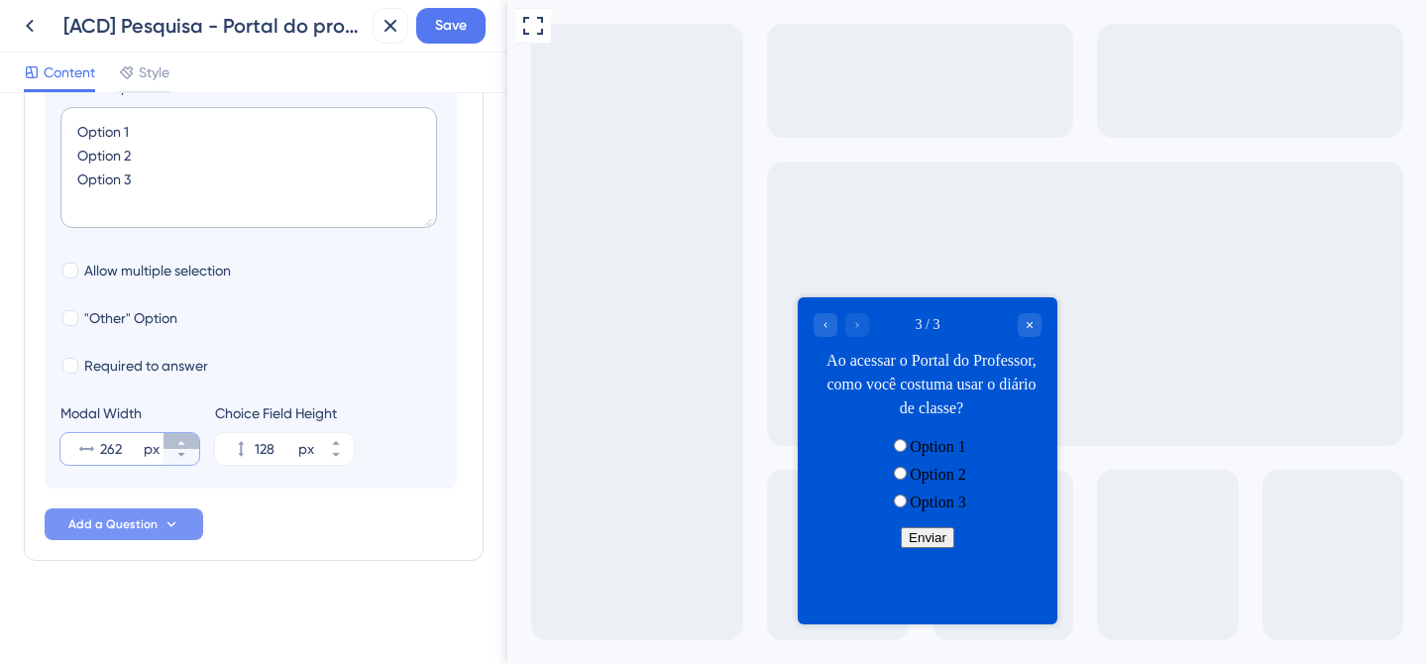
click at [187, 447] on button "262 px" at bounding box center [182, 441] width 36 height 16
click at [187, 447] on button "263 px" at bounding box center [182, 441] width 36 height 16
click at [187, 447] on button "264 px" at bounding box center [182, 441] width 36 height 16
click at [187, 447] on button "265 px" at bounding box center [182, 441] width 36 height 16
click at [187, 447] on button "266 px" at bounding box center [182, 441] width 36 height 16
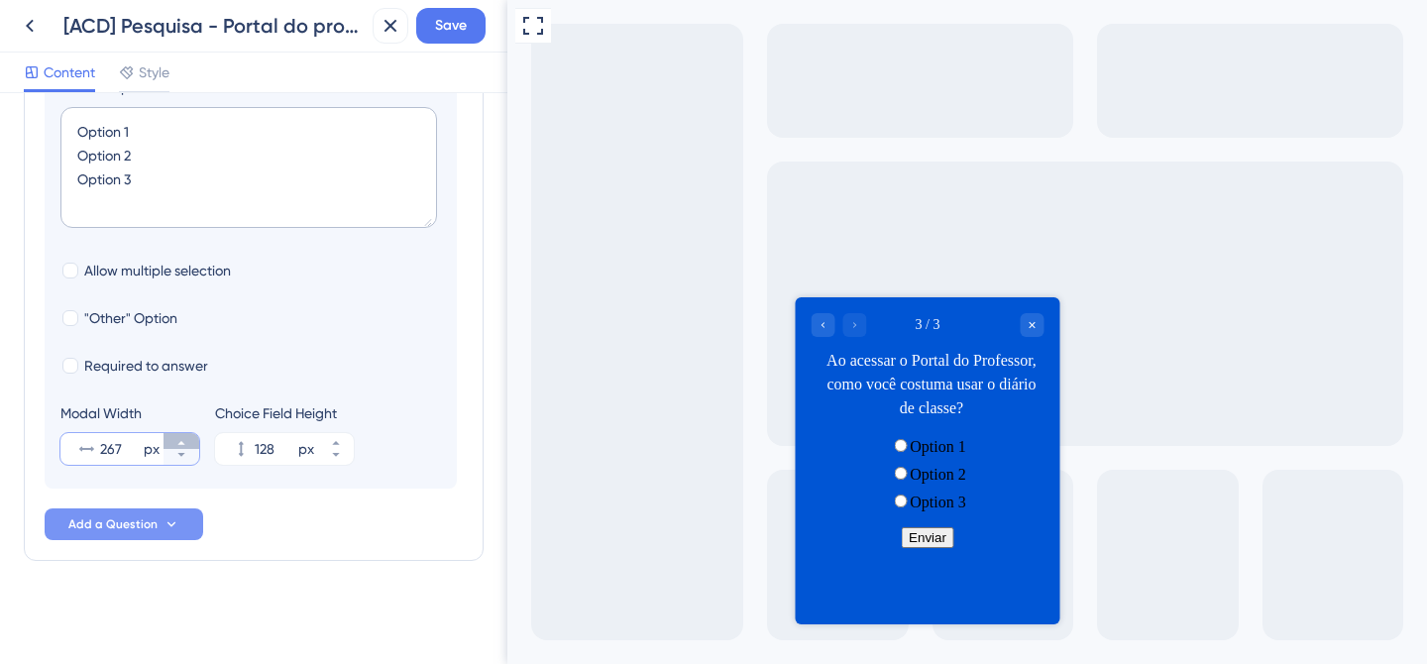
click at [187, 447] on button "267 px" at bounding box center [182, 441] width 36 height 16
click at [187, 447] on button "268 px" at bounding box center [182, 441] width 36 height 16
click at [187, 447] on button "269 px" at bounding box center [182, 441] width 36 height 16
click at [187, 447] on button "270 px" at bounding box center [182, 441] width 36 height 16
click at [187, 447] on button "271 px" at bounding box center [182, 441] width 36 height 16
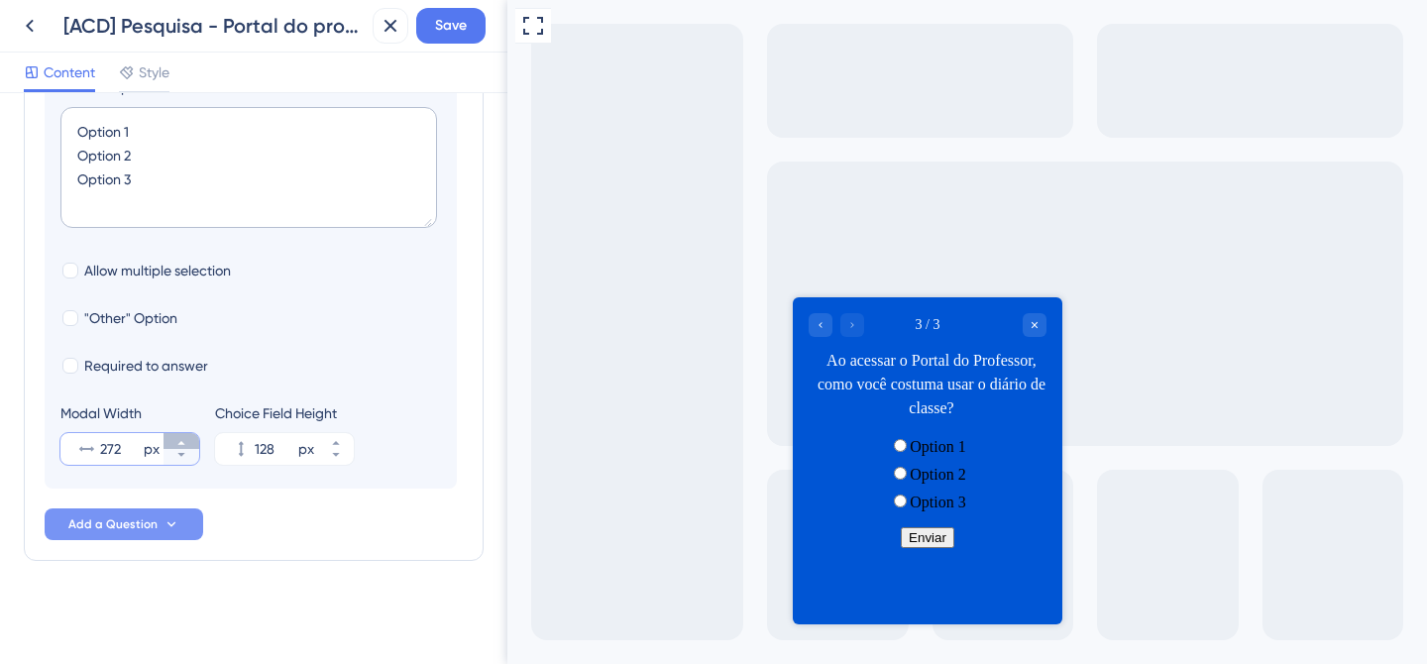
click at [187, 447] on button "272 px" at bounding box center [182, 441] width 36 height 16
click at [187, 447] on button "273 px" at bounding box center [182, 441] width 36 height 16
click at [187, 447] on button "274 px" at bounding box center [182, 441] width 36 height 16
click at [187, 447] on button "275 px" at bounding box center [182, 441] width 36 height 16
click at [187, 447] on button "276 px" at bounding box center [182, 441] width 36 height 16
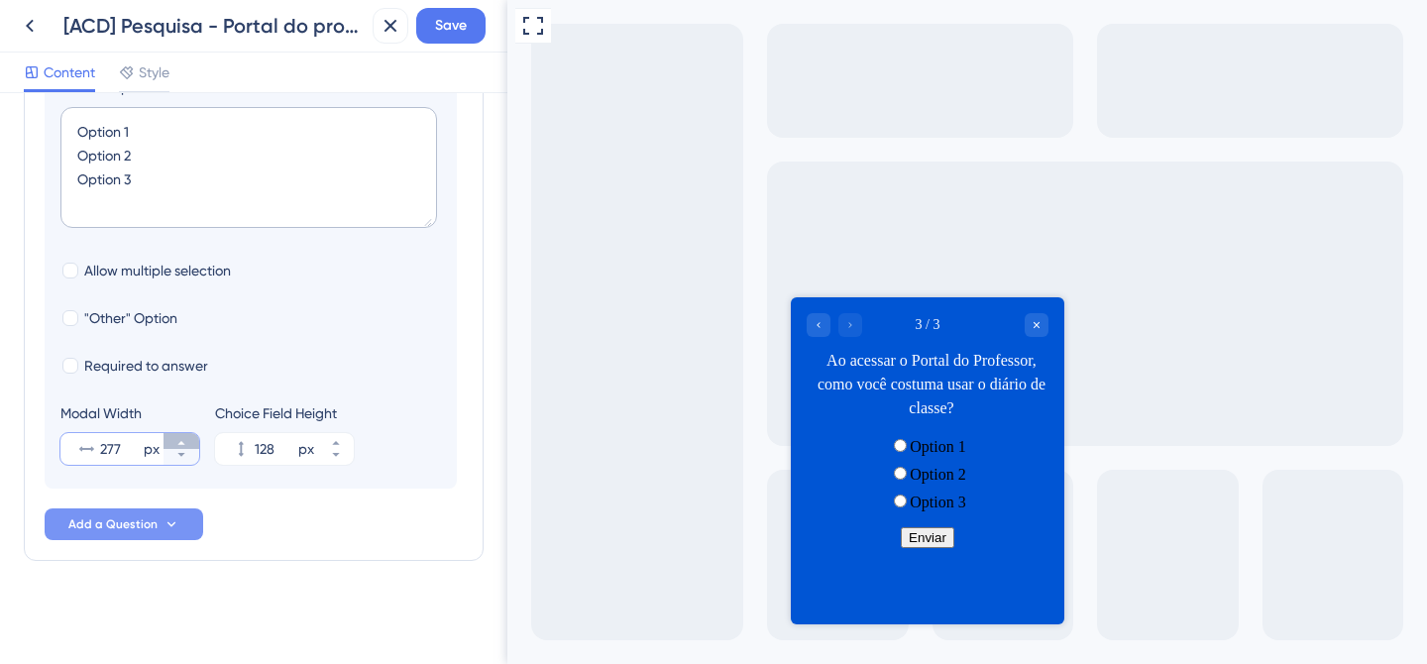
click at [187, 447] on button "277 px" at bounding box center [182, 441] width 36 height 16
click at [187, 447] on button "278 px" at bounding box center [182, 441] width 36 height 16
click at [187, 447] on button "279 px" at bounding box center [182, 441] width 36 height 16
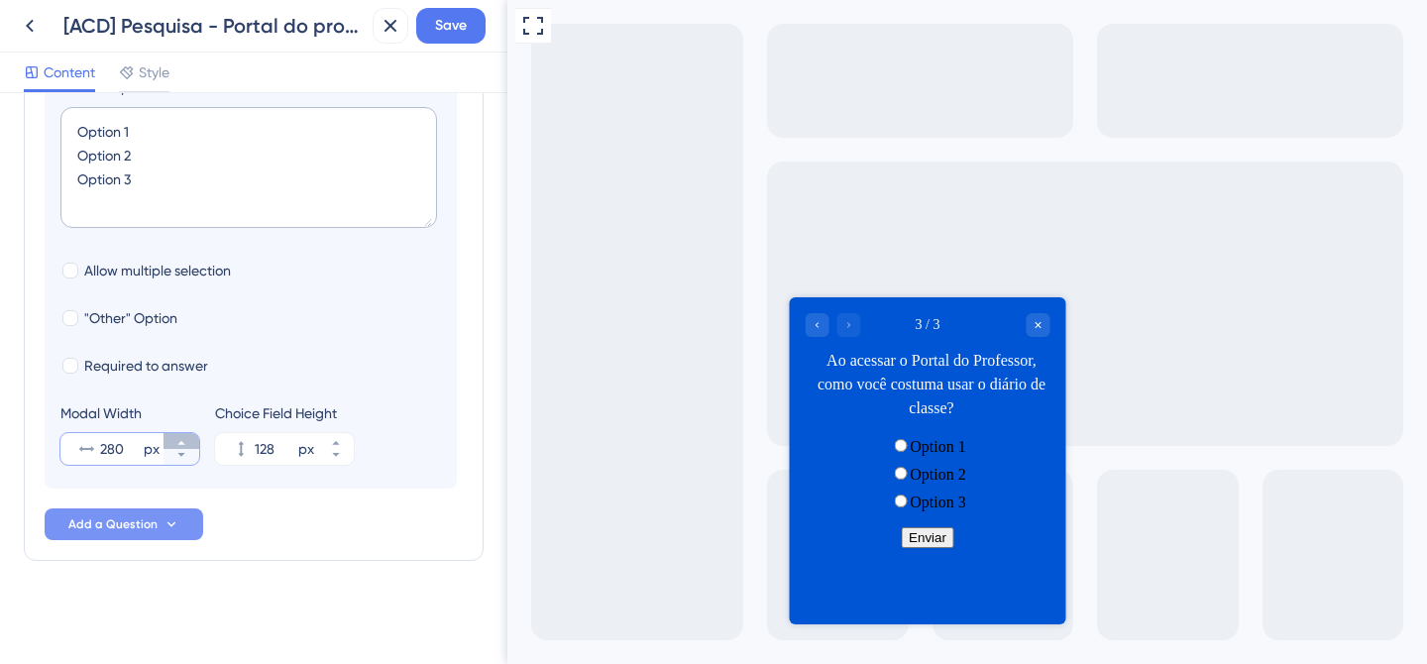
click at [187, 447] on button "280 px" at bounding box center [182, 441] width 36 height 16
click at [187, 447] on button "281 px" at bounding box center [182, 441] width 36 height 16
click at [187, 447] on button "282 px" at bounding box center [182, 441] width 36 height 16
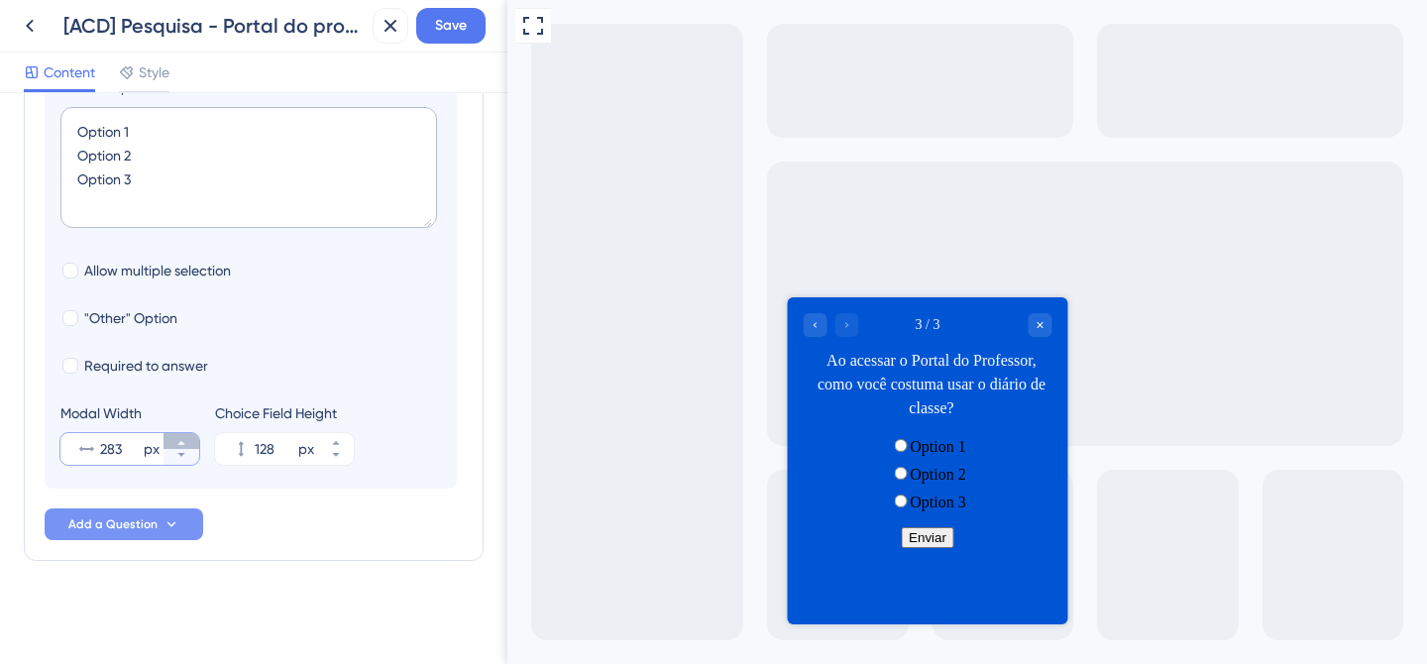
click at [187, 447] on button "283 px" at bounding box center [182, 441] width 36 height 16
click at [187, 447] on button "284 px" at bounding box center [182, 441] width 36 height 16
click at [187, 447] on button "285 px" at bounding box center [182, 441] width 36 height 16
click at [187, 447] on button "286 px" at bounding box center [182, 441] width 36 height 16
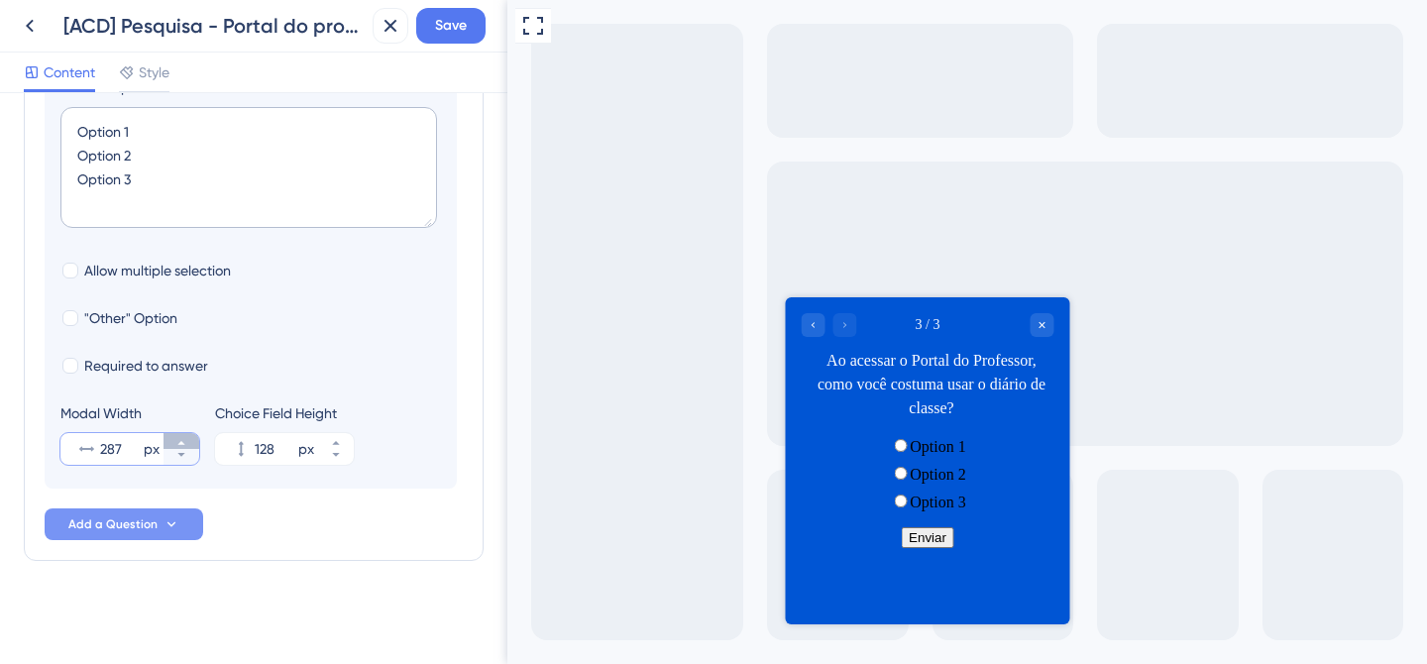
click at [187, 447] on button "287 px" at bounding box center [182, 441] width 36 height 16
click at [187, 447] on button "288 px" at bounding box center [182, 441] width 36 height 16
click at [187, 447] on button "289 px" at bounding box center [182, 441] width 36 height 16
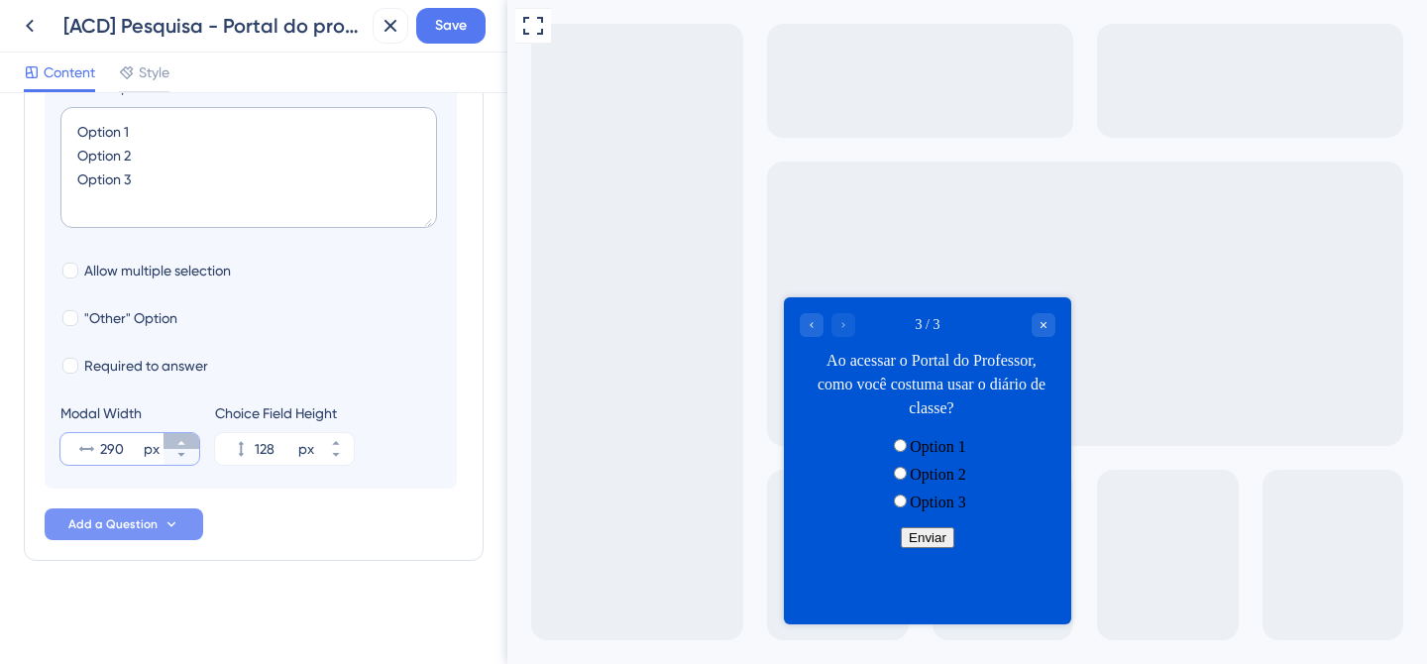
click at [187, 447] on button "290 px" at bounding box center [182, 441] width 36 height 16
click at [187, 447] on button "291 px" at bounding box center [182, 441] width 36 height 16
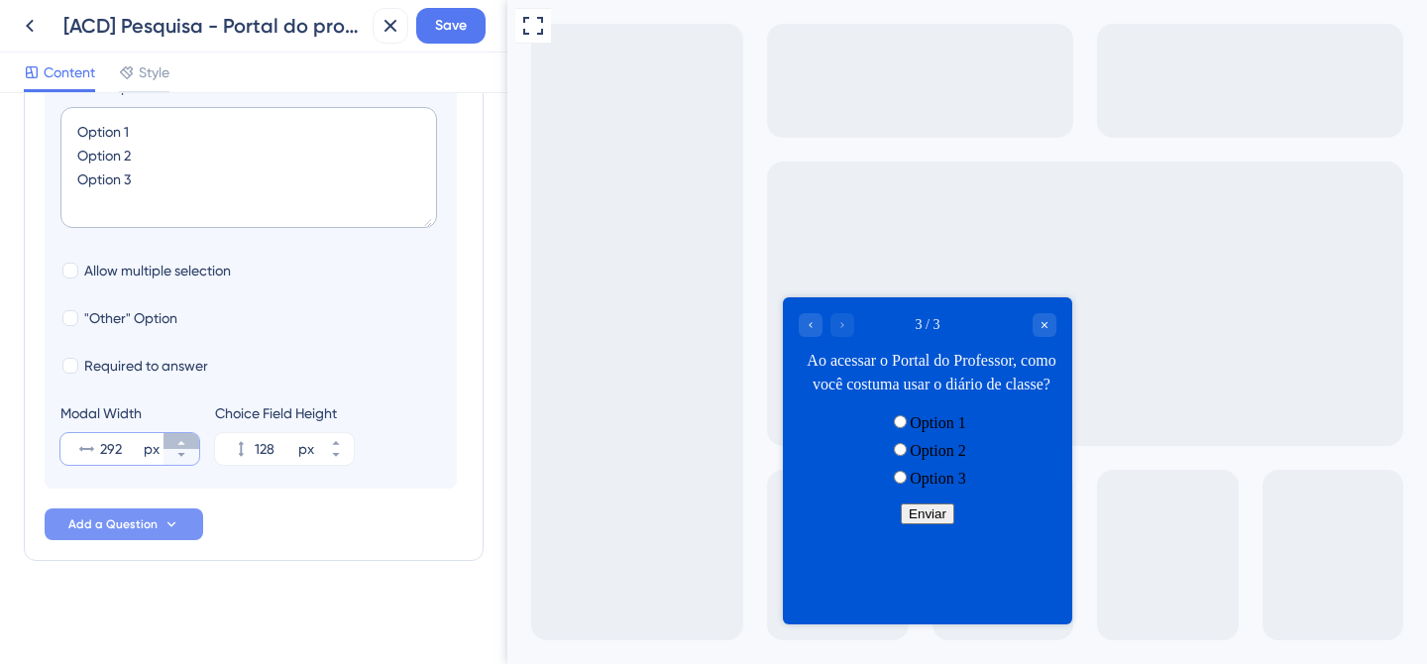
click at [187, 447] on button "292 px" at bounding box center [182, 441] width 36 height 16
click at [186, 446] on icon at bounding box center [181, 443] width 12 height 12
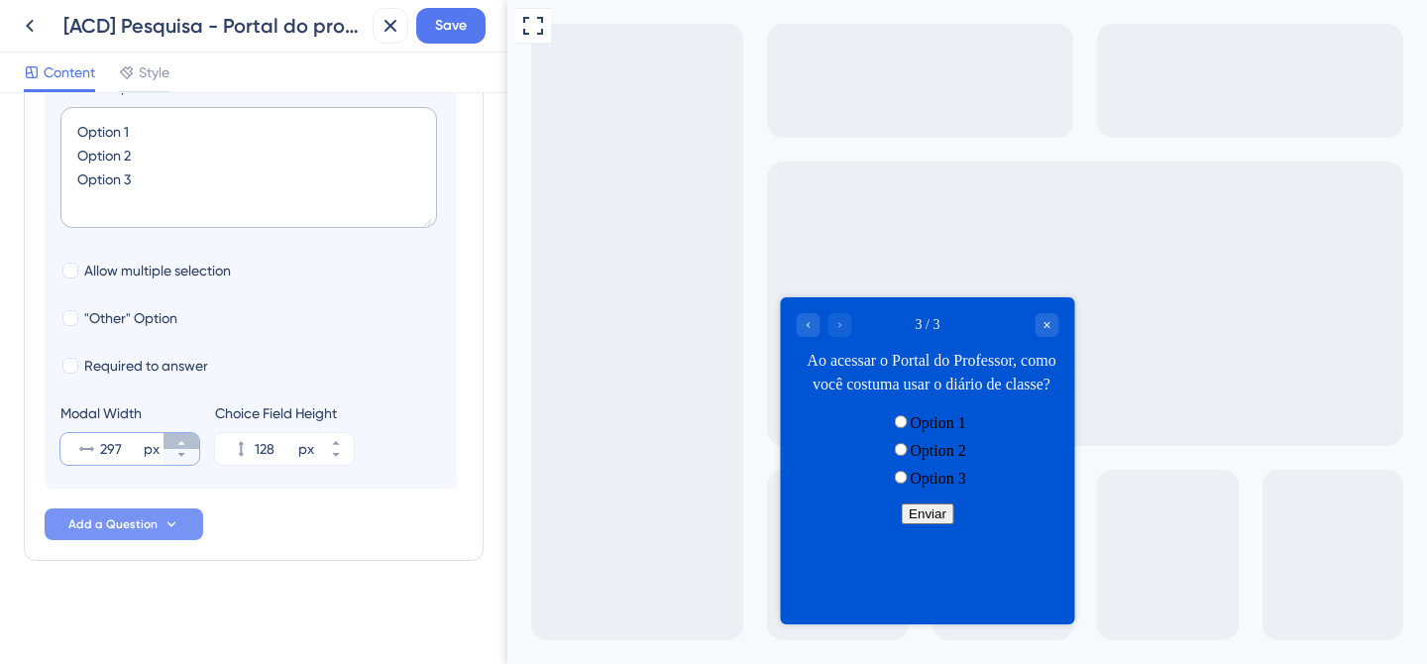
click at [186, 446] on icon at bounding box center [181, 443] width 12 height 12
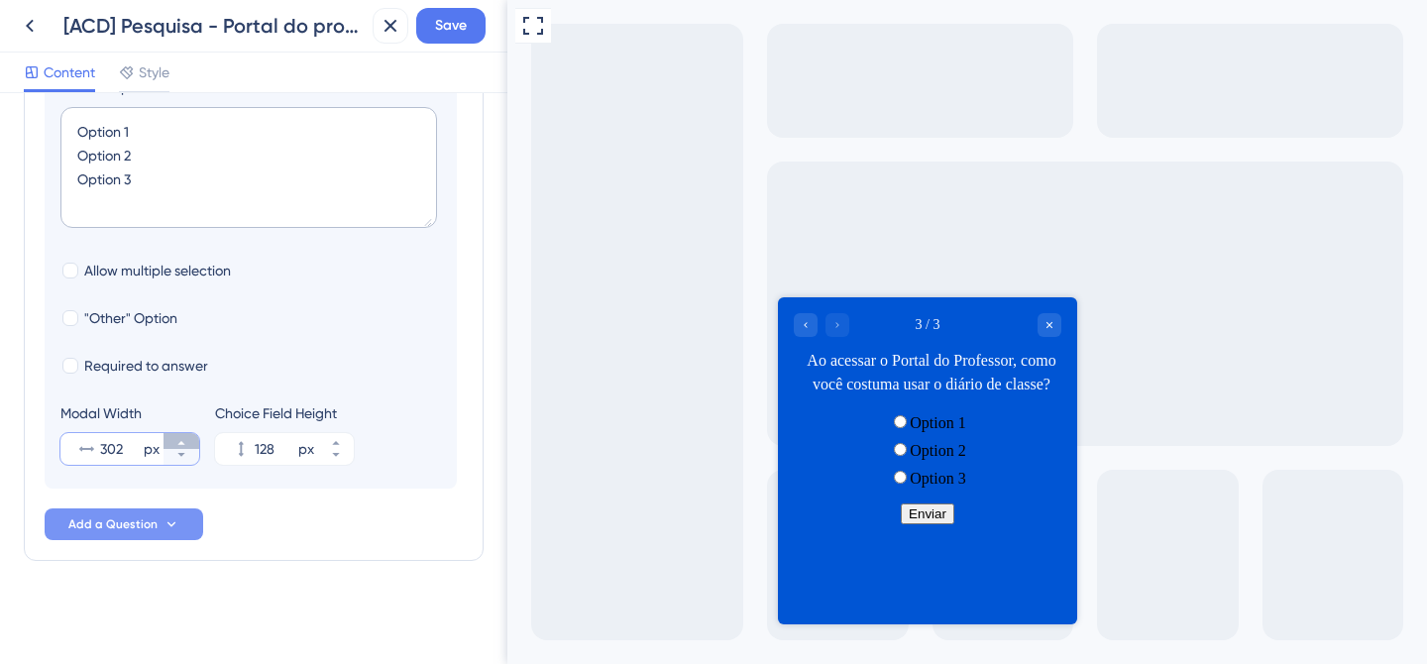
click at [186, 446] on icon at bounding box center [181, 443] width 12 height 12
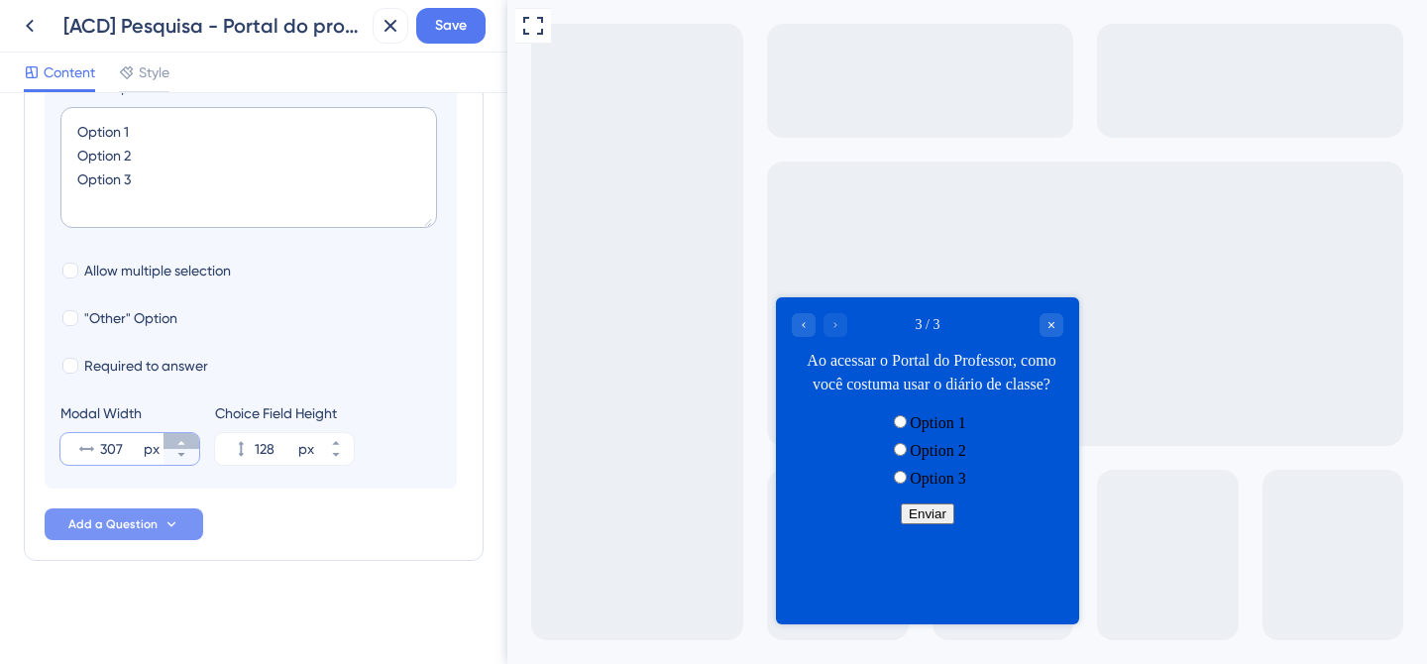
click at [186, 446] on icon at bounding box center [181, 443] width 12 height 12
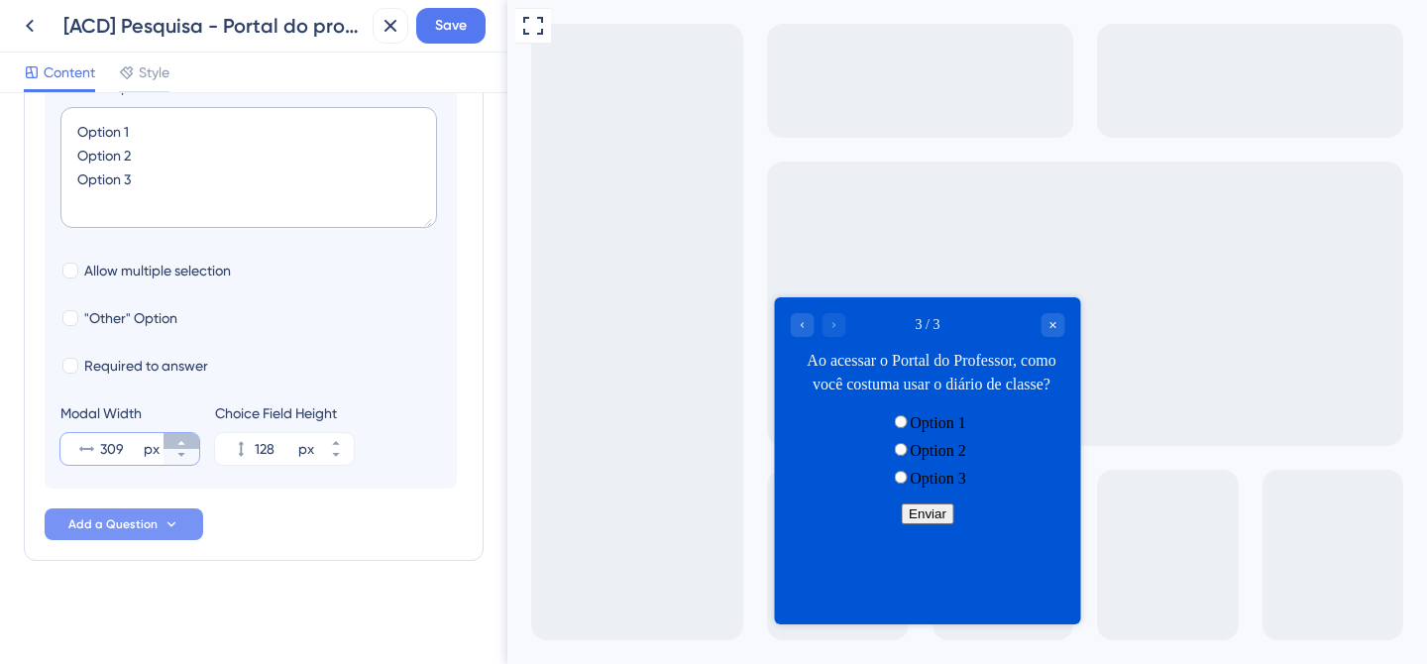
click at [186, 446] on icon at bounding box center [181, 443] width 12 height 12
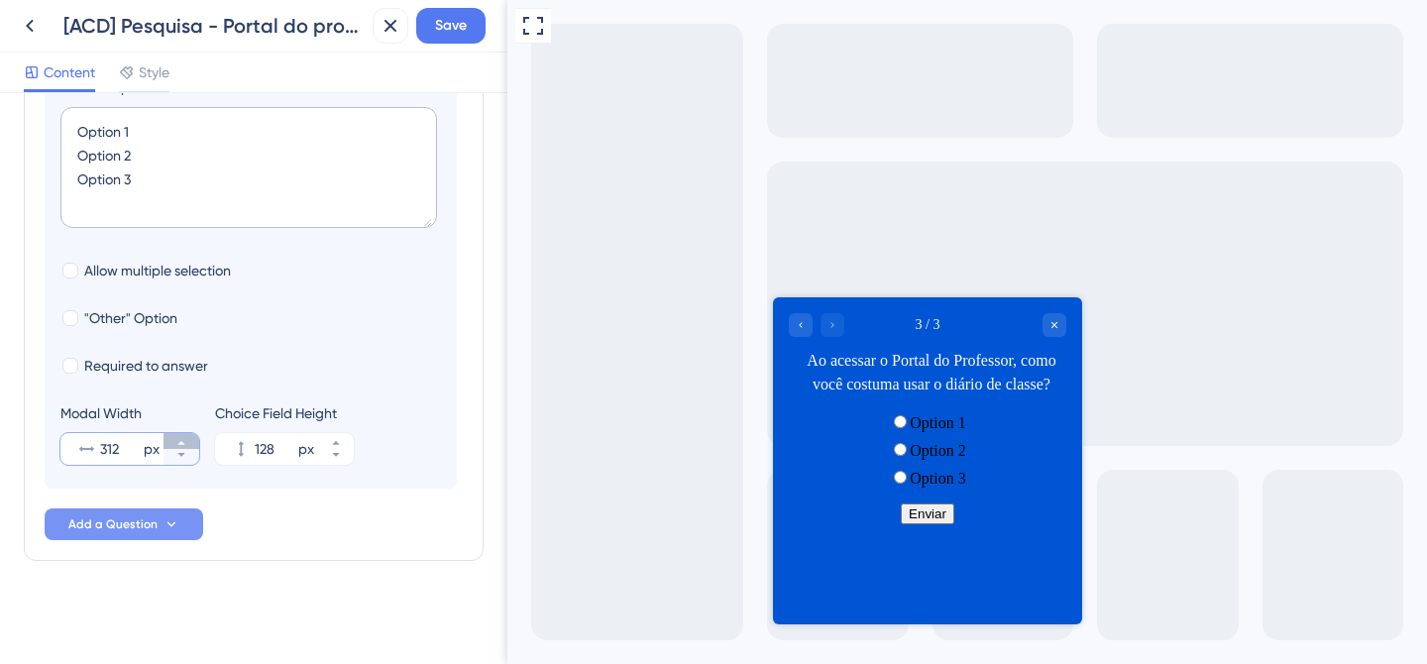
click at [186, 446] on icon at bounding box center [181, 443] width 12 height 12
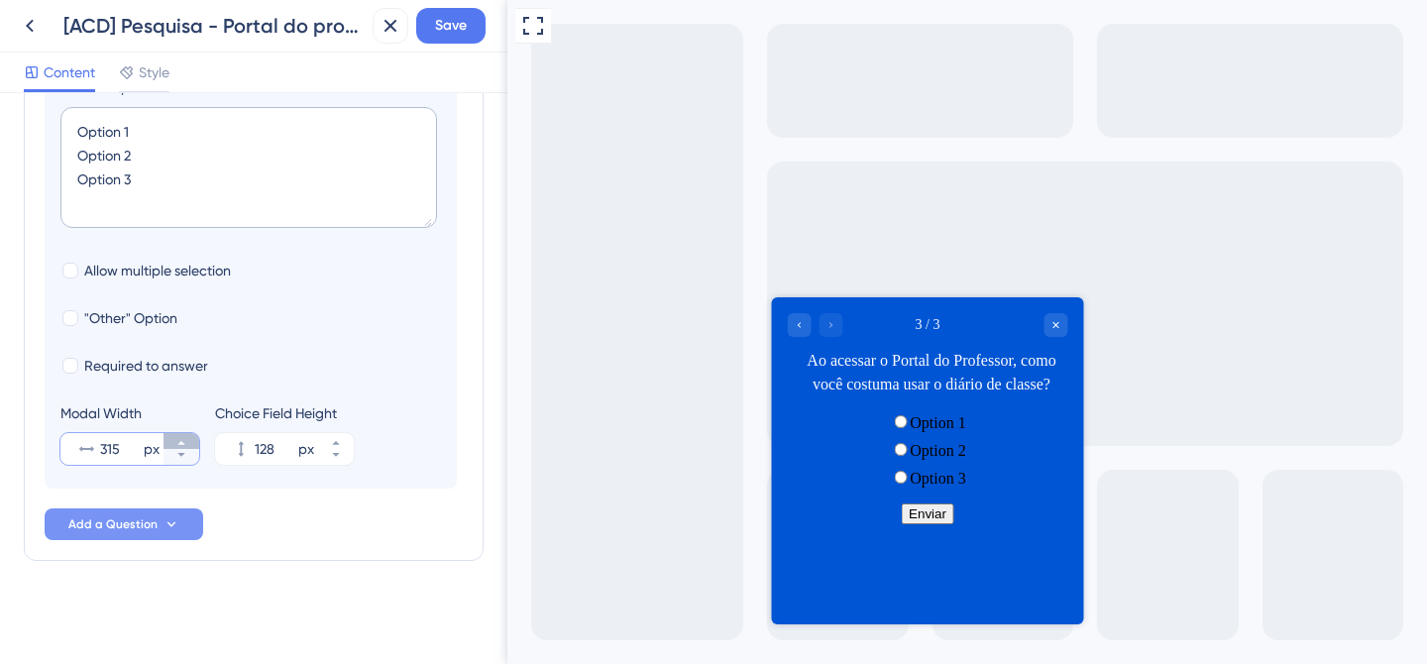
click at [186, 446] on icon at bounding box center [181, 443] width 12 height 12
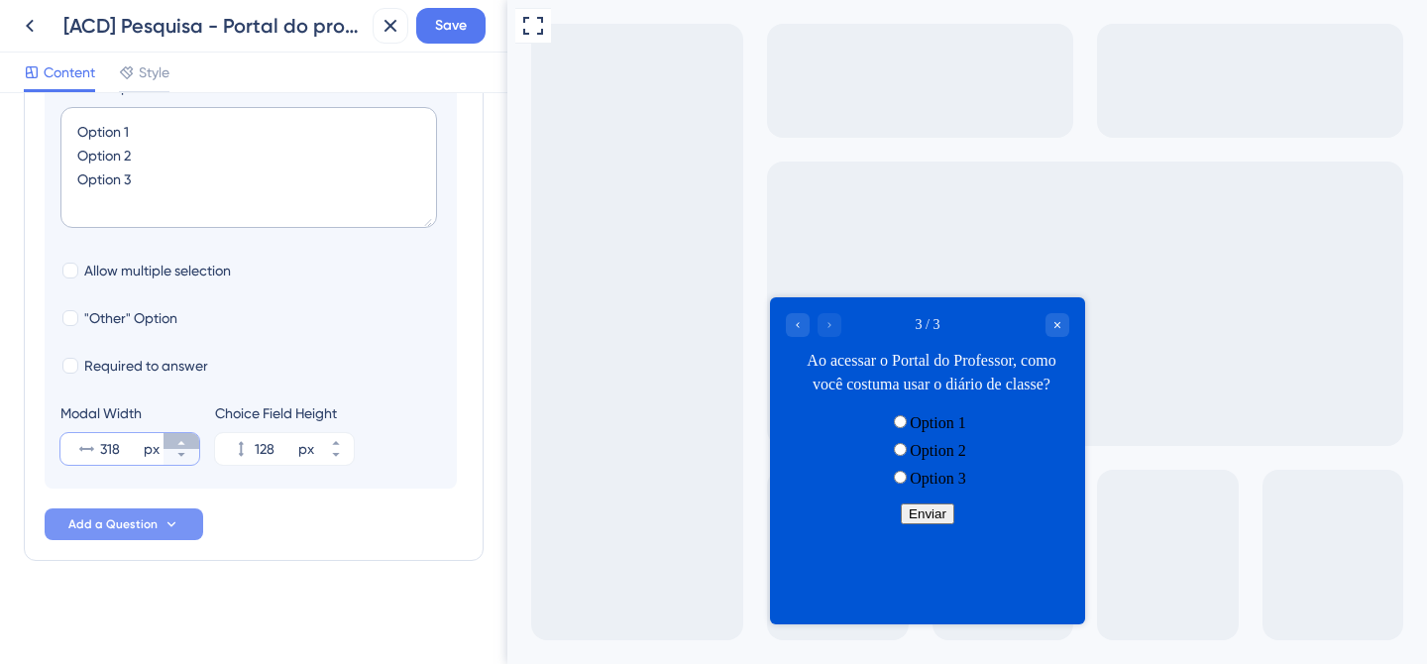
click at [186, 446] on icon at bounding box center [181, 443] width 12 height 12
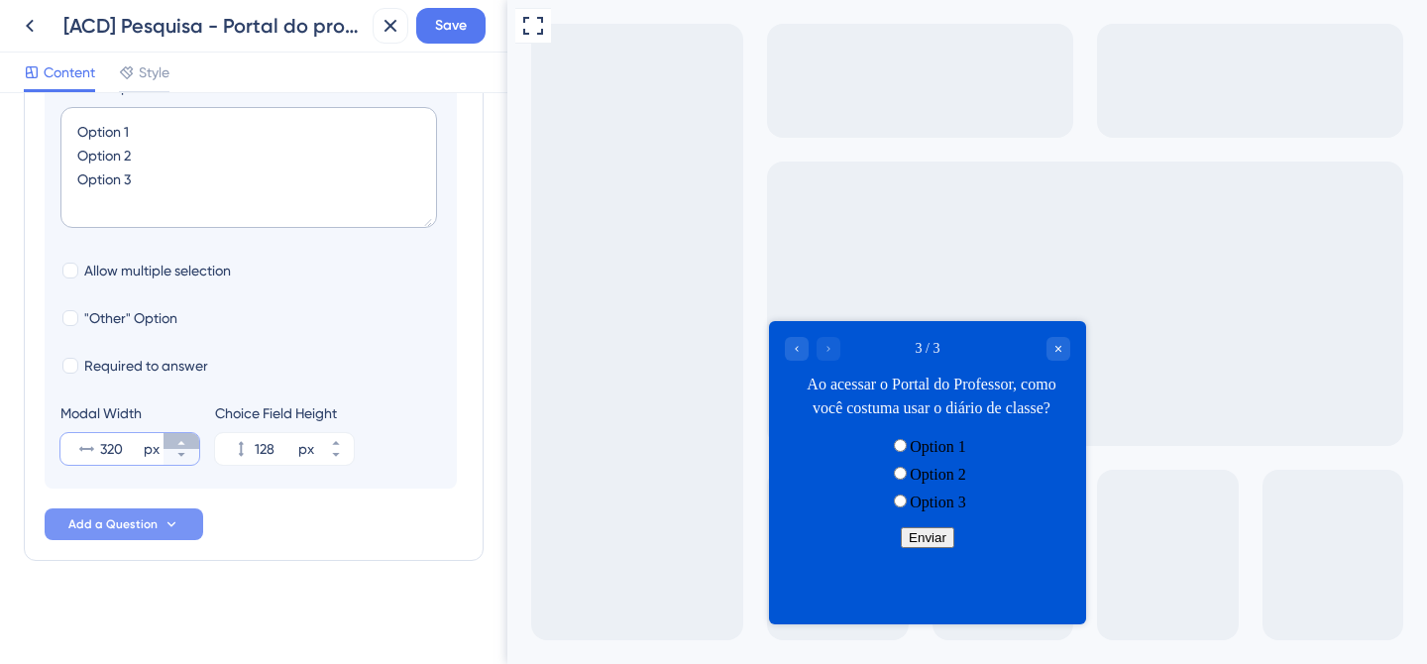
click at [186, 446] on icon at bounding box center [181, 443] width 12 height 12
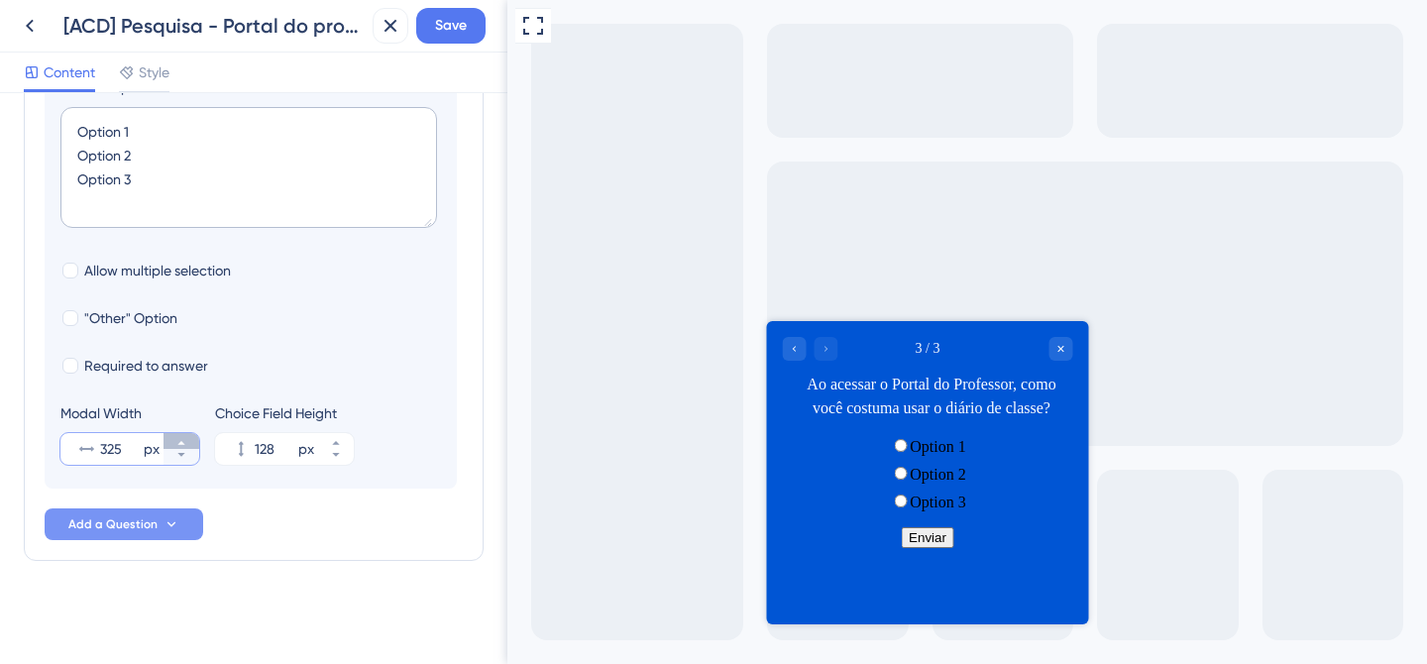
click at [186, 446] on icon at bounding box center [181, 443] width 12 height 12
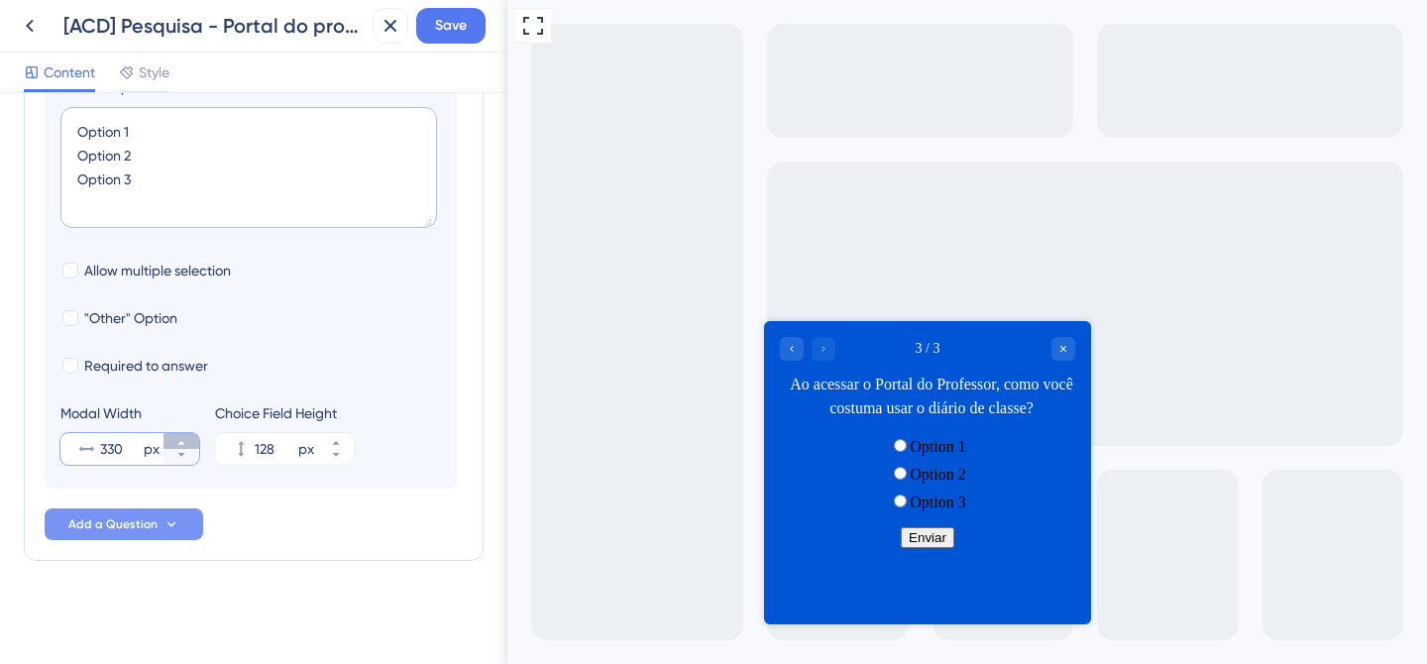
click at [186, 446] on icon at bounding box center [181, 443] width 12 height 12
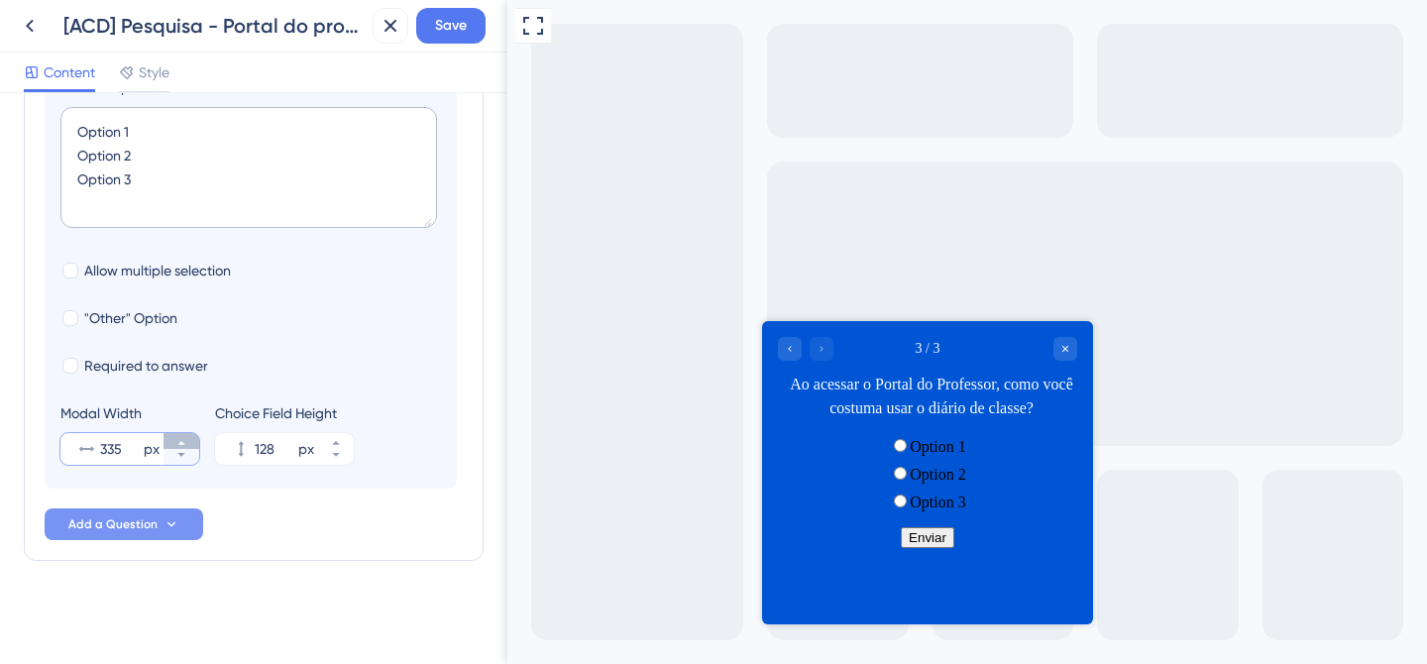
click at [186, 446] on icon at bounding box center [181, 443] width 12 height 12
click at [186, 447] on icon at bounding box center [181, 443] width 12 height 12
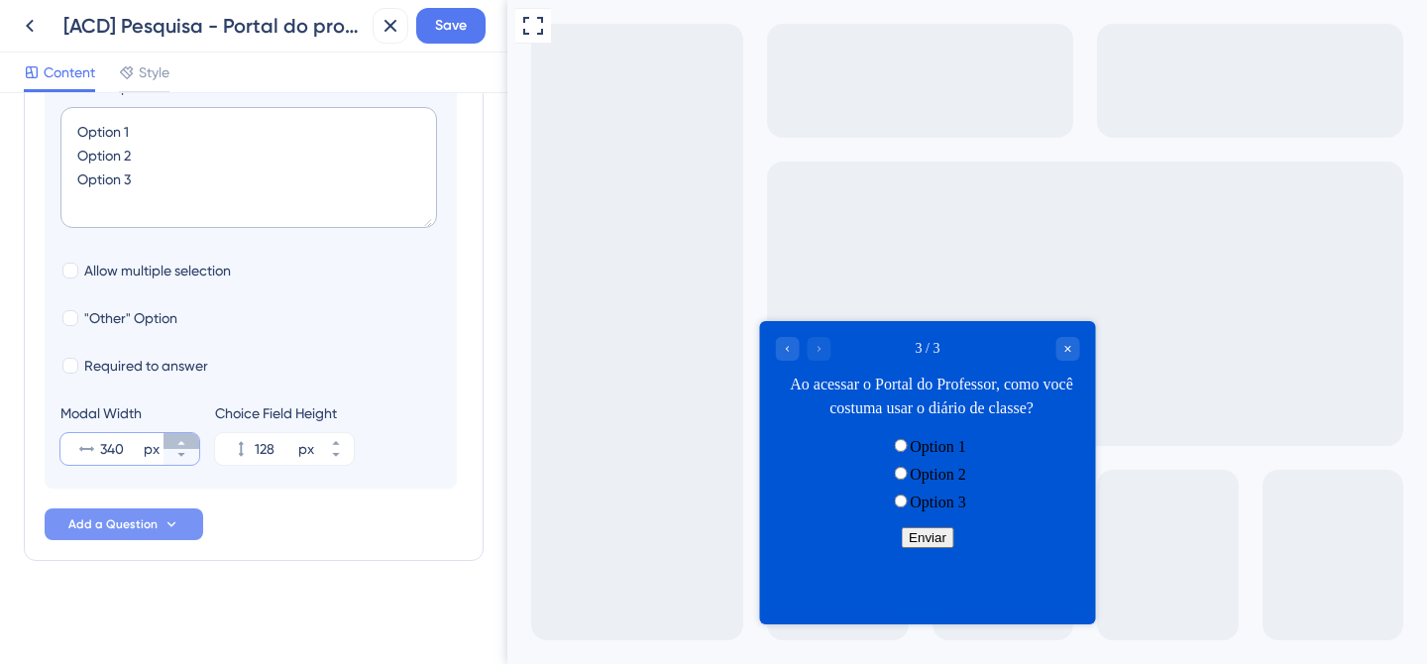
click at [186, 447] on icon at bounding box center [181, 443] width 12 height 12
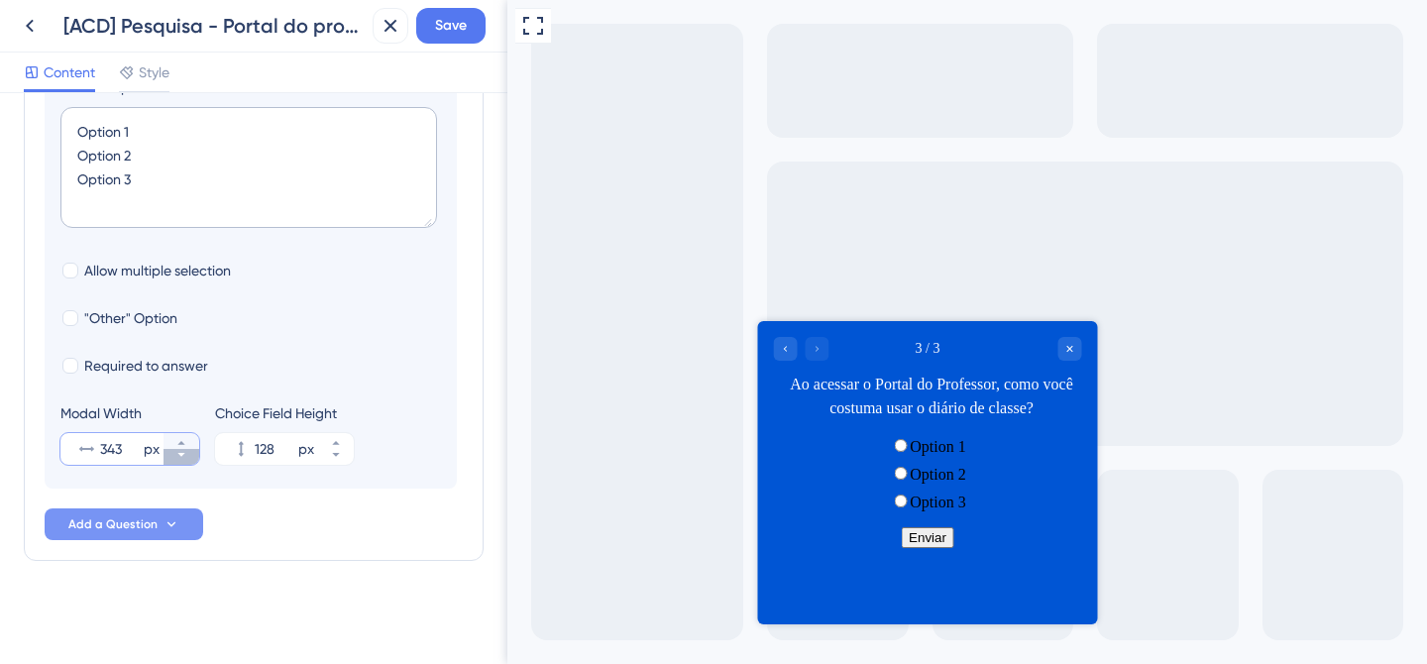
click at [186, 449] on icon at bounding box center [181, 455] width 12 height 12
click at [186, 447] on div at bounding box center [182, 449] width 36 height 32
click at [140, 447] on input "342" at bounding box center [120, 449] width 40 height 24
click at [186, 447] on icon at bounding box center [181, 443] width 12 height 12
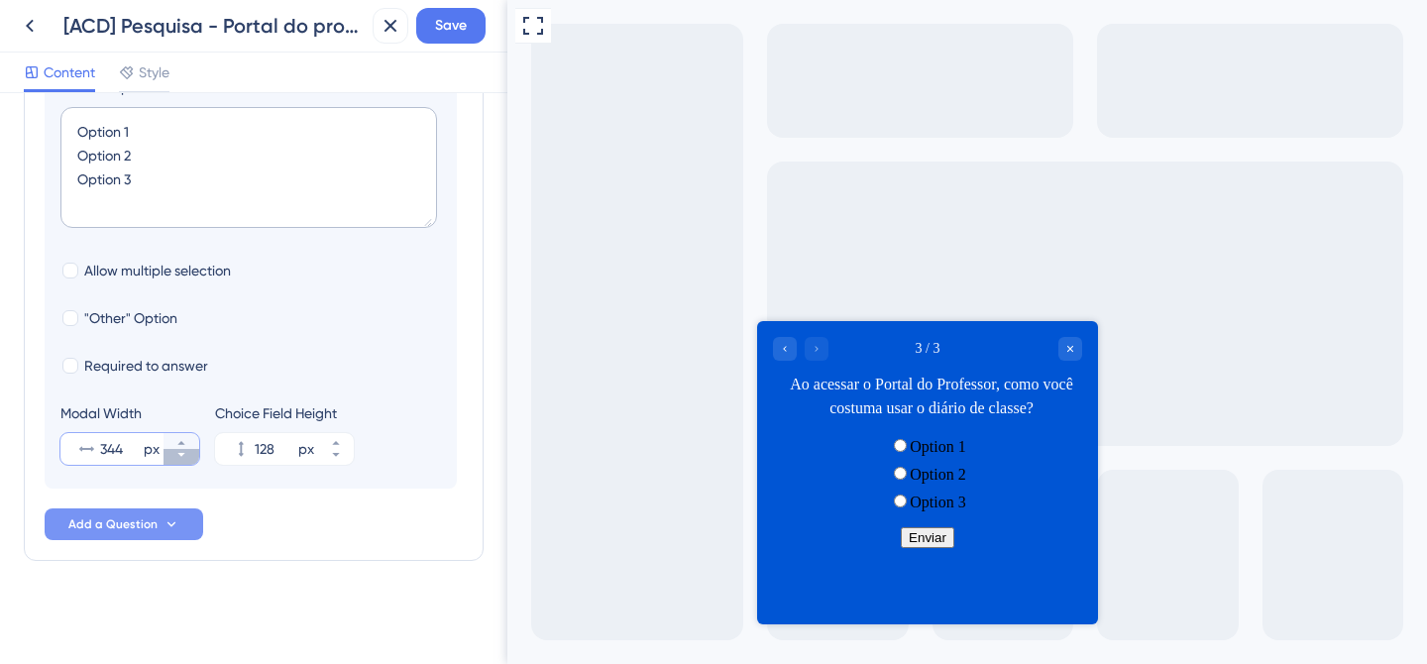
click at [186, 449] on icon at bounding box center [181, 455] width 12 height 12
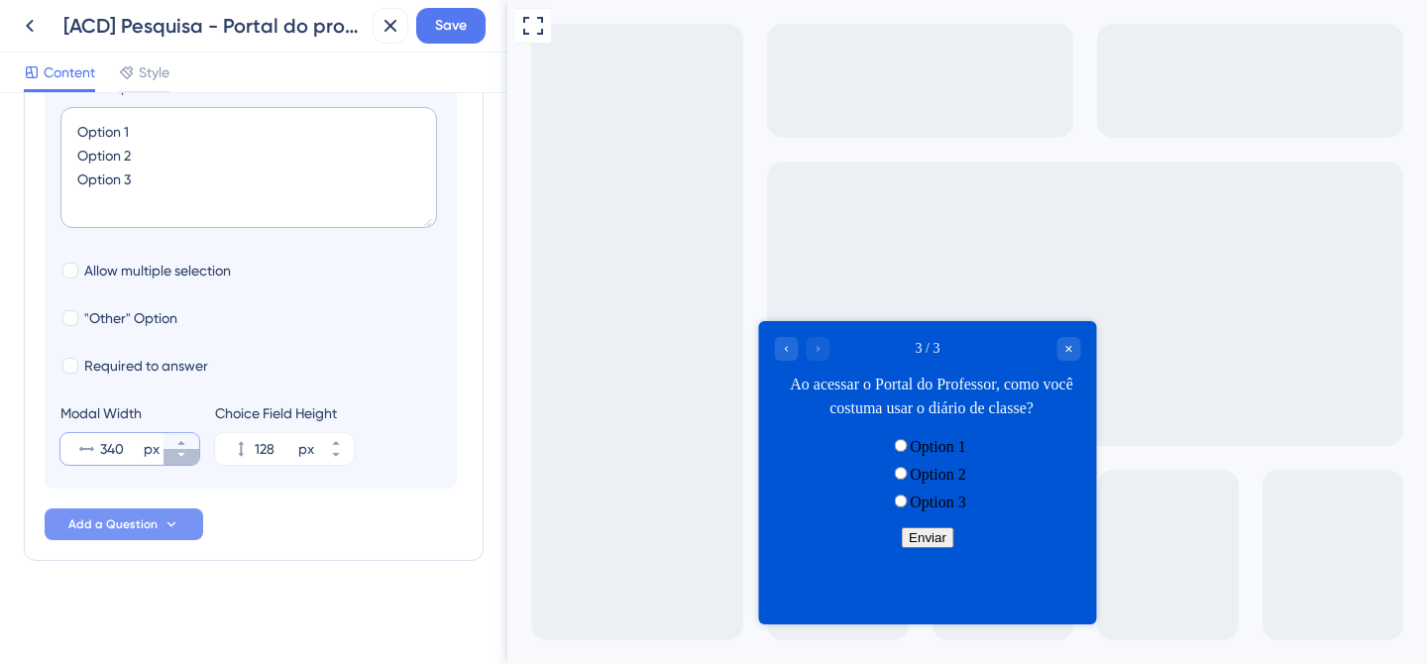
click at [186, 449] on icon at bounding box center [181, 455] width 12 height 12
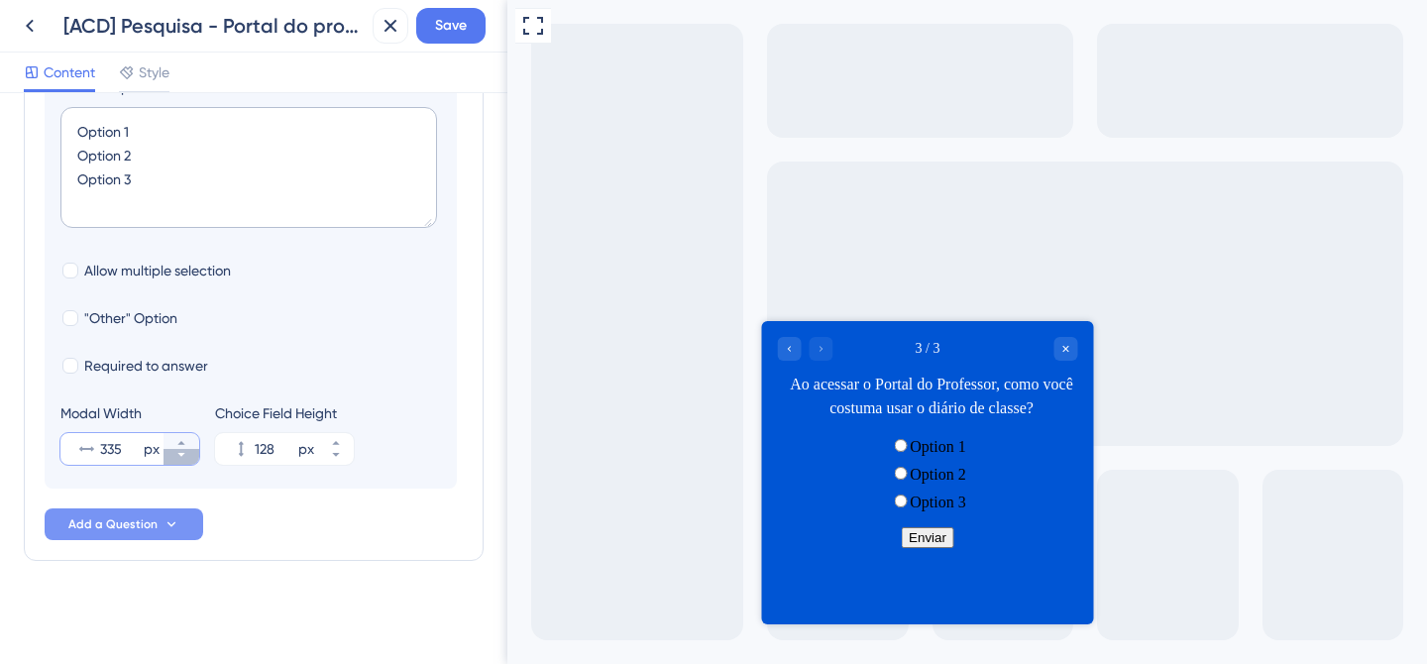
click at [186, 449] on icon at bounding box center [181, 455] width 12 height 12
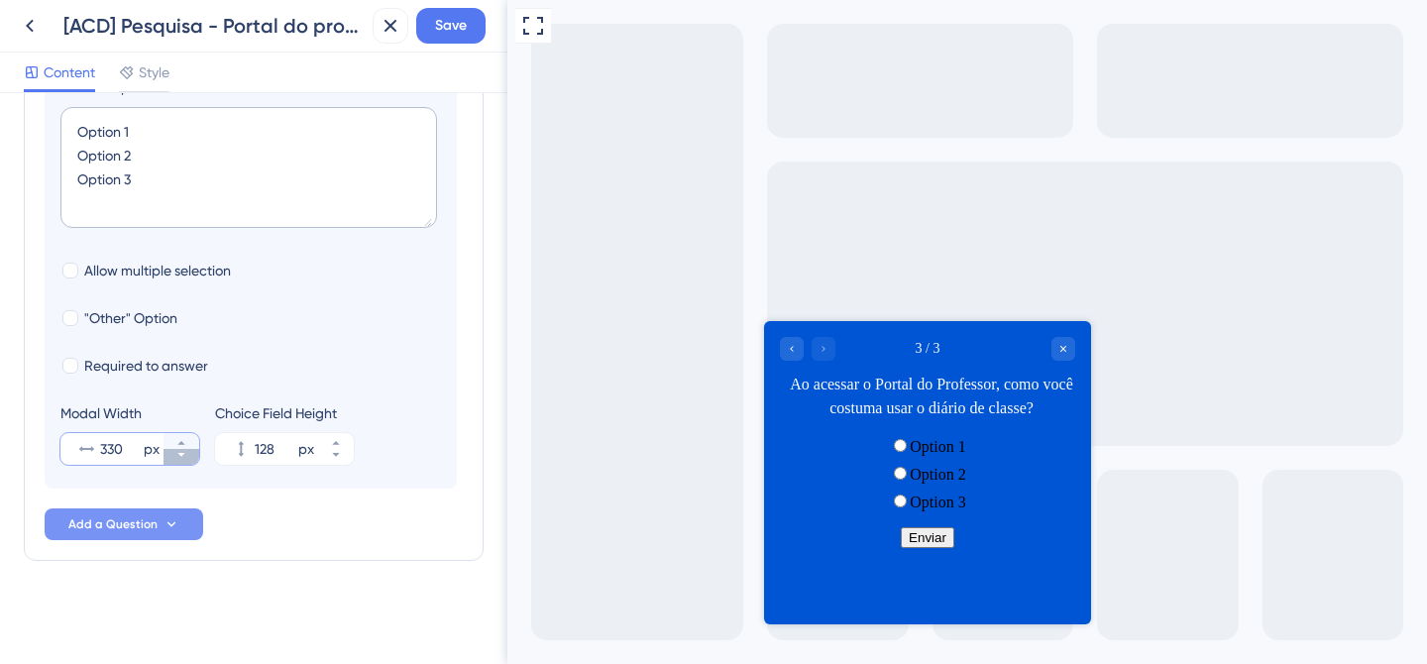
click at [186, 449] on icon at bounding box center [181, 455] width 12 height 12
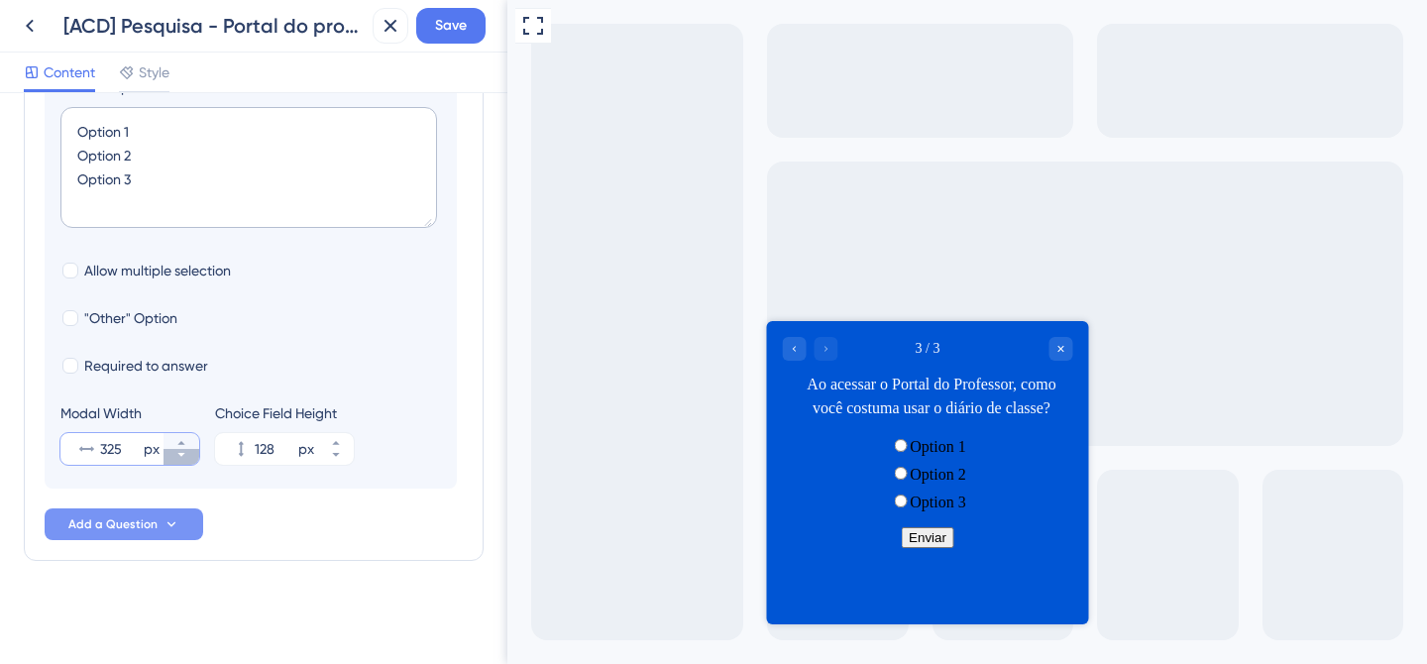
click at [186, 449] on icon at bounding box center [181, 455] width 12 height 12
click at [186, 450] on icon at bounding box center [181, 455] width 12 height 12
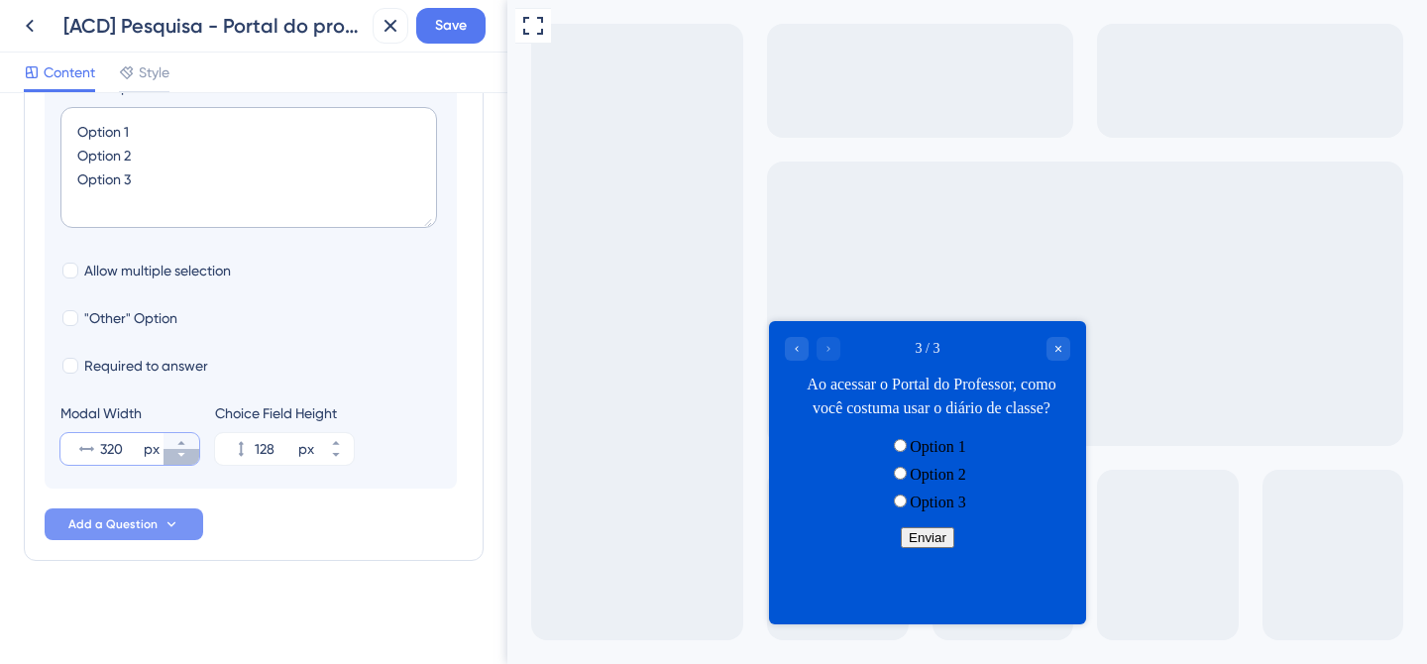
click at [186, 450] on icon at bounding box center [181, 455] width 12 height 12
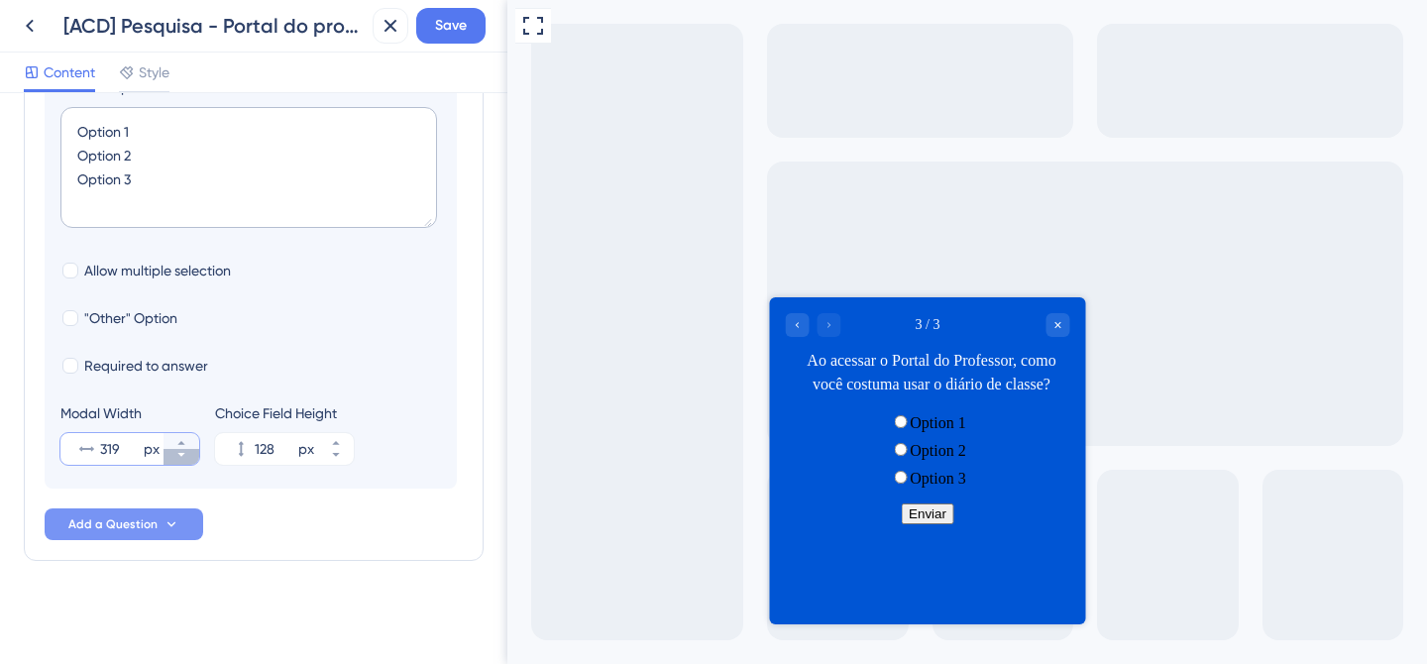
click at [186, 450] on icon at bounding box center [181, 455] width 12 height 12
click at [187, 450] on button "317 px" at bounding box center [182, 457] width 36 height 16
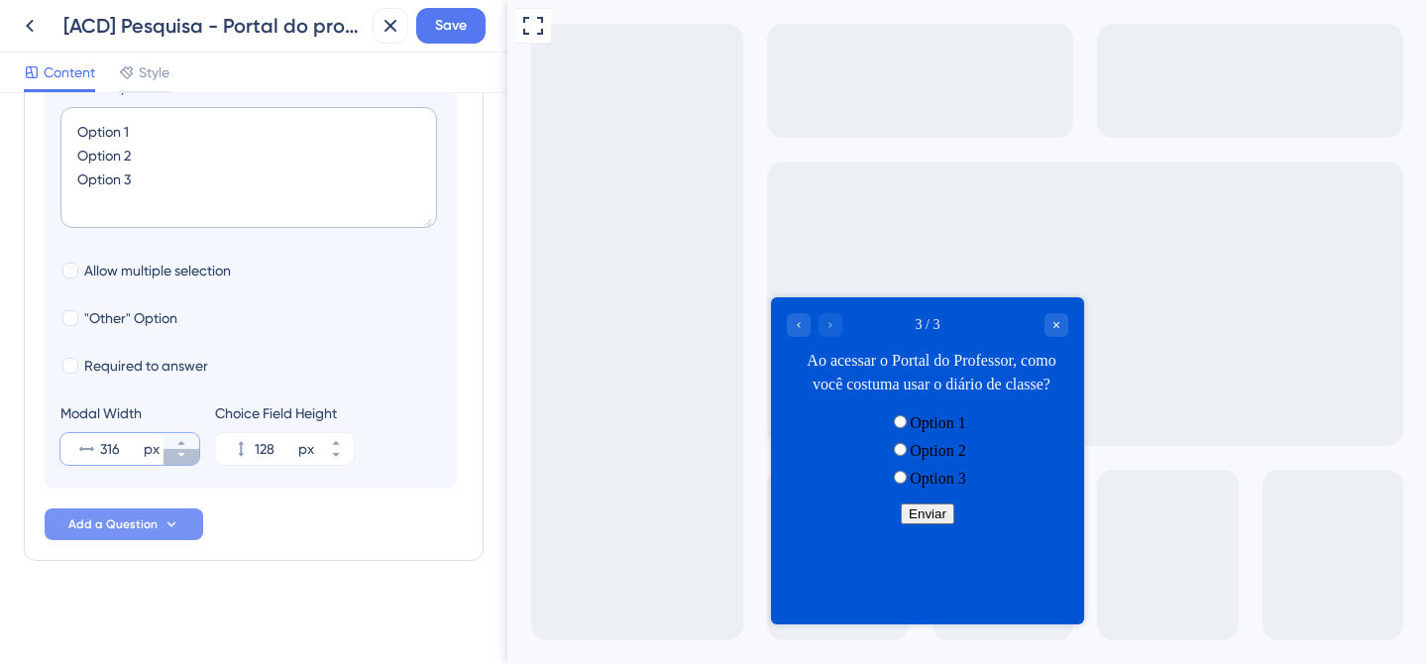
click at [187, 450] on button "316 px" at bounding box center [182, 457] width 36 height 16
click at [187, 450] on button "315 px" at bounding box center [182, 457] width 36 height 16
click at [187, 451] on button "314 px" at bounding box center [182, 457] width 36 height 16
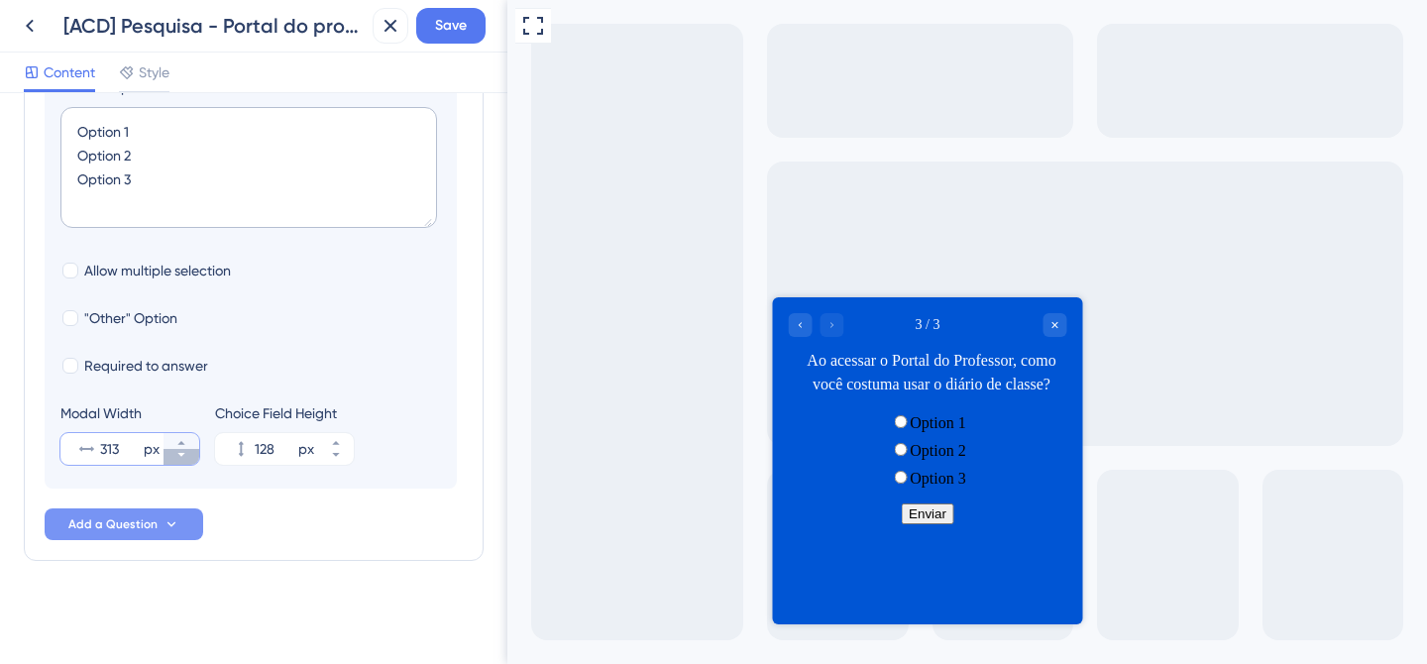
click at [187, 451] on button "313 px" at bounding box center [182, 457] width 36 height 16
click at [190, 433] on button "312 px" at bounding box center [182, 441] width 36 height 16
click at [190, 433] on button "313 px" at bounding box center [182, 441] width 36 height 16
click at [190, 433] on button "314 px" at bounding box center [182, 441] width 36 height 16
click at [190, 433] on button "315 px" at bounding box center [182, 441] width 36 height 16
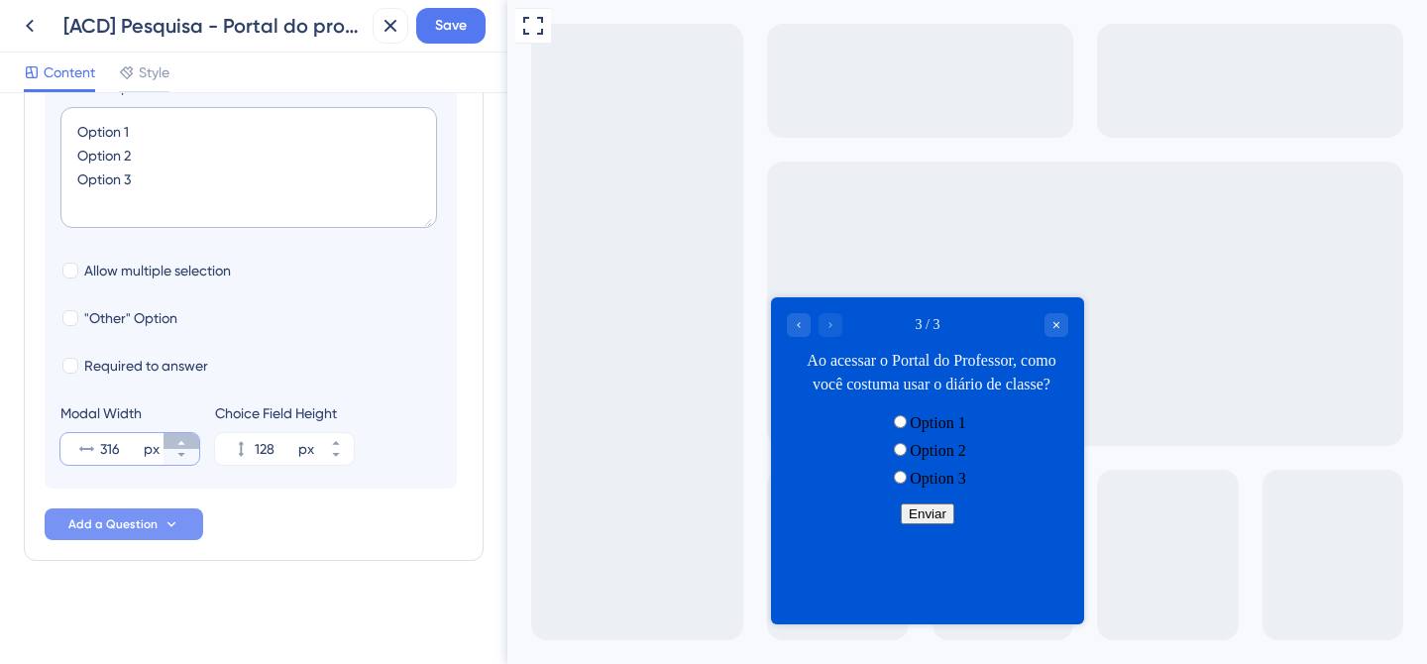
click at [190, 433] on button "316 px" at bounding box center [182, 441] width 36 height 16
click at [190, 433] on button "317 px" at bounding box center [182, 441] width 36 height 16
click at [190, 433] on button "318 px" at bounding box center [182, 441] width 36 height 16
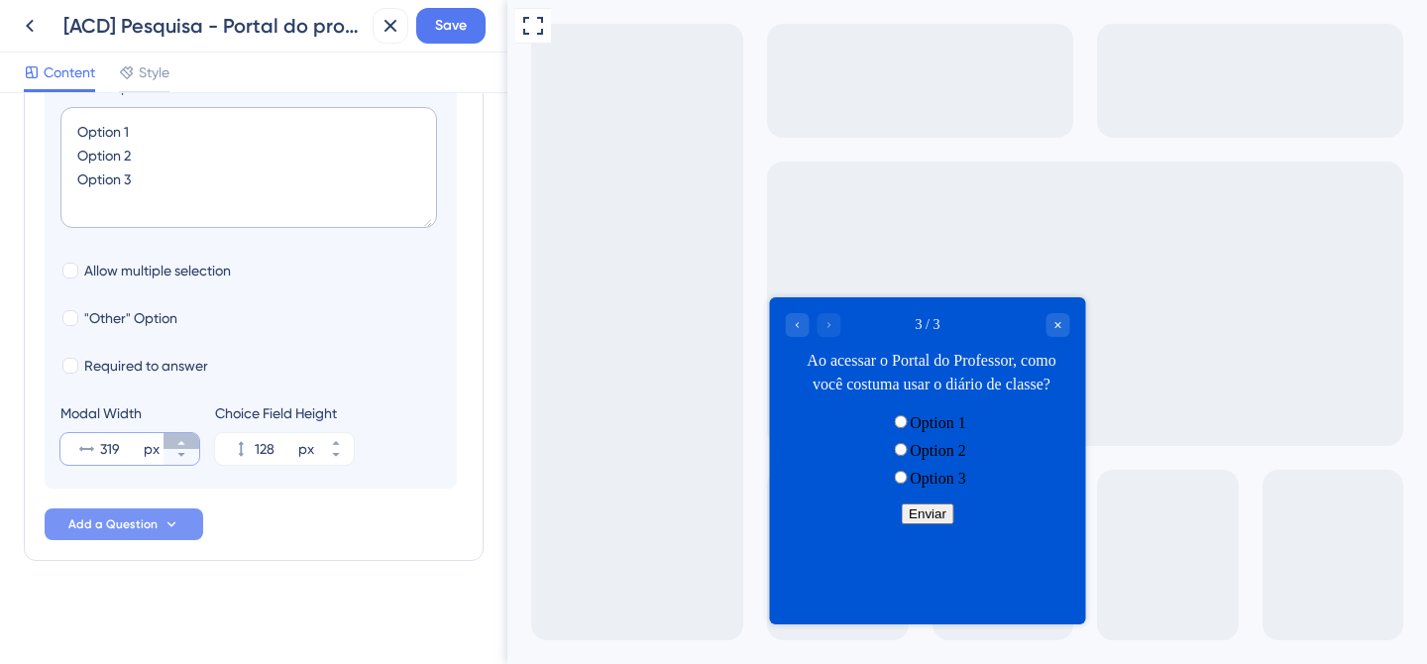
click at [190, 433] on button "319 px" at bounding box center [182, 441] width 36 height 16
click at [190, 433] on button "320 px" at bounding box center [182, 441] width 36 height 16
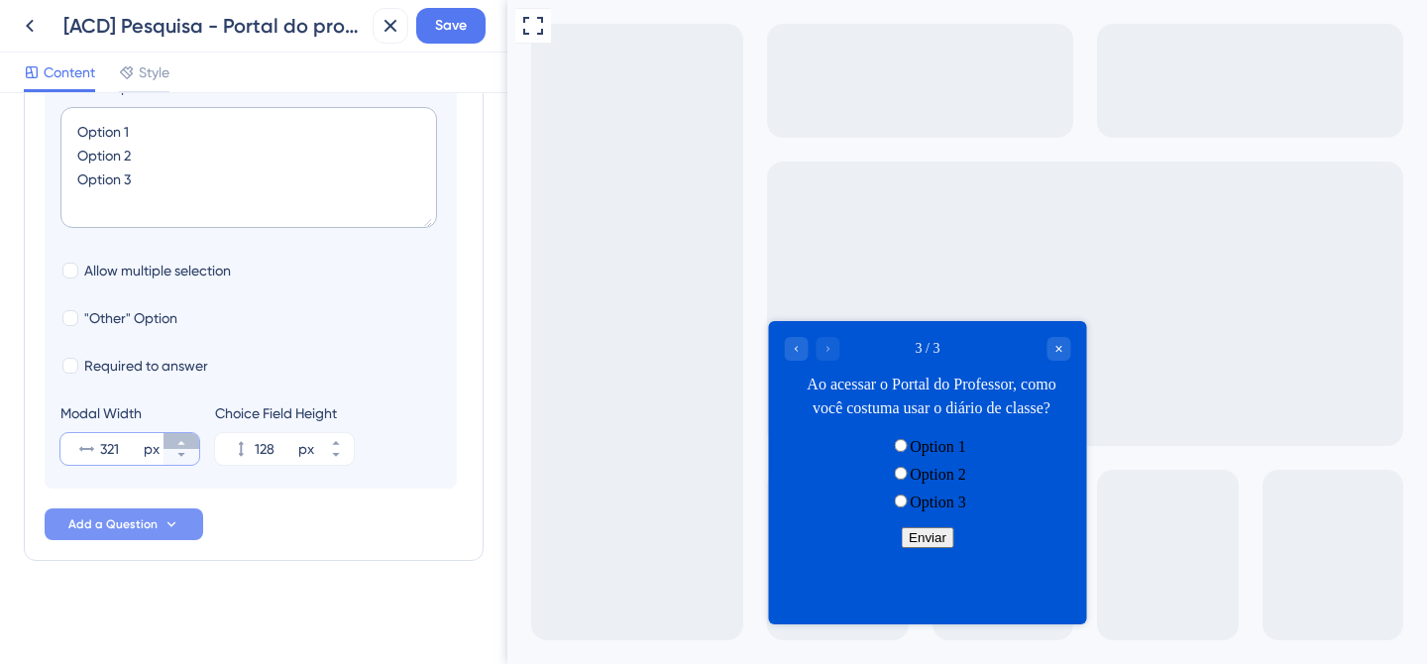
click at [190, 433] on button "321 px" at bounding box center [182, 441] width 36 height 16
click at [190, 433] on button "322 px" at bounding box center [182, 441] width 36 height 16
click at [190, 433] on button "323 px" at bounding box center [182, 441] width 36 height 16
click at [190, 433] on button "324 px" at bounding box center [182, 441] width 36 height 16
click at [190, 433] on button "325 px" at bounding box center [182, 441] width 36 height 16
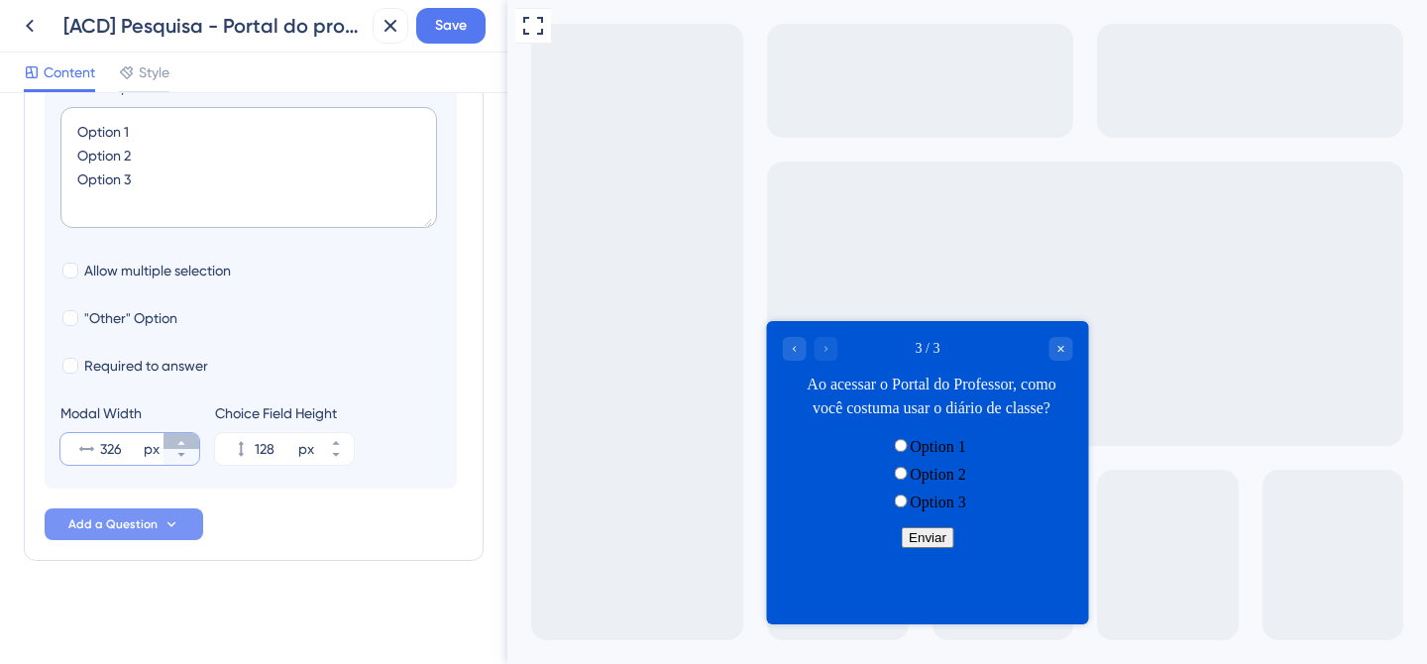
click at [190, 433] on button "326 px" at bounding box center [182, 441] width 36 height 16
click at [190, 433] on button "327 px" at bounding box center [182, 441] width 36 height 16
click at [190, 433] on button "328 px" at bounding box center [182, 441] width 36 height 16
click at [190, 433] on button "329 px" at bounding box center [182, 441] width 36 height 16
click at [190, 433] on button "330 px" at bounding box center [182, 441] width 36 height 16
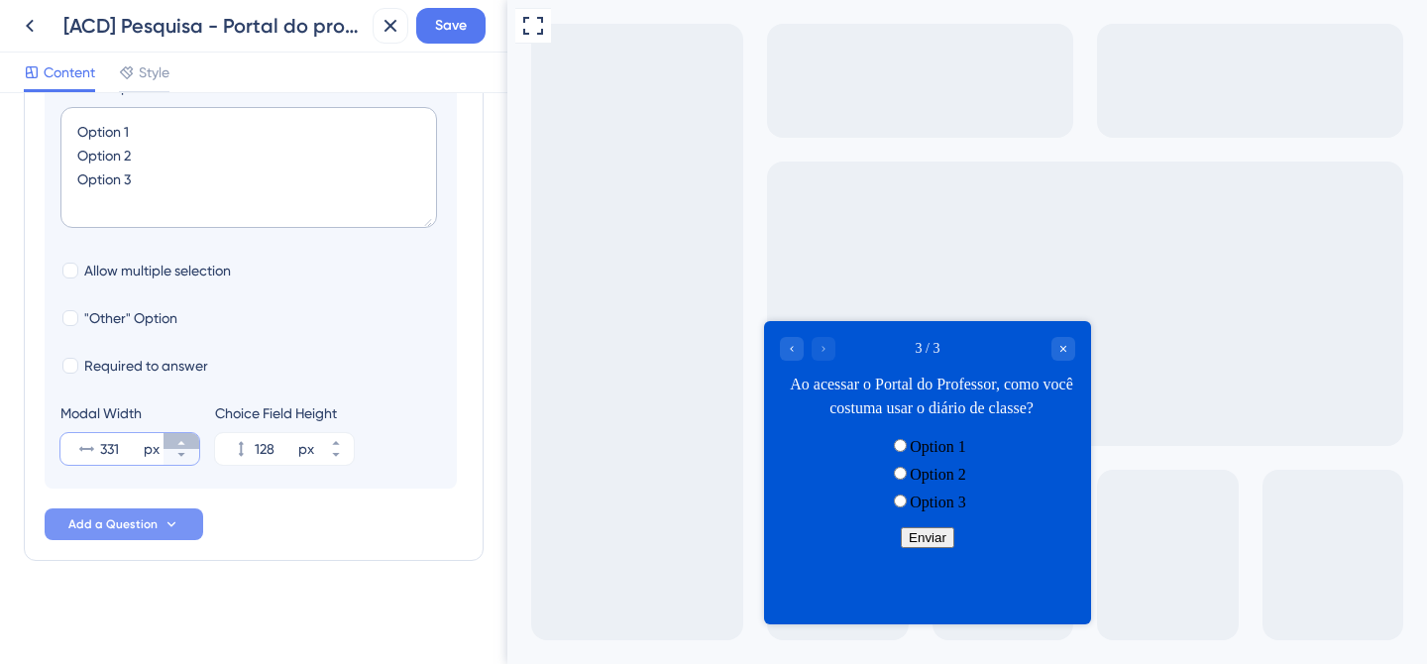
click at [190, 433] on button "331 px" at bounding box center [182, 441] width 36 height 16
click at [190, 433] on button "332 px" at bounding box center [182, 441] width 36 height 16
click at [190, 433] on button "333 px" at bounding box center [182, 441] width 36 height 16
click at [190, 433] on button "334 px" at bounding box center [182, 441] width 36 height 16
click at [190, 433] on button "335 px" at bounding box center [182, 441] width 36 height 16
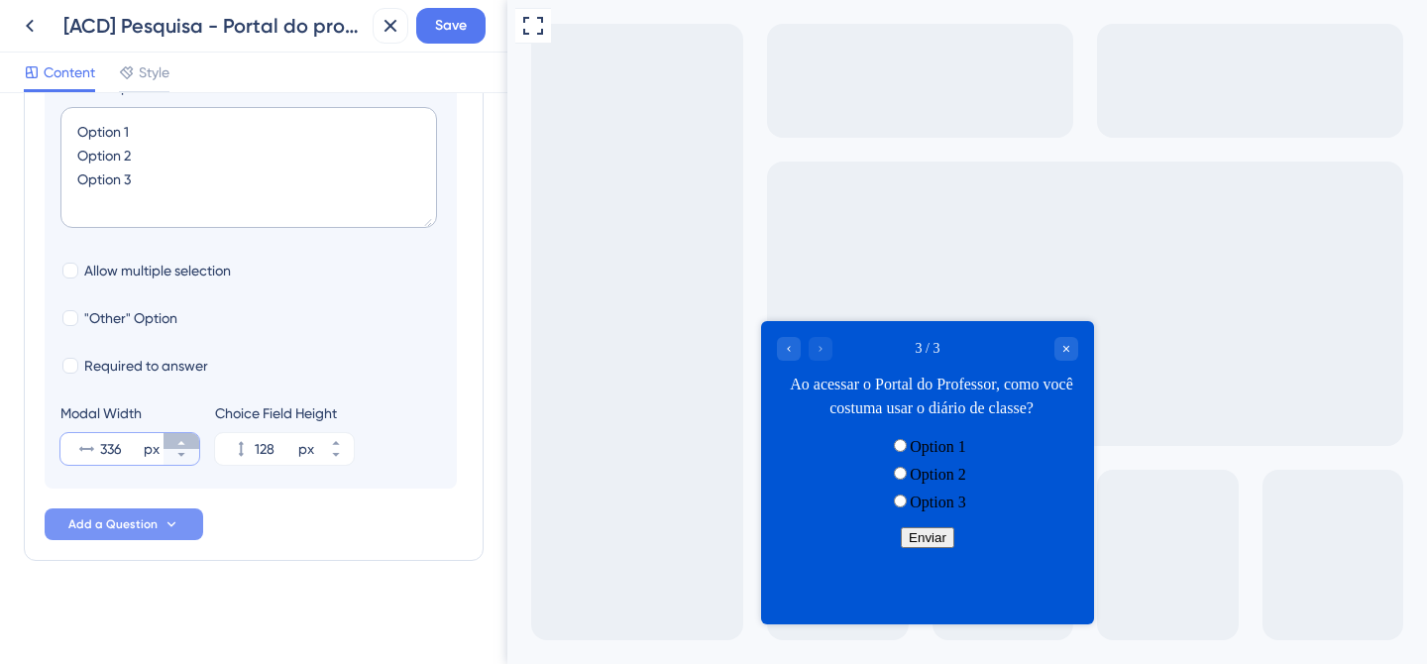
click at [190, 433] on button "336 px" at bounding box center [182, 441] width 36 height 16
click at [190, 433] on button "337 px" at bounding box center [182, 441] width 36 height 16
click at [190, 433] on button "338 px" at bounding box center [182, 441] width 36 height 16
click at [190, 434] on button "339 px" at bounding box center [182, 441] width 36 height 16
click at [190, 434] on button "340 px" at bounding box center [182, 441] width 36 height 16
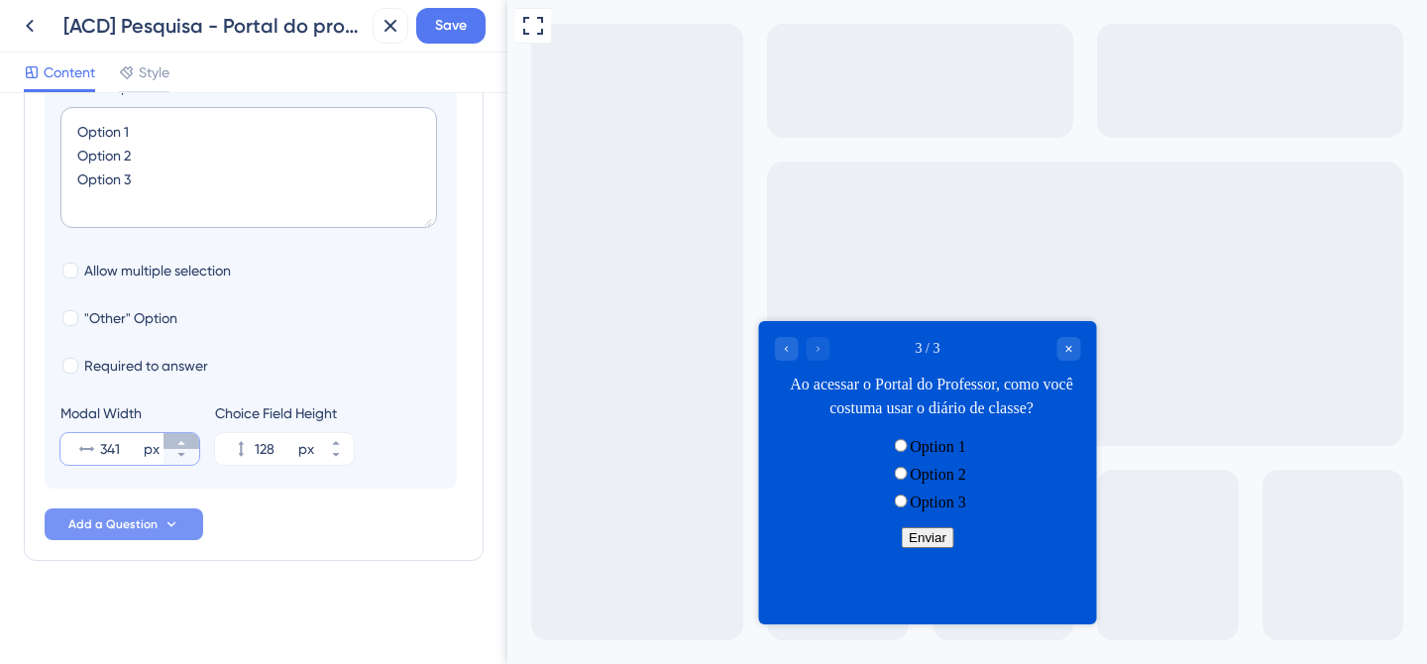
click at [190, 434] on button "341 px" at bounding box center [182, 441] width 36 height 16
click at [190, 434] on button "342 px" at bounding box center [182, 441] width 36 height 16
click at [190, 434] on button "343 px" at bounding box center [182, 441] width 36 height 16
click at [190, 434] on button "344 px" at bounding box center [182, 441] width 36 height 16
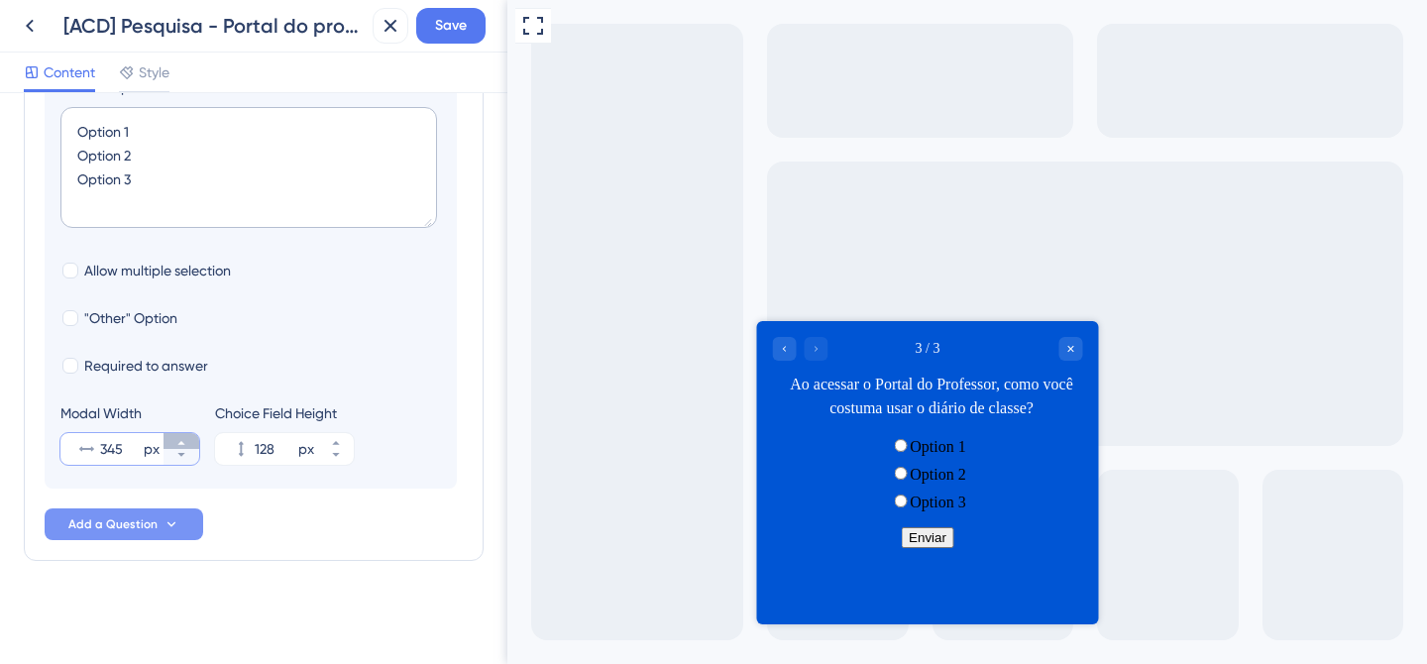
click at [190, 434] on button "345 px" at bounding box center [182, 441] width 36 height 16
click at [190, 434] on button "346 px" at bounding box center [182, 441] width 36 height 16
click at [190, 434] on button "347 px" at bounding box center [182, 441] width 36 height 16
click at [190, 435] on button "348 px" at bounding box center [182, 441] width 36 height 16
click at [190, 435] on button "349 px" at bounding box center [182, 441] width 36 height 16
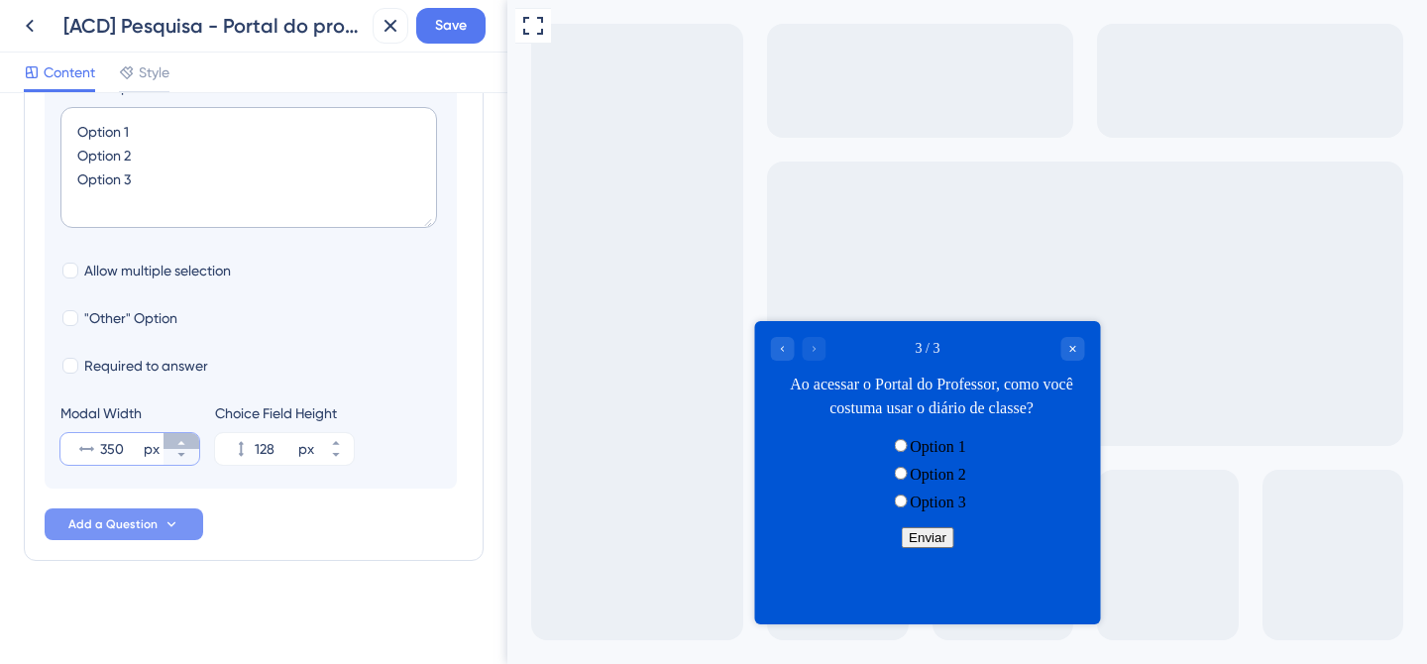
click at [190, 435] on button "350 px" at bounding box center [182, 441] width 36 height 16
click at [190, 435] on button "351 px" at bounding box center [182, 441] width 36 height 16
click at [190, 435] on button "352 px" at bounding box center [182, 441] width 36 height 16
click at [190, 435] on button "353 px" at bounding box center [182, 441] width 36 height 16
click at [190, 435] on button "354 px" at bounding box center [182, 441] width 36 height 16
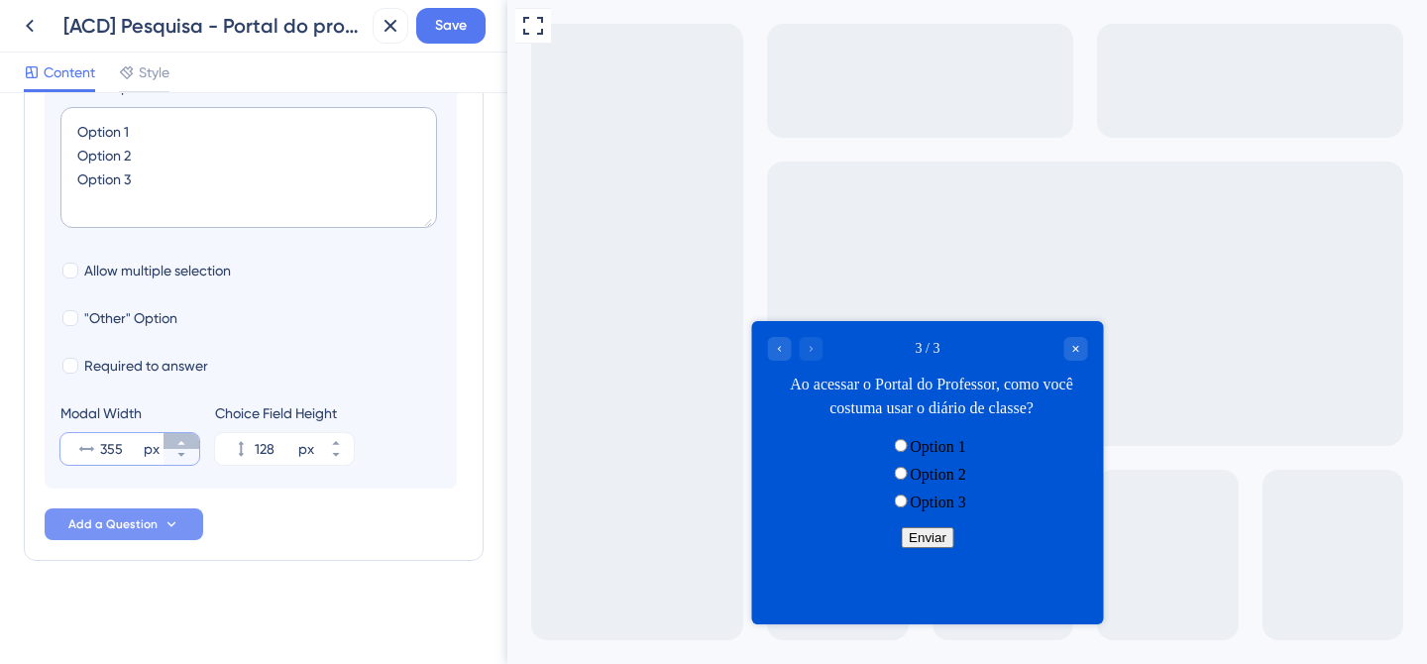
click at [190, 435] on button "355 px" at bounding box center [182, 441] width 36 height 16
click at [190, 434] on button "356 px" at bounding box center [182, 441] width 36 height 16
click at [190, 434] on button "357 px" at bounding box center [182, 441] width 36 height 16
click at [190, 433] on button "358 px" at bounding box center [182, 441] width 36 height 16
click at [190, 433] on button "359 px" at bounding box center [182, 441] width 36 height 16
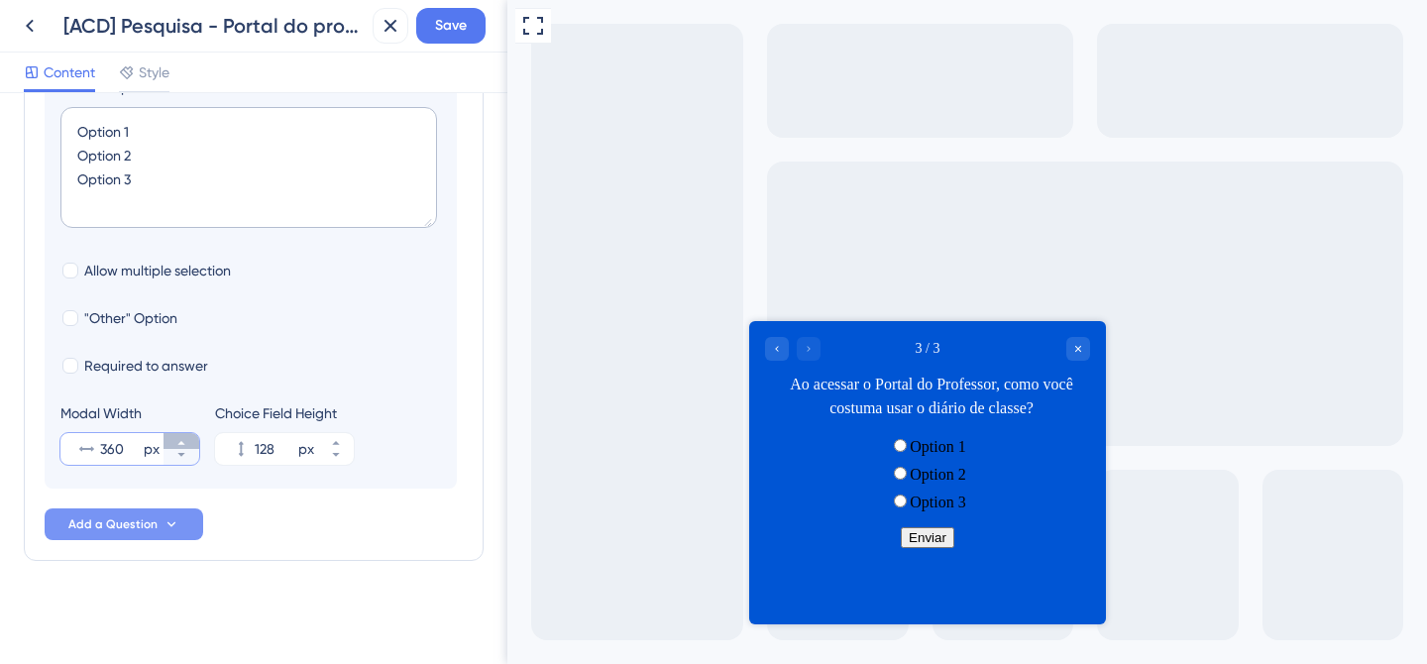
click at [190, 433] on button "360 px" at bounding box center [182, 441] width 36 height 16
click at [190, 433] on button "361 px" at bounding box center [182, 441] width 36 height 16
click at [190, 433] on button "362 px" at bounding box center [182, 441] width 36 height 16
click at [190, 433] on button "363 px" at bounding box center [182, 441] width 36 height 16
click at [190, 433] on button "364 px" at bounding box center [182, 441] width 36 height 16
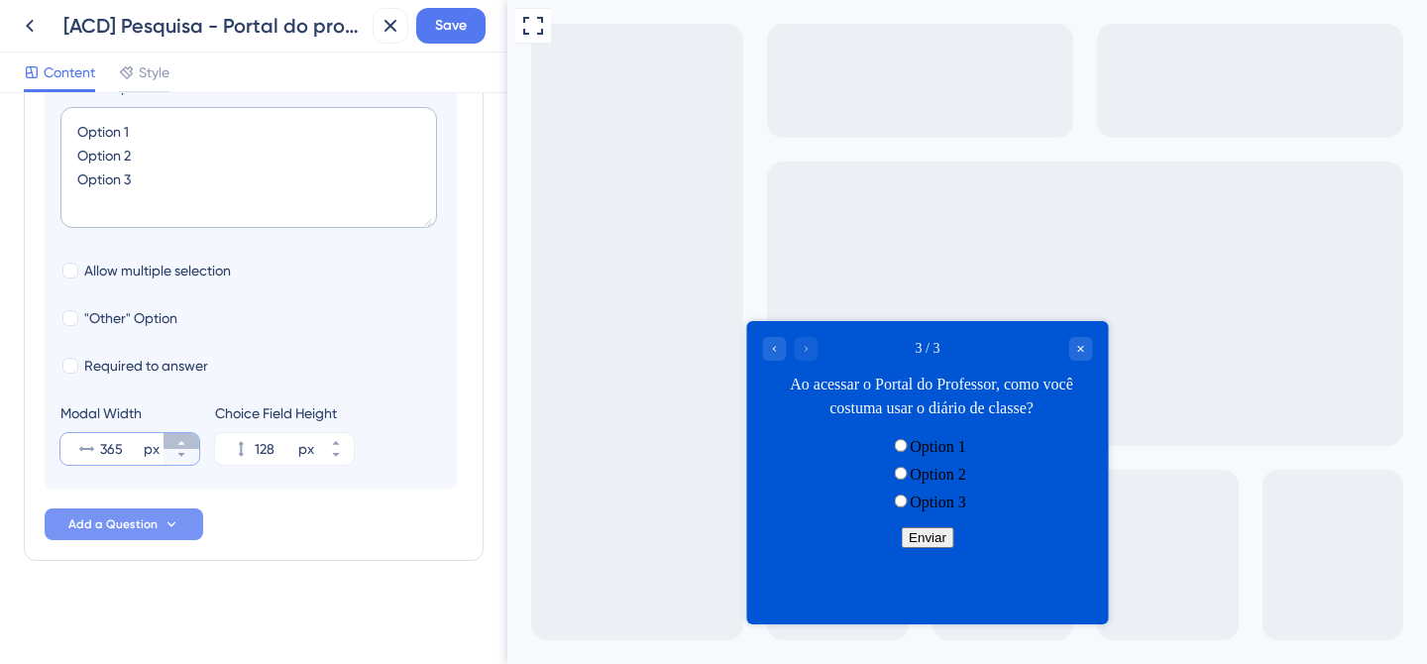
click at [190, 433] on button "365 px" at bounding box center [182, 441] width 36 height 16
click at [190, 433] on button "366 px" at bounding box center [182, 441] width 36 height 16
click at [190, 433] on button "367 px" at bounding box center [182, 441] width 36 height 16
click at [190, 433] on button "368 px" at bounding box center [182, 441] width 36 height 16
click at [190, 431] on div "Modal Width 369 px" at bounding box center [129, 432] width 139 height 63
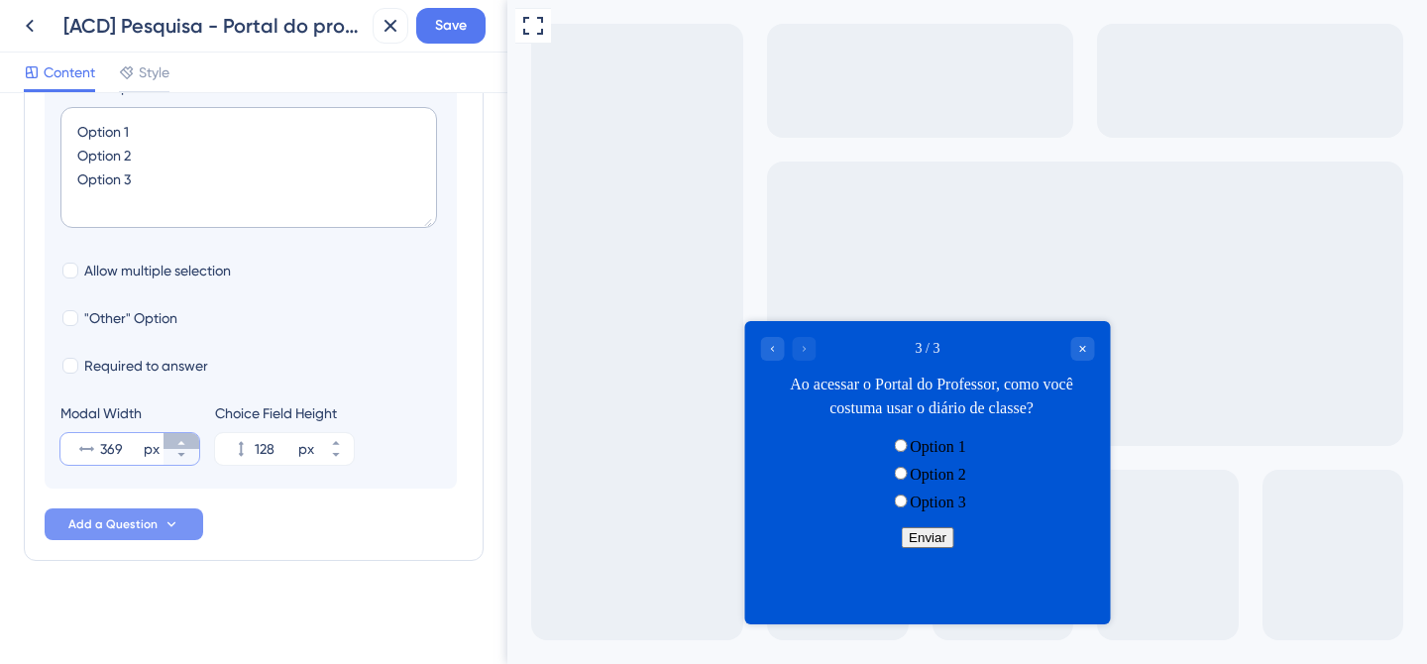
click at [190, 431] on div "Modal Width 369 px" at bounding box center [129, 432] width 139 height 63
click at [190, 431] on div "Modal Width 370 px" at bounding box center [129, 432] width 139 height 63
click at [190, 431] on div "Modal Width 372 px" at bounding box center [129, 432] width 139 height 63
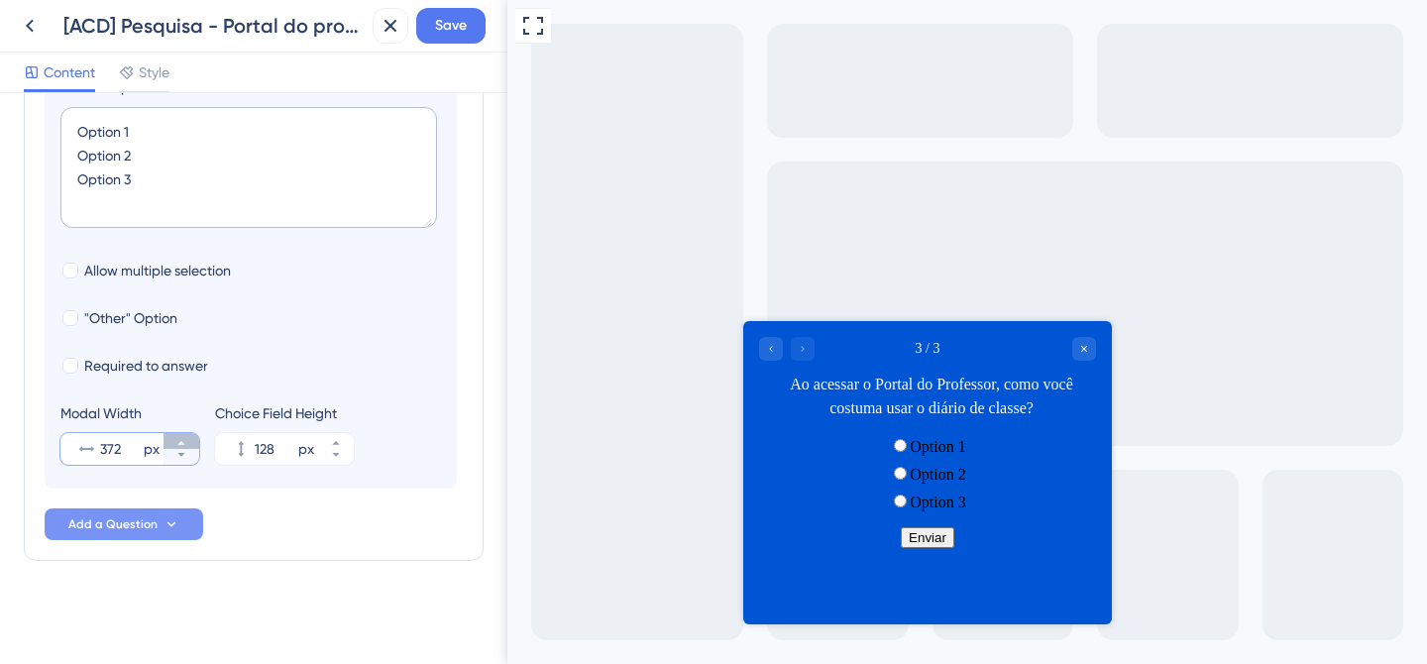
click at [190, 433] on button "372 px" at bounding box center [182, 441] width 36 height 16
click at [190, 433] on button "373 px" at bounding box center [182, 441] width 36 height 16
click at [190, 433] on button "374 px" at bounding box center [182, 441] width 36 height 16
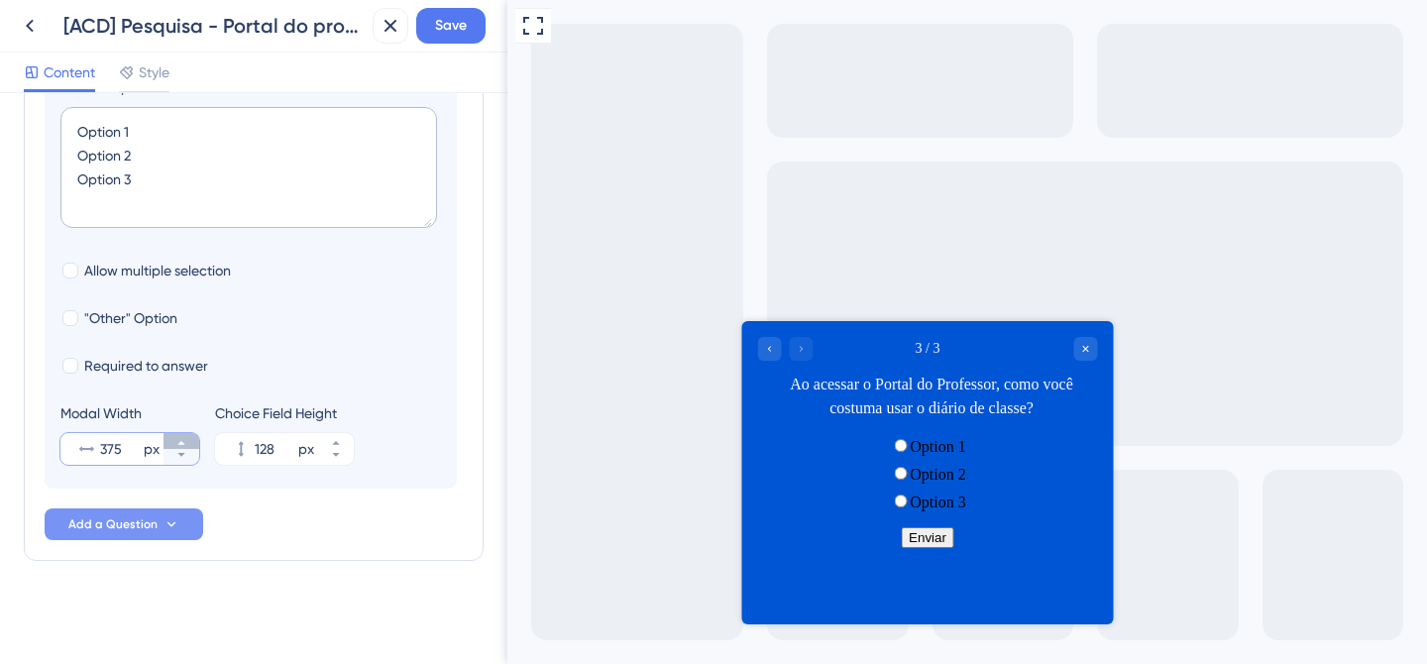
click at [190, 433] on button "375 px" at bounding box center [182, 441] width 36 height 16
click at [190, 433] on button "376 px" at bounding box center [182, 441] width 36 height 16
click at [190, 433] on button "377 px" at bounding box center [182, 441] width 36 height 16
click at [190, 433] on button "378 px" at bounding box center [182, 441] width 36 height 16
click at [190, 431] on div "Modal Width 379 px" at bounding box center [129, 432] width 139 height 63
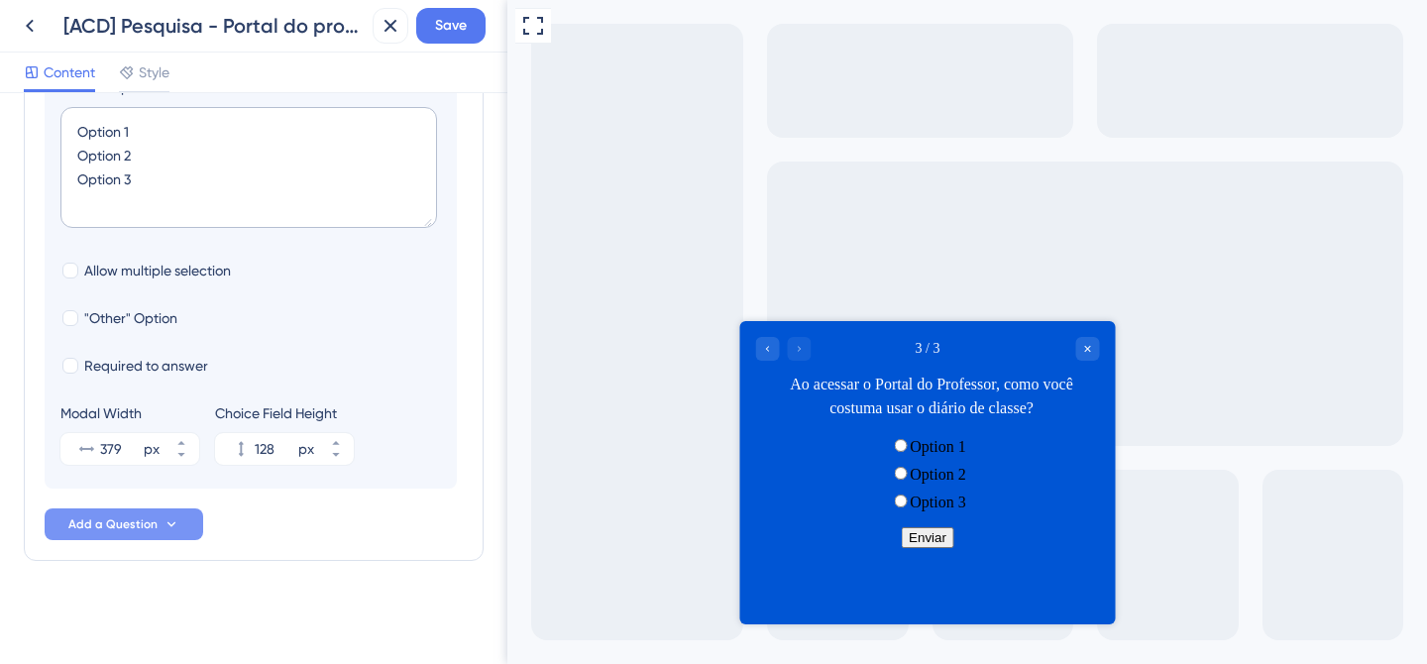
click at [190, 431] on div "Modal Width 379 px" at bounding box center [129, 432] width 139 height 63
click at [190, 430] on div "Modal Width 383 px" at bounding box center [129, 432] width 139 height 63
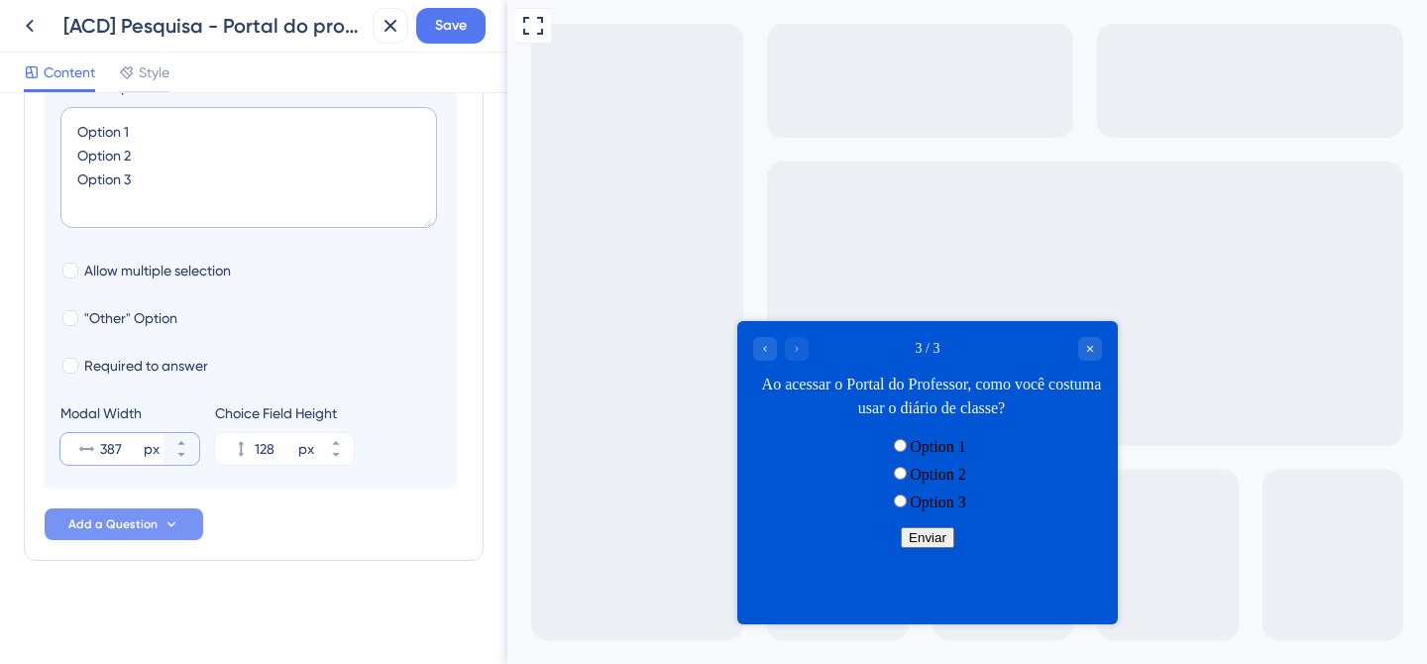
click at [190, 430] on div "Modal Width 387 px" at bounding box center [129, 432] width 139 height 63
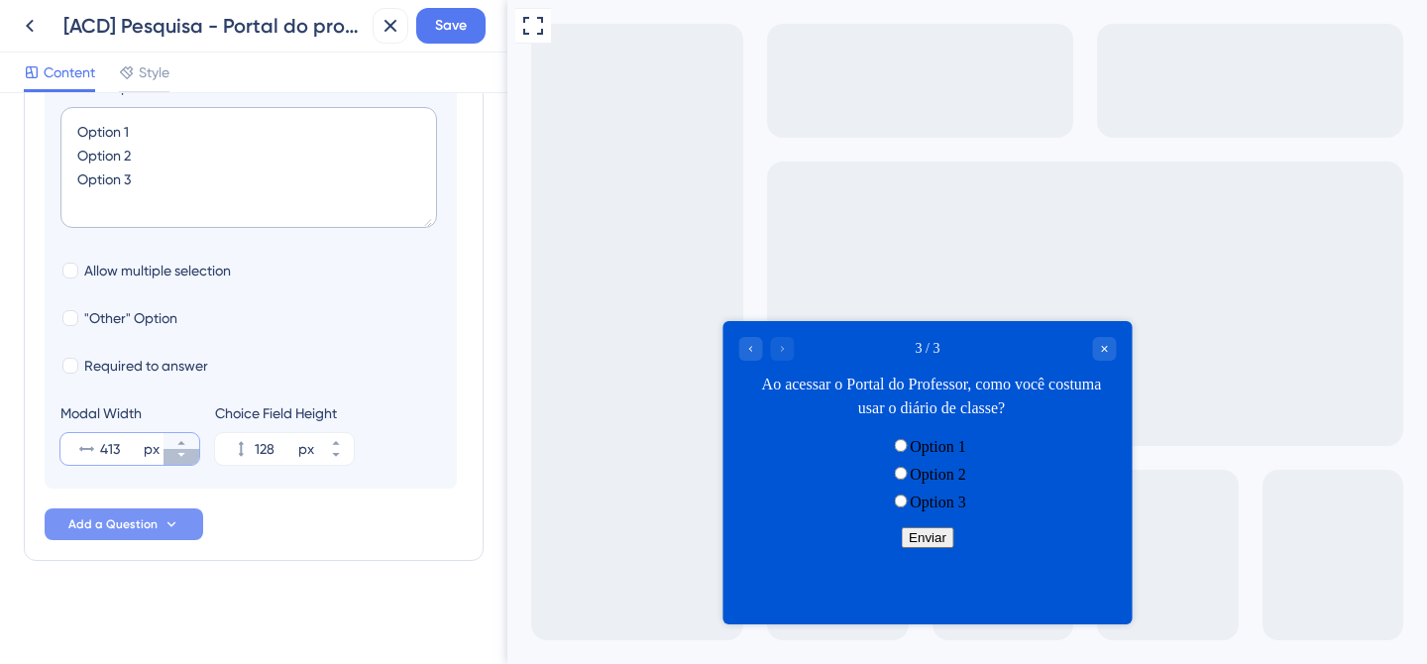
click at [183, 461] on button "413 px" at bounding box center [182, 457] width 36 height 16
click at [183, 461] on button "412 px" at bounding box center [182, 457] width 36 height 16
click at [183, 461] on button "411 px" at bounding box center [182, 457] width 36 height 16
click at [183, 461] on button "410 px" at bounding box center [182, 457] width 36 height 16
click at [183, 461] on button "409 px" at bounding box center [182, 457] width 36 height 16
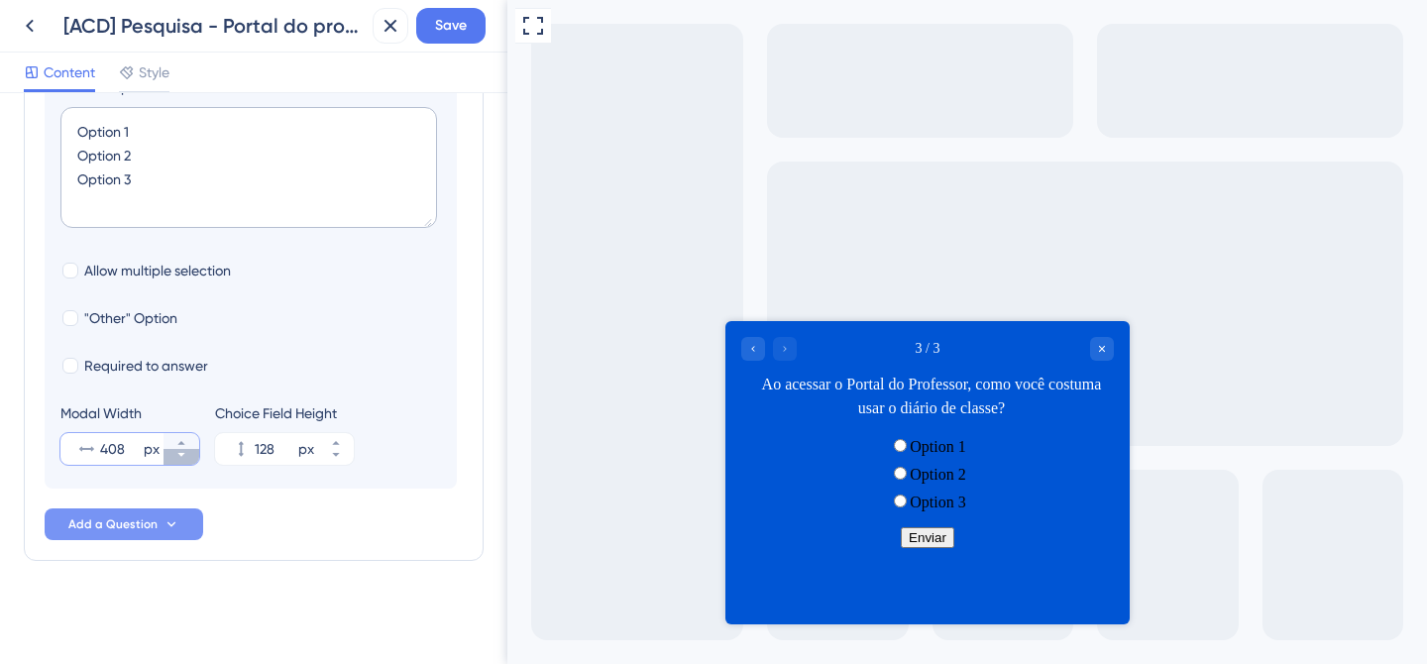
click at [183, 461] on button "408 px" at bounding box center [182, 457] width 36 height 16
click at [183, 461] on button "407 px" at bounding box center [182, 457] width 36 height 16
click at [183, 461] on button "406 px" at bounding box center [182, 457] width 36 height 16
click at [183, 461] on button "405 px" at bounding box center [182, 457] width 36 height 16
click at [183, 461] on button "404 px" at bounding box center [182, 457] width 36 height 16
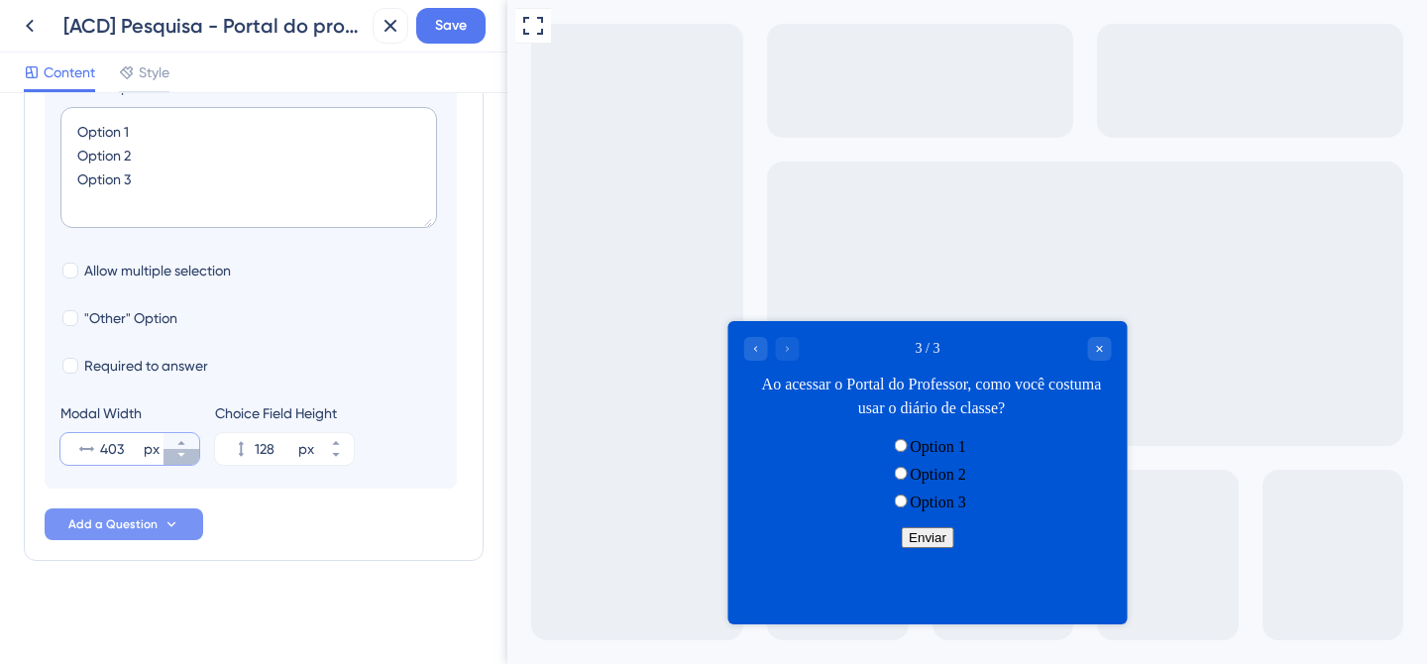
click at [183, 461] on button "403 px" at bounding box center [182, 457] width 36 height 16
type input "402"
click at [467, 36] on span "Save" at bounding box center [451, 26] width 32 height 24
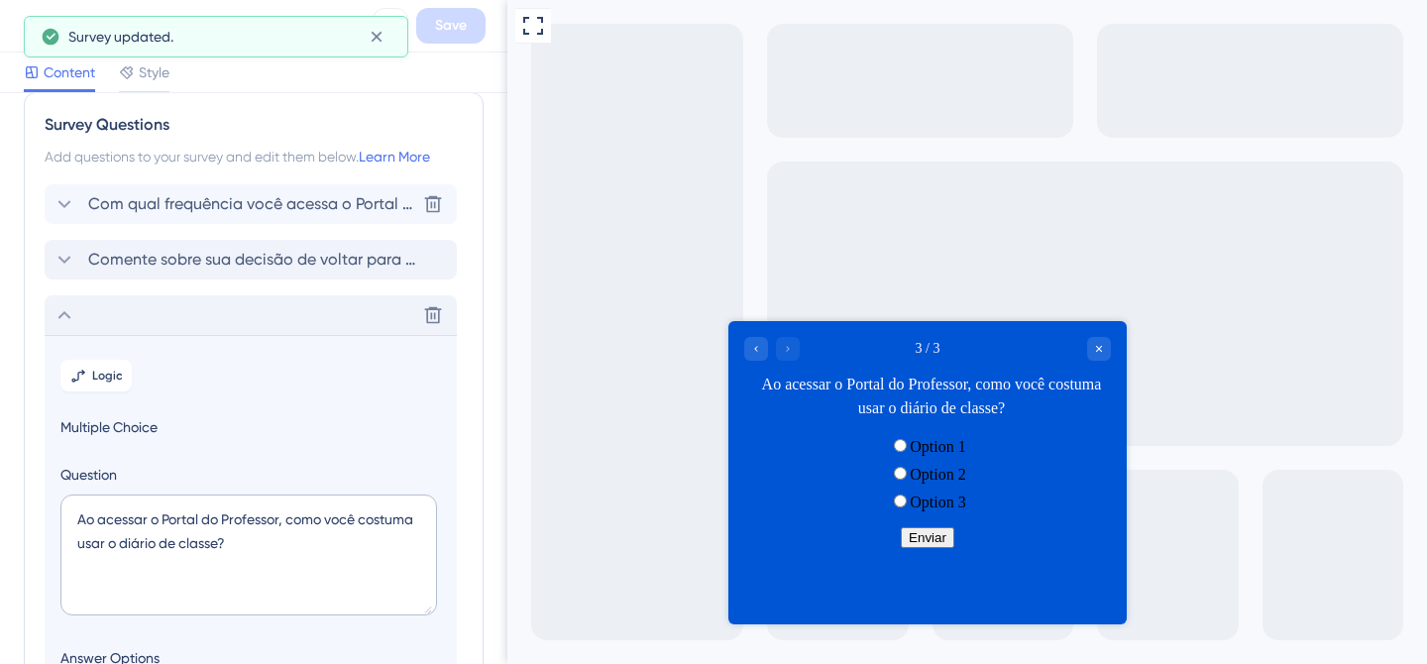
click at [329, 209] on span "Com qual frequência você acessa o Portal do professor?" at bounding box center [251, 204] width 327 height 24
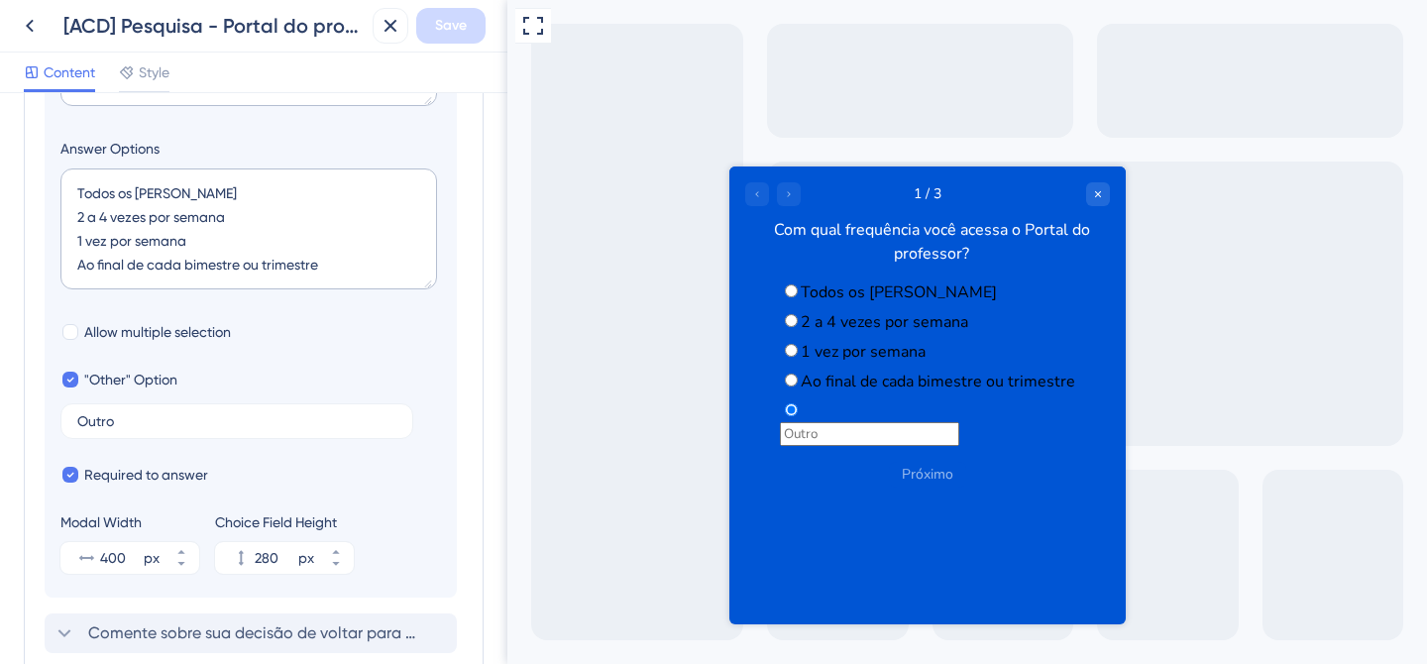
scroll to position [644, 0]
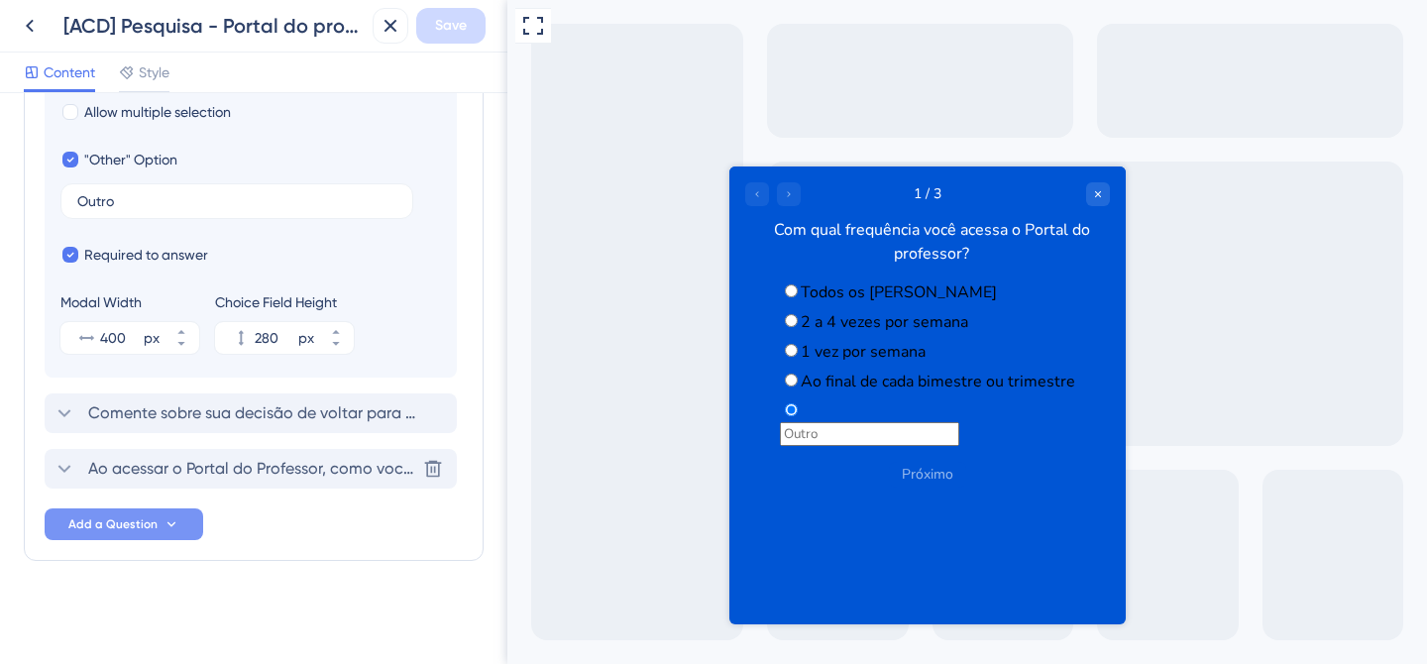
click at [211, 467] on span "Ao acessar o Portal do Professor, como você costuma usar o diário de classe?" at bounding box center [251, 469] width 327 height 24
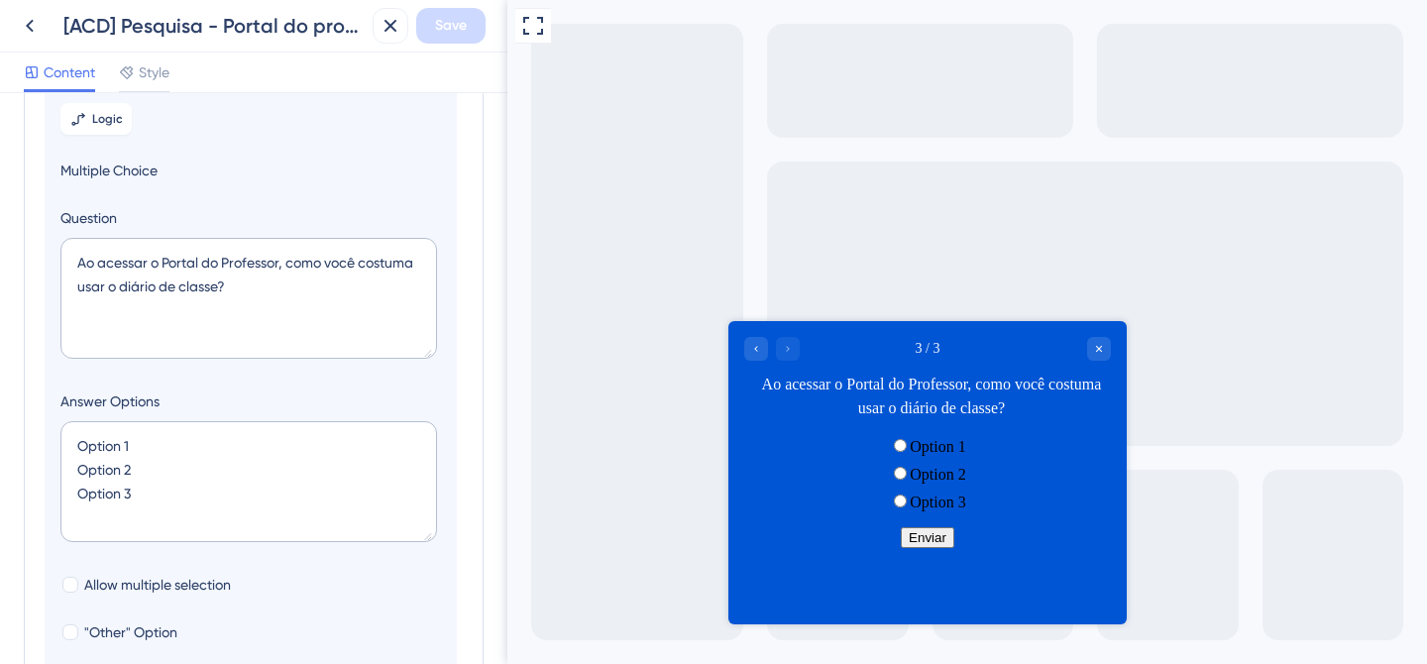
scroll to position [258, 0]
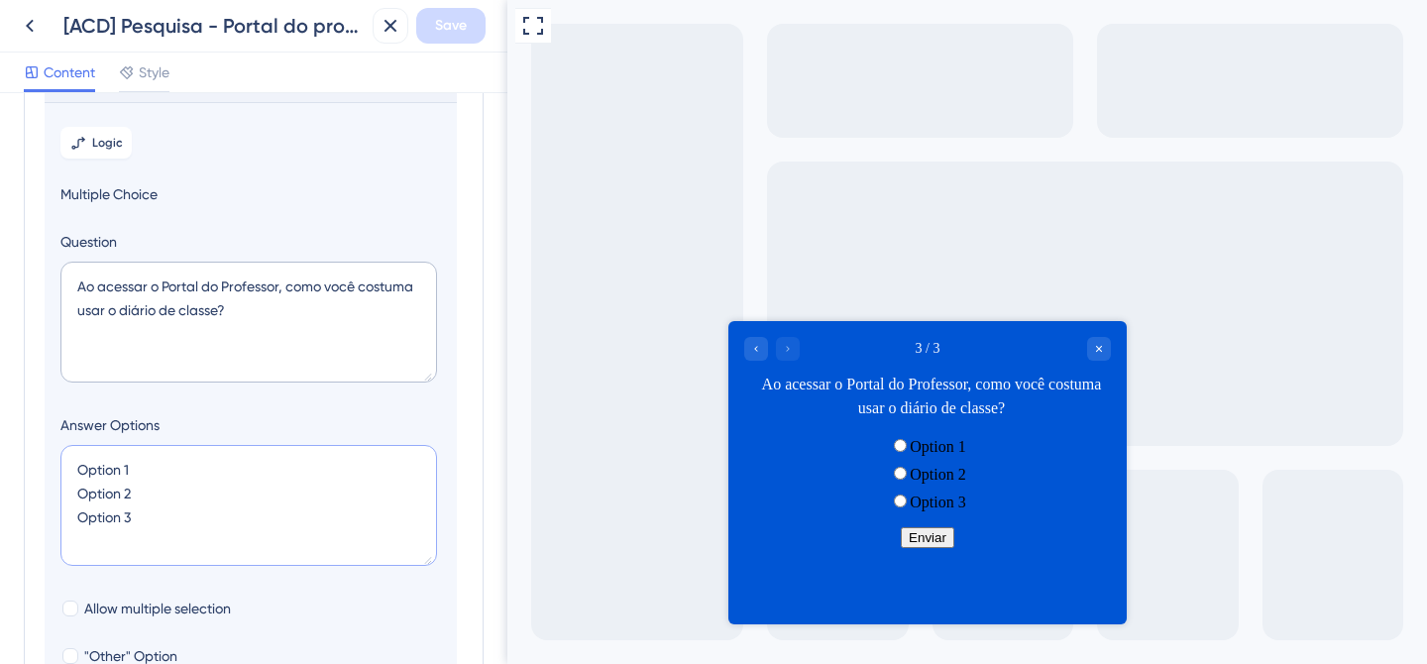
click at [99, 473] on textarea "Option 1 Option 2 Option 3" at bounding box center [248, 505] width 377 height 121
paste textarea "Por turma Ex.: Entro no 7º ano B, registro a aula, lanço a frequência e lanço a…"
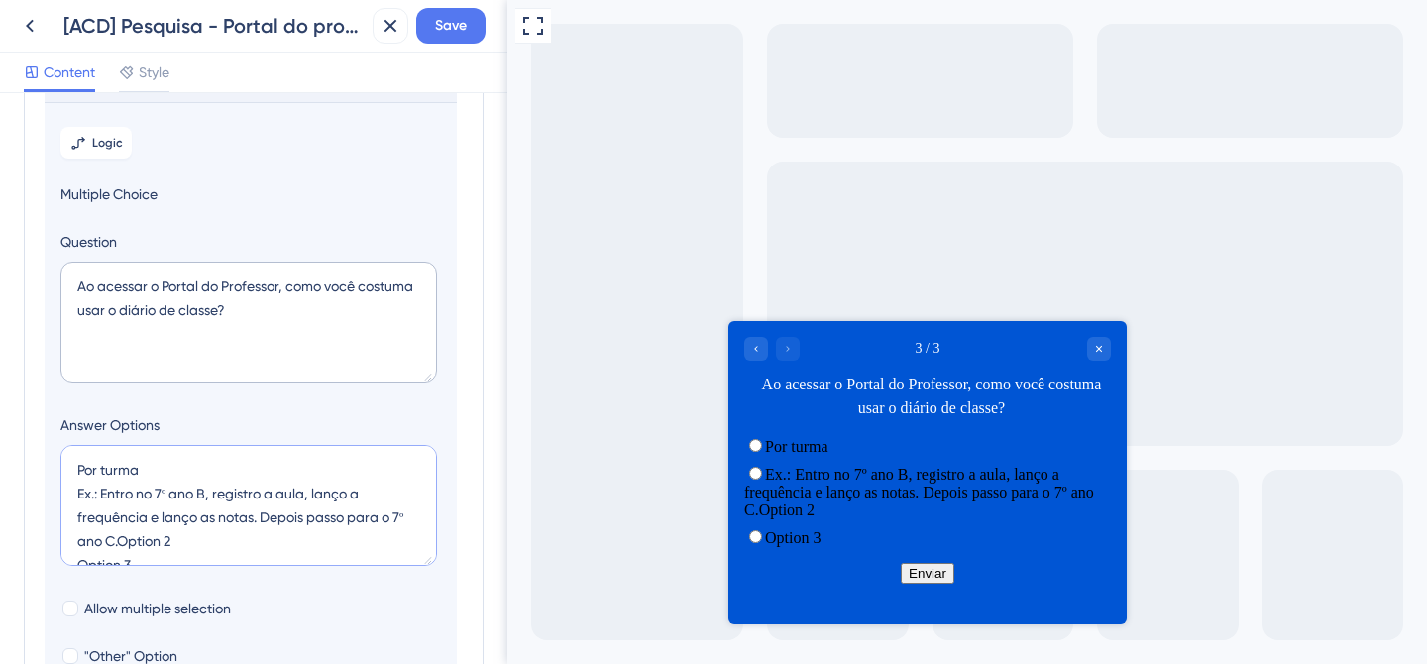
click at [73, 492] on textarea "Por turma Ex.: Entro no 7º ano B, registro a aula, lanço a frequência e lanço a…" at bounding box center [248, 505] width 377 height 121
type textarea "Por turmaEx.: Entro no 7º ano B, registro a aula, lanço a frequência e lanço as…"
type input "84"
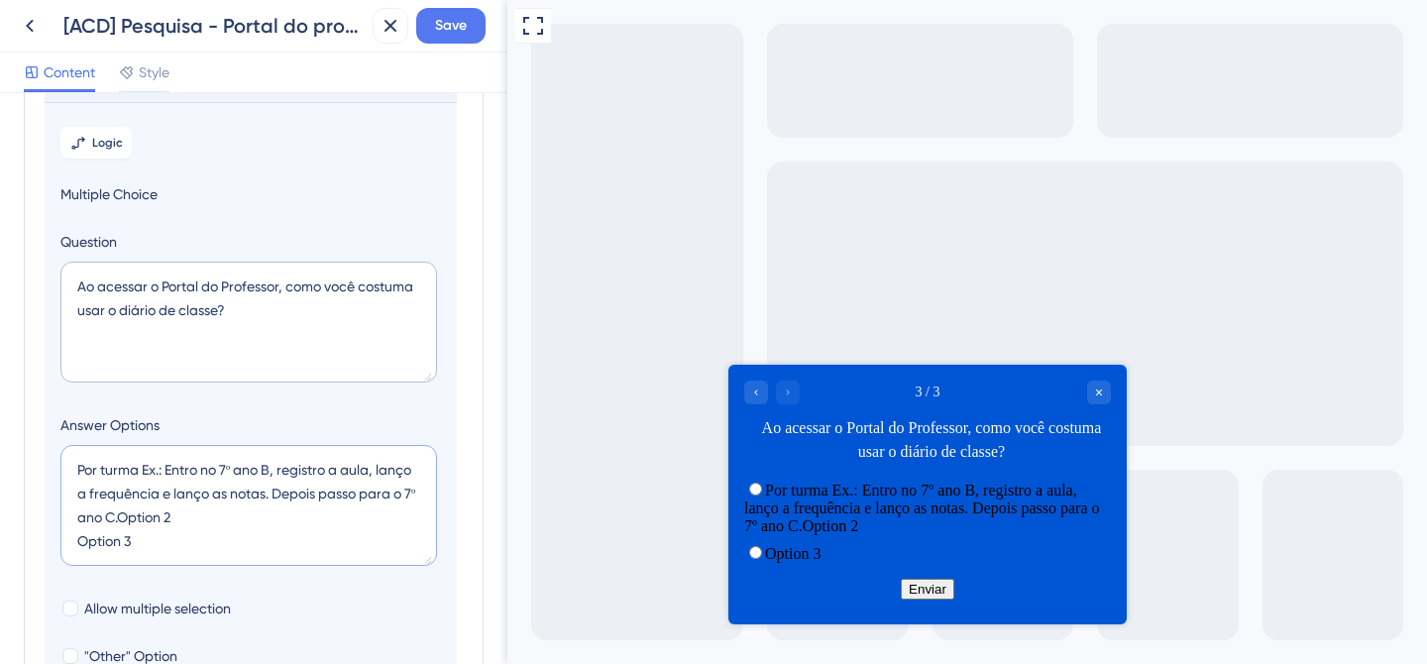
type textarea "Por turma Ex.: Entro no 7º ano B, registro a aula, lanço a frequência e lanço a…"
